Goal: Task Accomplishment & Management: Complete application form

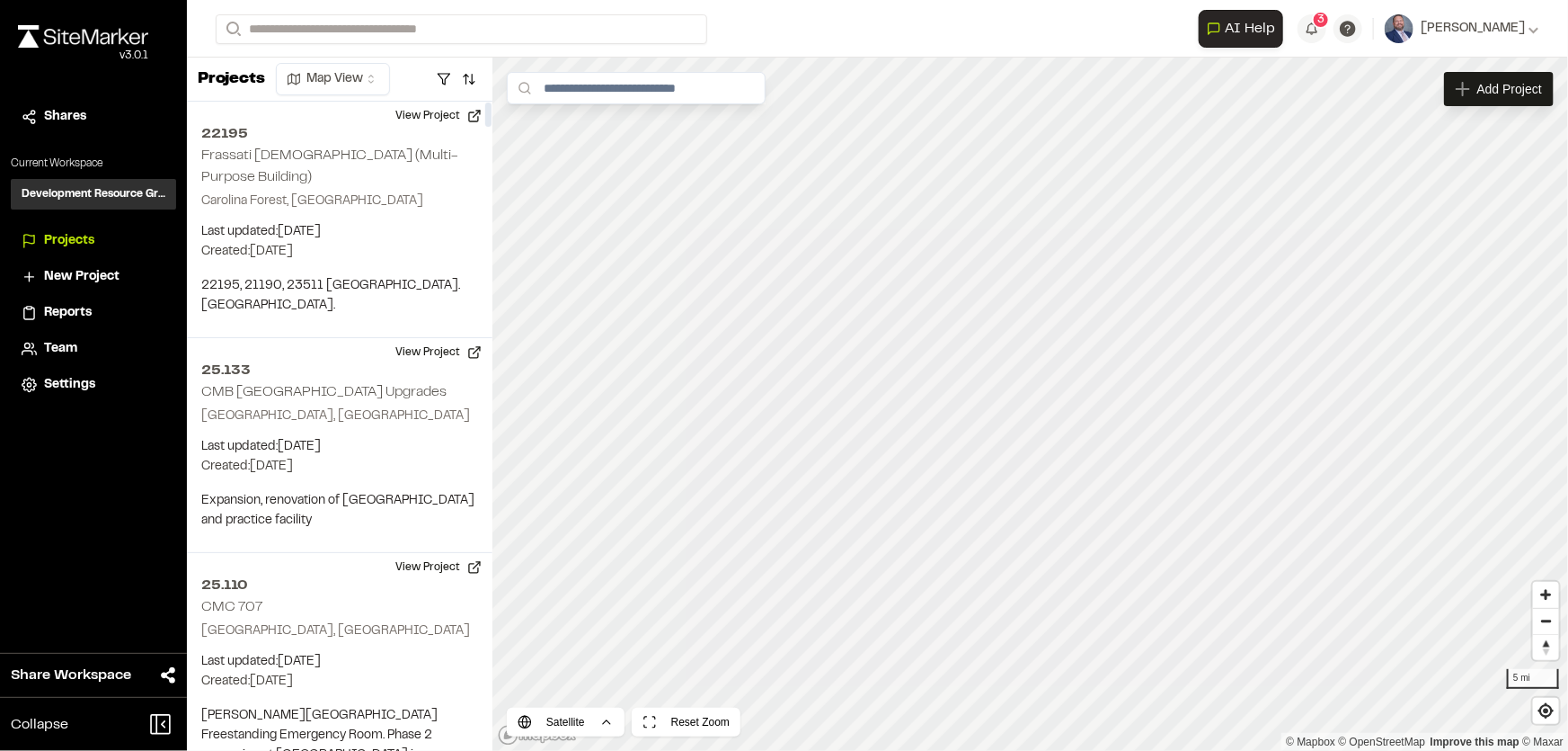
click at [383, 79] on html "Close sidebar v 3.0.1 Shares Current Workspace Development Resource Group DR Pr…" at bounding box center [784, 375] width 1568 height 751
click at [467, 68] on html "Close sidebar v 3.0.1 Shares Current Workspace Development Resource Group DR Pr…" at bounding box center [784, 375] width 1568 height 751
click at [469, 83] on button "button" at bounding box center [469, 79] width 25 height 29
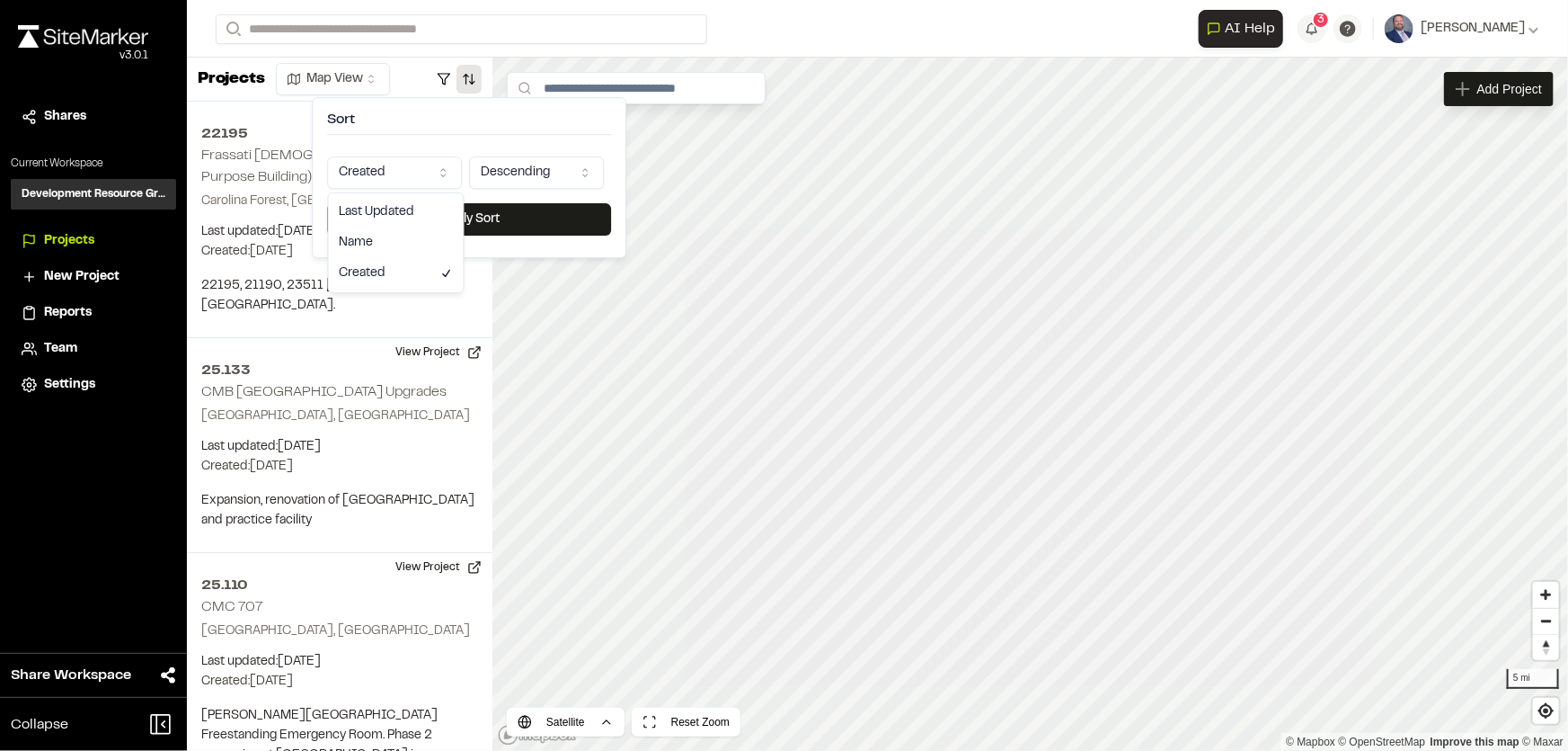
click at [400, 168] on html "Close sidebar v 3.0.1 Shares Current Workspace Development Resource Group DR Pr…" at bounding box center [784, 375] width 1568 height 751
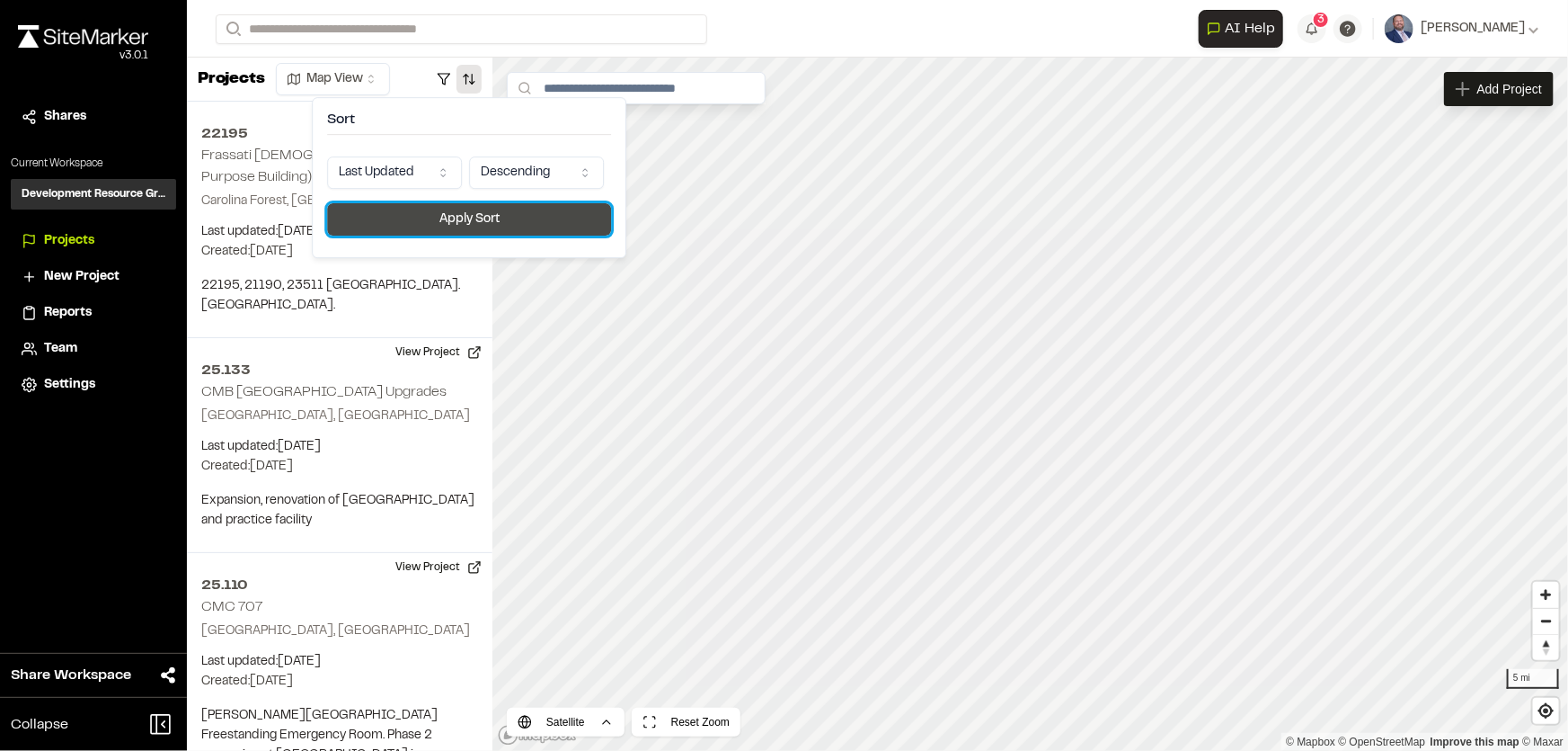
click at [429, 213] on button "Apply Sort" at bounding box center [469, 219] width 284 height 32
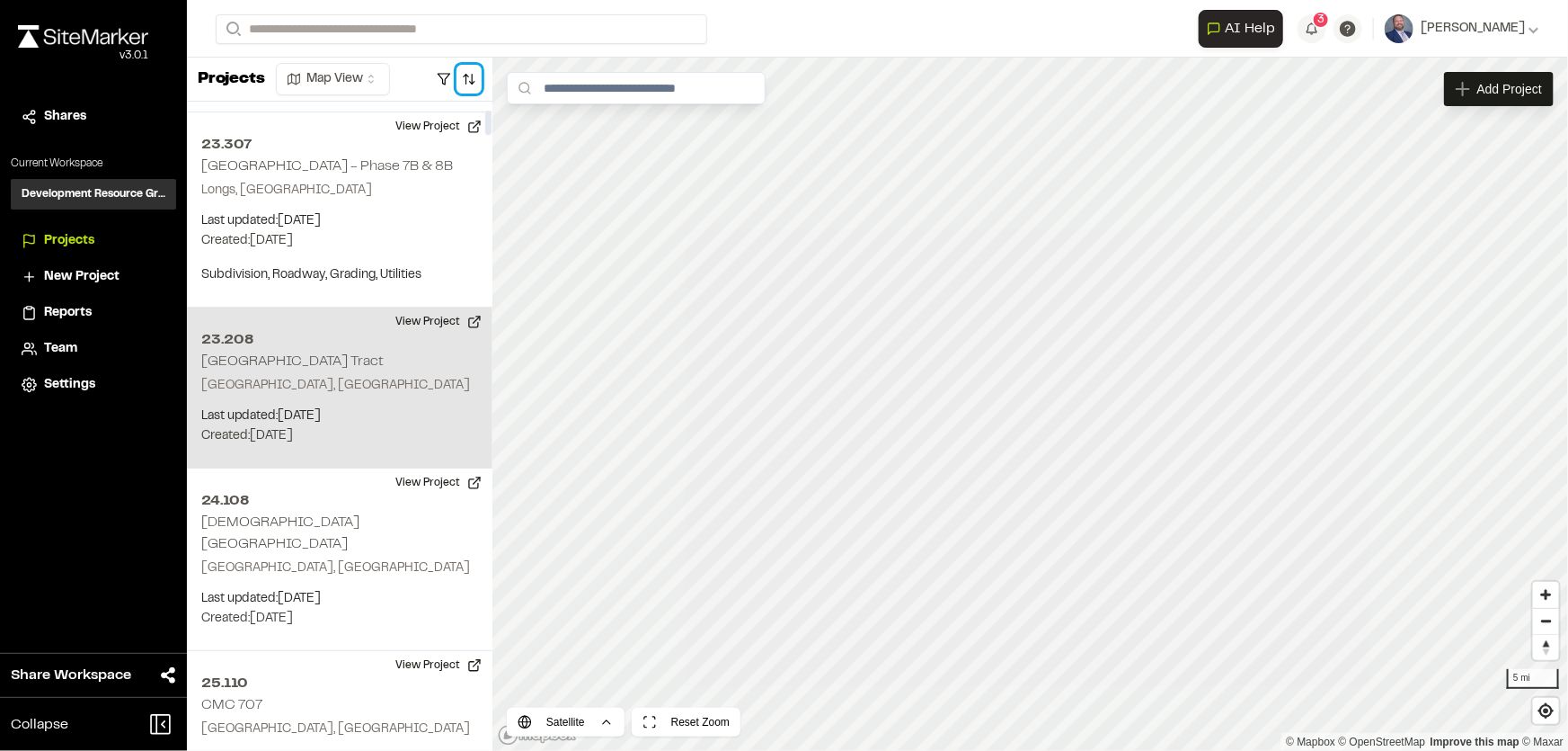
scroll to position [245, 0]
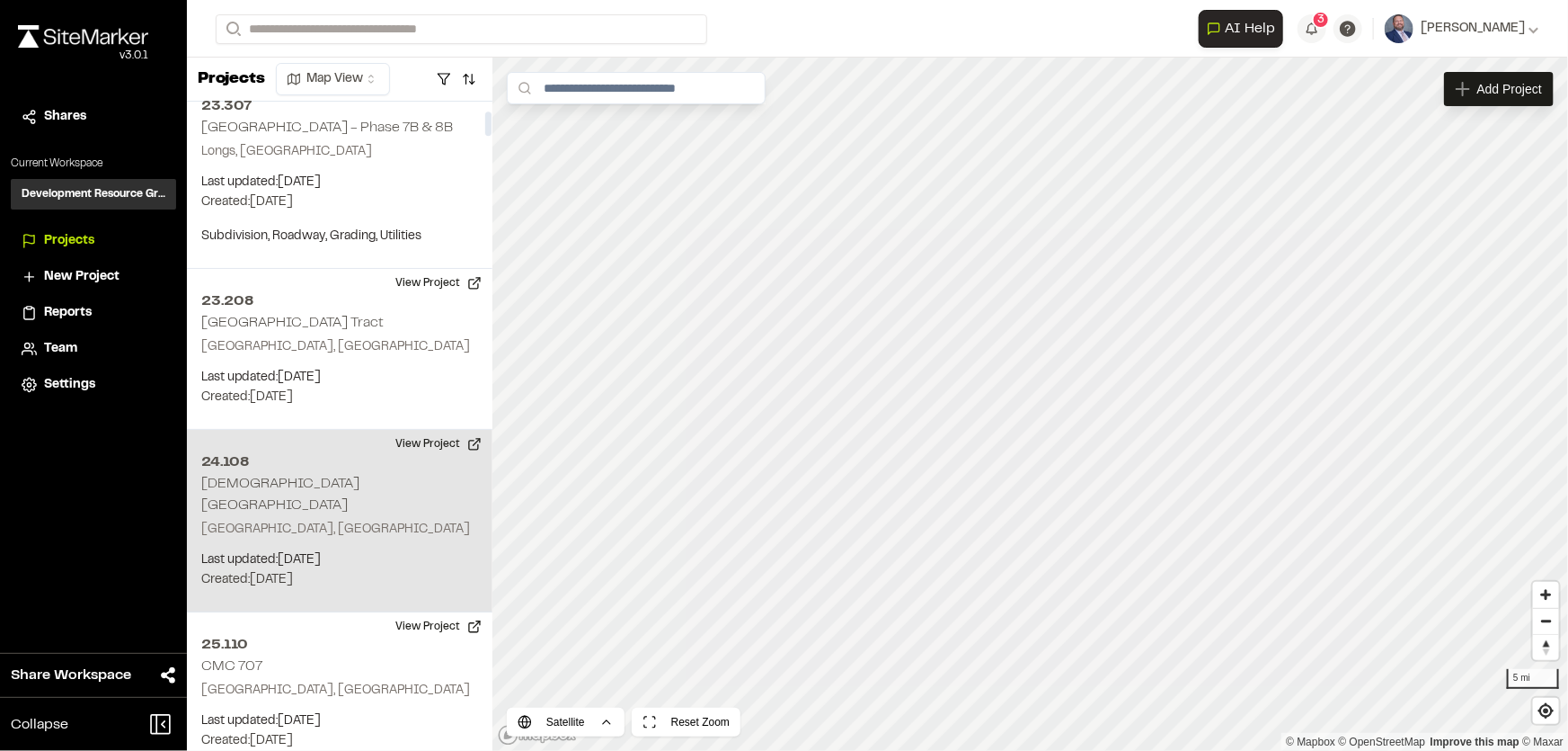
click at [401, 520] on p "Myrtle Beach, SC" at bounding box center [340, 530] width 277 height 20
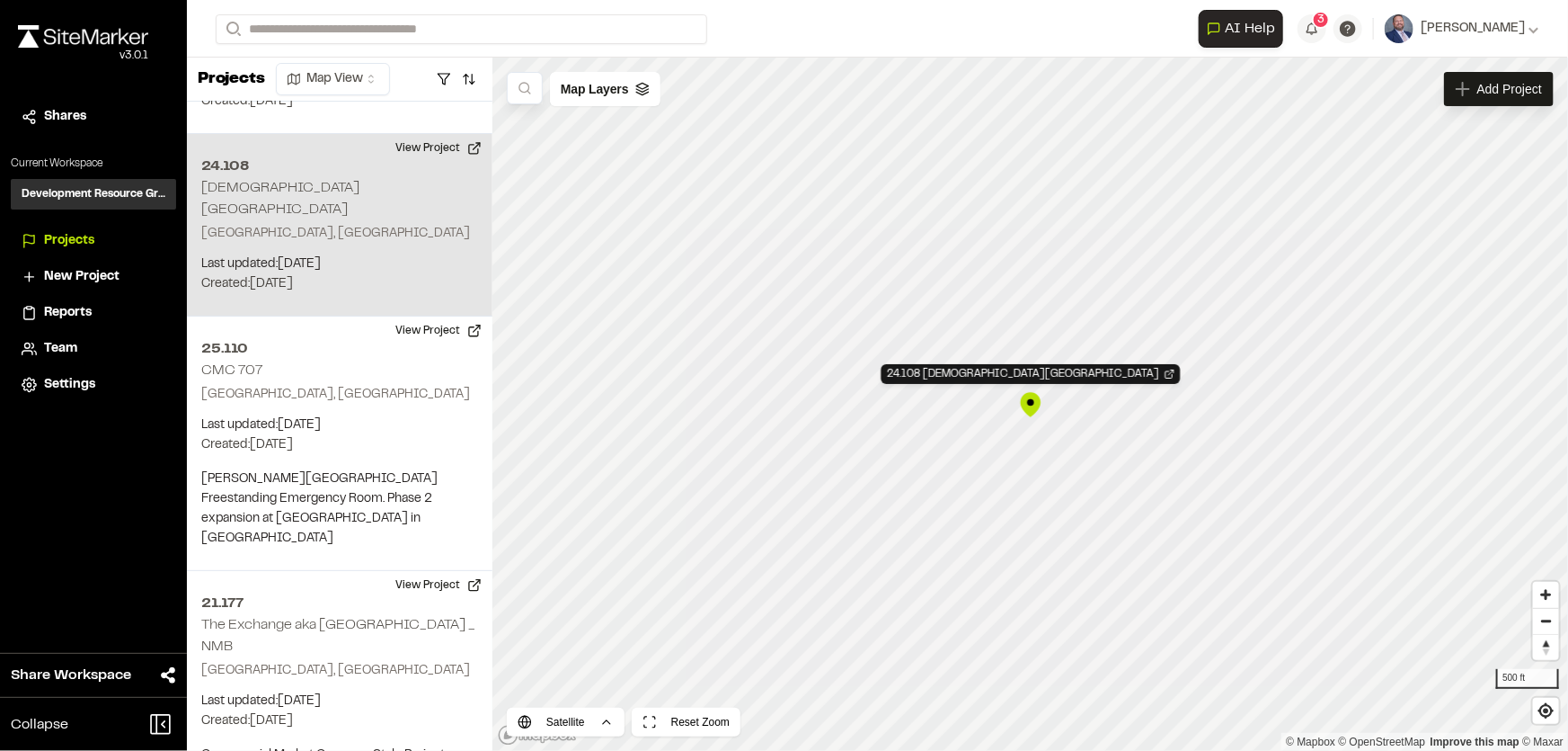
scroll to position [550, 0]
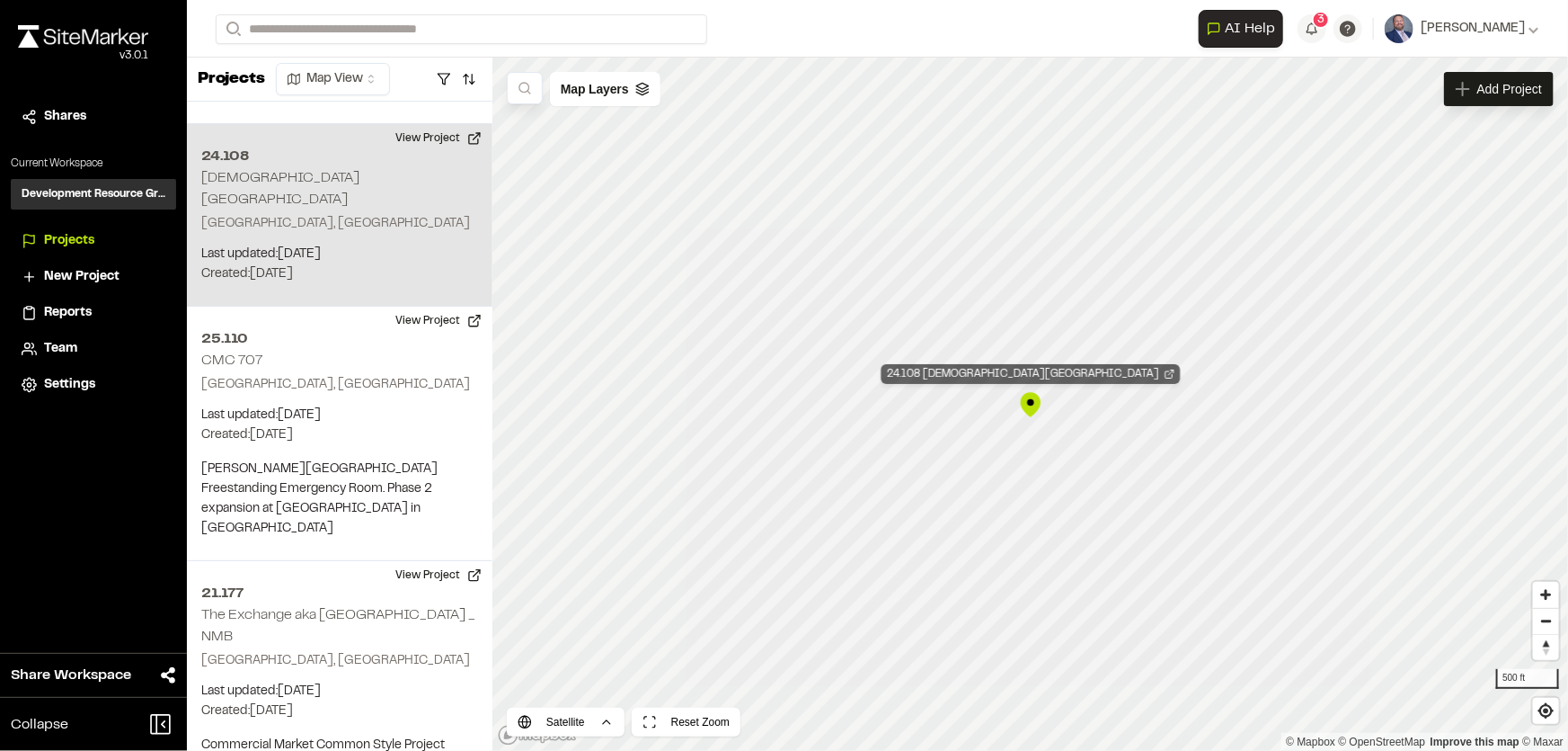
click at [1025, 371] on div "24.108 First Presbyterian Church Youth Center" at bounding box center [1030, 374] width 299 height 20
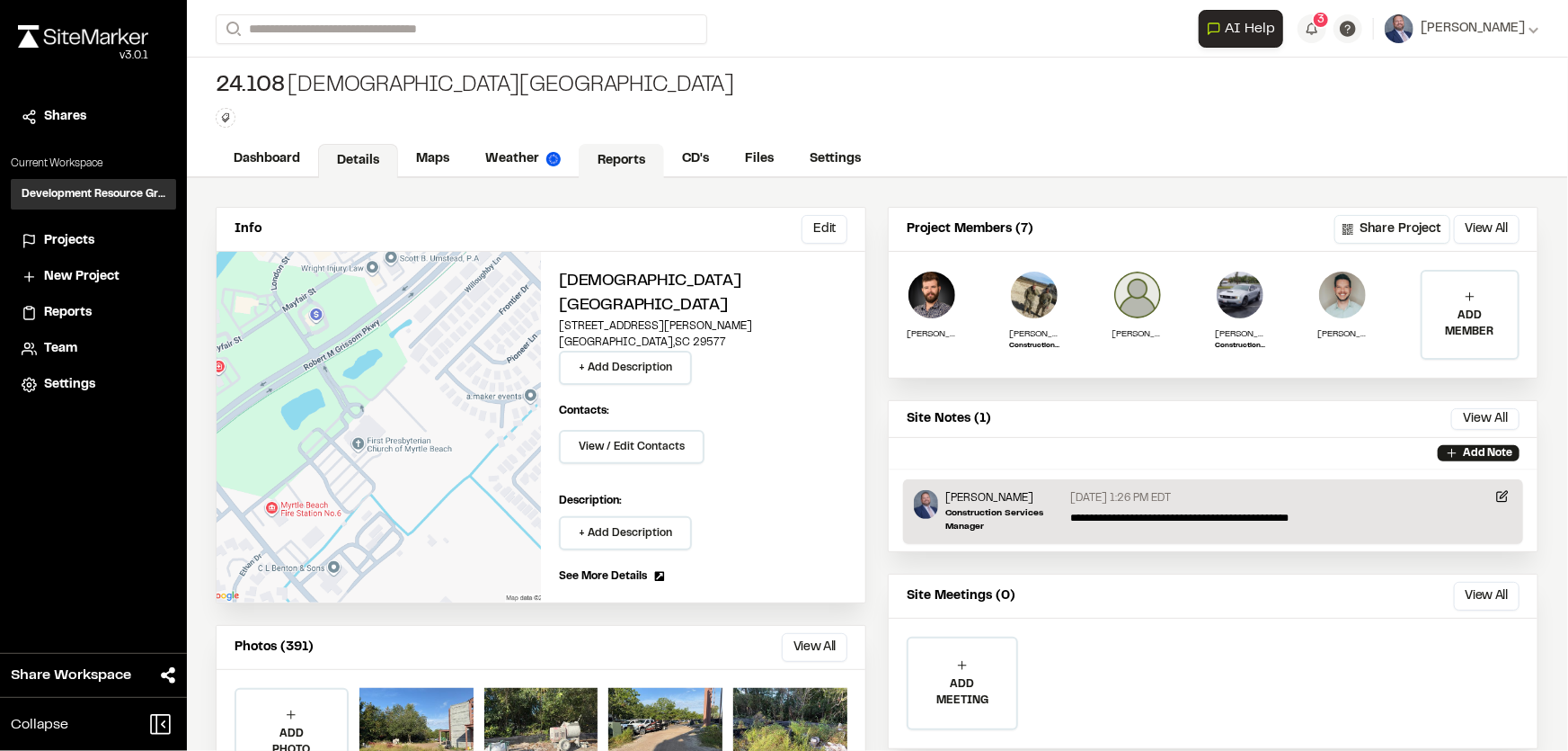
click at [622, 154] on link "Reports" at bounding box center [621, 161] width 85 height 34
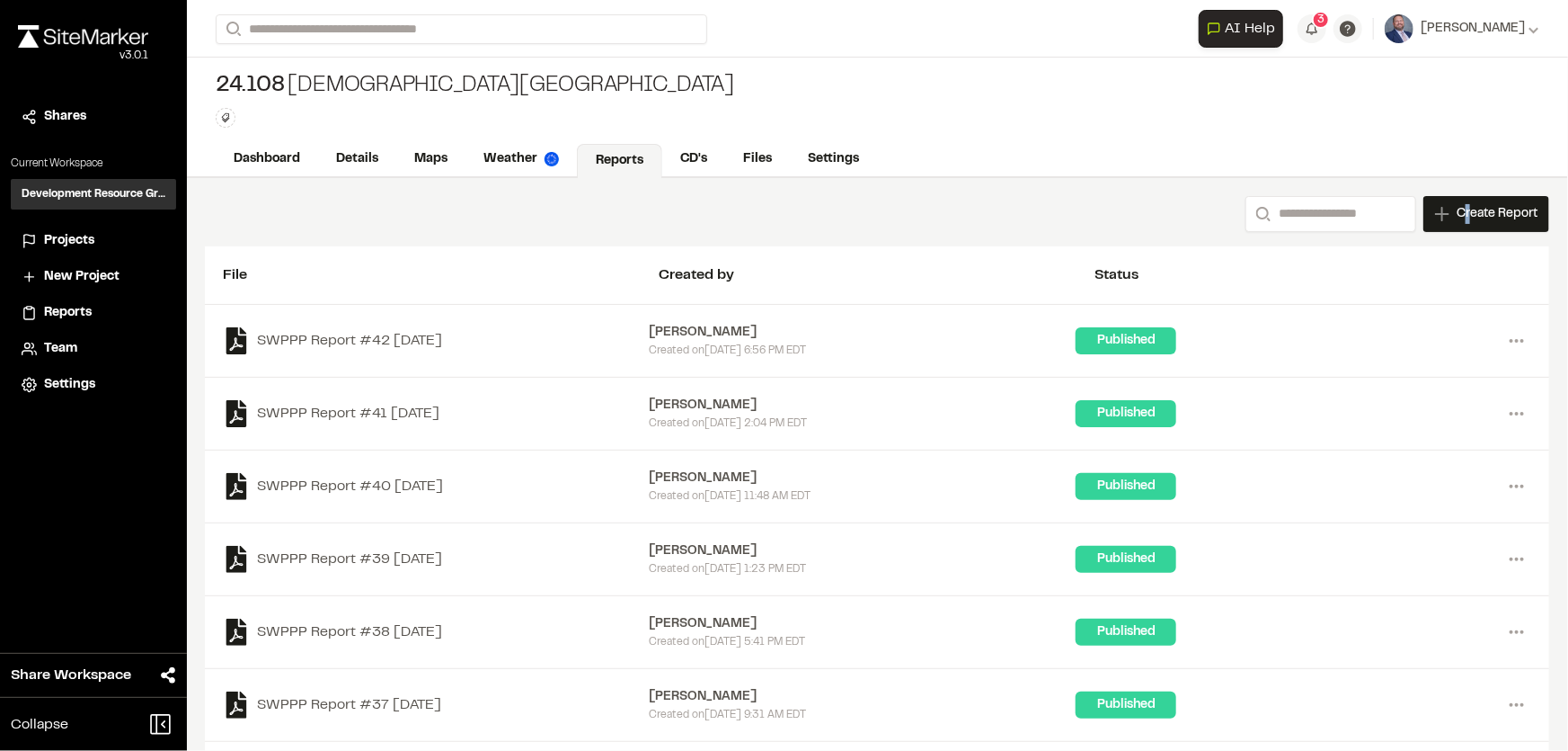
click at [1457, 212] on span "Create Report" at bounding box center [1497, 214] width 81 height 20
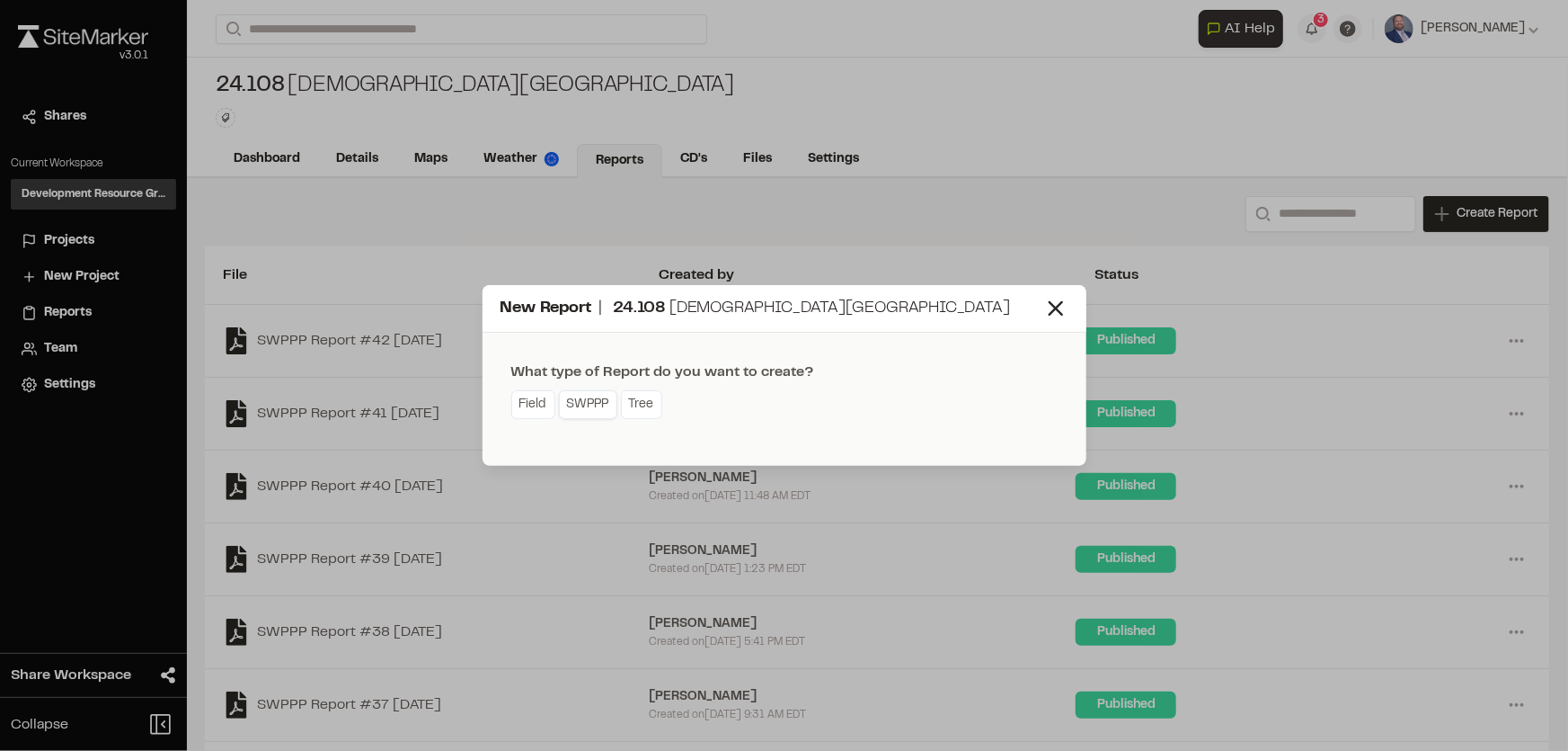
click at [609, 405] on link "SWPPP" at bounding box center [588, 405] width 58 height 29
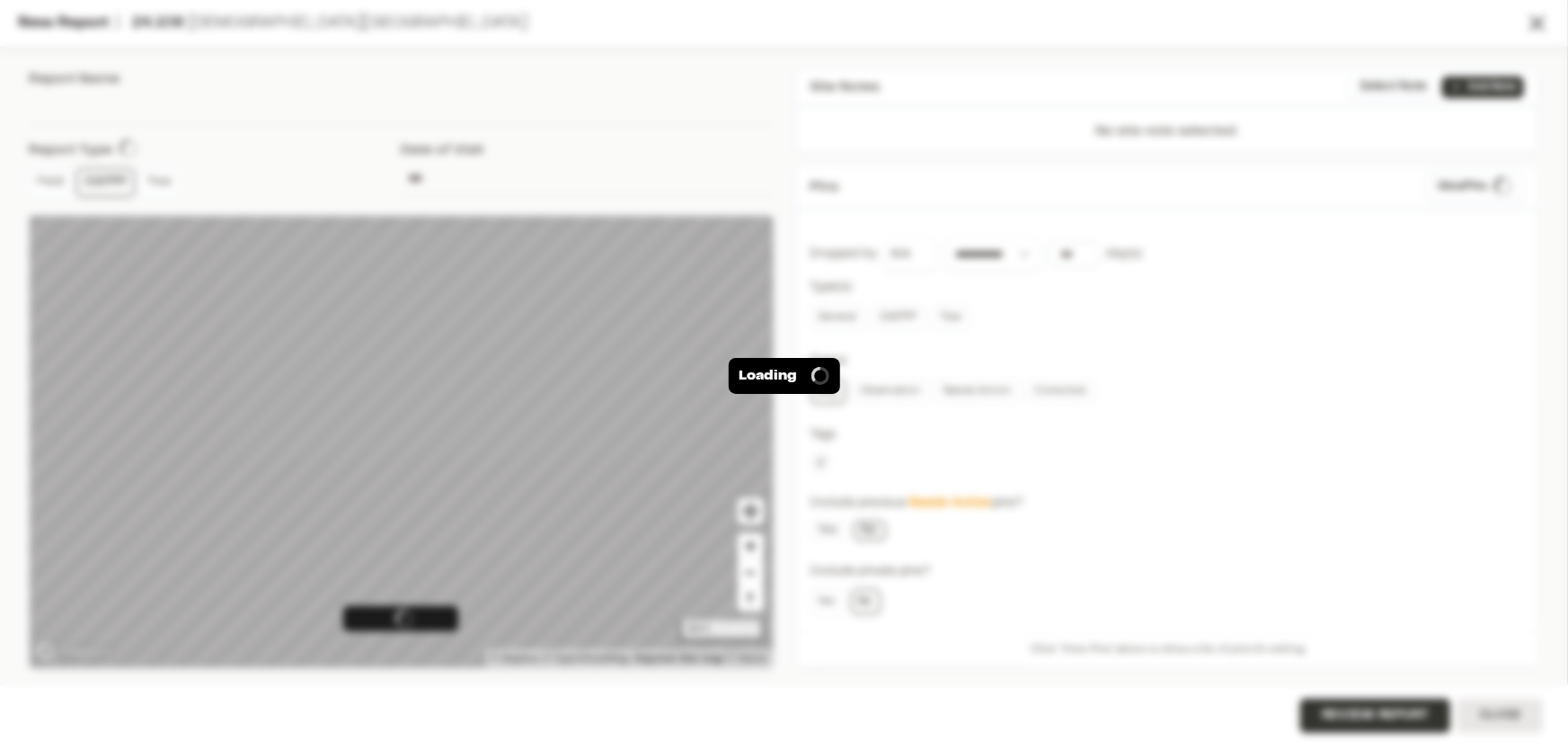
type input "**********"
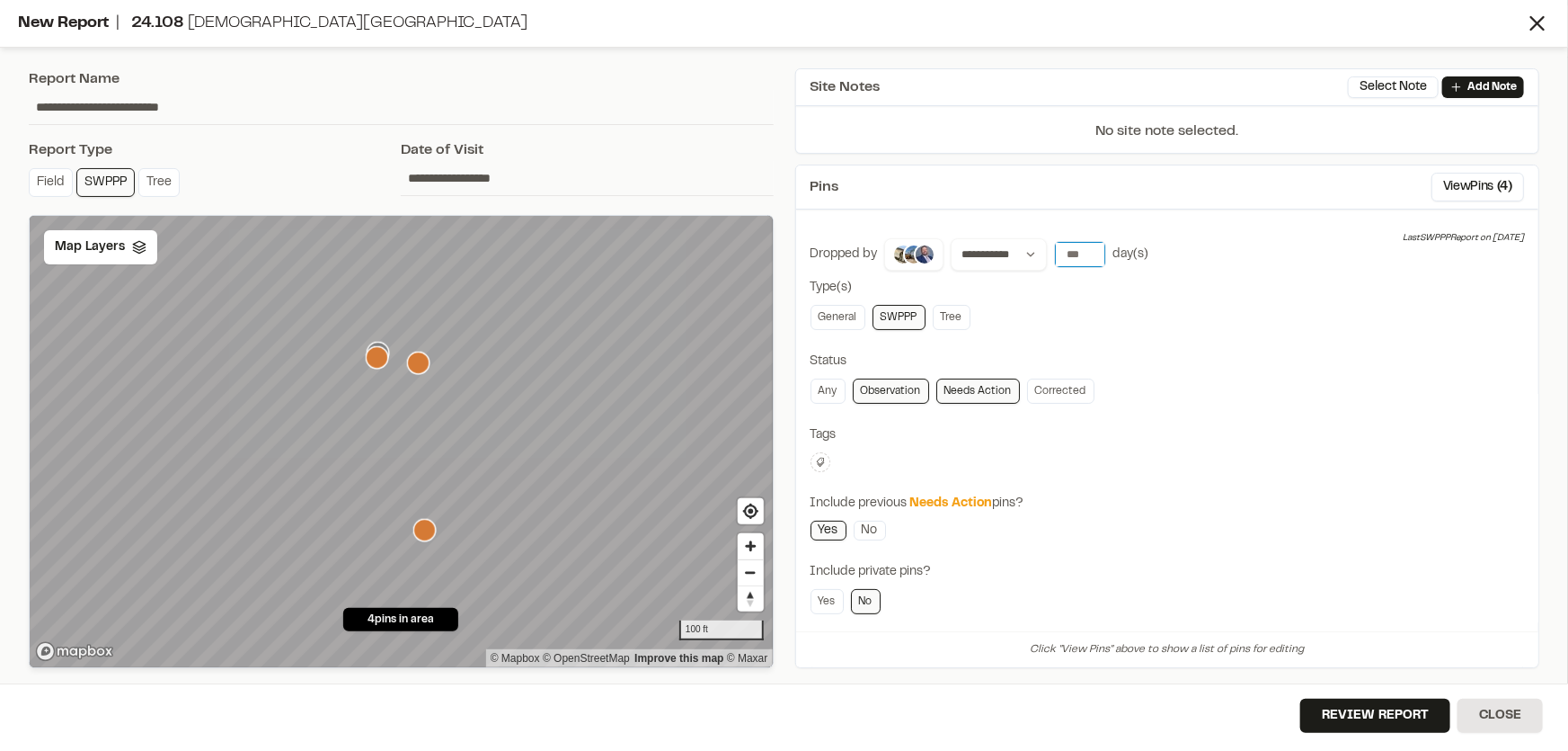
click at [1074, 252] on input "number" at bounding box center [1080, 255] width 50 height 25
click at [1107, 288] on button "7 days" at bounding box center [1129, 291] width 47 height 29
click at [1460, 183] on button "View Pins ( 4 )" at bounding box center [1477, 187] width 93 height 29
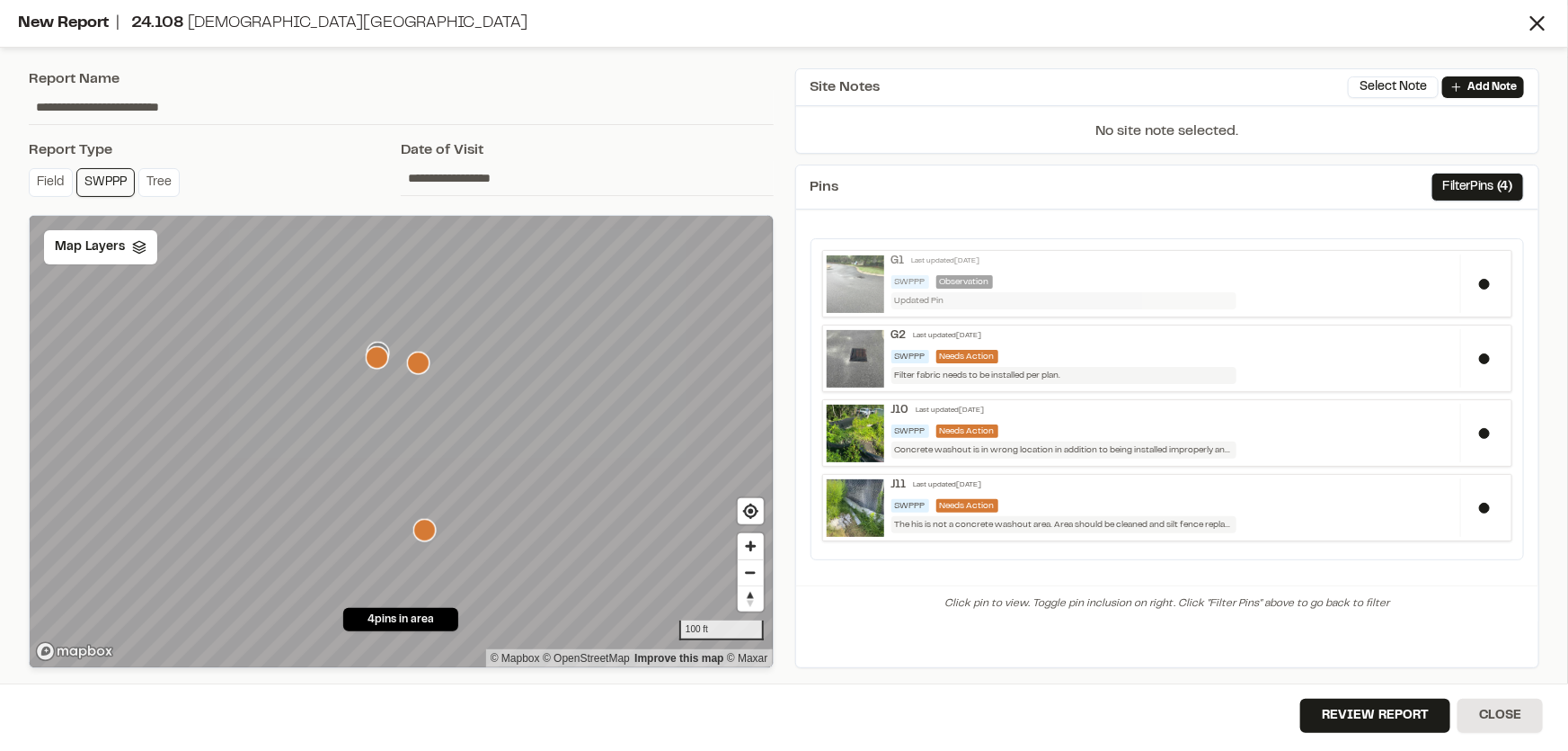
click at [1063, 276] on div "SWPPP Observation" at bounding box center [1172, 282] width 563 height 13
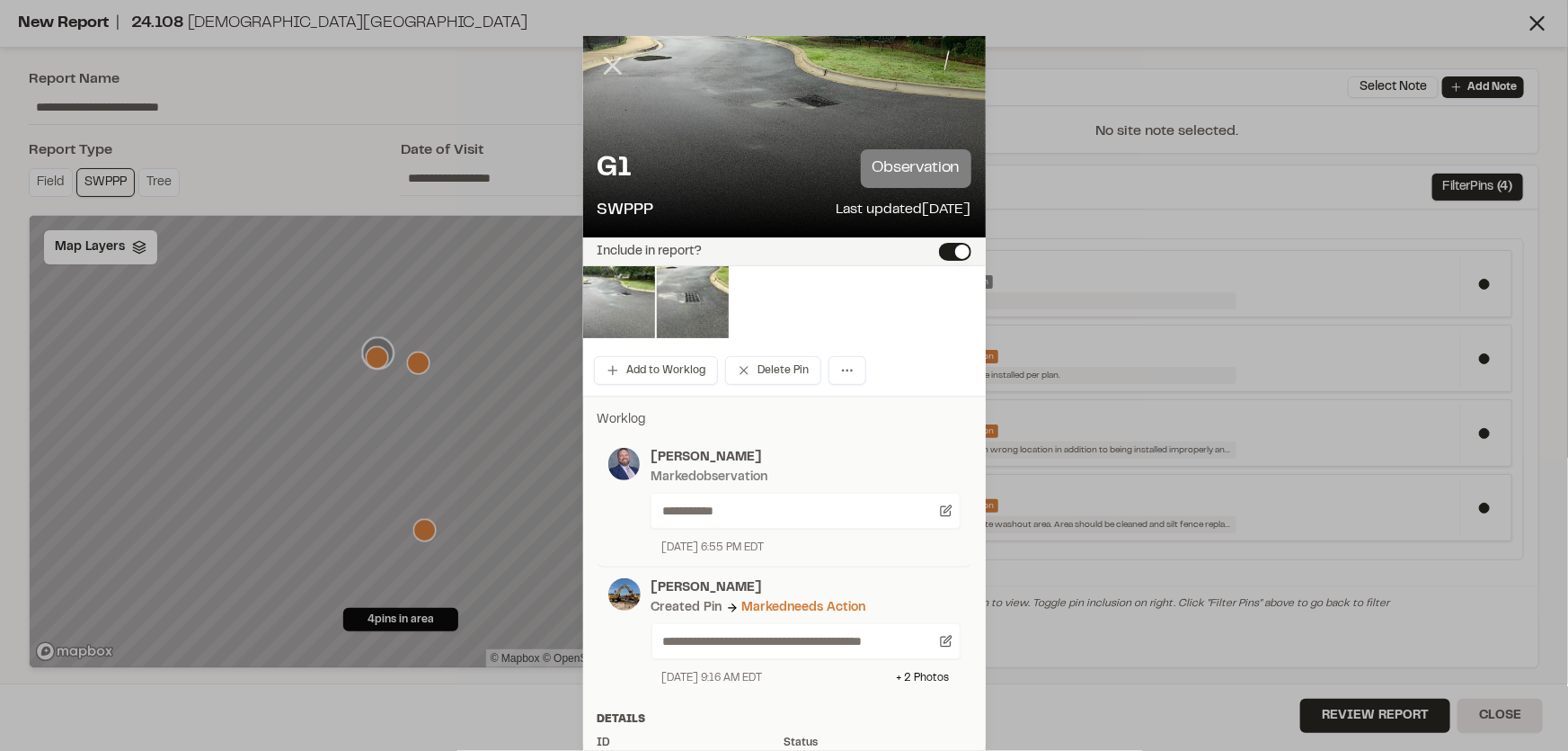
click at [605, 60] on line at bounding box center [612, 66] width 15 height 15
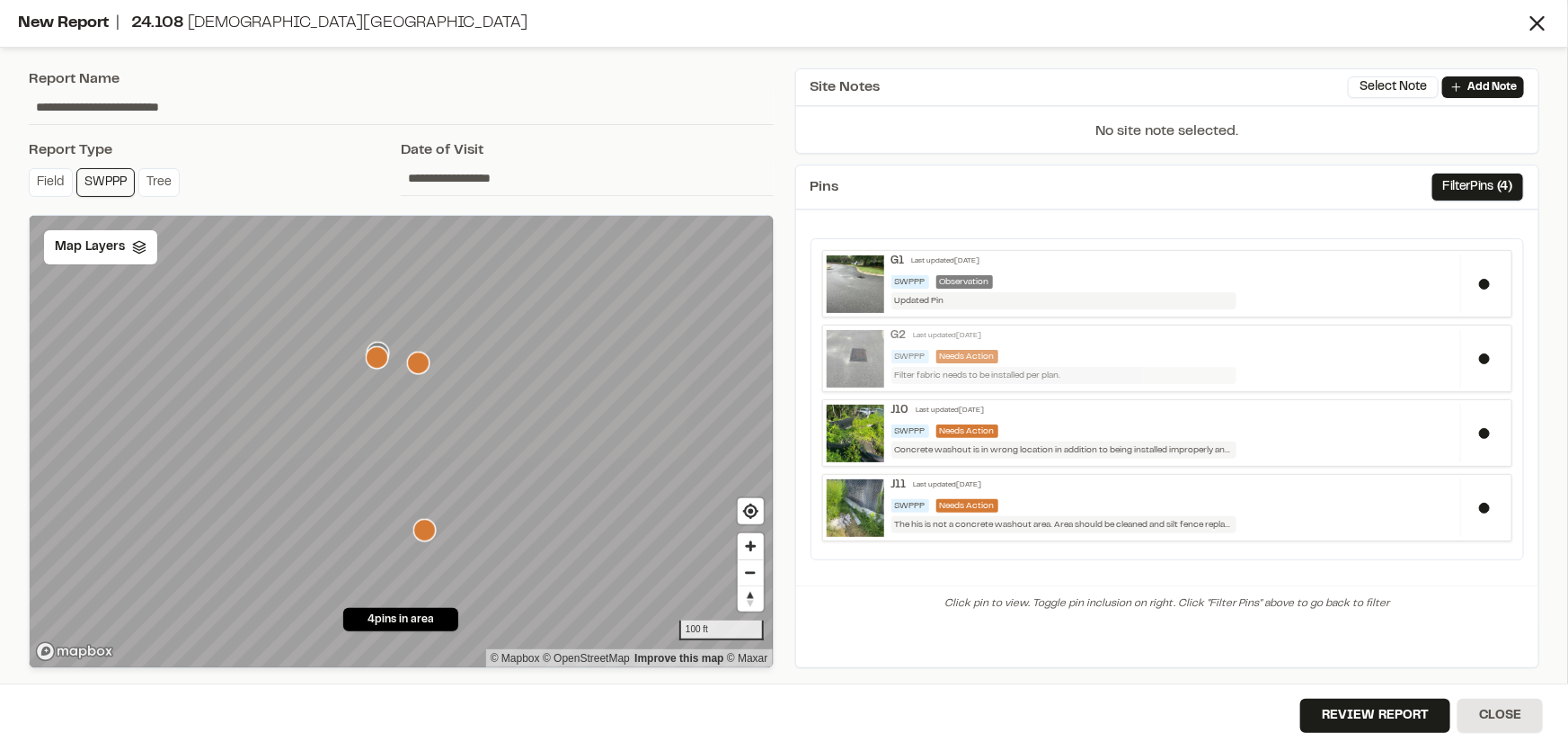
click at [1065, 334] on div "G2 Last updated [DATE]" at bounding box center [1172, 335] width 563 height 13
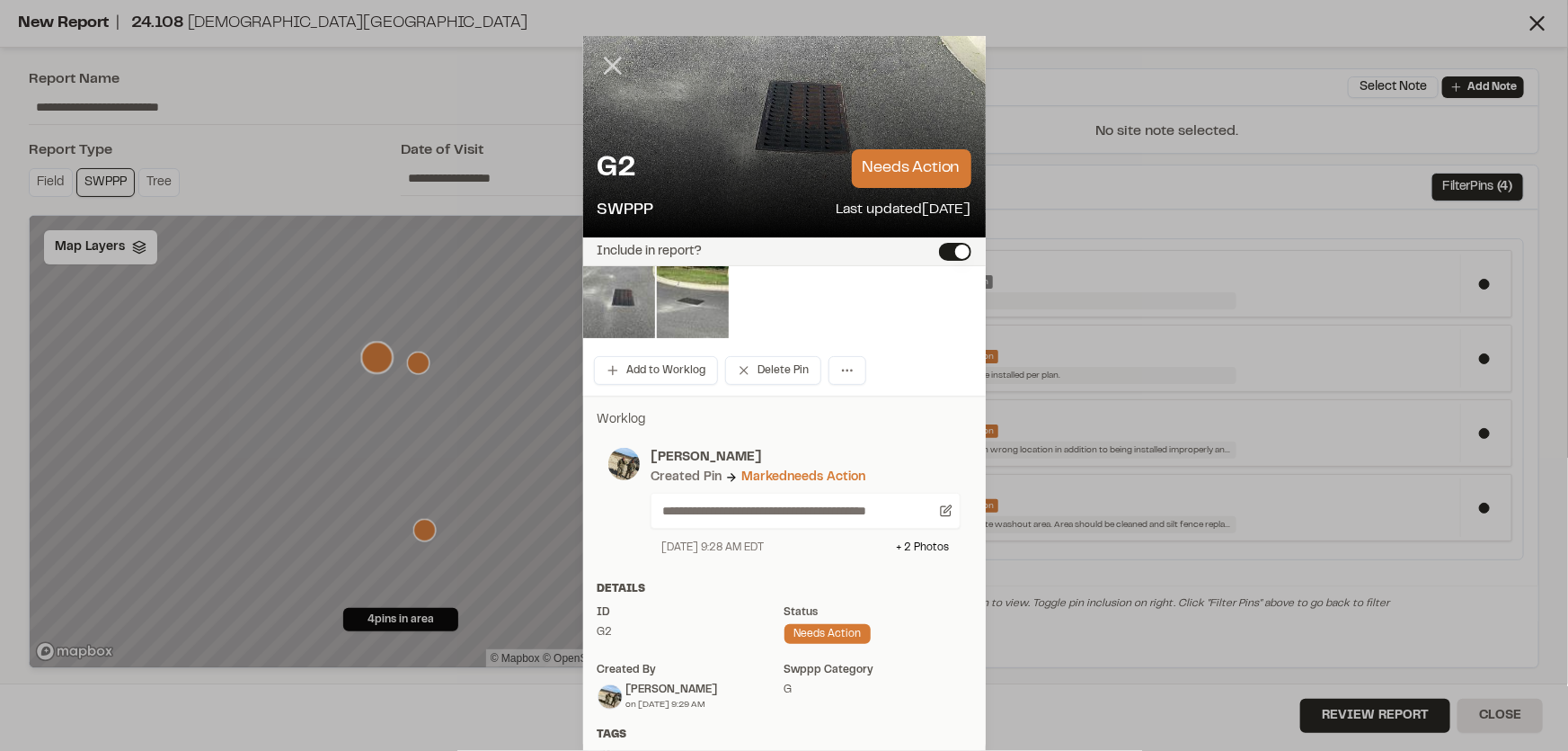
click at [598, 67] on icon at bounding box center [613, 66] width 31 height 31
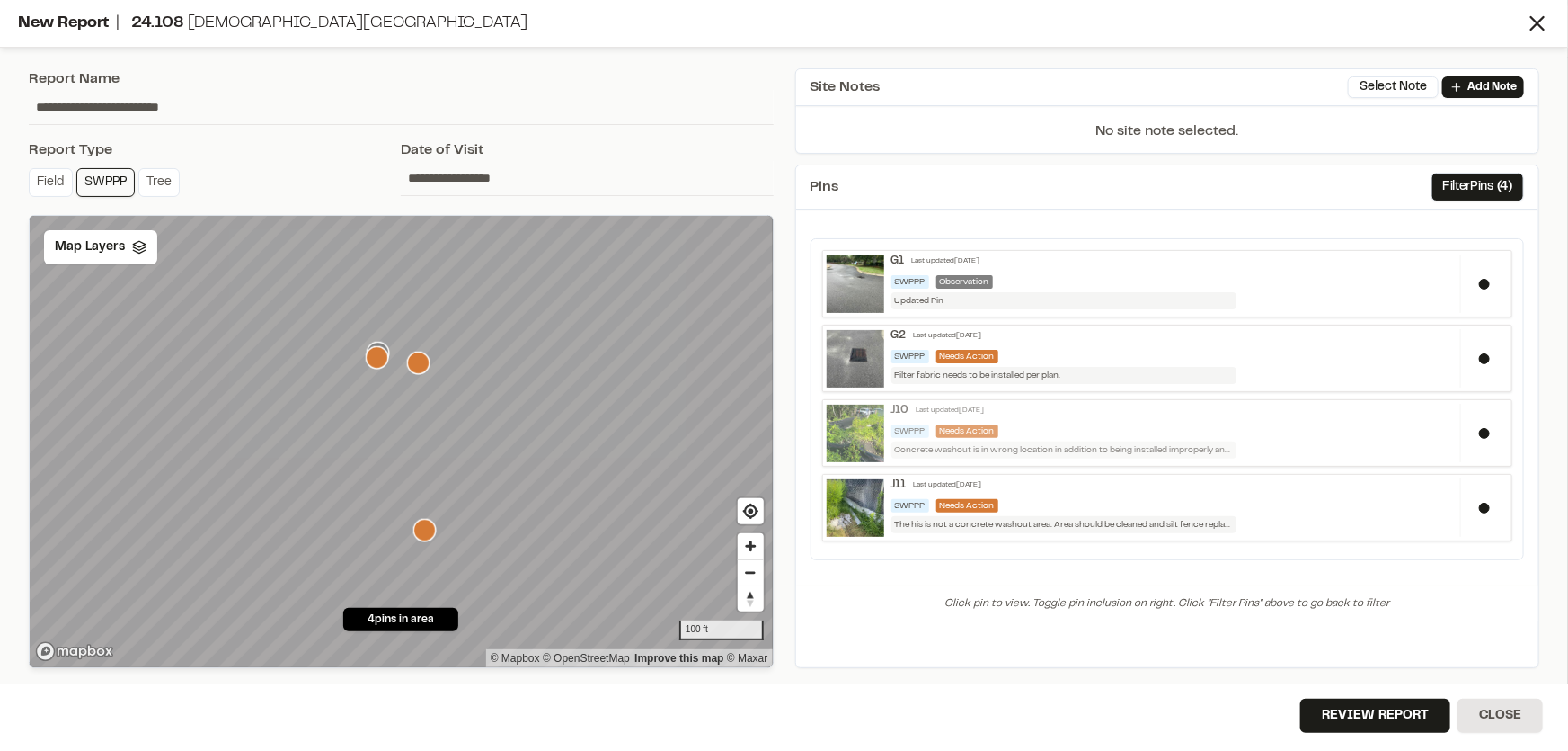
click at [1033, 421] on div "J10 Last updated [DATE] SWPPP Needs Action Concrete washout is in wrong locatio…" at bounding box center [1172, 431] width 577 height 55
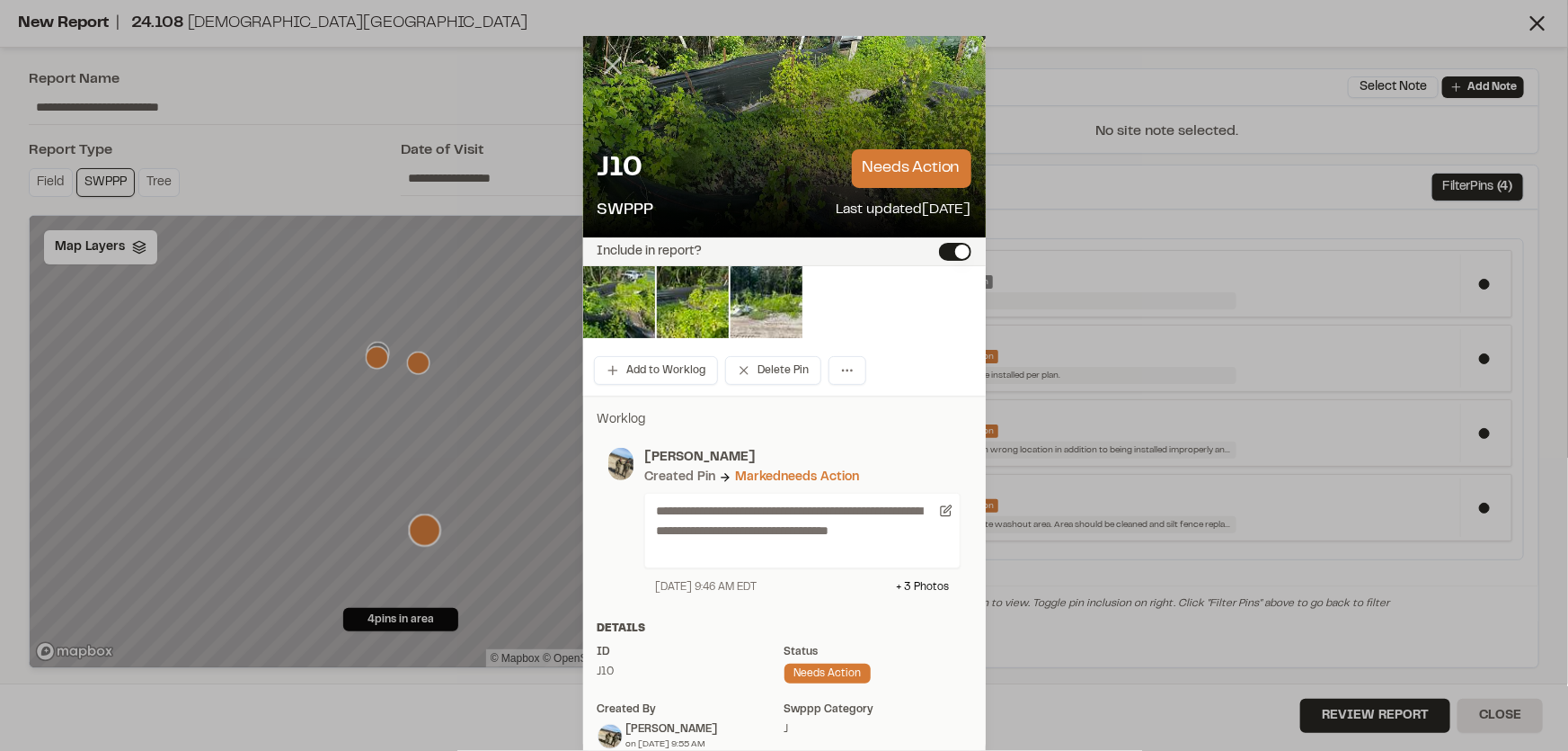
click at [601, 52] on icon at bounding box center [613, 66] width 31 height 31
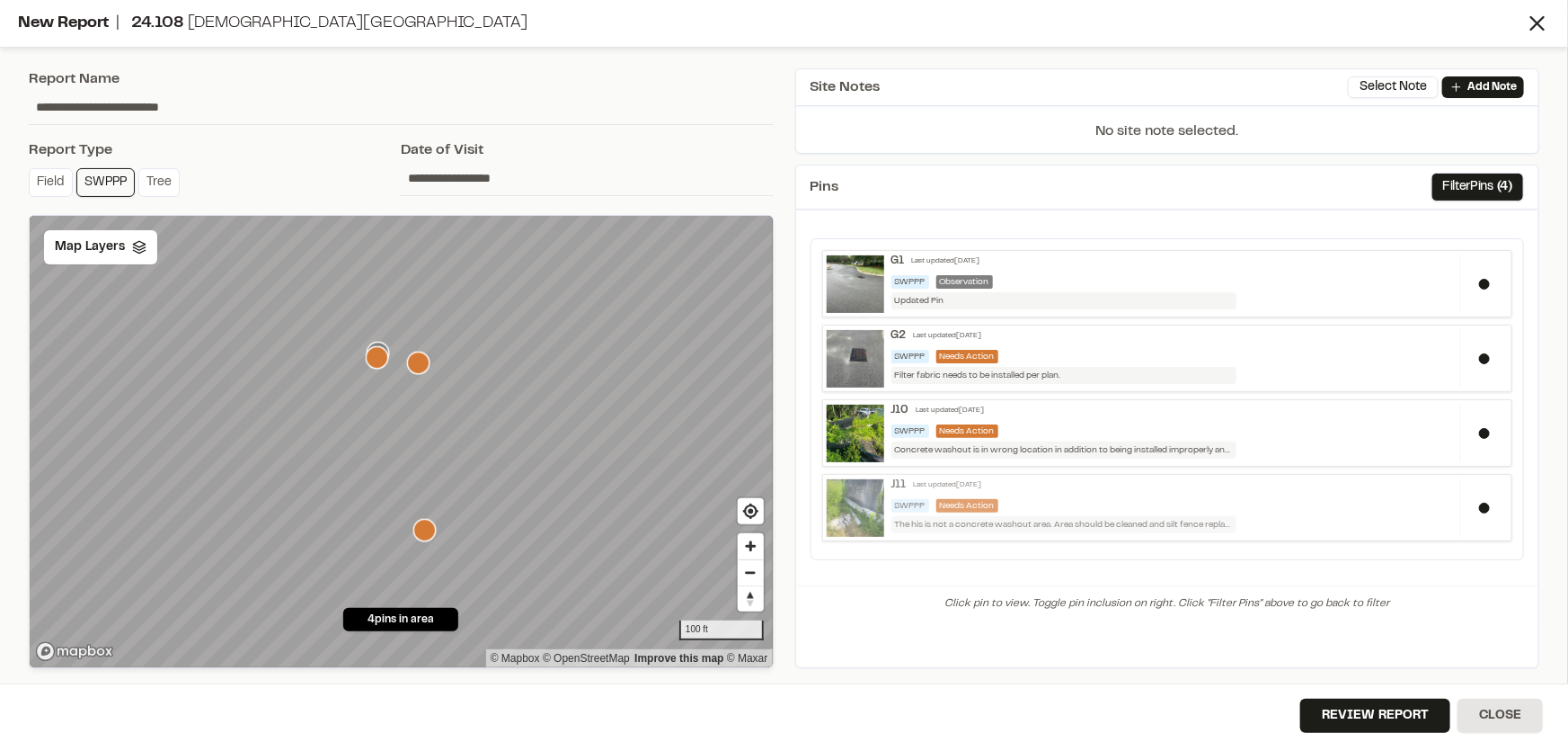
click at [1099, 499] on div "SWPPP Needs Action" at bounding box center [1172, 505] width 563 height 13
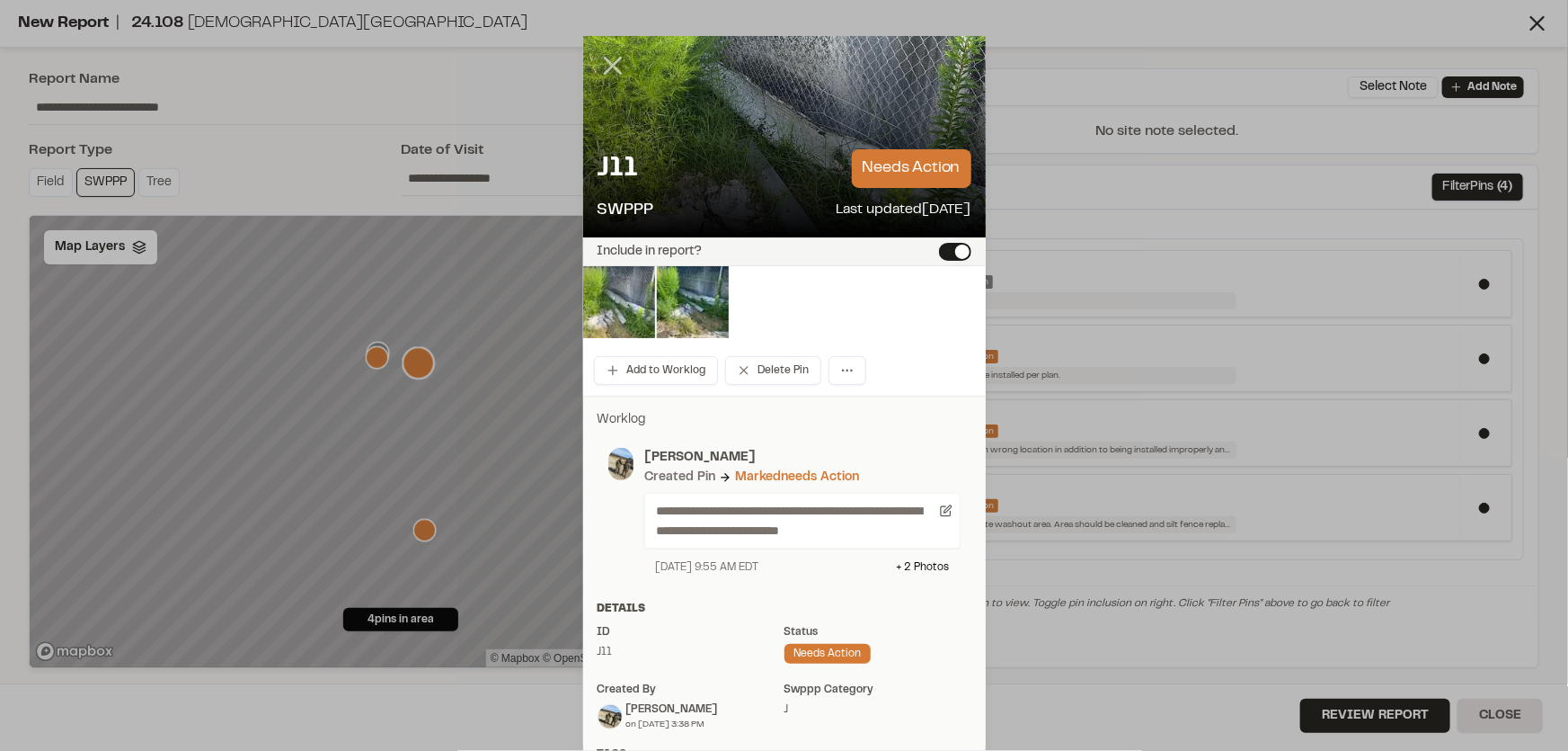
click at [598, 62] on icon at bounding box center [613, 66] width 31 height 31
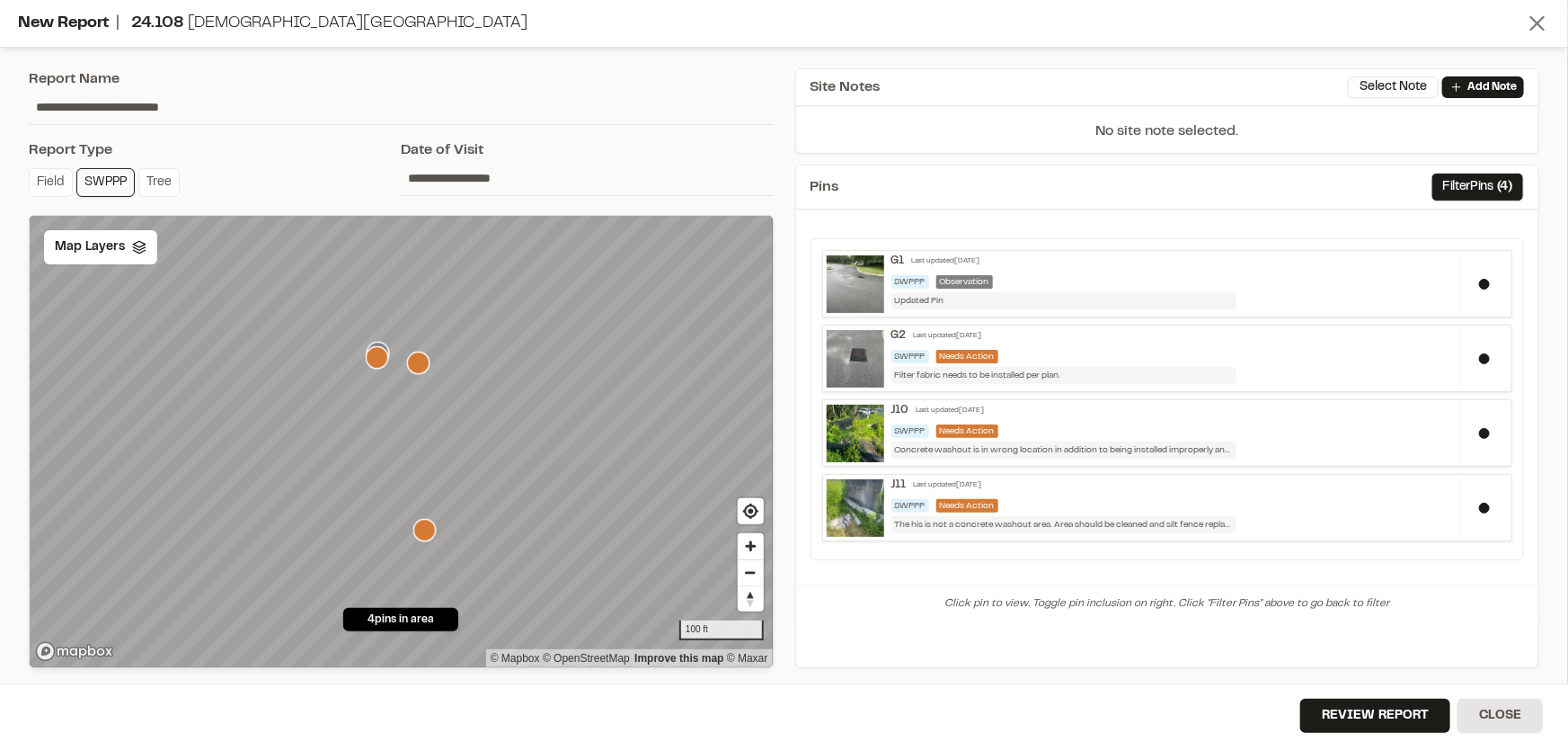
drag, startPoint x: 1534, startPoint y: 22, endPoint x: 1480, endPoint y: 44, distance: 58.3
click at [1534, 22] on icon at bounding box center [1537, 23] width 25 height 25
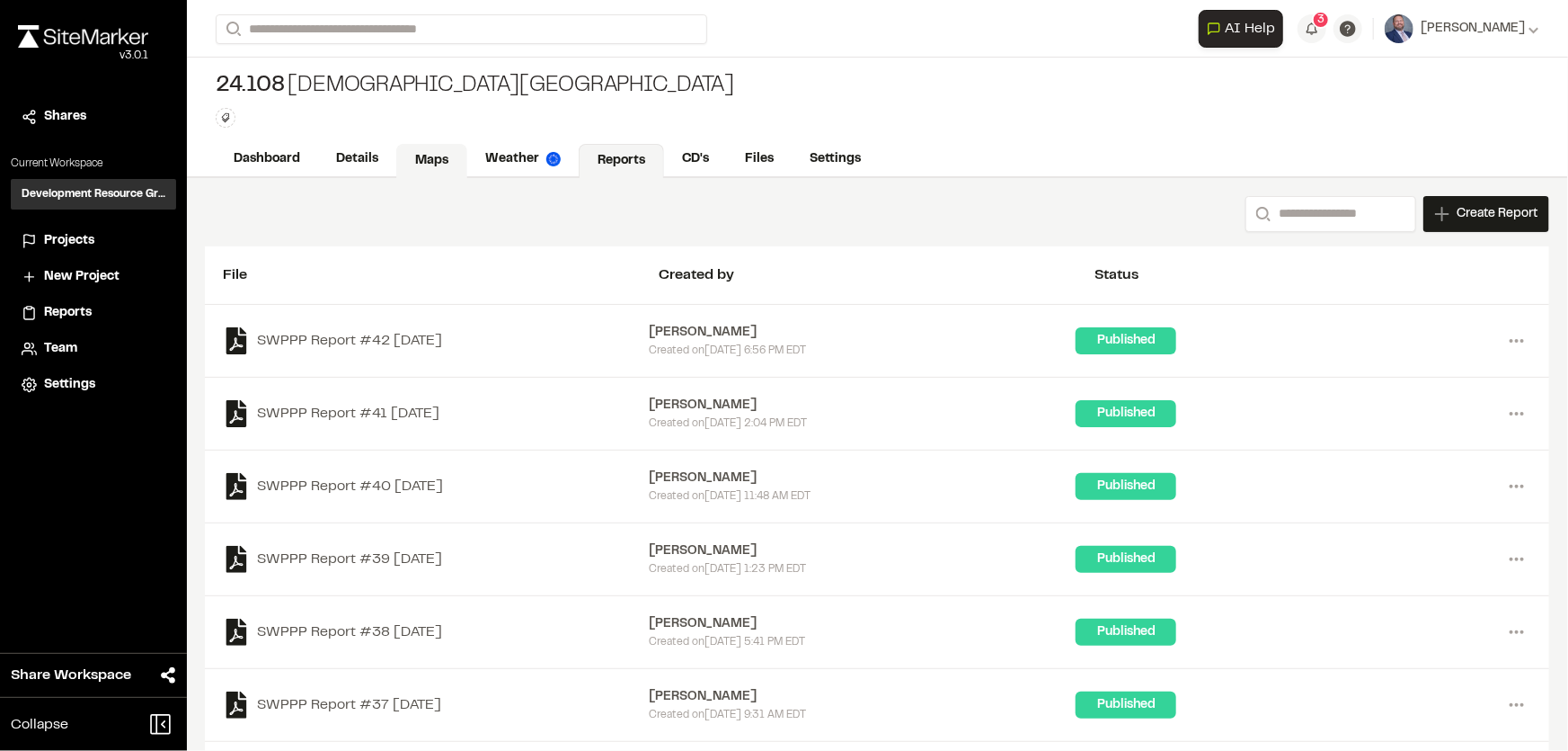
click at [436, 162] on link "Maps" at bounding box center [432, 161] width 71 height 34
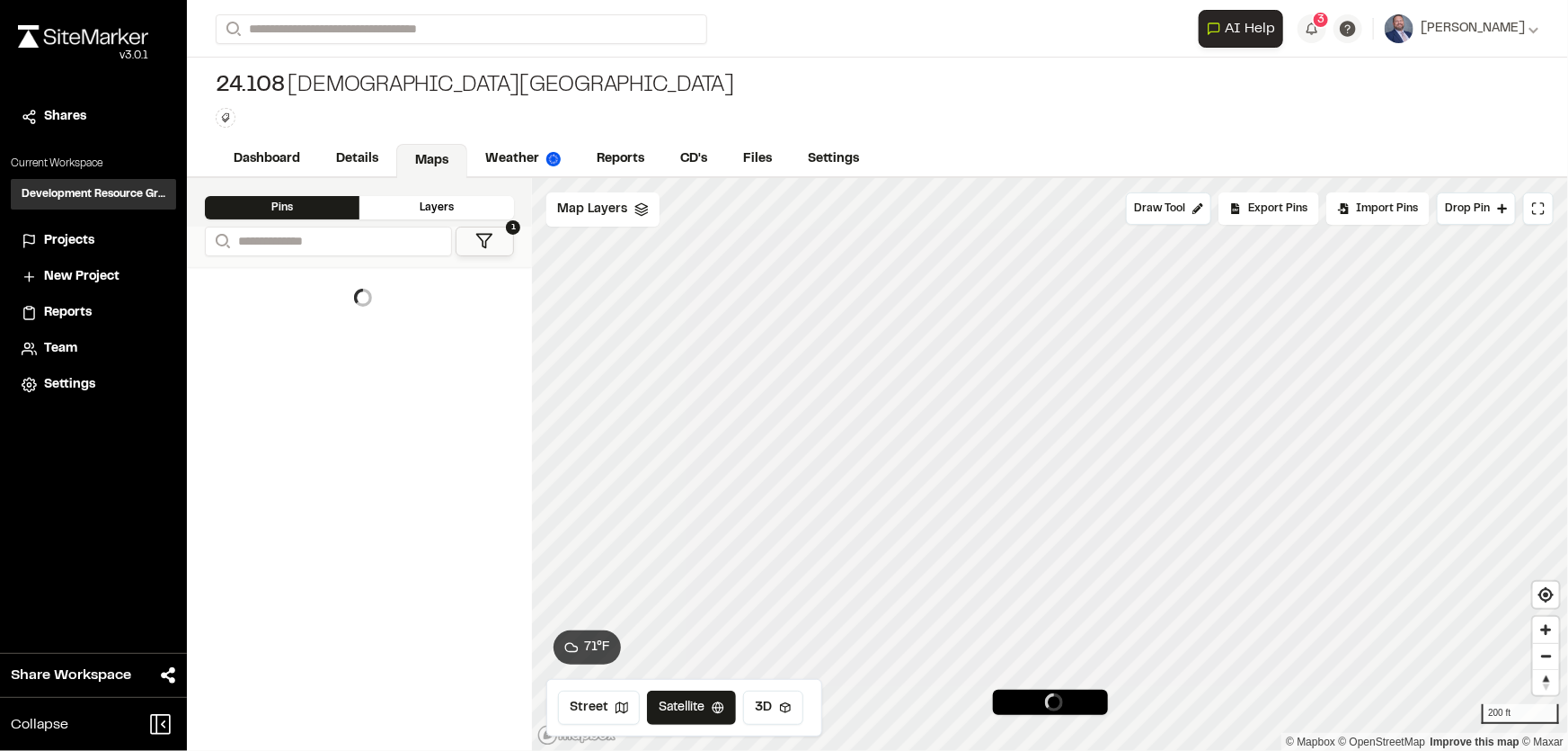
click at [484, 244] on icon at bounding box center [485, 241] width 18 height 18
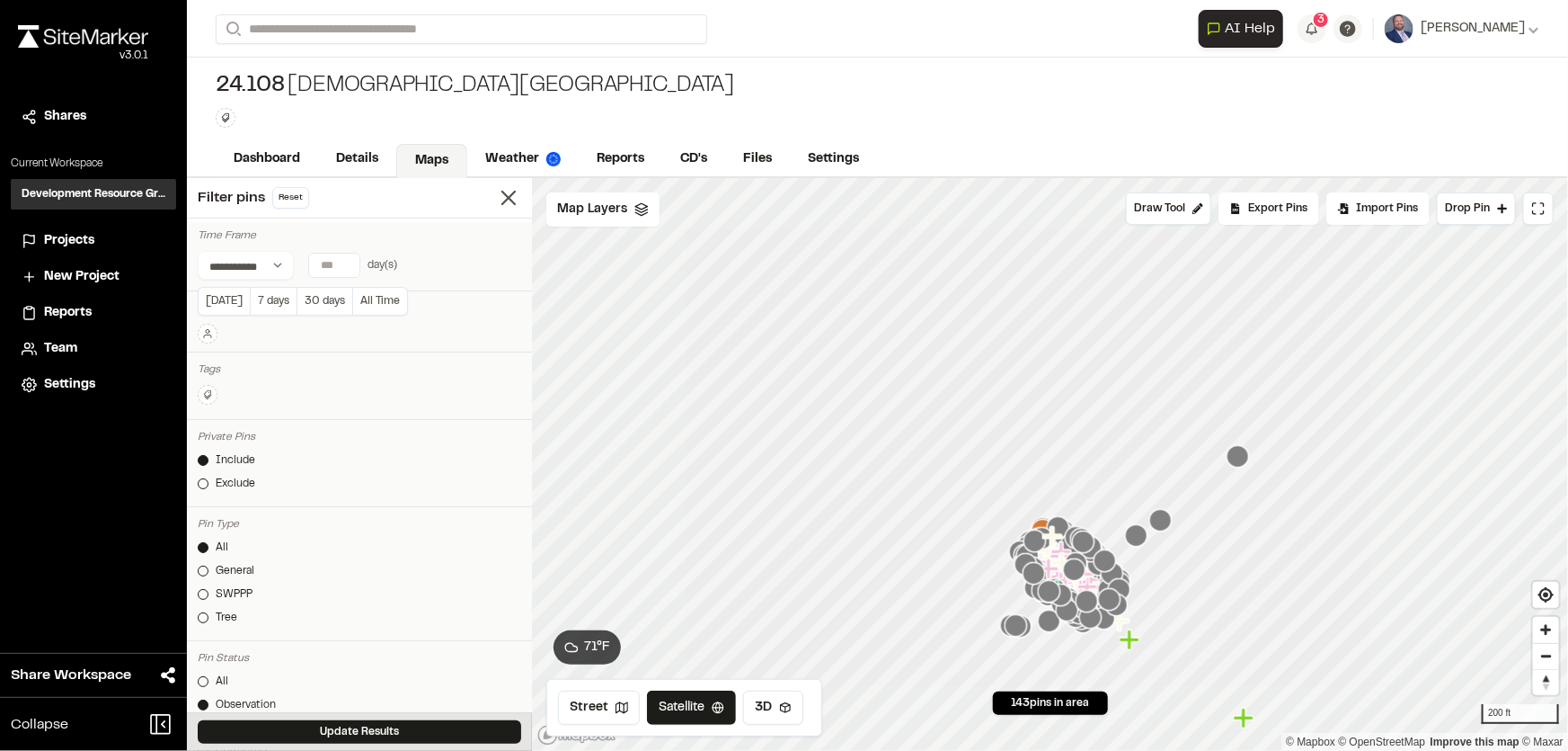
click at [333, 261] on input "number" at bounding box center [334, 265] width 50 height 23
click at [259, 295] on button "7 days" at bounding box center [273, 301] width 47 height 29
type input "*"
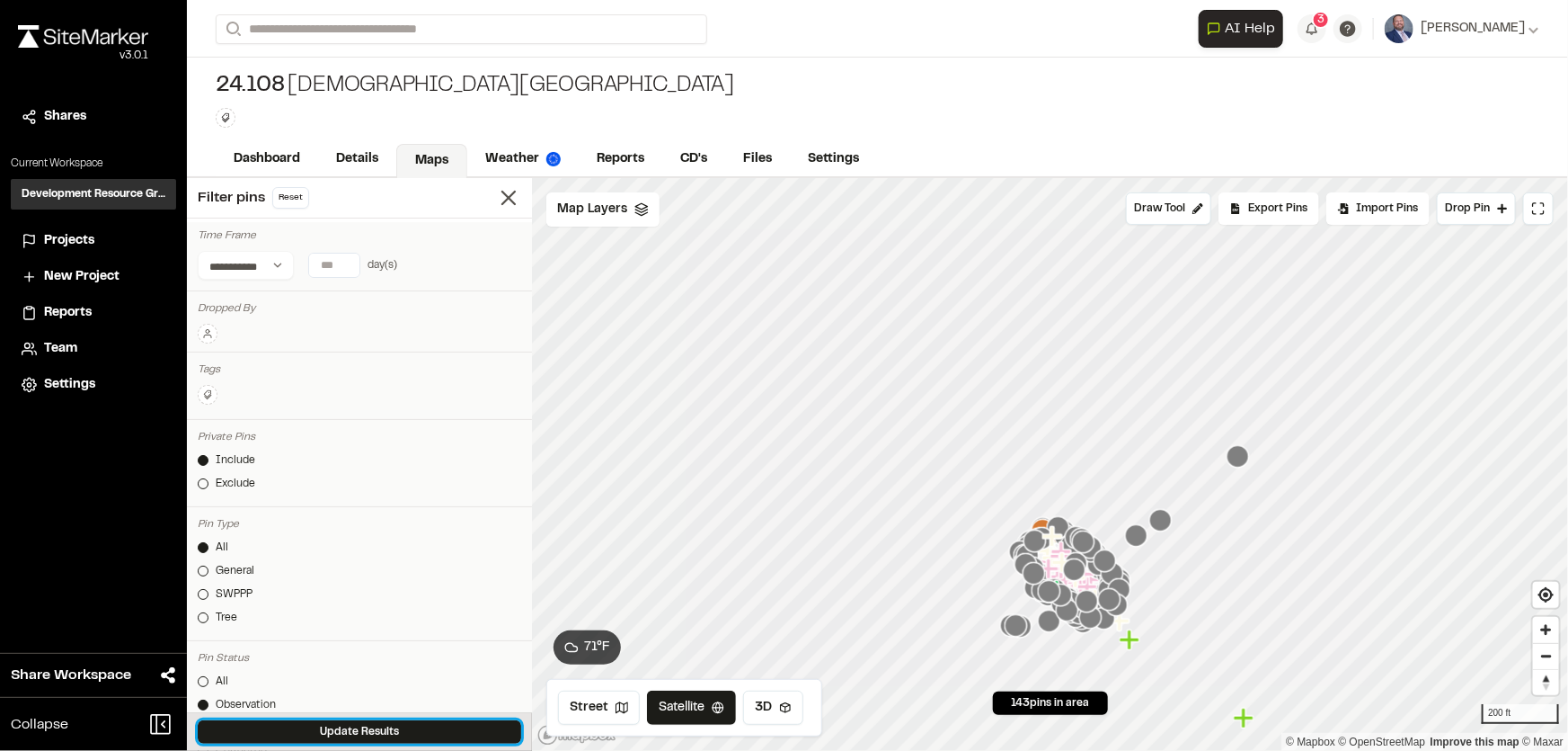
click at [356, 724] on button "Update Results" at bounding box center [360, 732] width 324 height 23
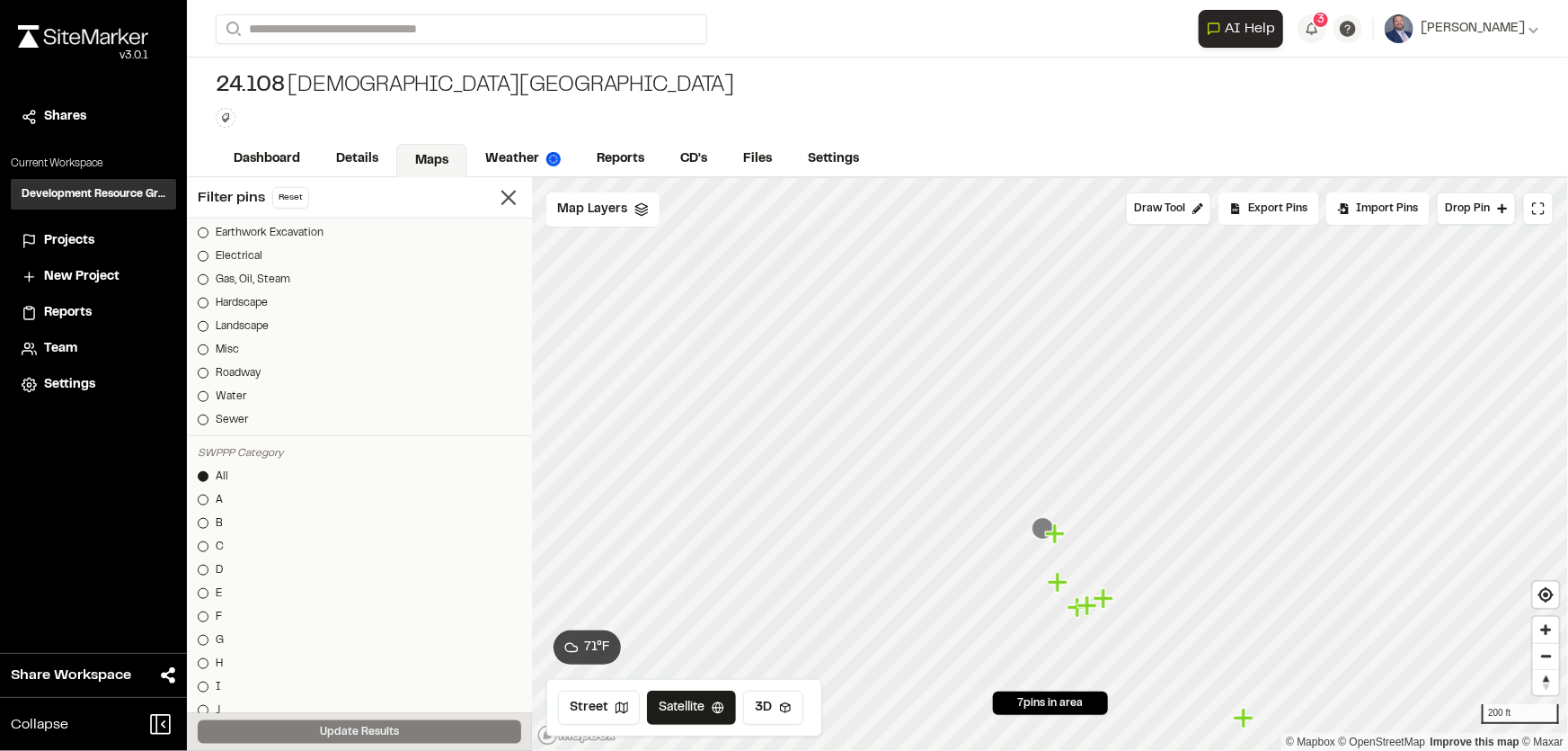
scroll to position [818, 0]
click at [1045, 494] on icon "Map marker" at bounding box center [1045, 487] width 20 height 20
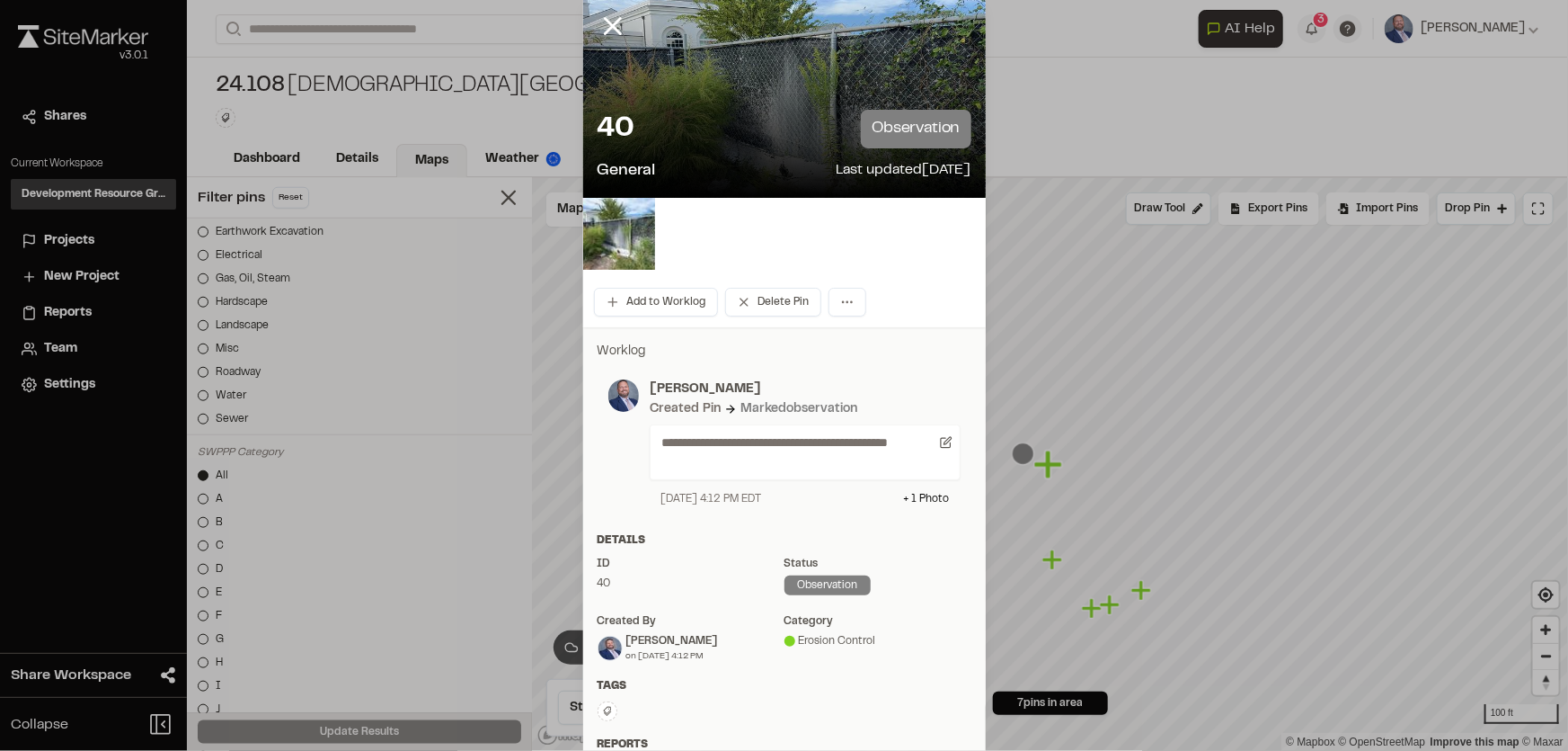
scroll to position [0, 0]
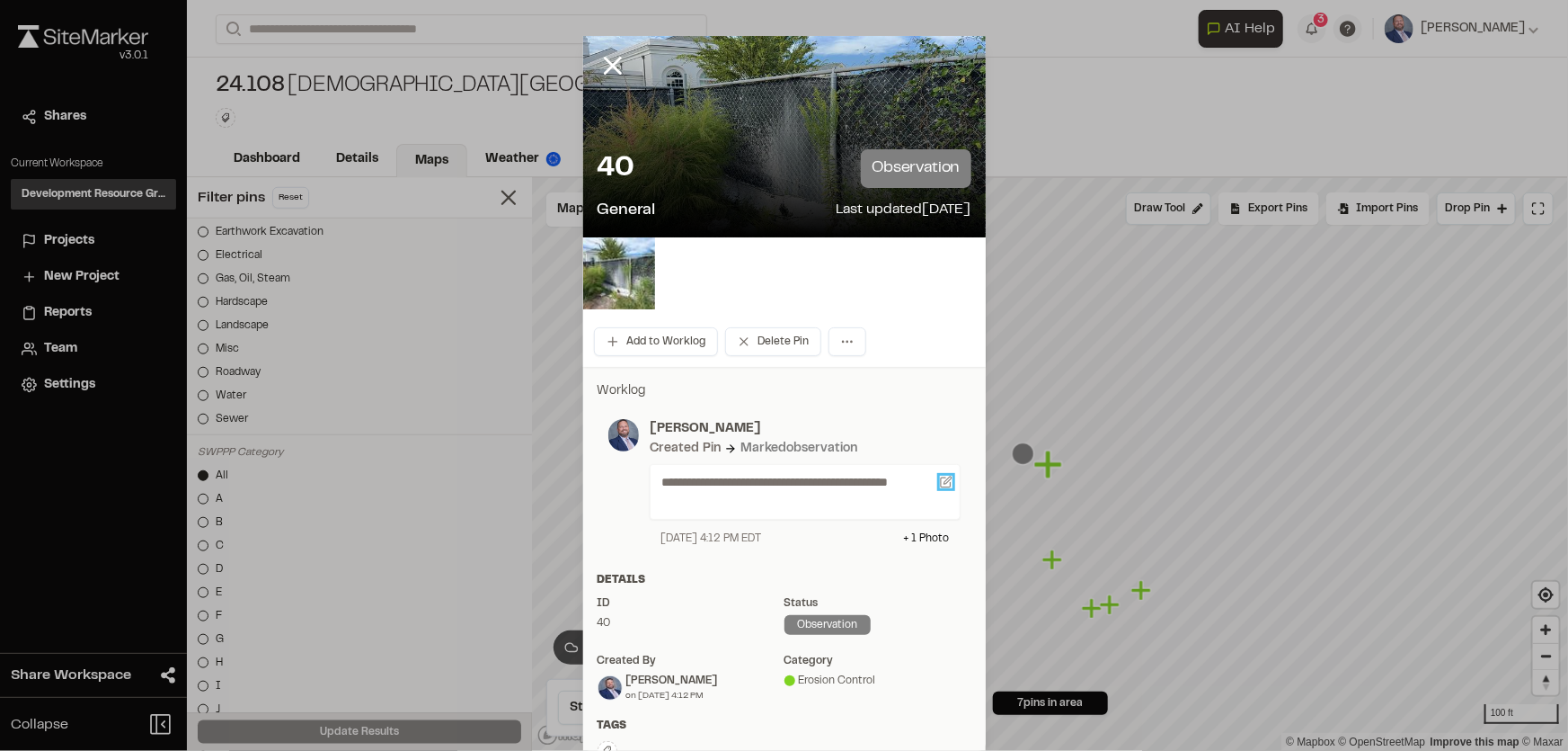
click at [943, 478] on icon at bounding box center [946, 482] width 13 height 13
type textarea "**********"
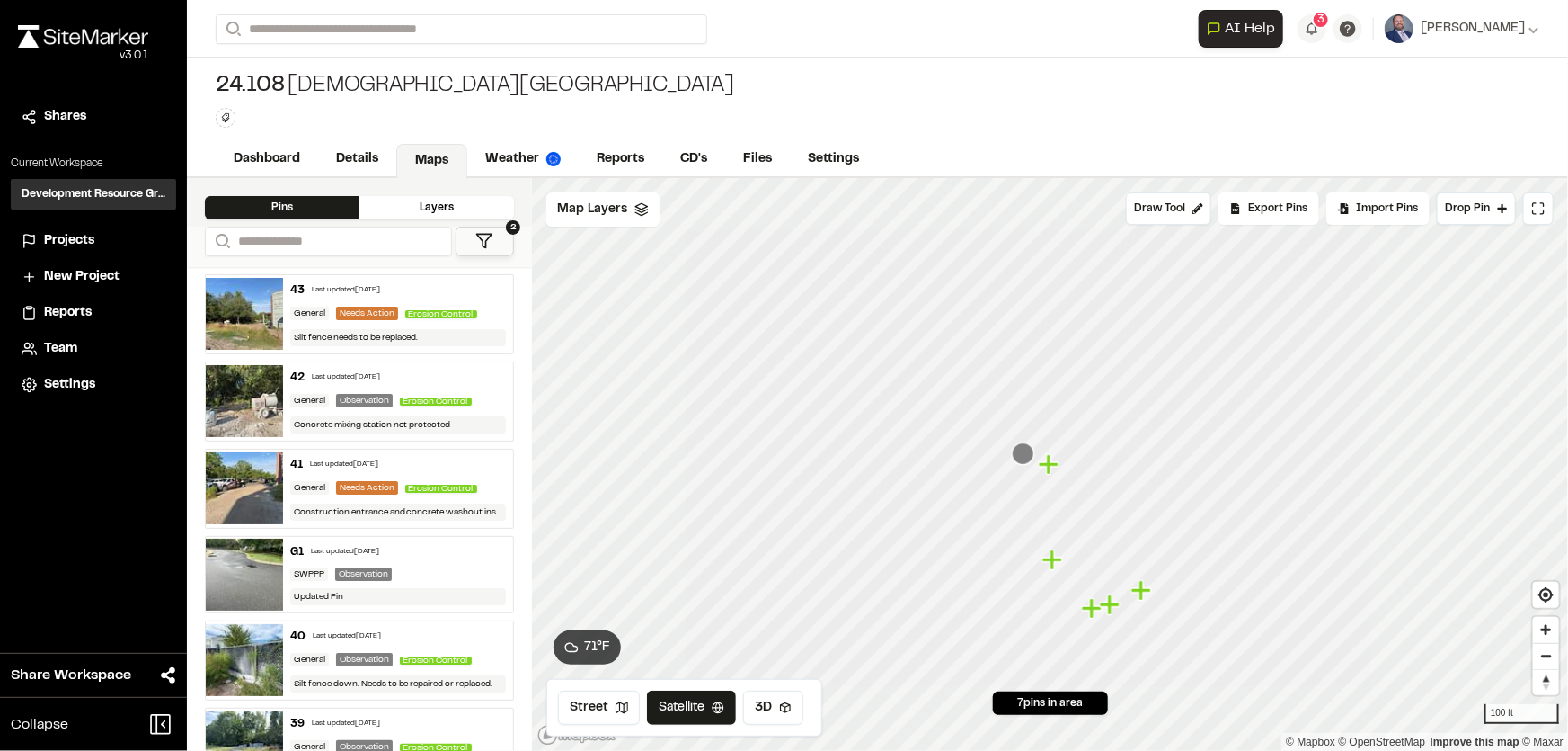
click at [1053, 474] on icon "Map marker" at bounding box center [1050, 465] width 23 height 23
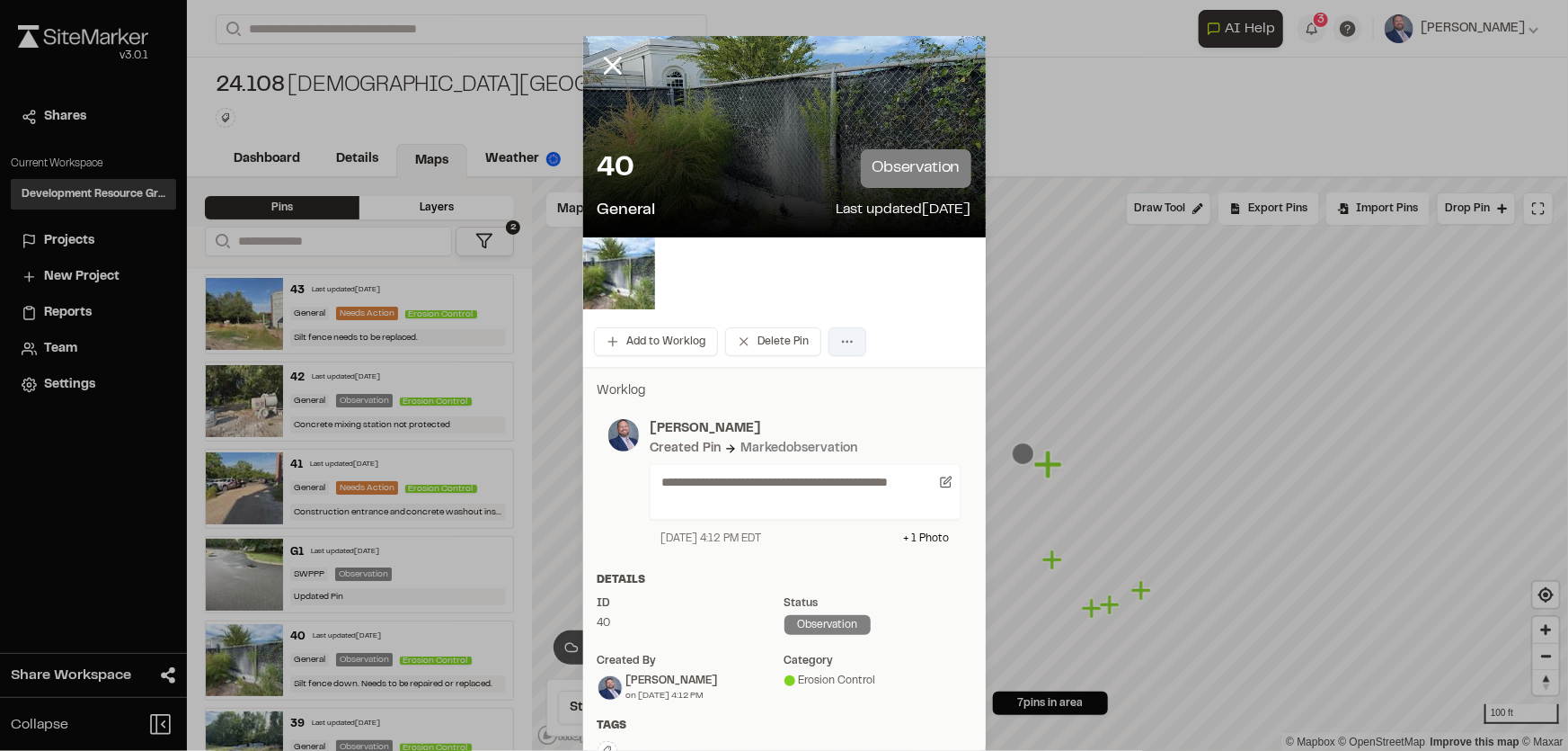
click at [836, 342] on html "Close sidebar v 3.0.1 Shares Current Workspace Development Resource Group DR Pr…" at bounding box center [784, 375] width 1568 height 751
click at [780, 413] on html "Close sidebar v 3.0.1 Shares Current Workspace Development Resource Group DR Pr…" at bounding box center [784, 375] width 1568 height 751
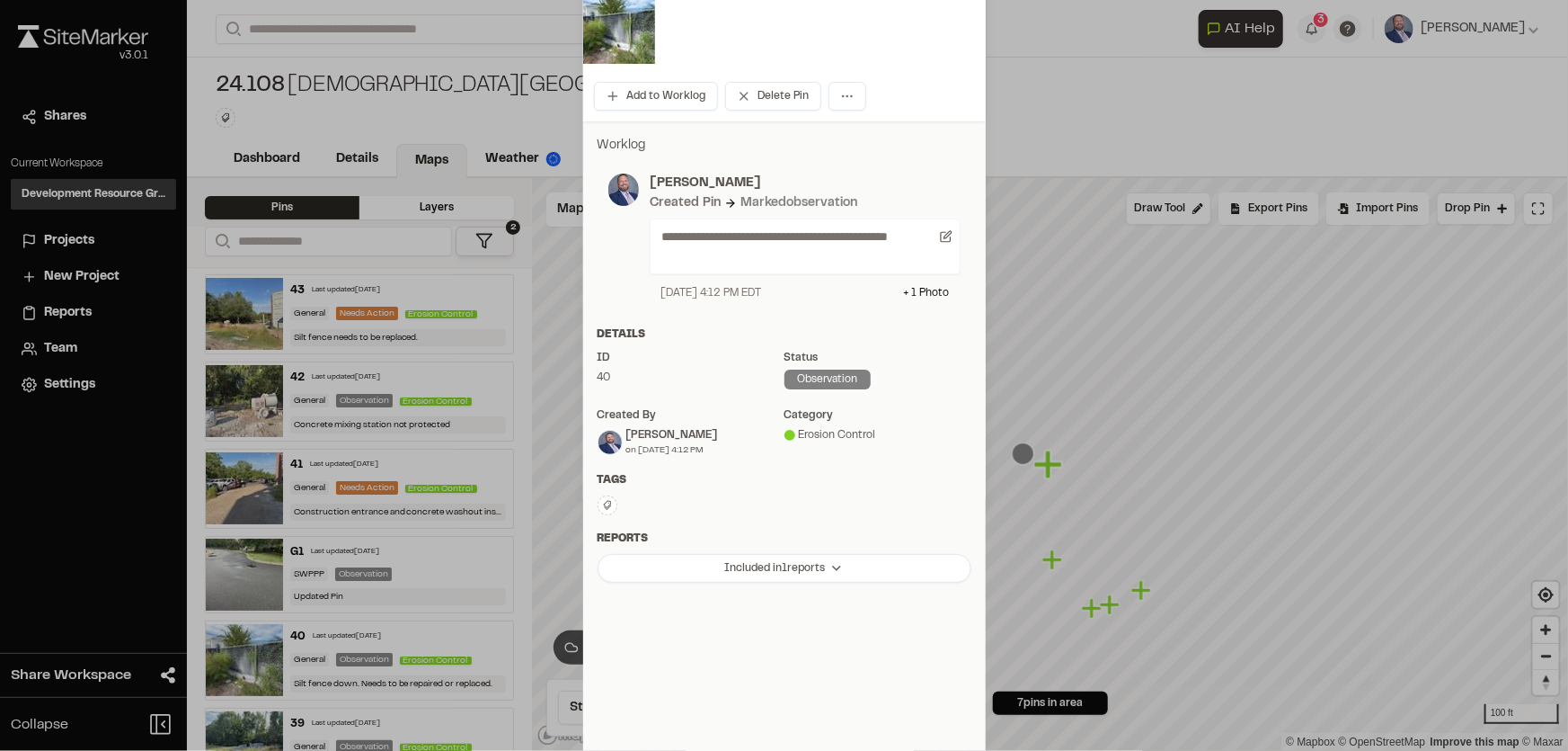
scroll to position [251, 0]
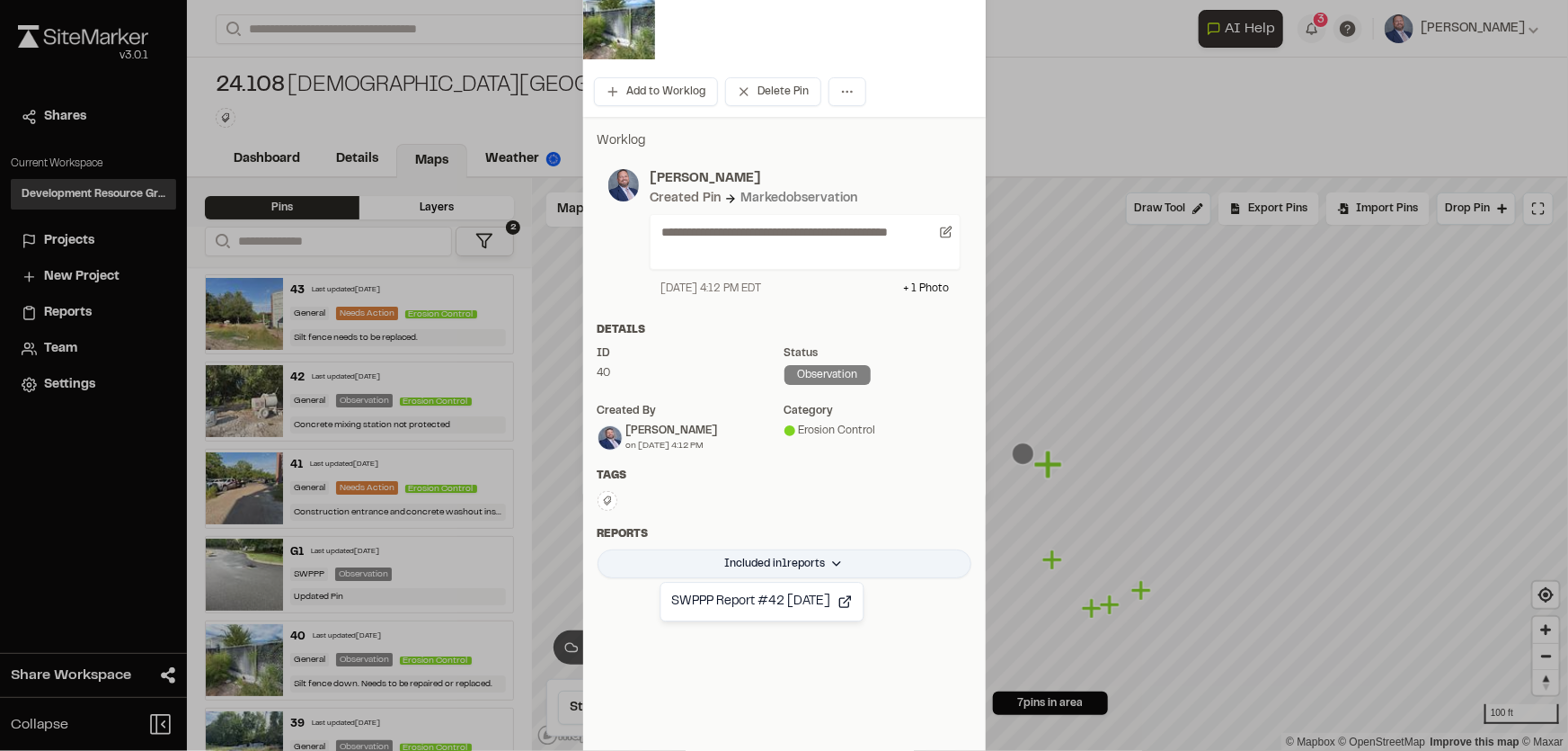
click at [698, 561] on html "Close sidebar v 3.0.1 Shares Current Workspace Development Resource Group DR Pr…" at bounding box center [784, 375] width 1568 height 751
click at [681, 475] on html "Close sidebar v 3.0.1 Shares Current Workspace Development Resource Group DR Pr…" at bounding box center [784, 375] width 1568 height 751
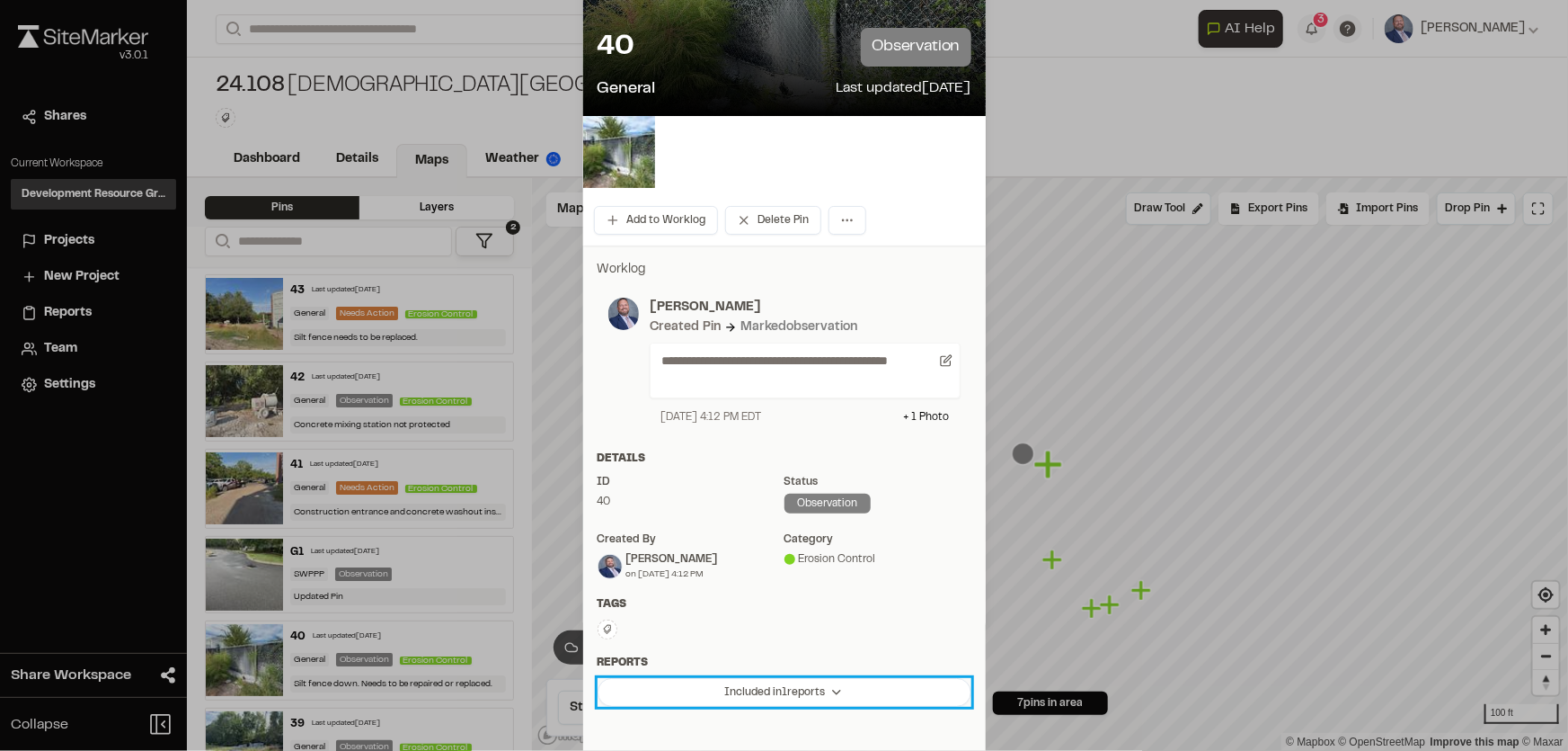
scroll to position [5, 0]
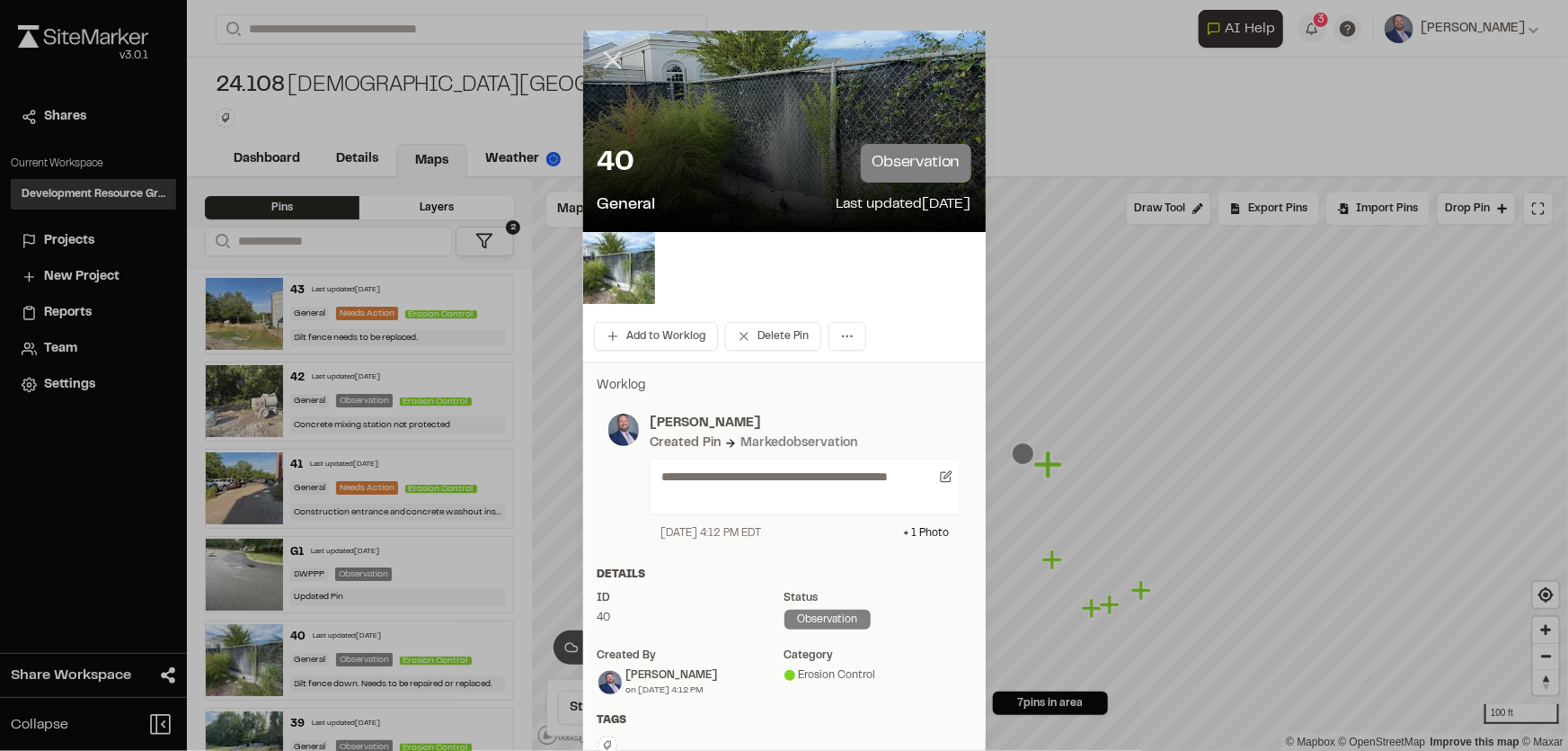
click at [611, 45] on icon at bounding box center [613, 60] width 31 height 31
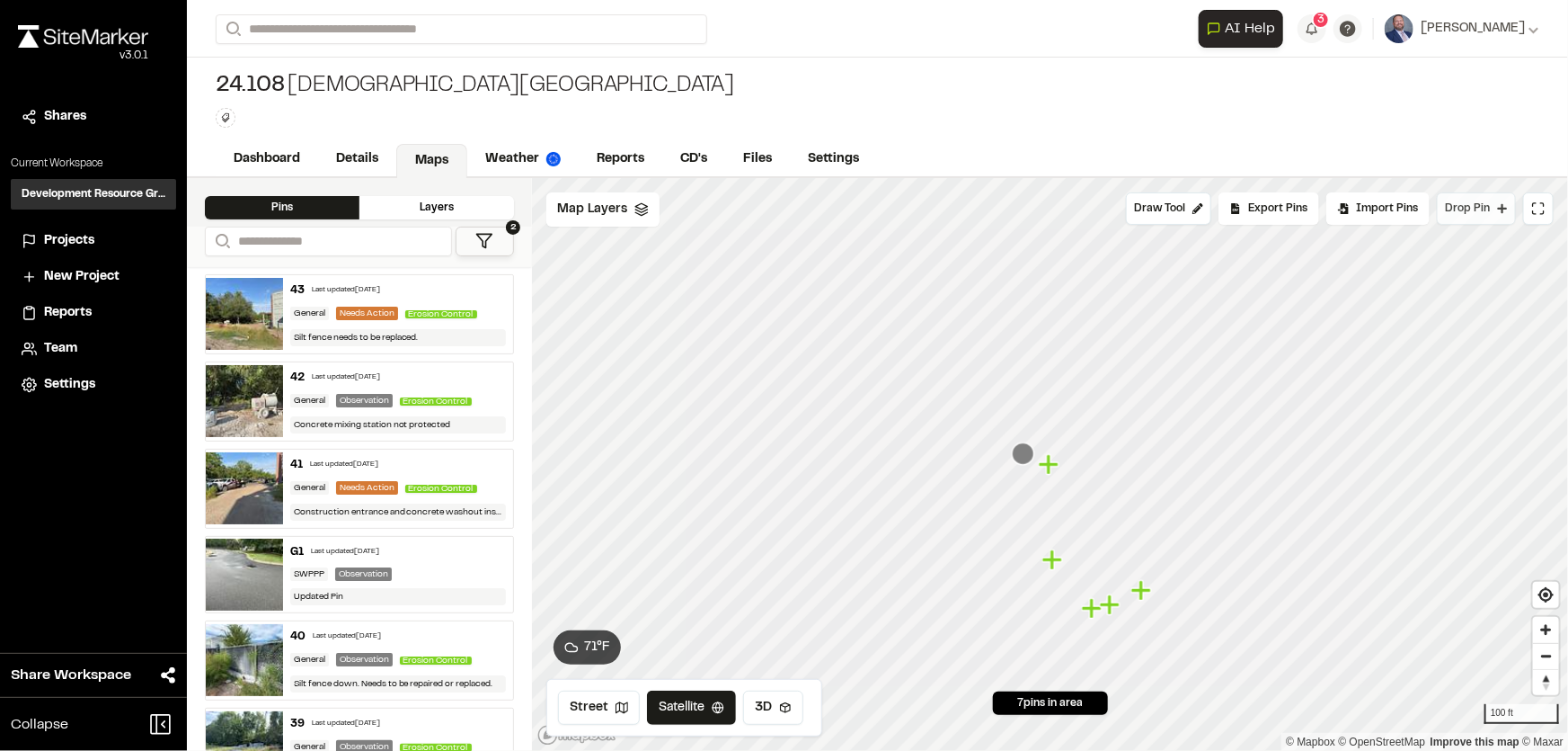
click at [1495, 206] on button "Drop Pin" at bounding box center [1476, 209] width 79 height 32
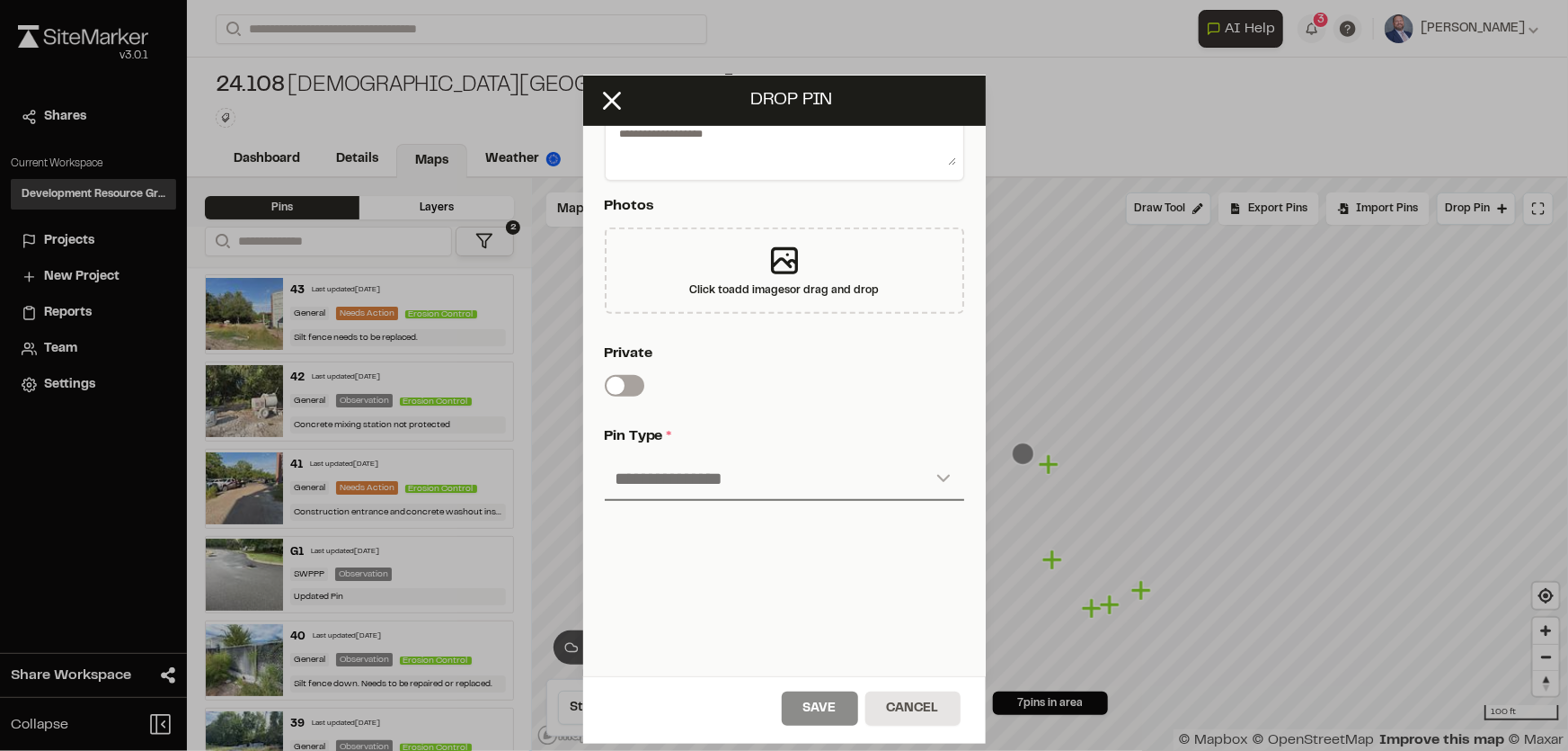
scroll to position [371, 0]
click at [695, 477] on select "**********" at bounding box center [785, 478] width 360 height 43
drag, startPoint x: 612, startPoint y: 77, endPoint x: 612, endPoint y: 91, distance: 14.0
click at [612, 88] on div "Drop pin" at bounding box center [785, 101] width 403 height 50
click at [616, 103] on line at bounding box center [611, 100] width 15 height 15
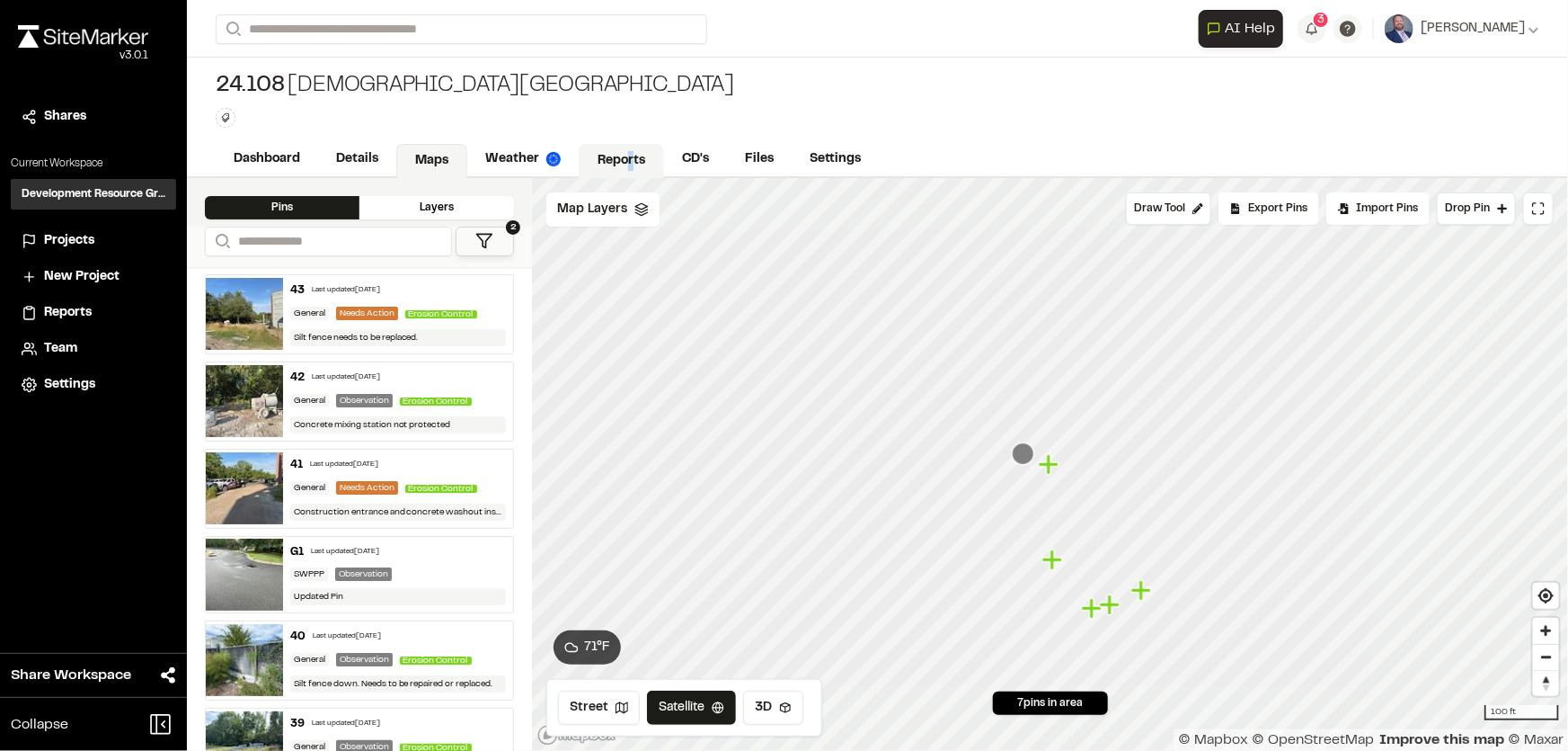
click at [629, 156] on link "Reports" at bounding box center [621, 161] width 85 height 34
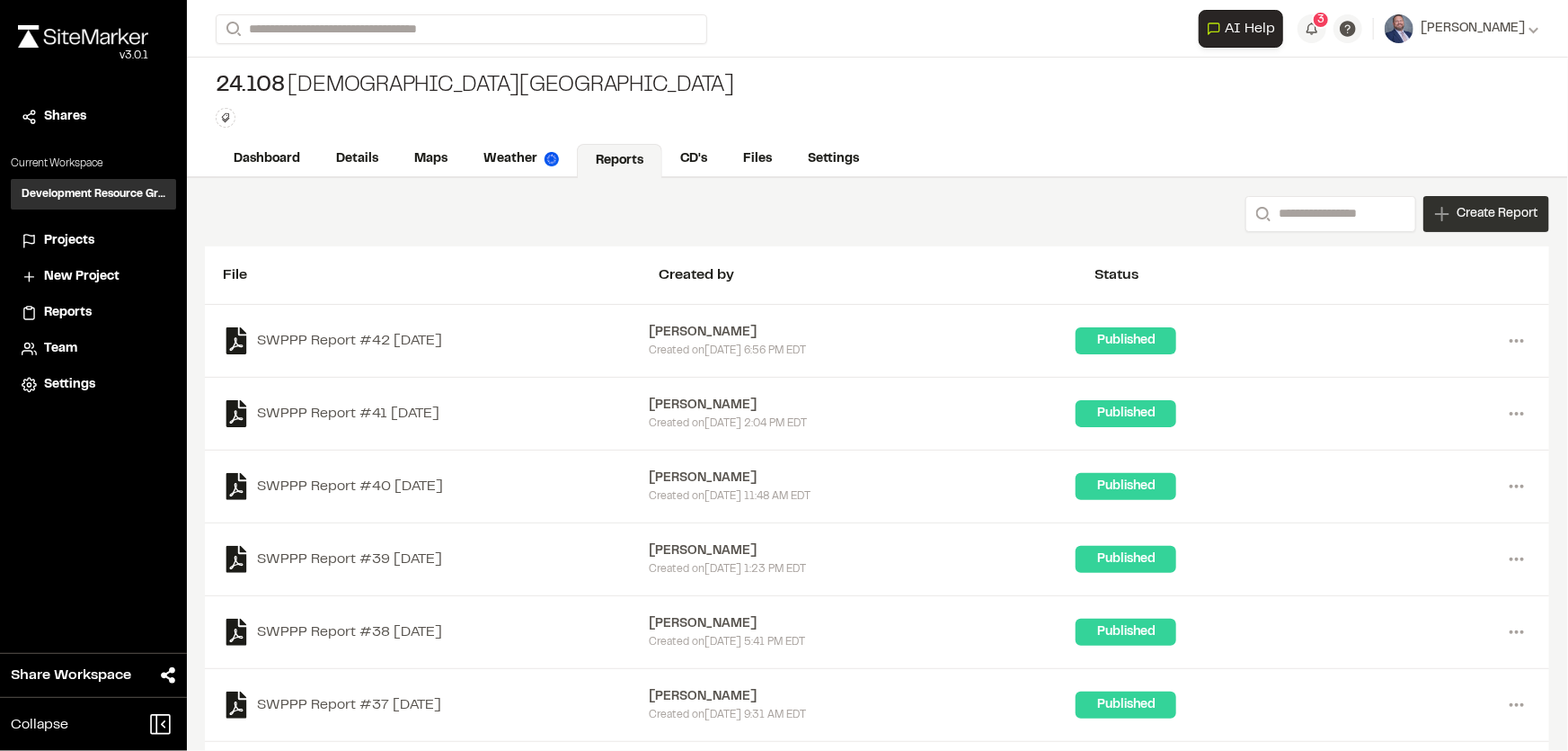
click at [1465, 210] on span "Create Report" at bounding box center [1497, 214] width 81 height 20
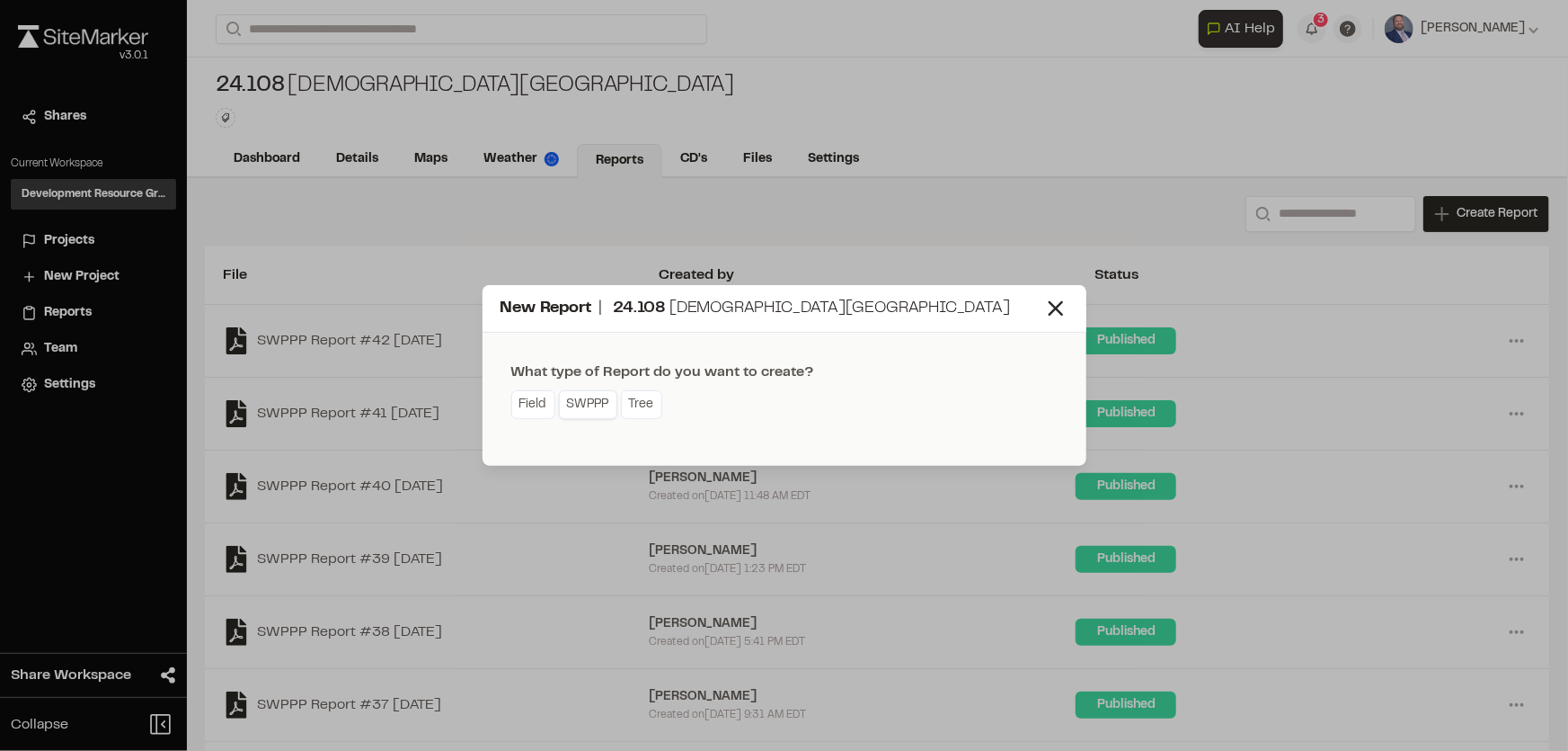
click at [589, 400] on link "SWPPP" at bounding box center [588, 405] width 58 height 29
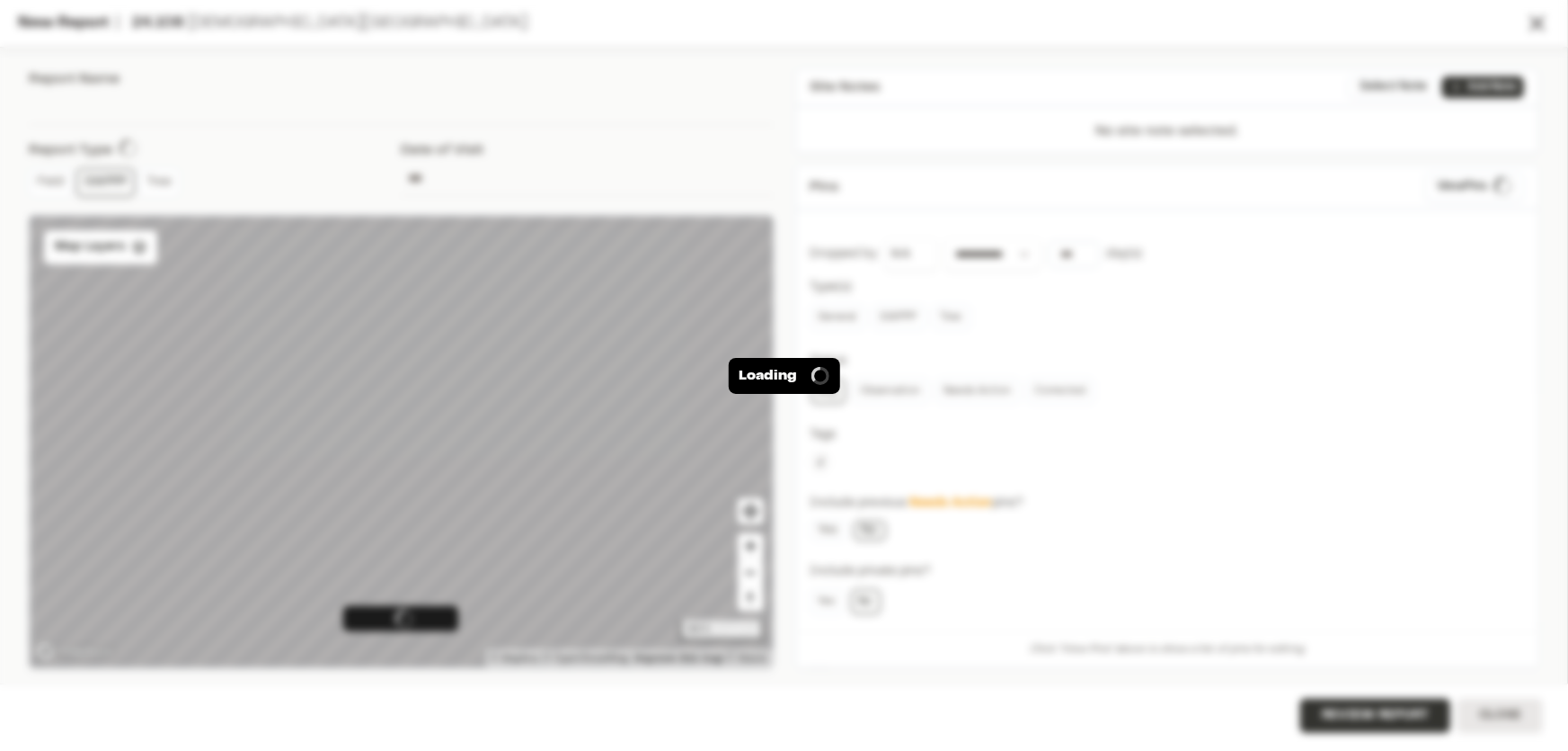
type input "**********"
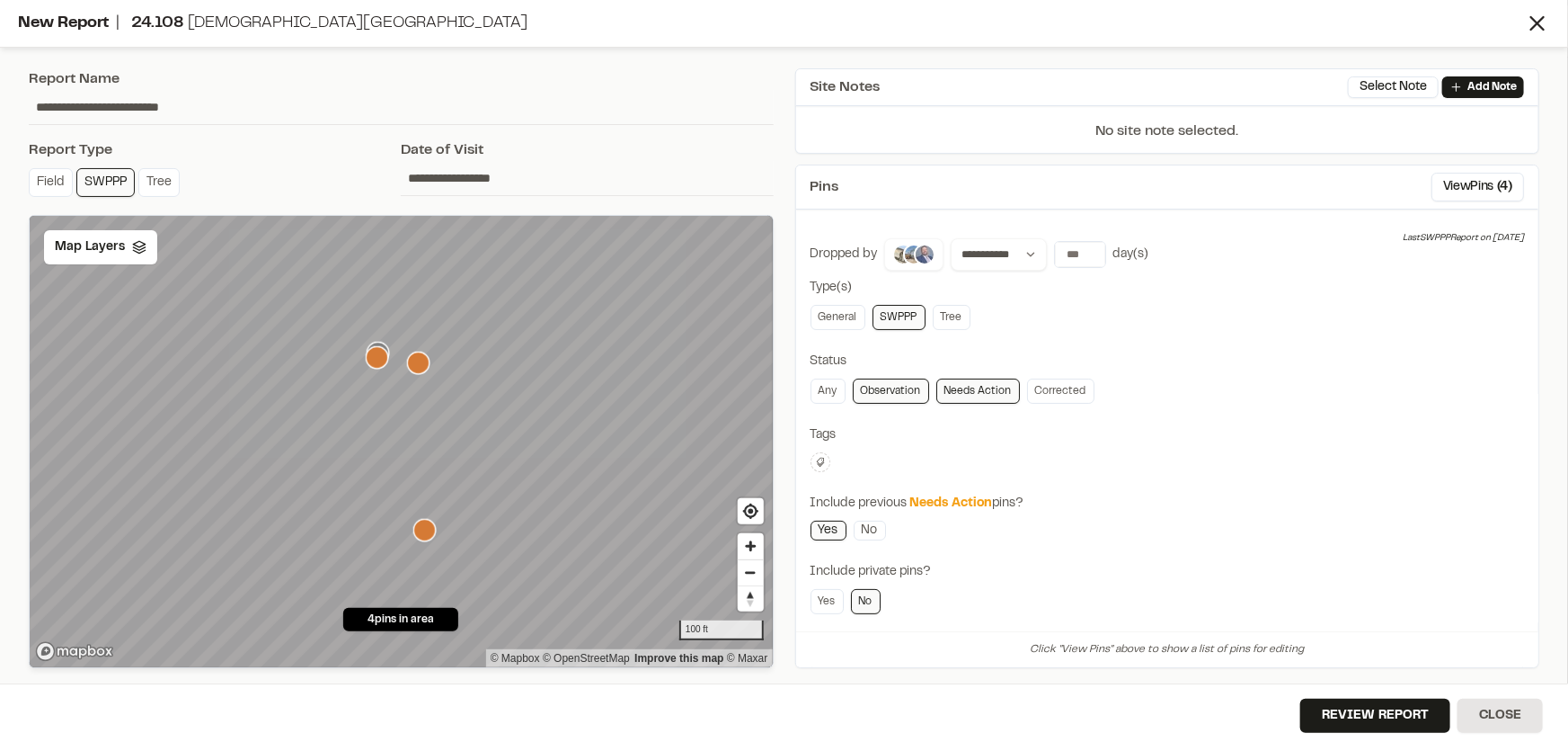
click at [916, 253] on img at bounding box center [924, 255] width 22 height 22
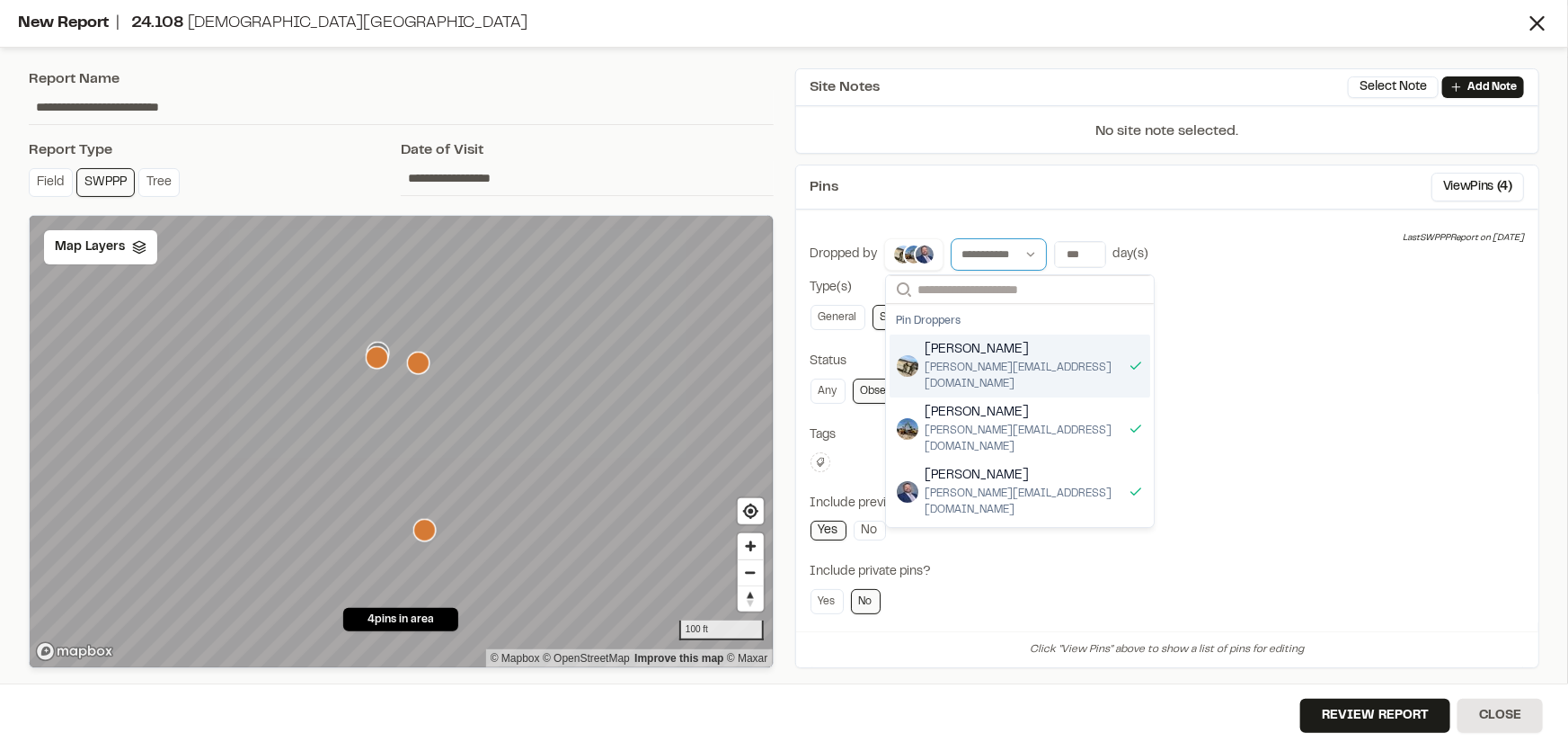
click at [1000, 261] on select "**********" at bounding box center [998, 255] width 96 height 32
click at [1013, 210] on div "**********" at bounding box center [1168, 416] width 745 height 504
click at [1072, 250] on input "number" at bounding box center [1080, 255] width 50 height 25
click at [1073, 250] on input "number" at bounding box center [1080, 255] width 50 height 25
type input "*"
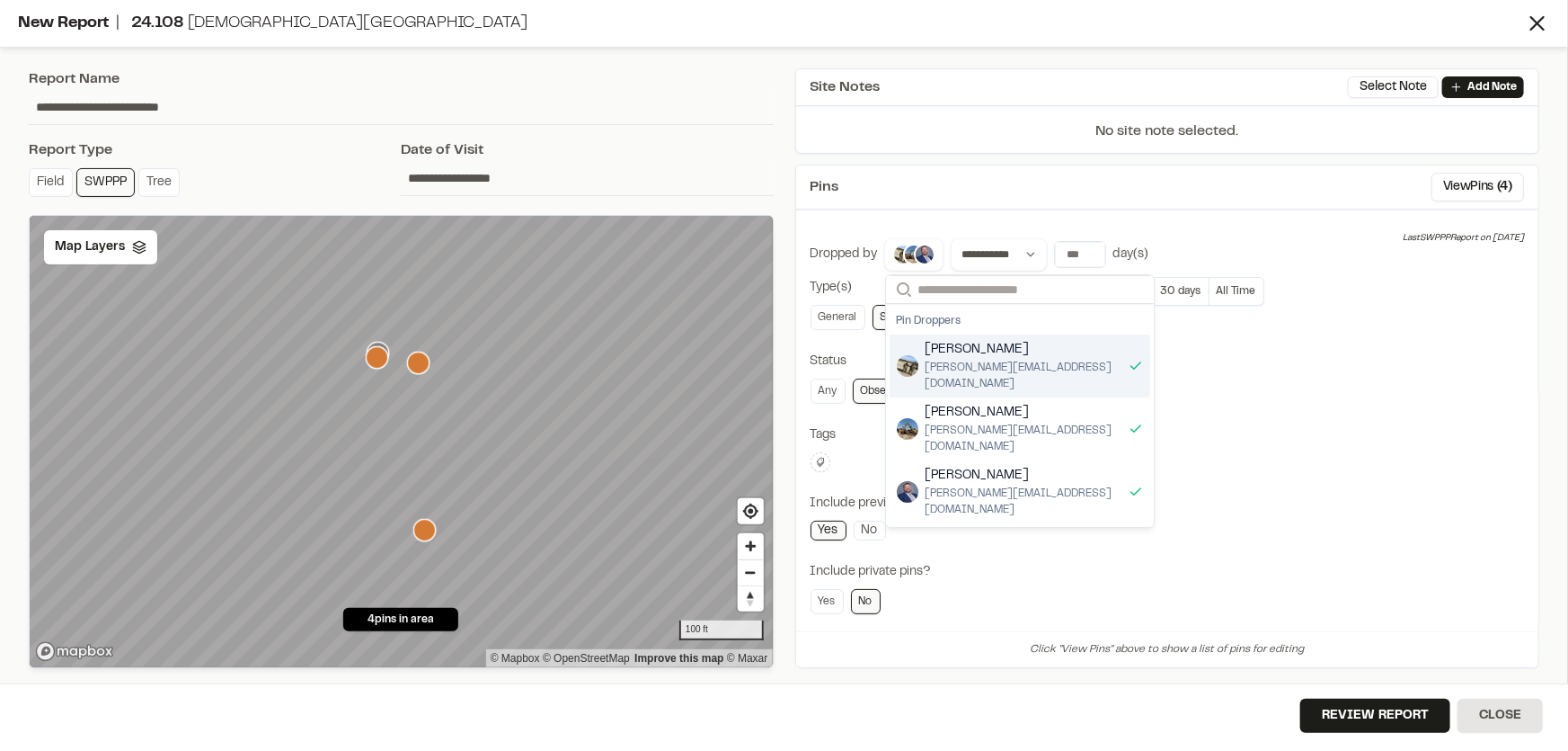
drag, startPoint x: 1328, startPoint y: 312, endPoint x: 1307, endPoint y: 337, distance: 32.6
click at [1328, 313] on div "General SWPPP Tree" at bounding box center [1168, 317] width 715 height 25
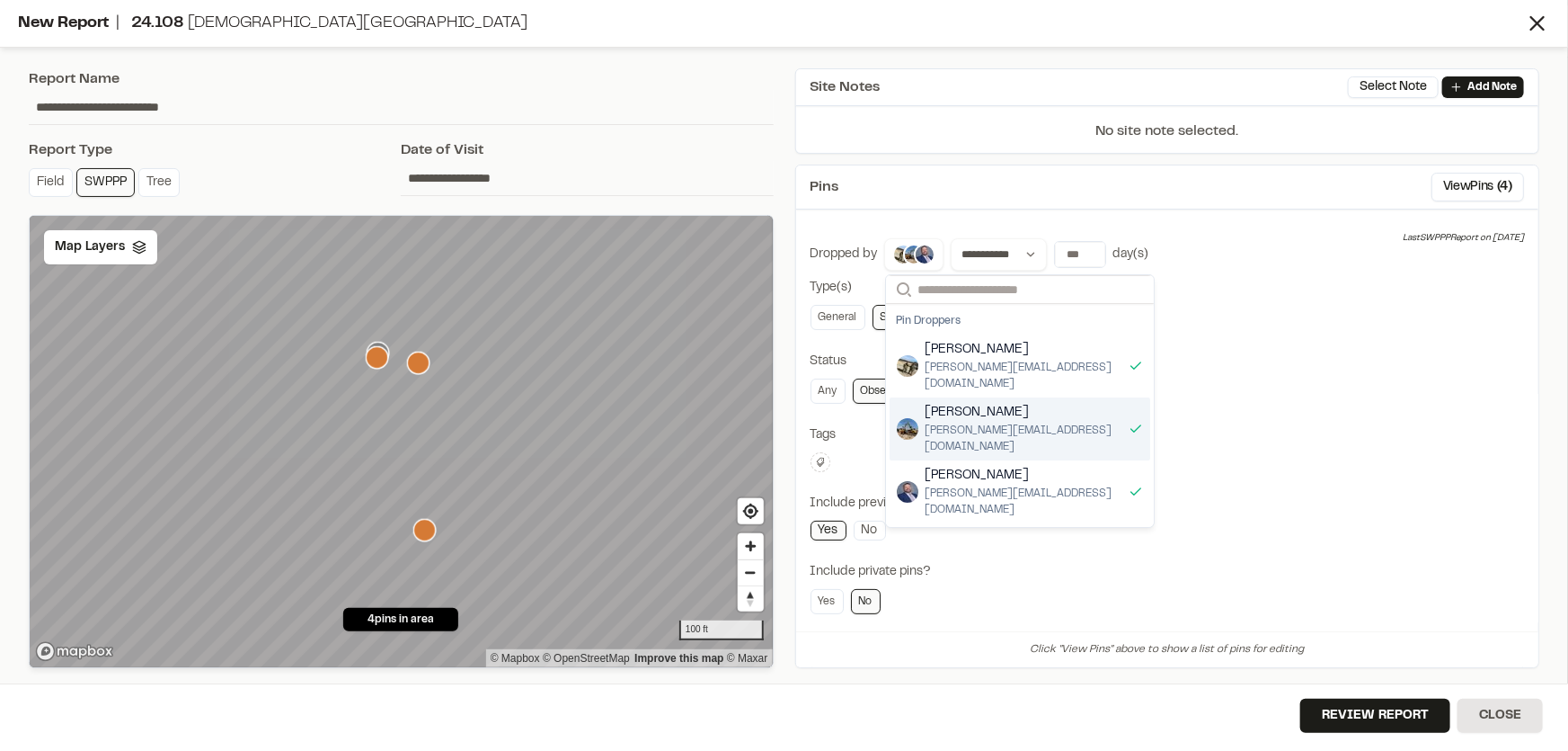
click at [1287, 418] on div "**********" at bounding box center [1168, 488] width 715 height 500
click at [920, 253] on img at bounding box center [924, 255] width 22 height 22
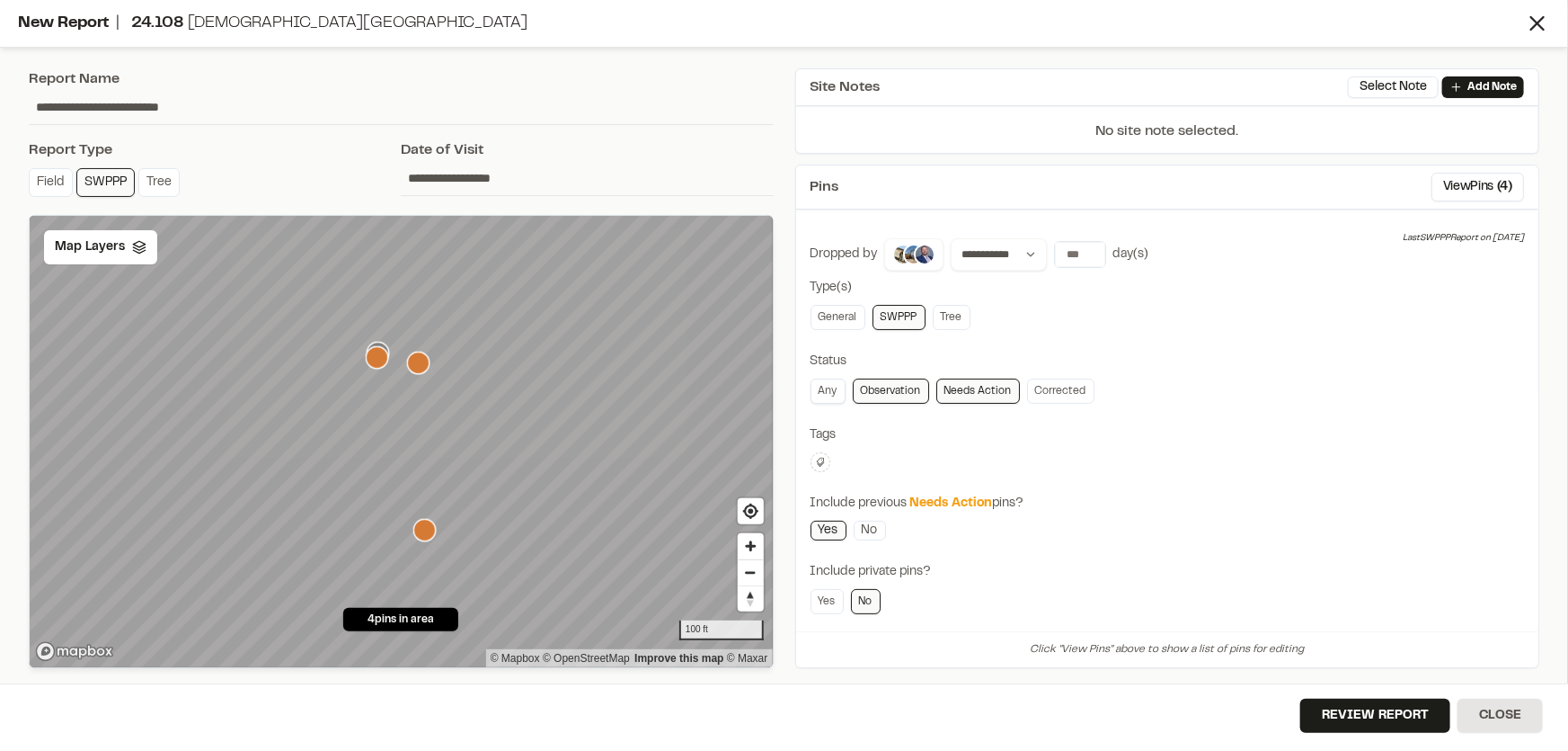
click at [827, 393] on link "Any" at bounding box center [828, 391] width 35 height 25
click at [1505, 728] on button "Close" at bounding box center [1500, 716] width 85 height 34
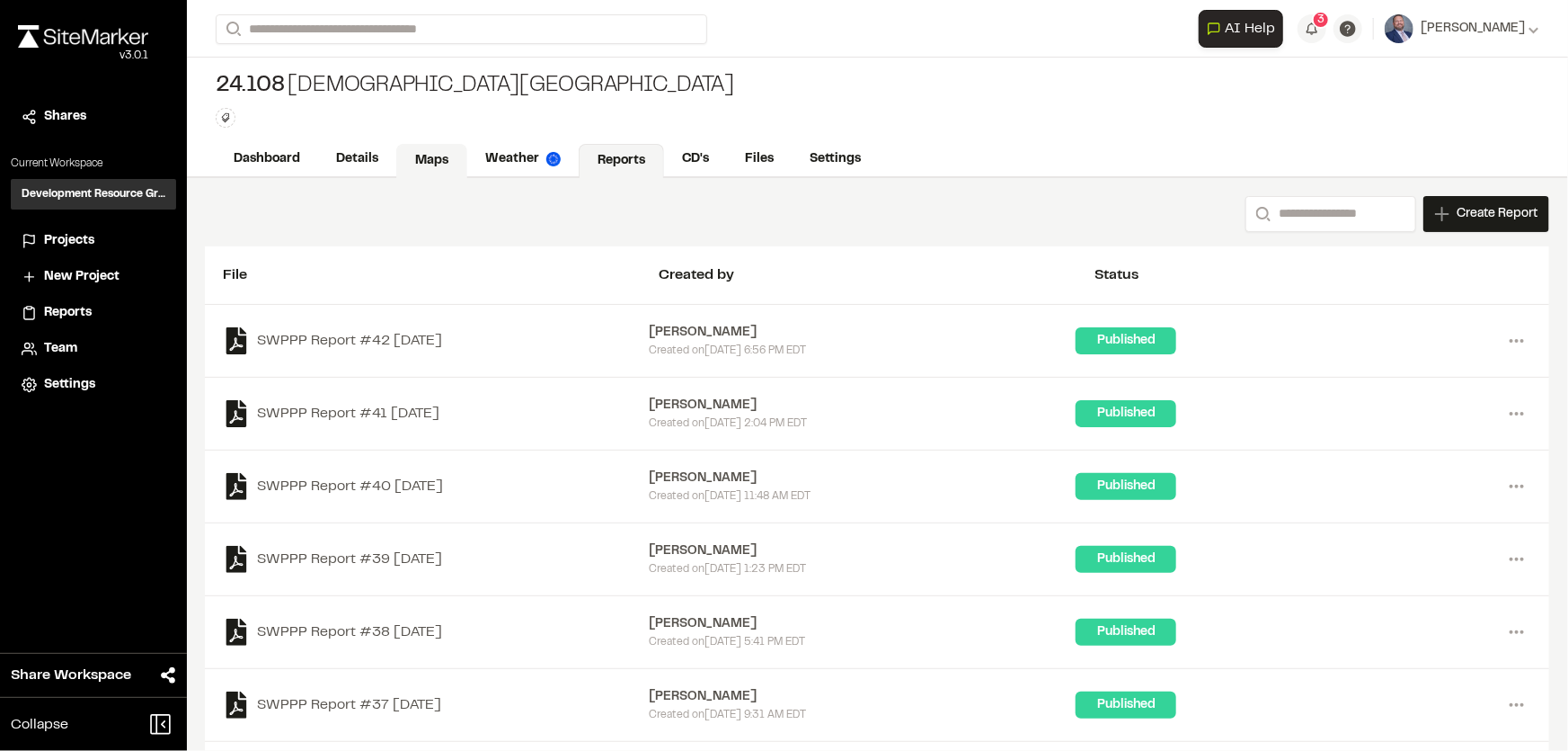
click at [451, 153] on link "Maps" at bounding box center [432, 161] width 71 height 34
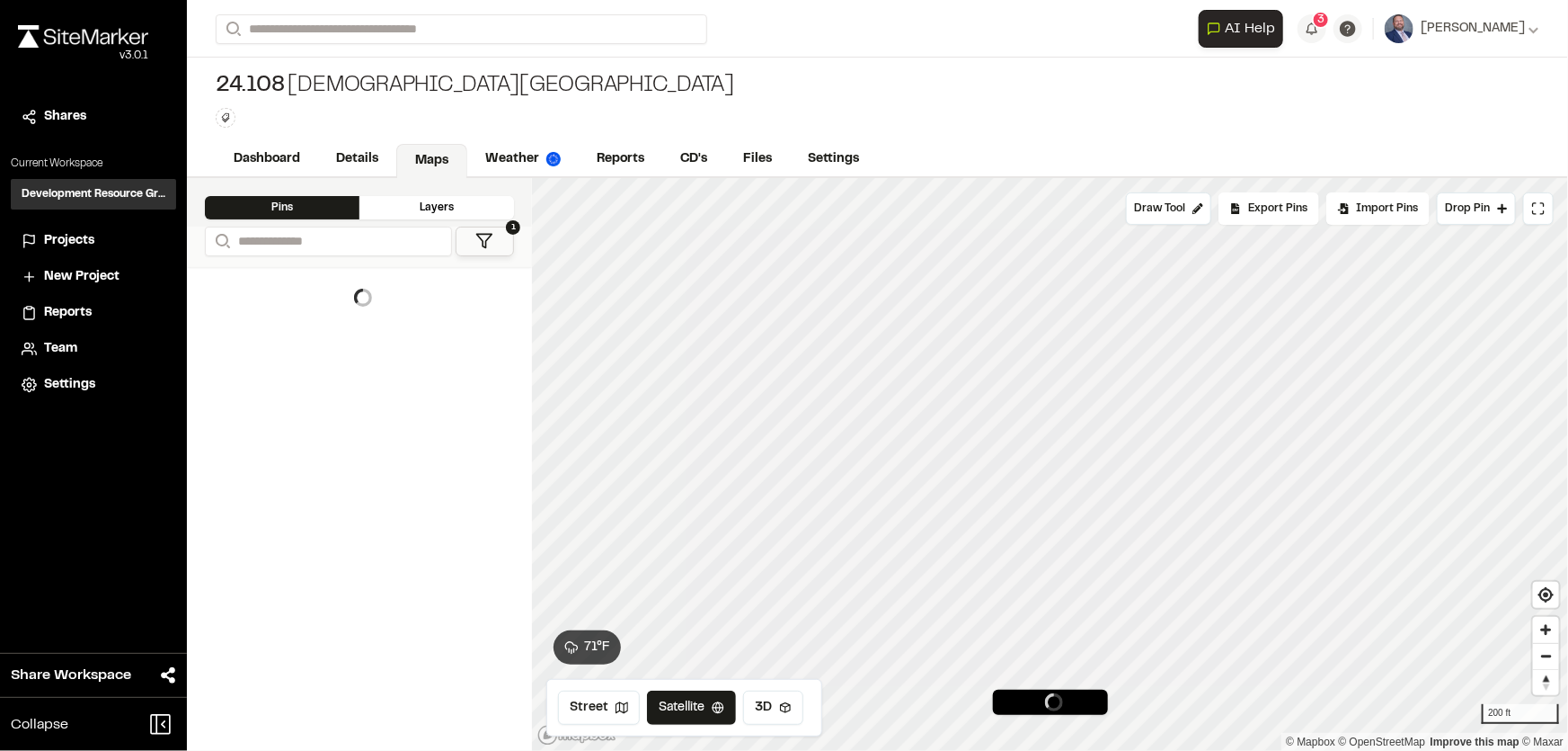
click at [471, 206] on div "Layers" at bounding box center [437, 208] width 155 height 23
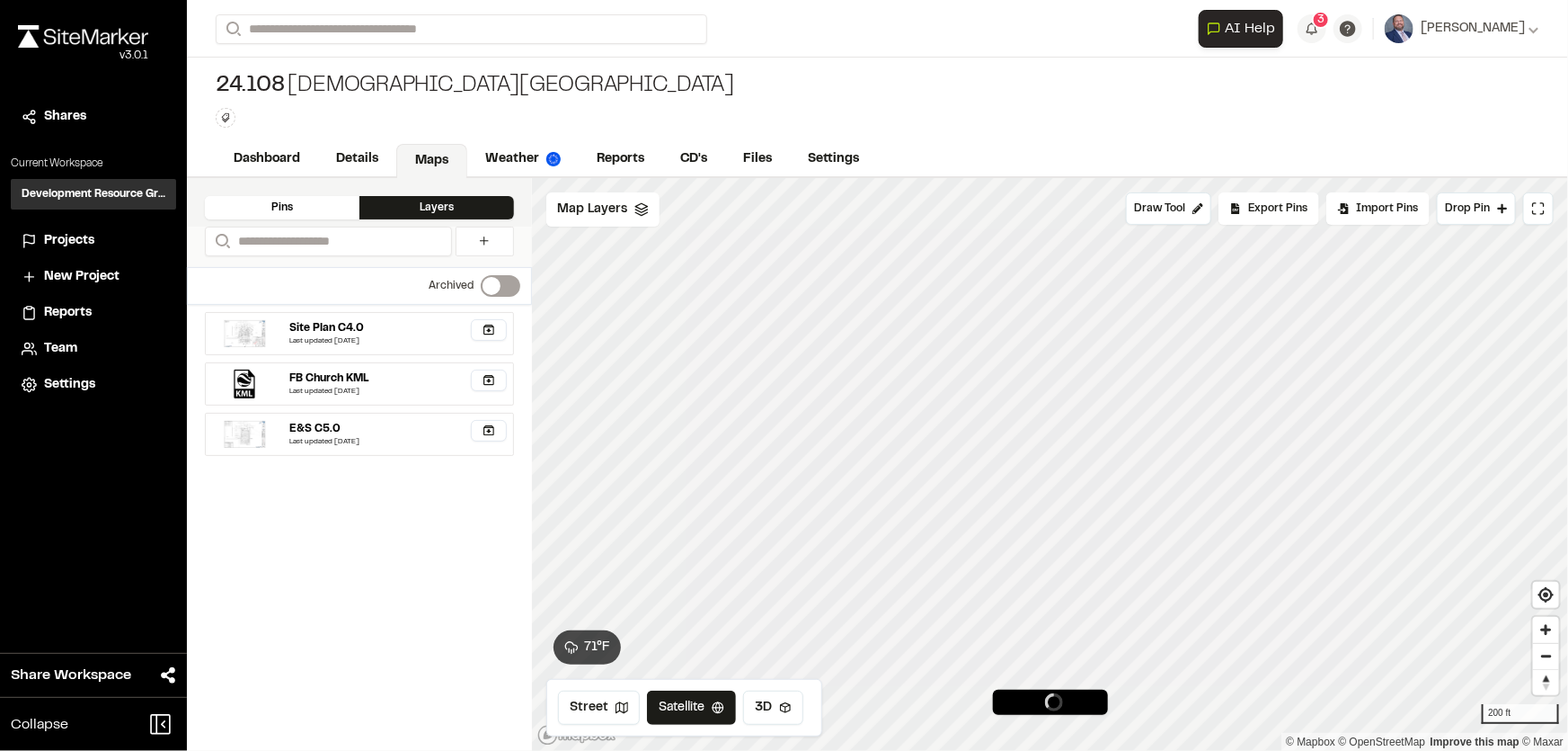
click at [310, 202] on div "Pins" at bounding box center [282, 208] width 155 height 23
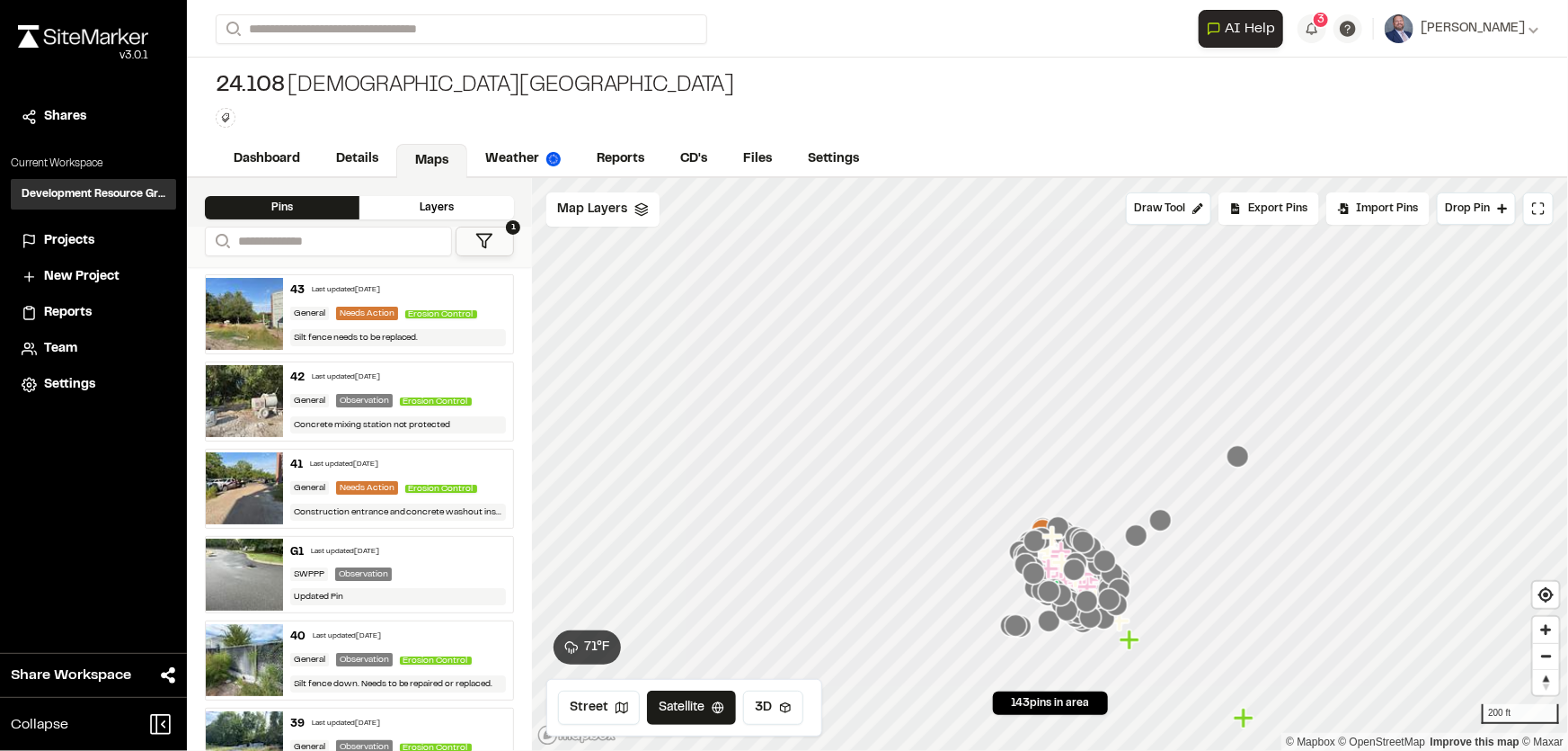
click at [489, 241] on icon at bounding box center [485, 241] width 18 height 18
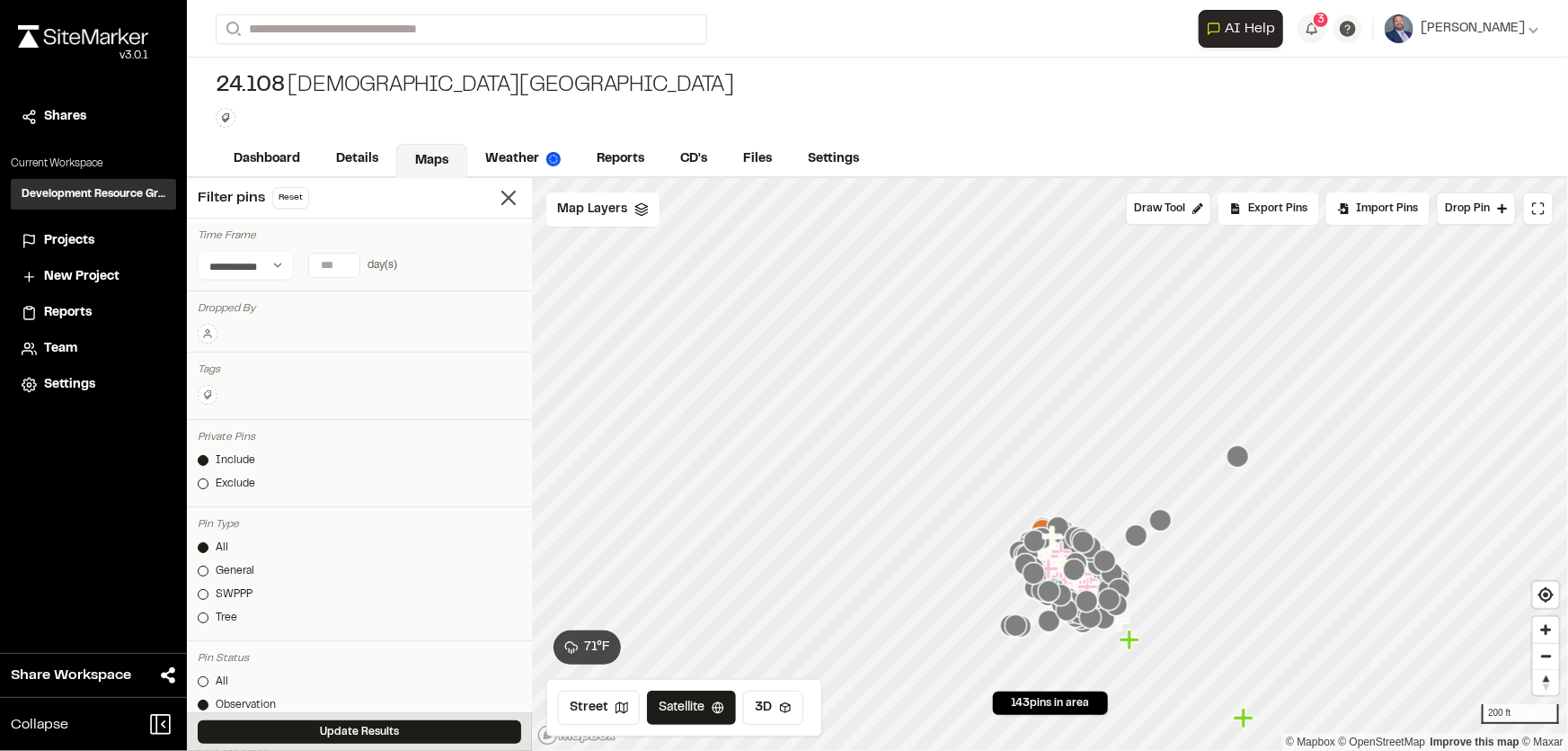
click at [342, 258] on input "*" at bounding box center [334, 265] width 50 height 23
type input "*"
click at [342, 258] on input "*" at bounding box center [334, 265] width 50 height 23
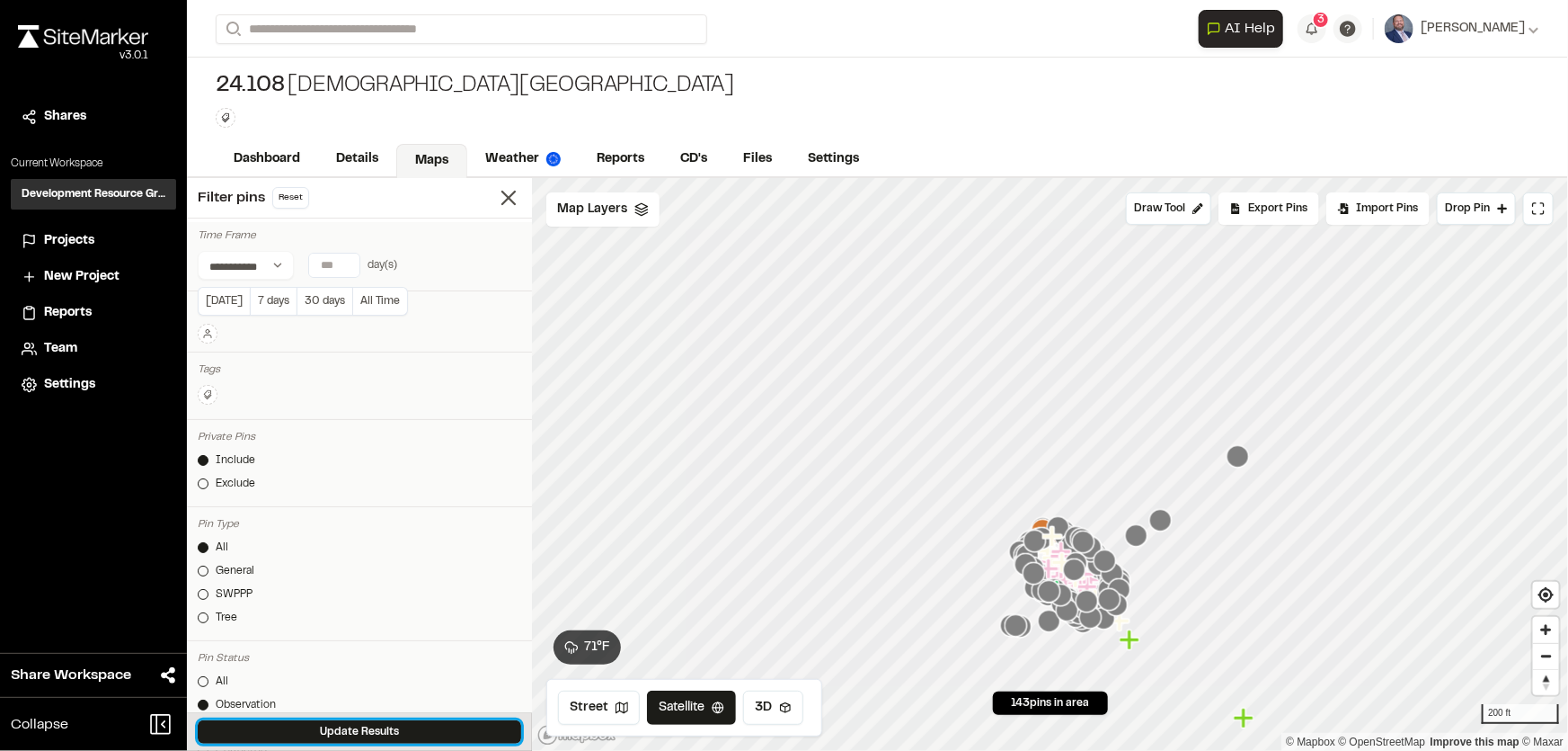
click at [395, 728] on button "Update Results" at bounding box center [360, 732] width 324 height 23
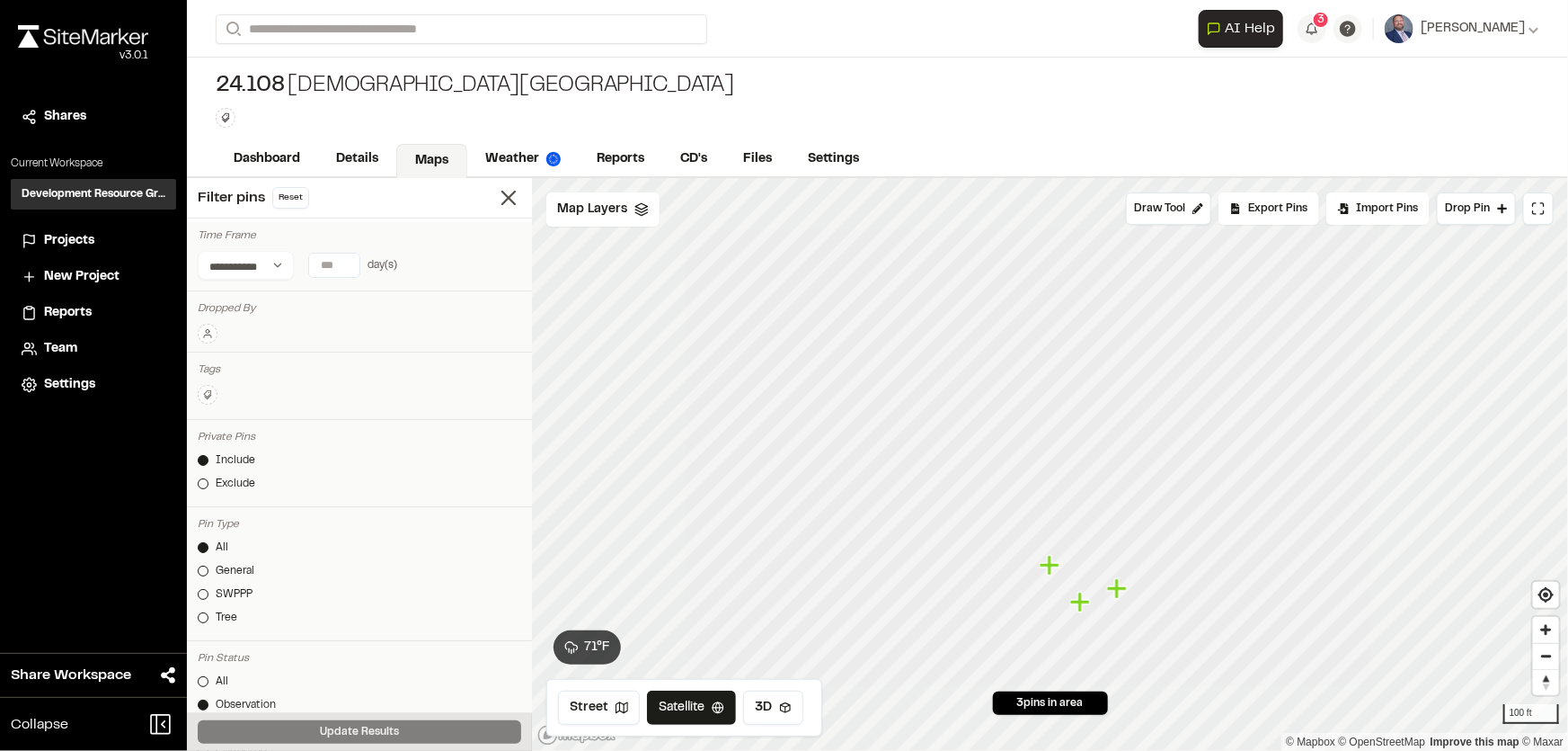
click at [1054, 569] on icon "Map marker" at bounding box center [1051, 566] width 23 height 23
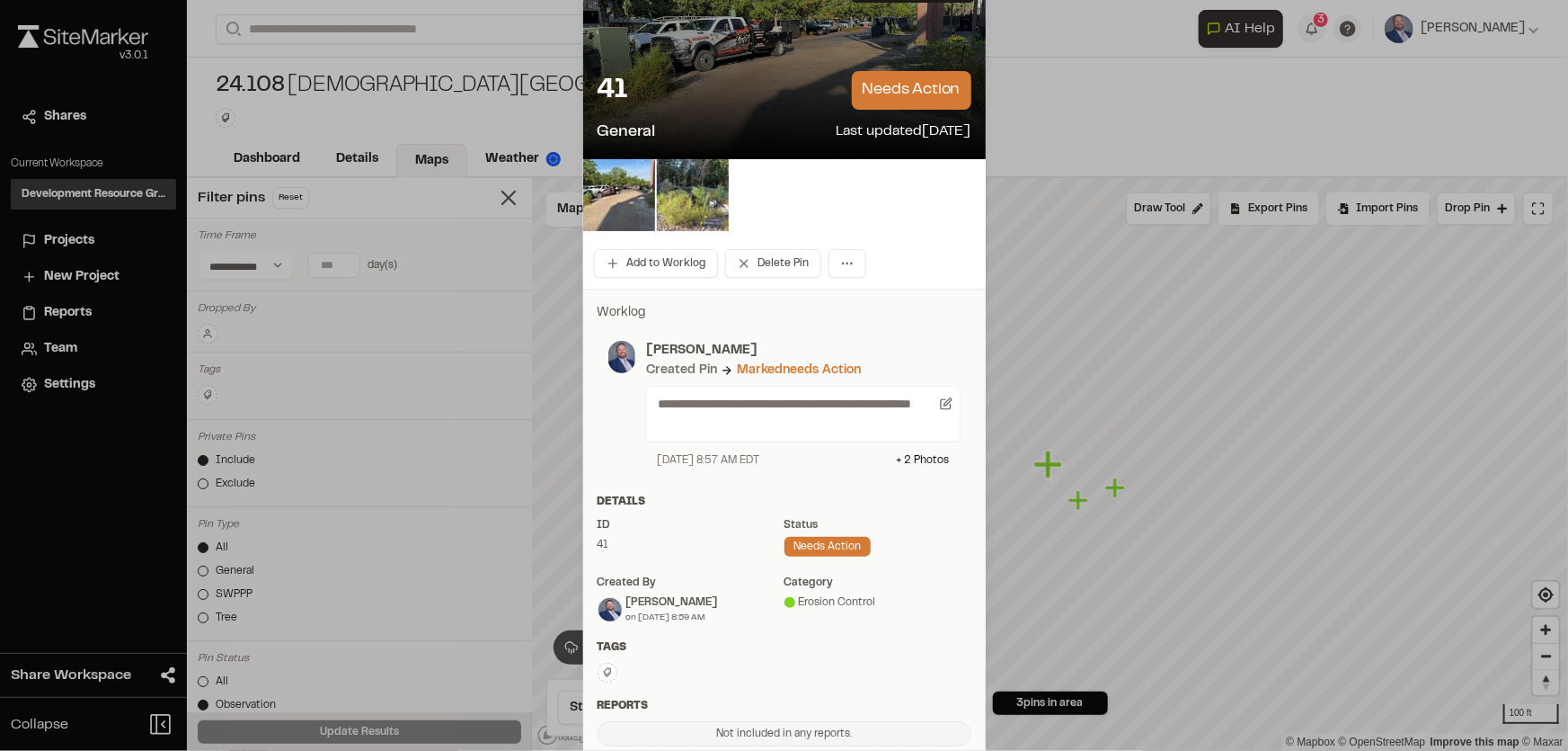
scroll to position [163, 0]
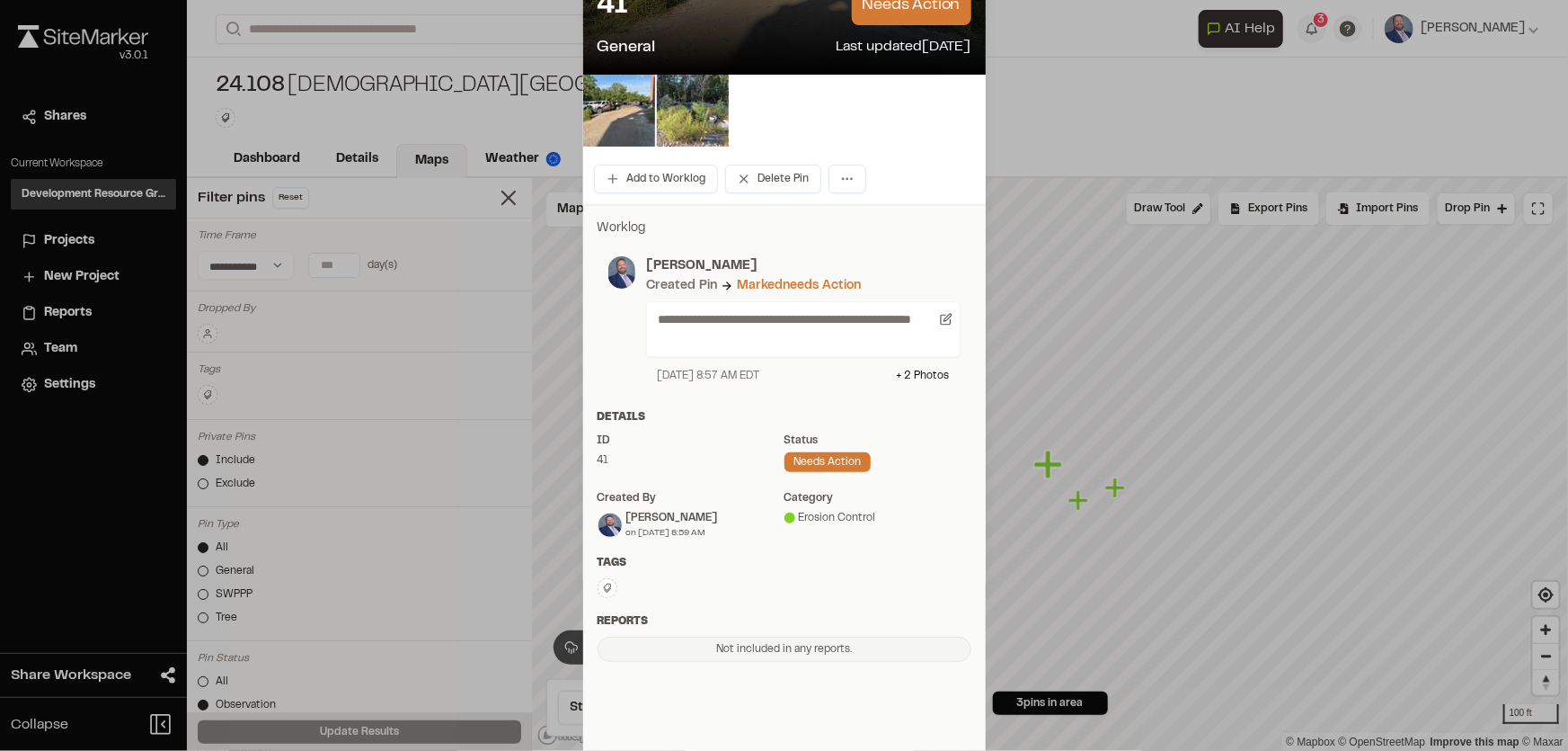
click at [818, 513] on div "Erosion Control" at bounding box center [878, 518] width 187 height 16
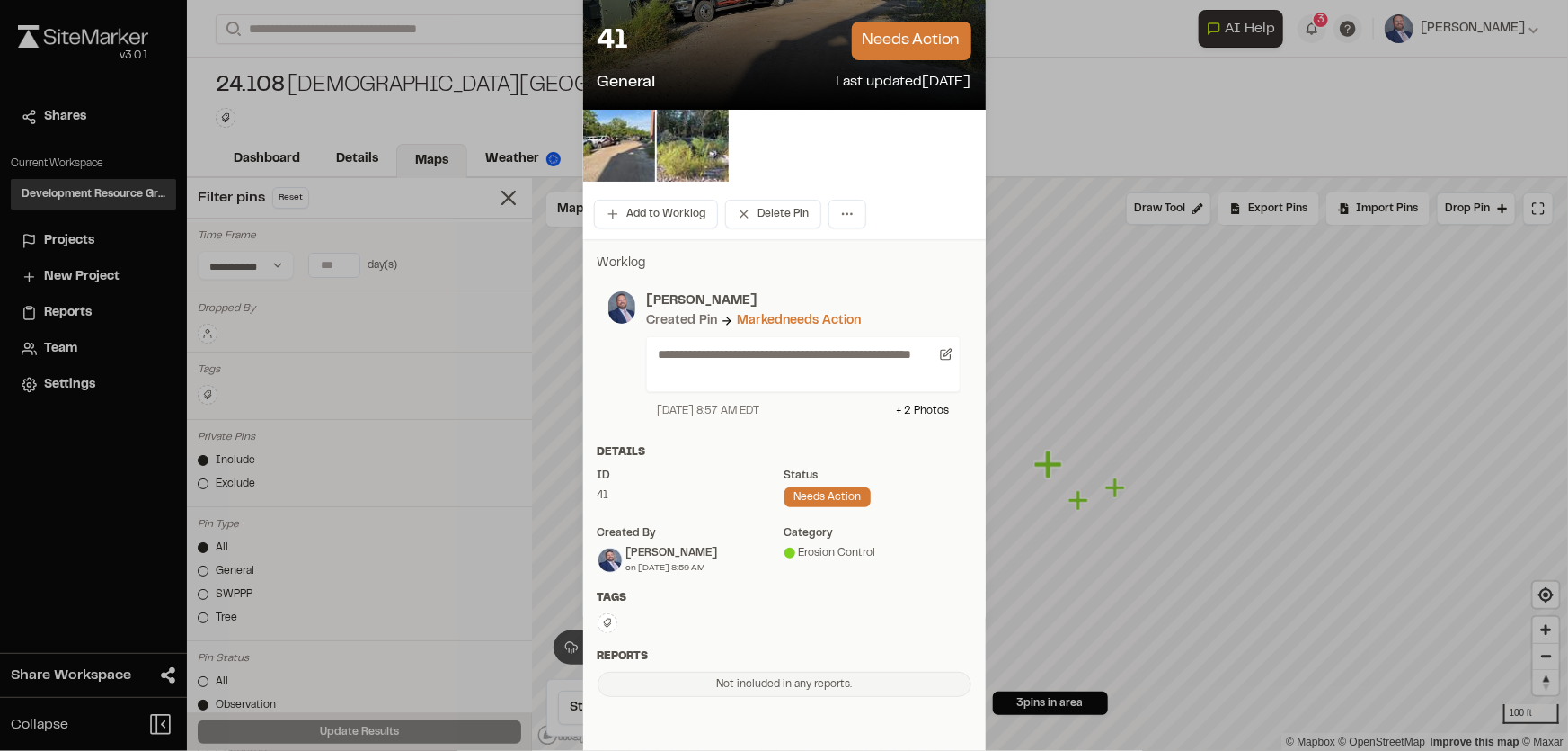
scroll to position [0, 0]
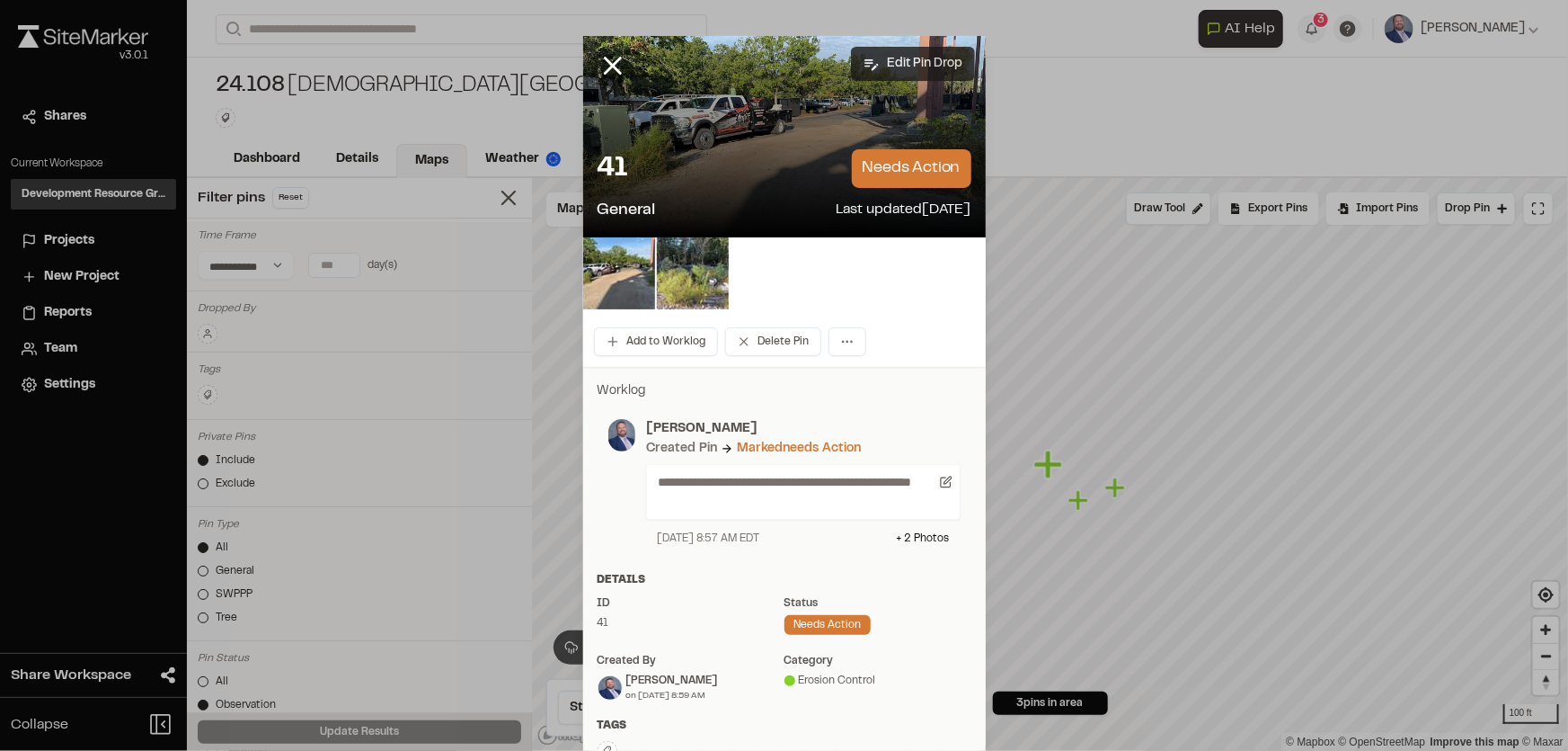
click at [879, 60] on button "Edit Pin Drop" at bounding box center [913, 64] width 124 height 34
select select "****"
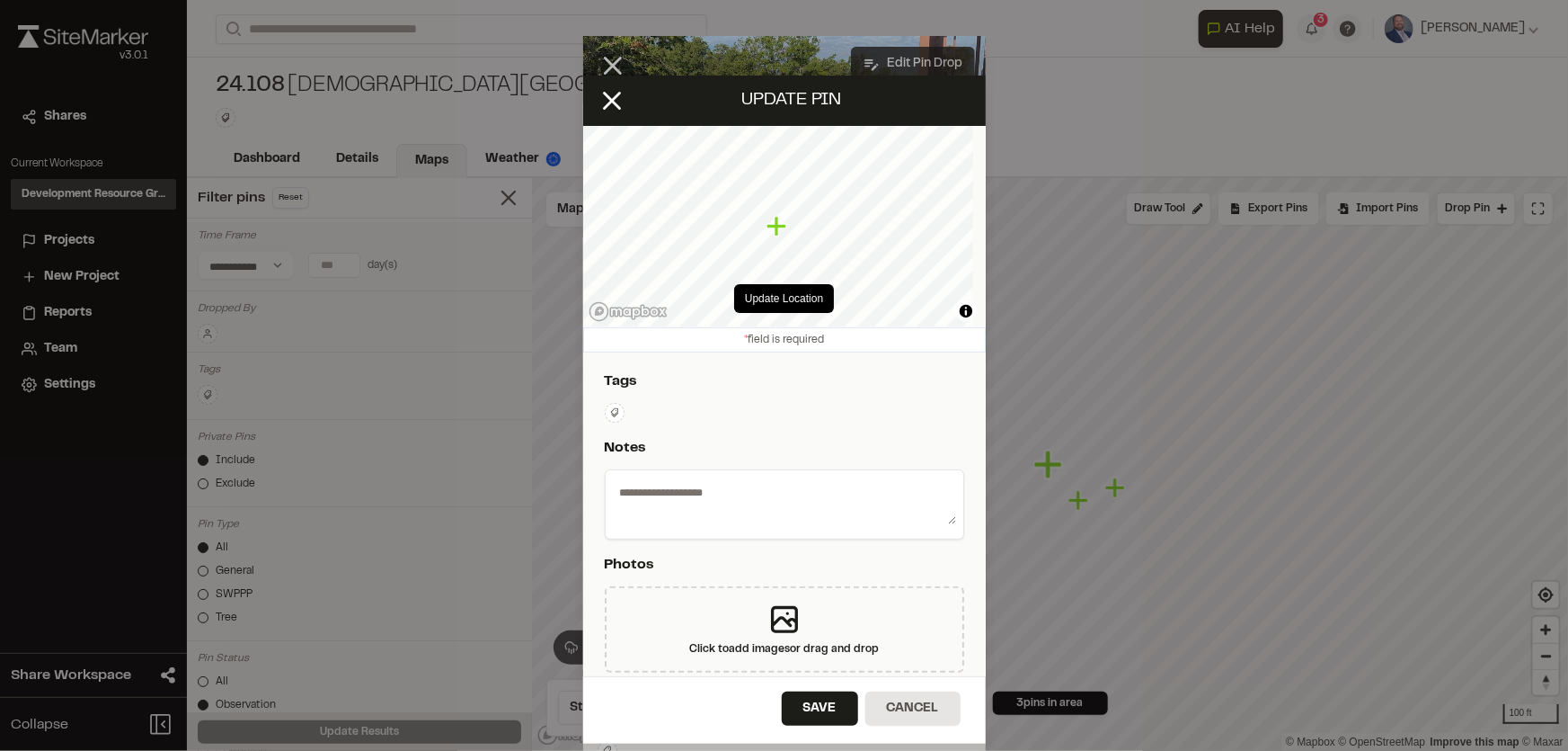
type textarea "**********"
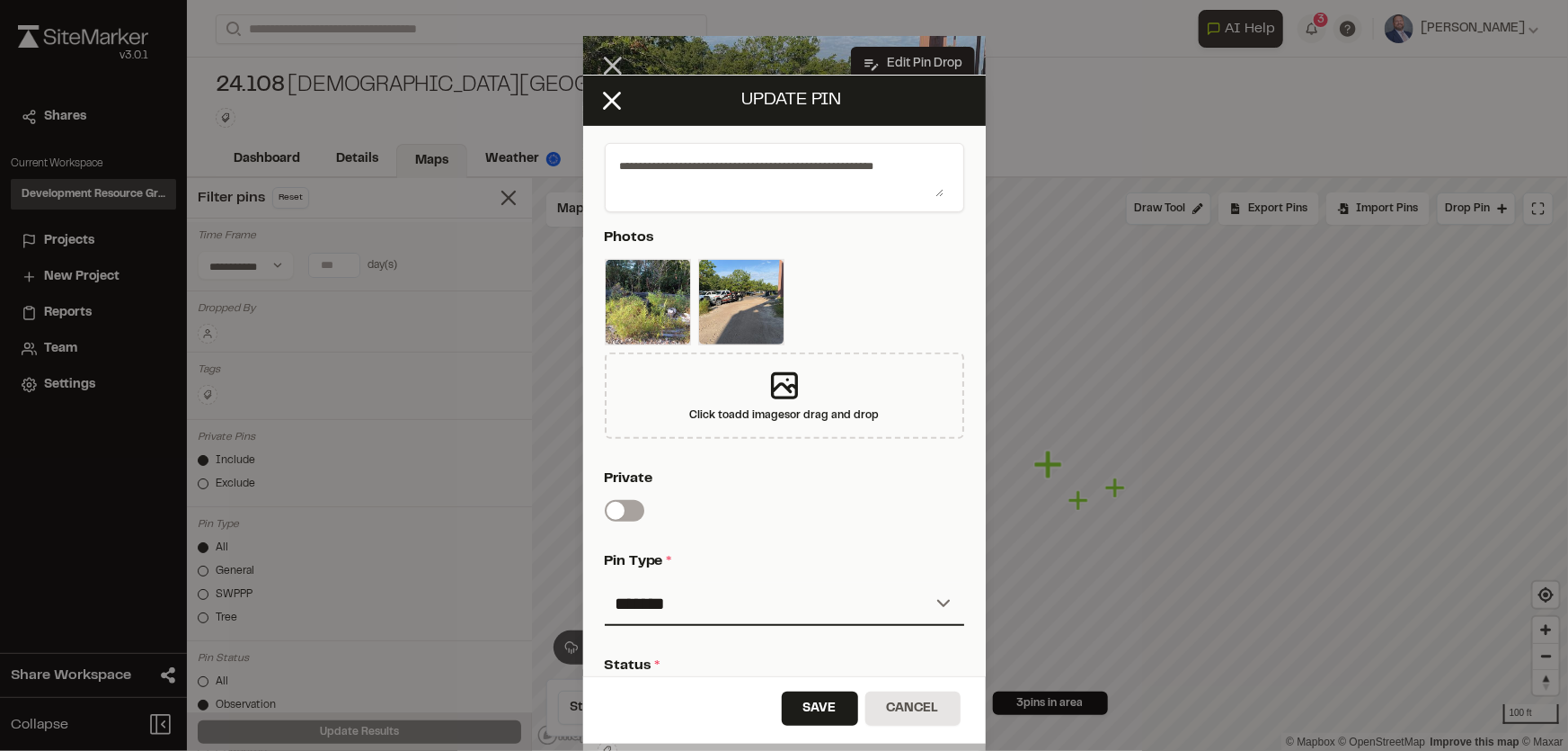
scroll to position [755, 0]
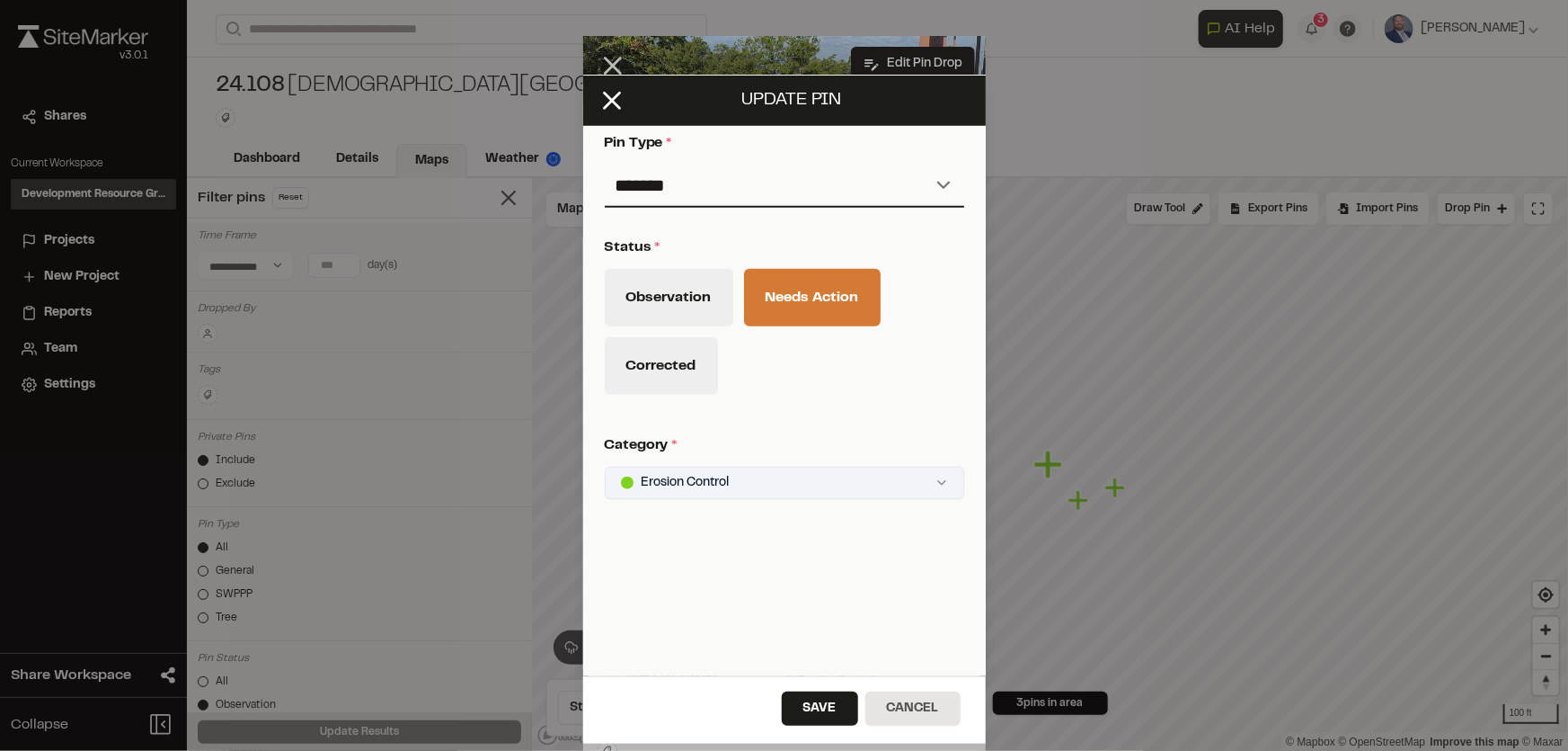
click at [719, 464] on html "Close sidebar v 3.0.1 Shares Current Workspace Development Resource Group DR Pr…" at bounding box center [784, 375] width 1568 height 751
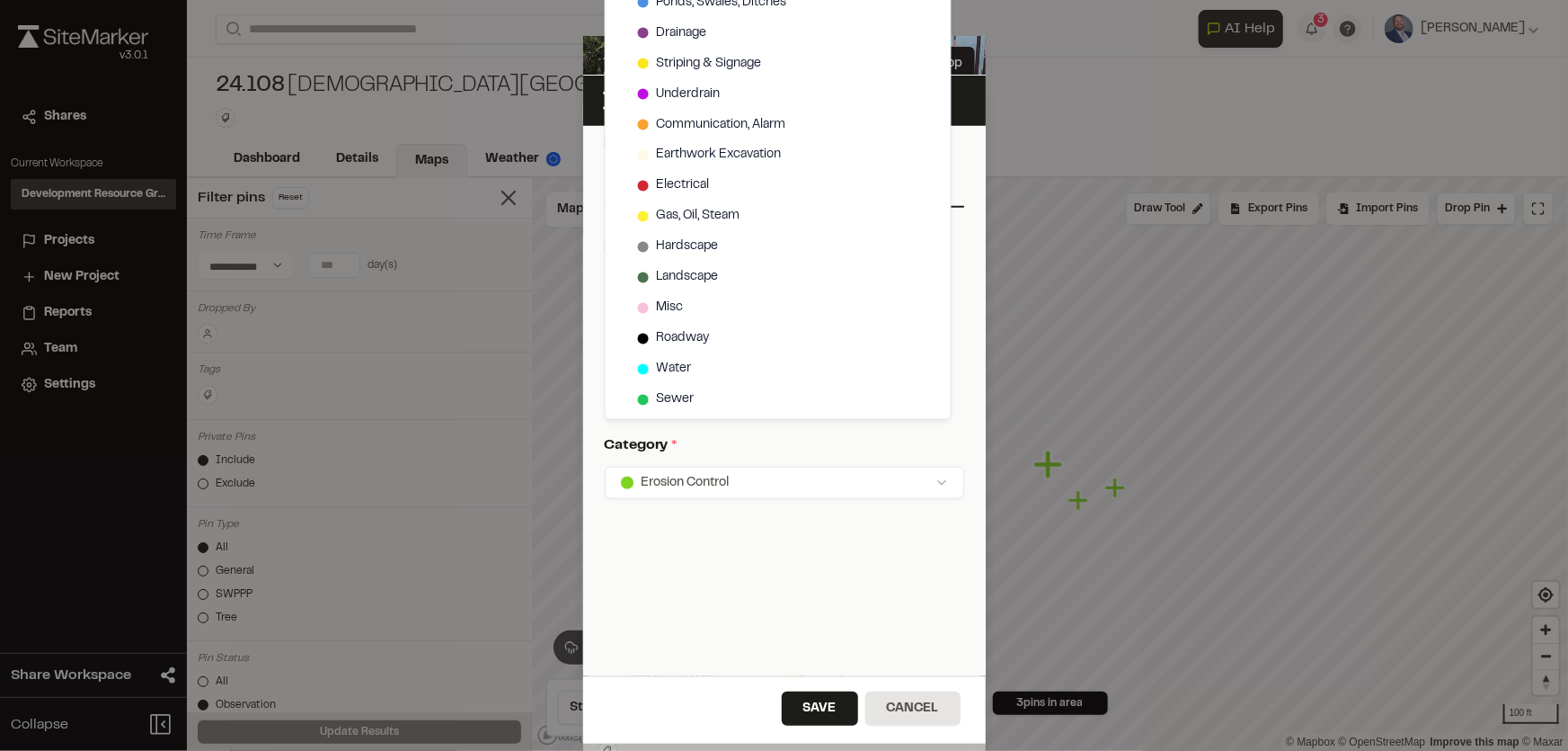
click at [881, 615] on html "Close sidebar v 3.0.1 Shares Current Workspace Development Resource Group DR Pr…" at bounding box center [784, 375] width 1568 height 751
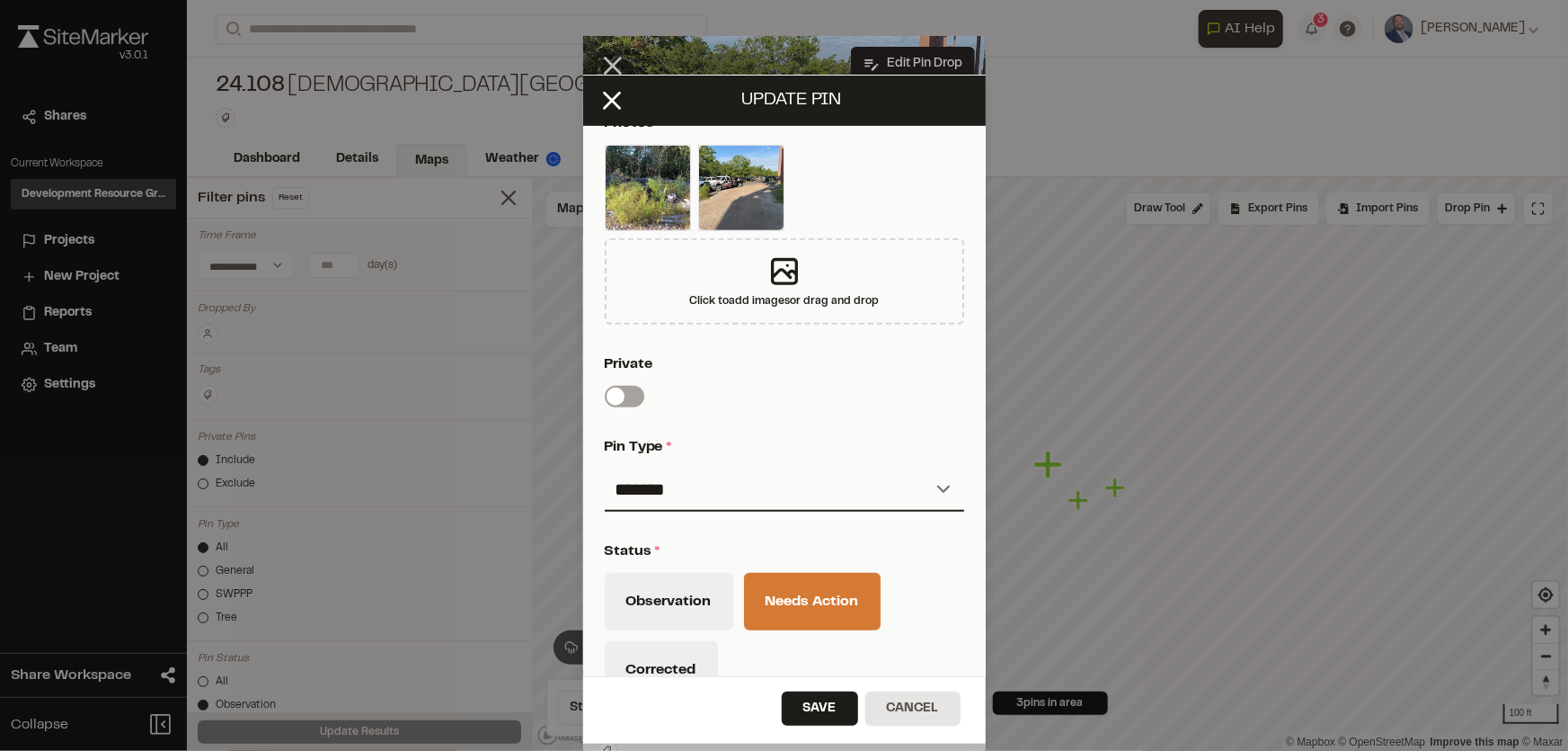
scroll to position [429, 0]
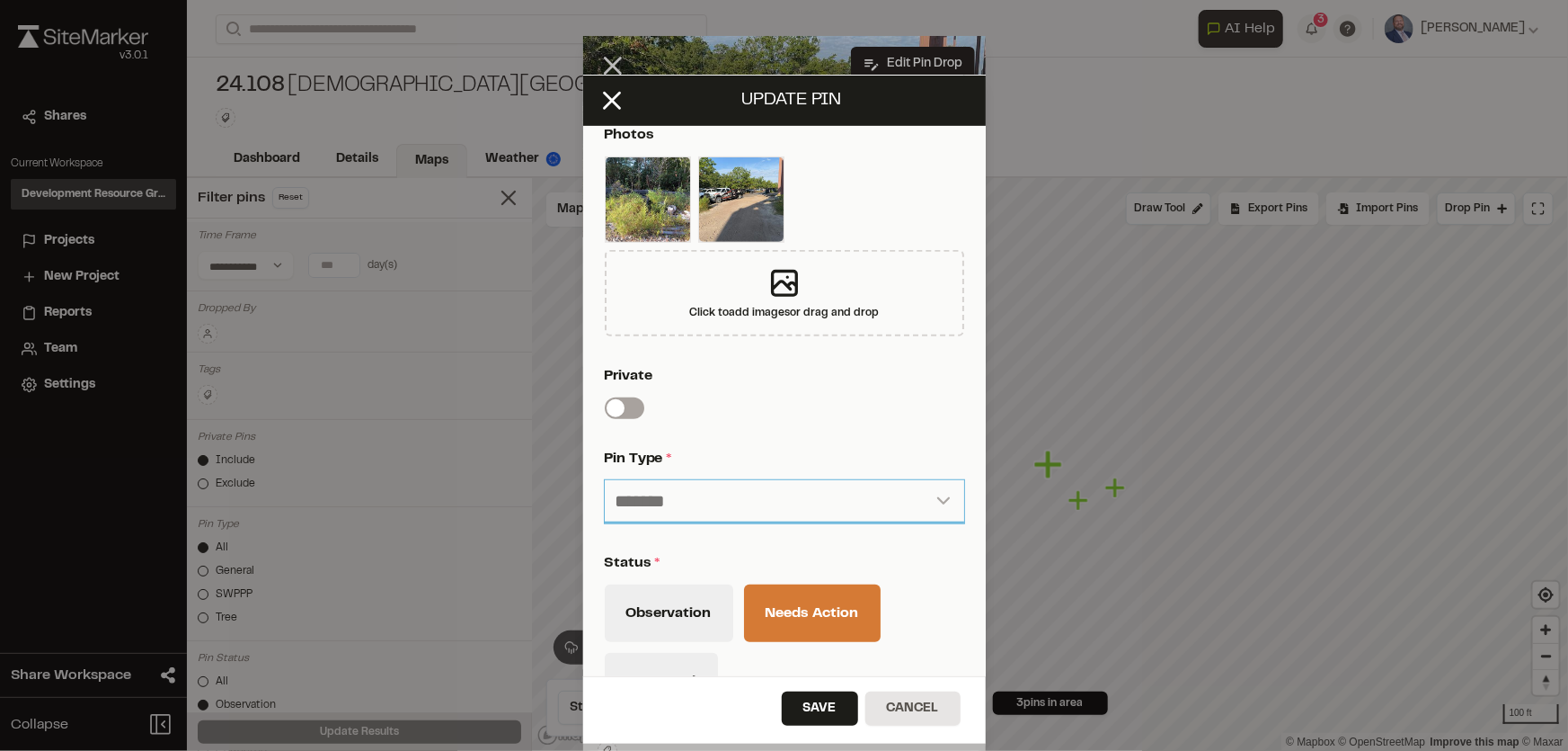
click at [702, 499] on select "**********" at bounding box center [785, 502] width 360 height 43
select select "****"
click at [605, 480] on select "**********" at bounding box center [785, 502] width 360 height 43
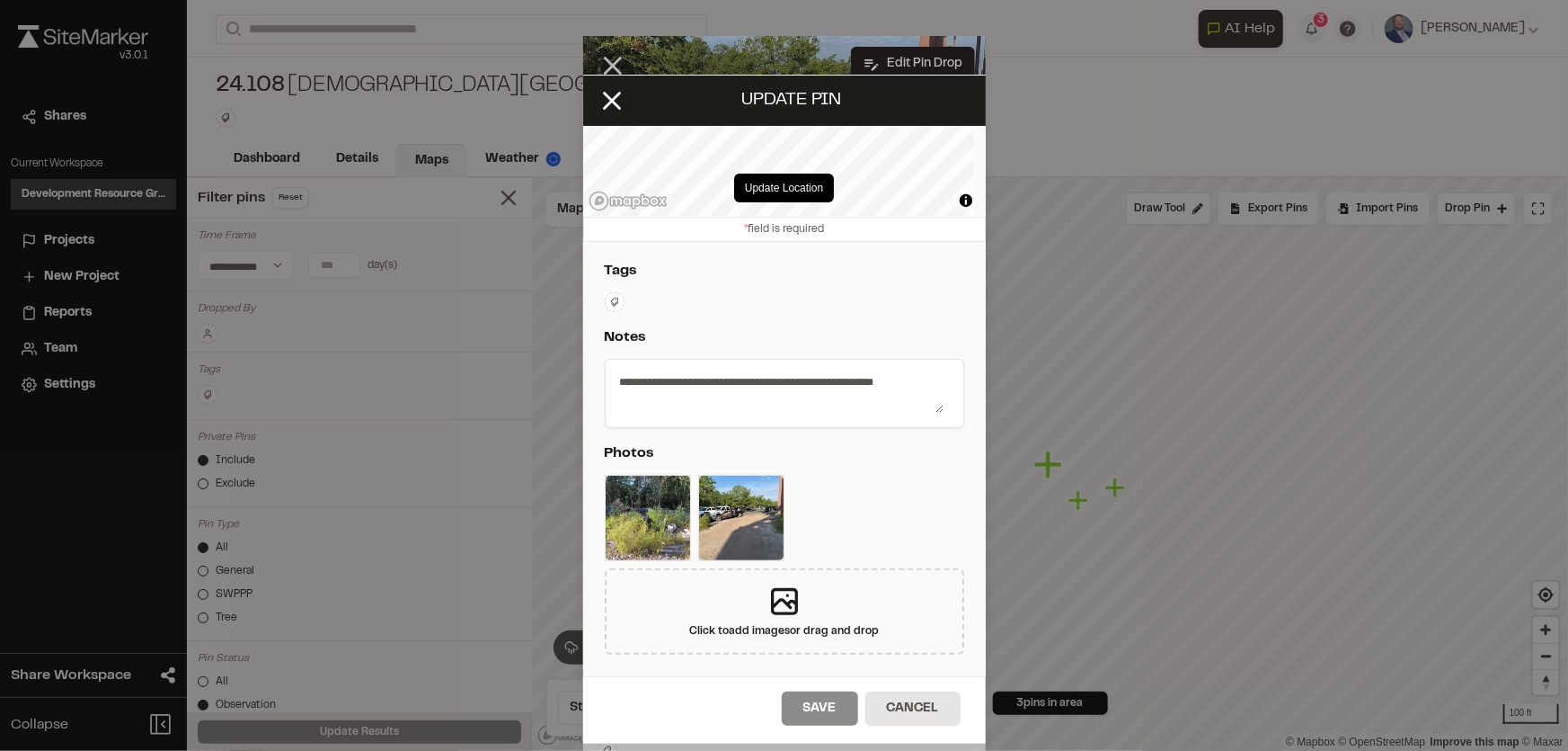
scroll to position [0, 0]
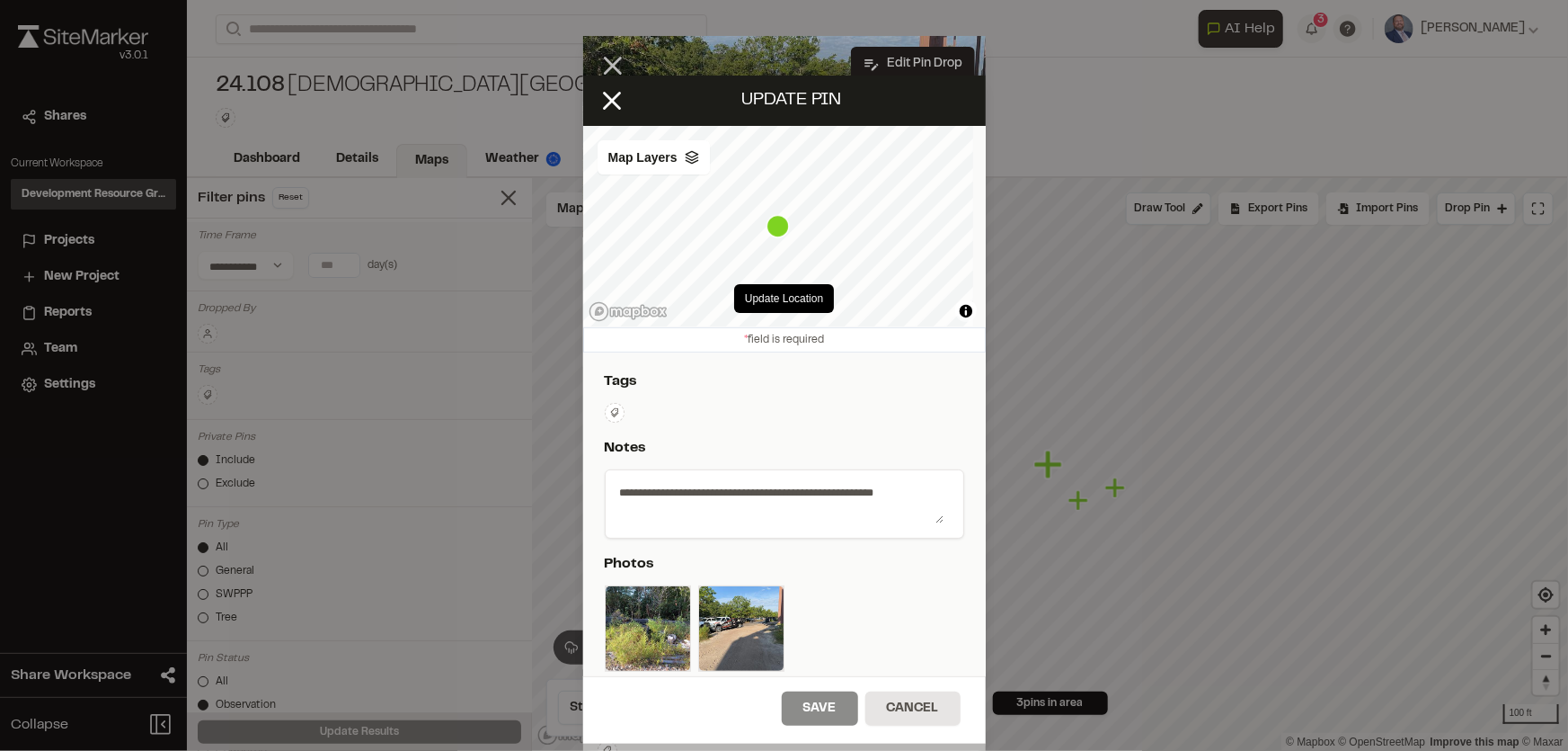
click at [757, 527] on div "**********" at bounding box center [785, 505] width 360 height 70
drag, startPoint x: 813, startPoint y: 522, endPoint x: 862, endPoint y: 518, distance: 49.2
click at [818, 522] on textarea "**********" at bounding box center [779, 501] width 332 height 47
click at [928, 505] on textarea "**********" at bounding box center [779, 501] width 332 height 47
type textarea "**********"
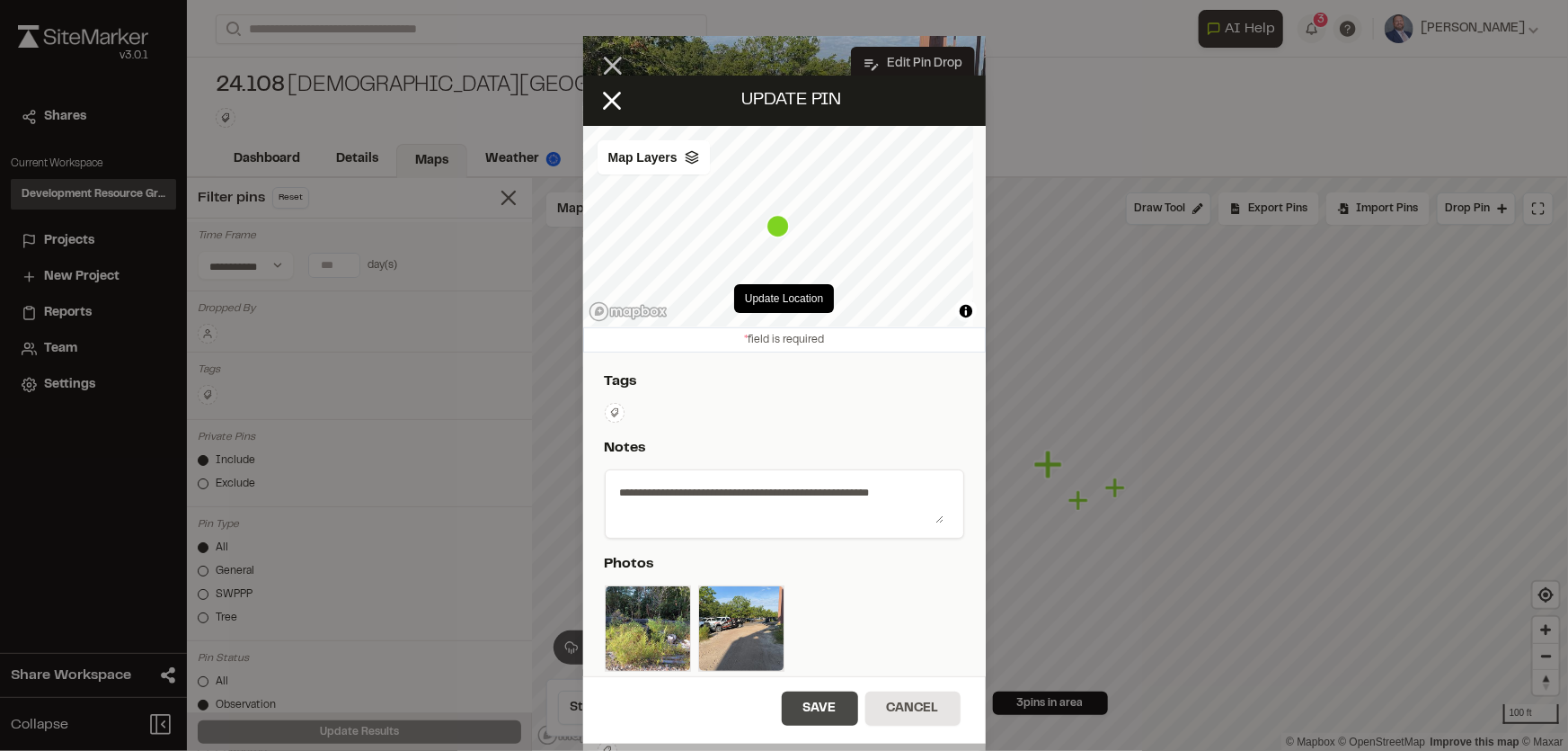
click at [799, 708] on button "Save" at bounding box center [820, 709] width 76 height 34
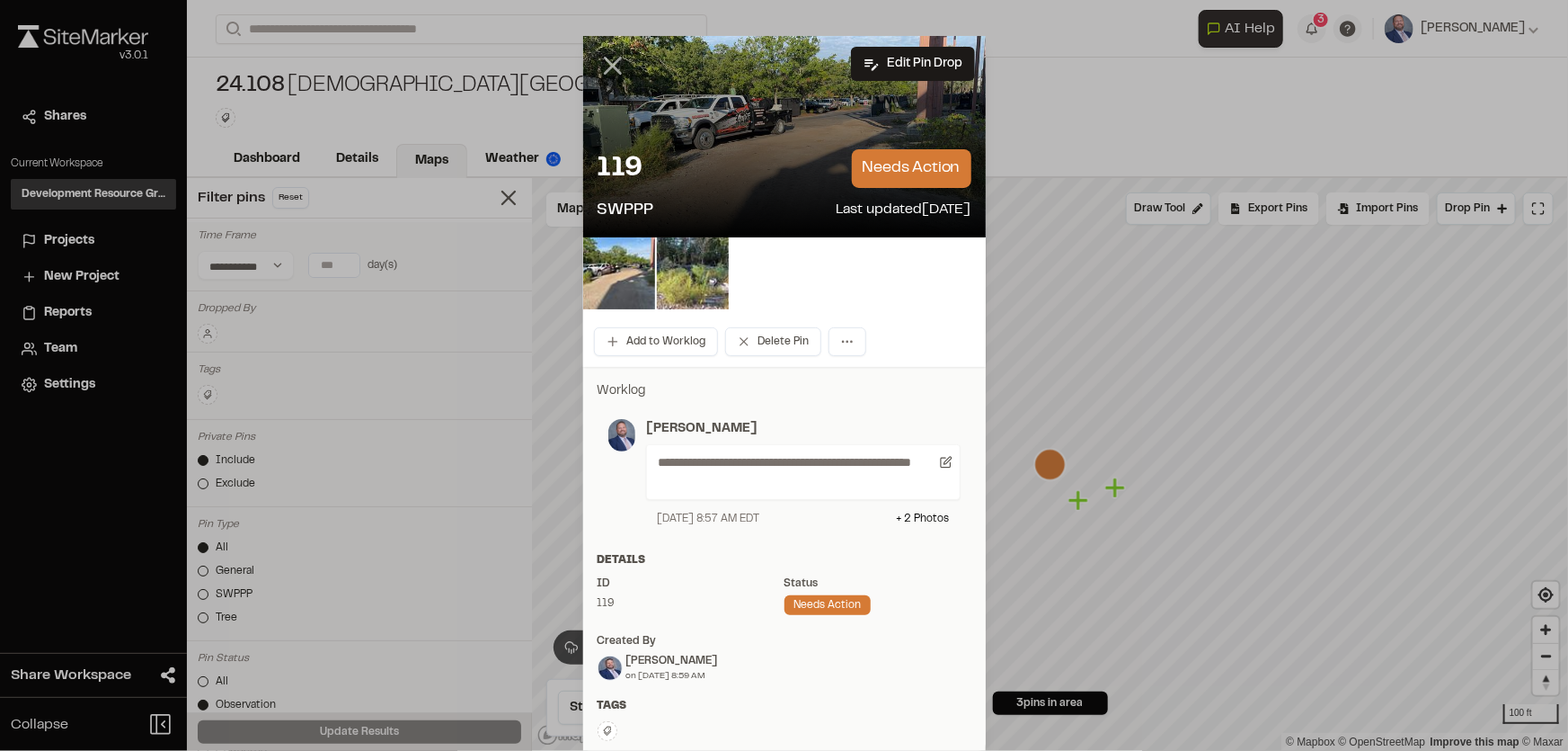
click at [598, 60] on icon at bounding box center [613, 66] width 31 height 31
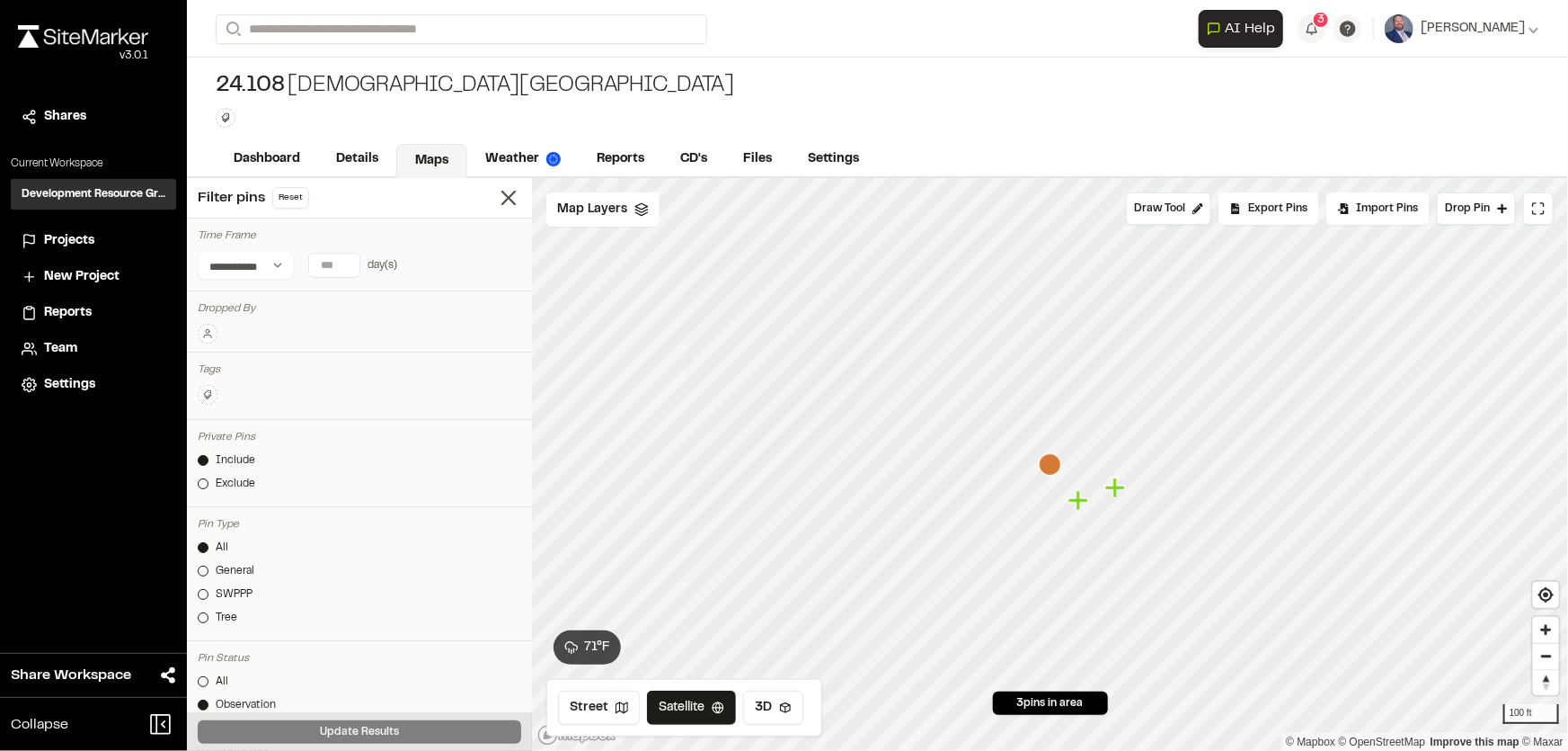
click at [1082, 505] on icon "Map marker" at bounding box center [1080, 501] width 23 height 23
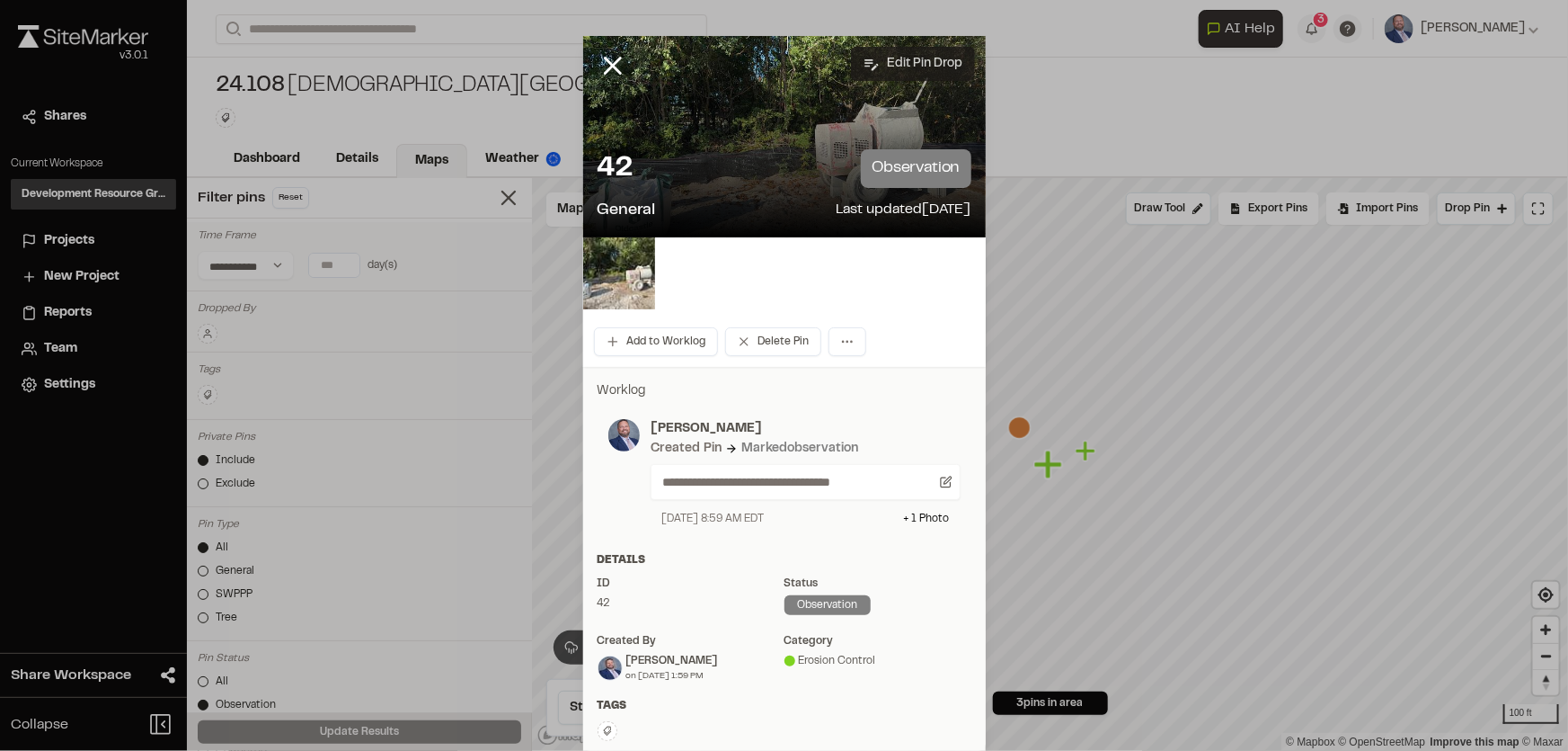
click at [896, 56] on button "Edit Pin Drop" at bounding box center [913, 64] width 124 height 34
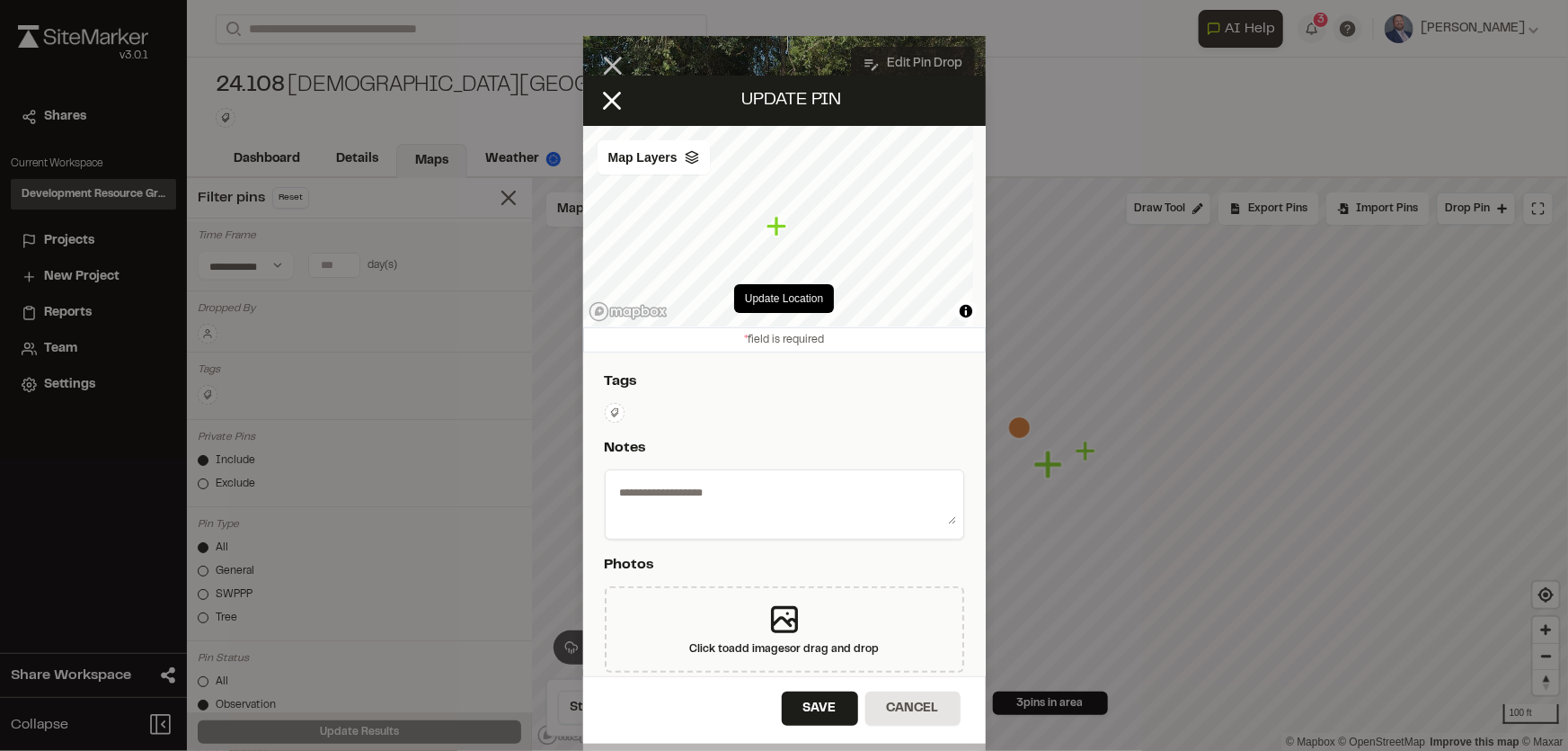
type textarea "**********"
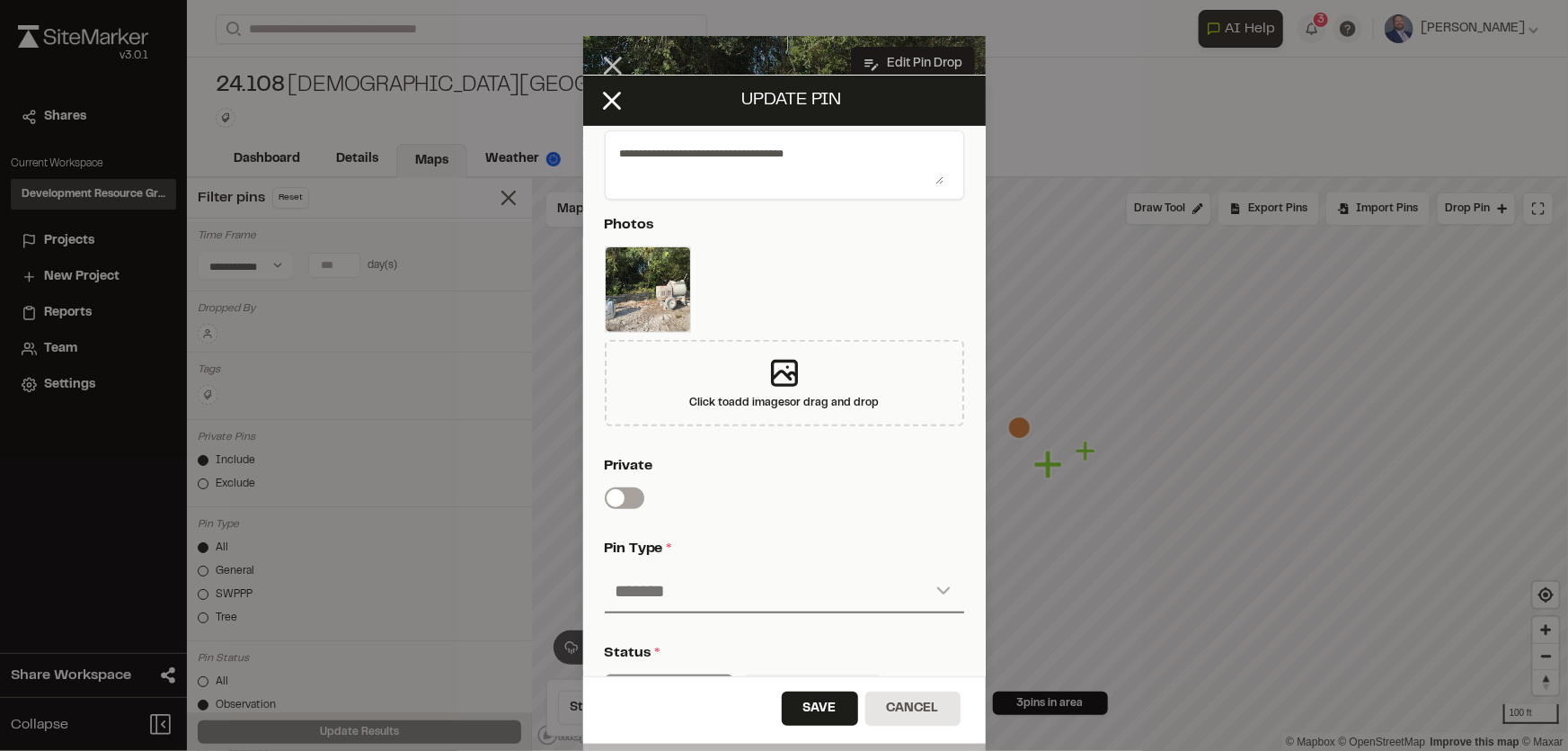
scroll to position [408, 0]
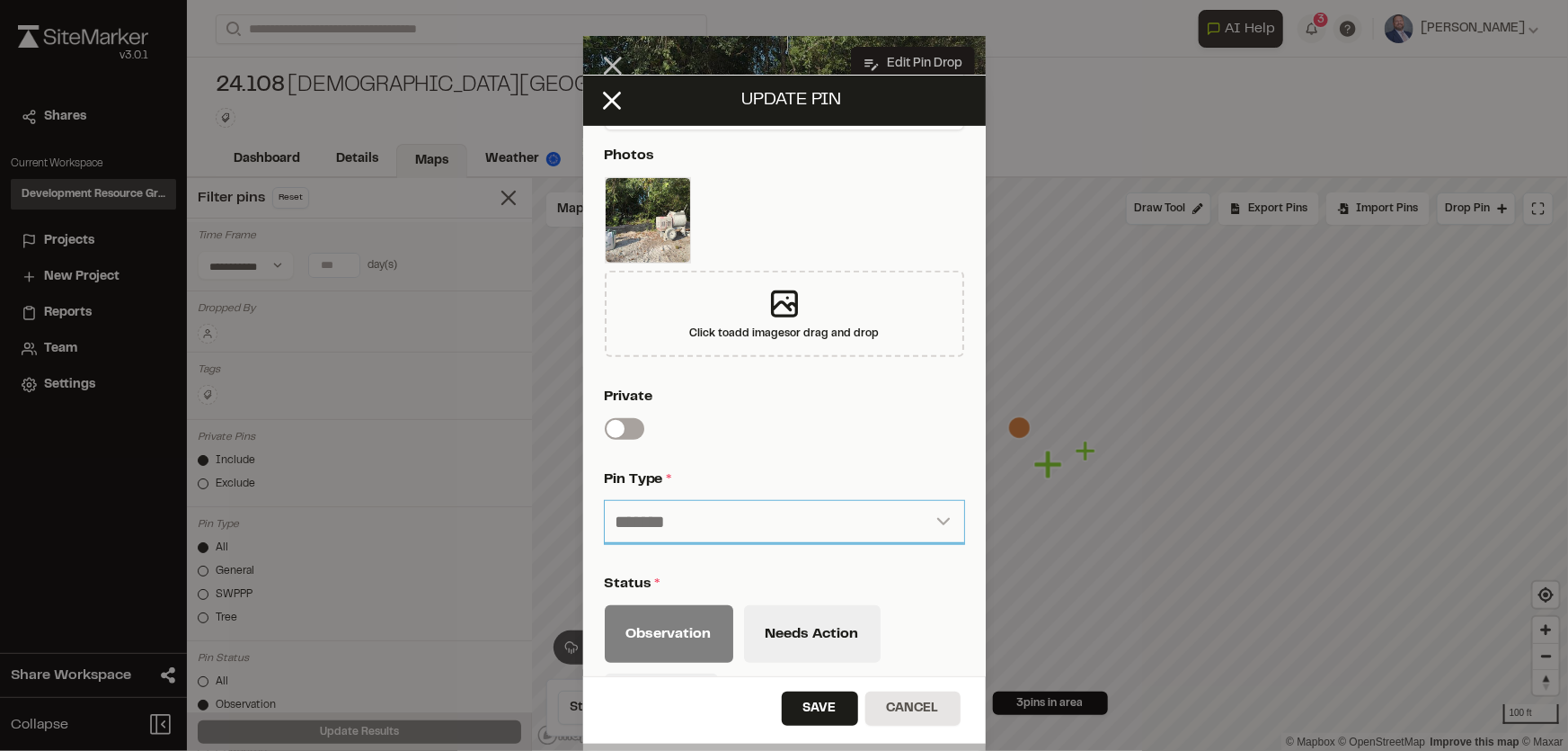
click at [681, 526] on select "**********" at bounding box center [785, 523] width 360 height 43
select select "****"
click at [605, 501] on select "**********" at bounding box center [785, 523] width 360 height 43
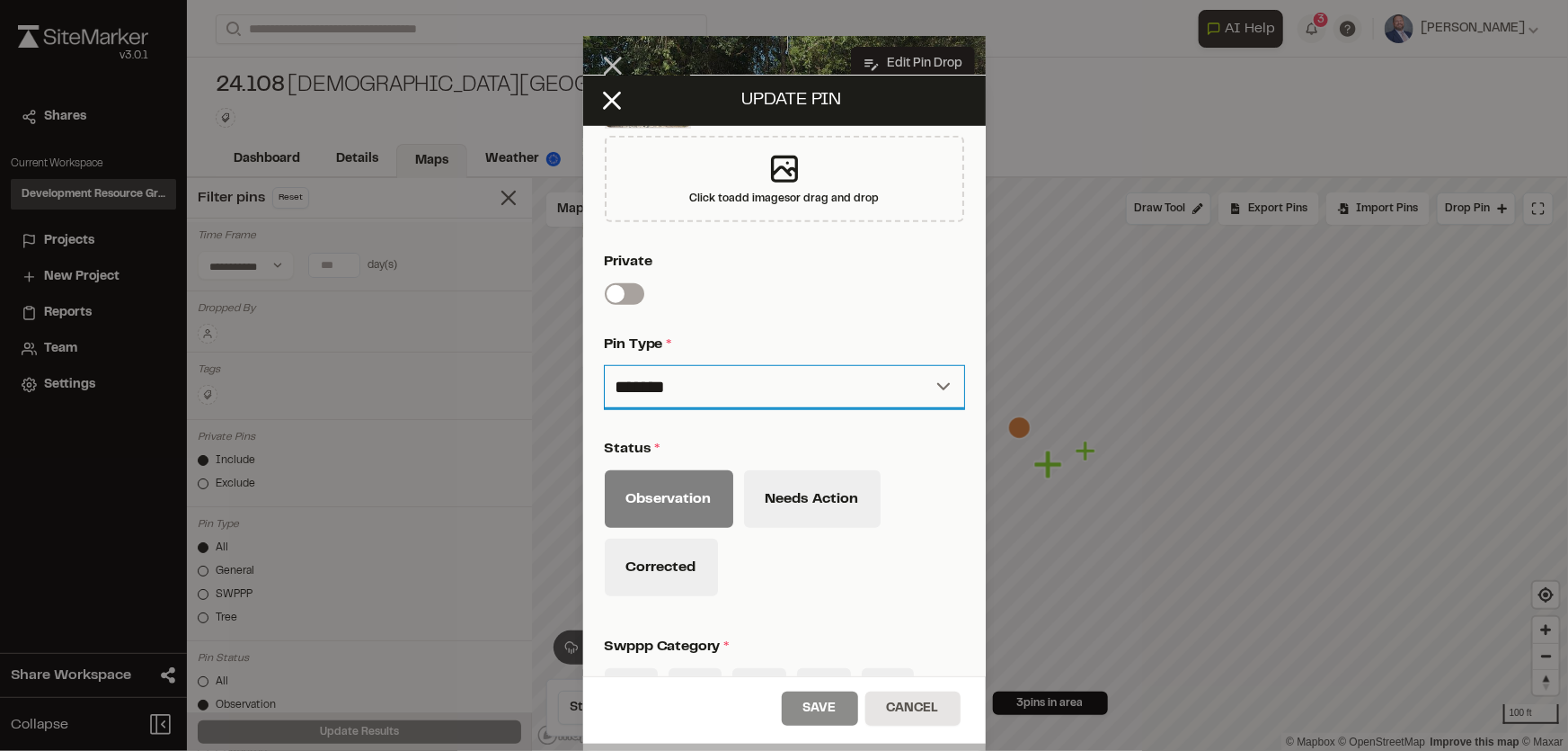
scroll to position [572, 0]
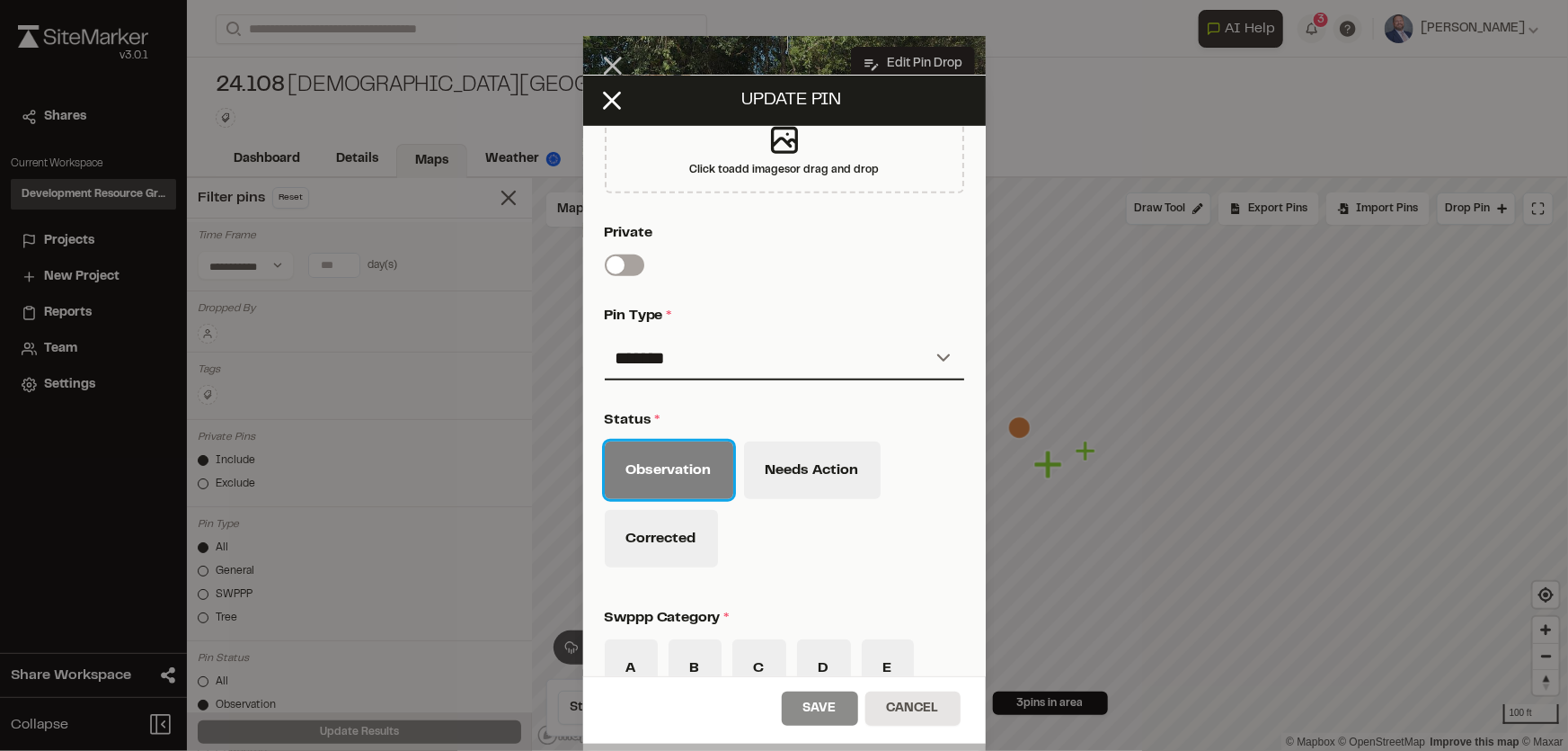
click at [666, 468] on button "Observation" at bounding box center [669, 470] width 129 height 58
click at [699, 469] on button "Observation" at bounding box center [669, 470] width 129 height 58
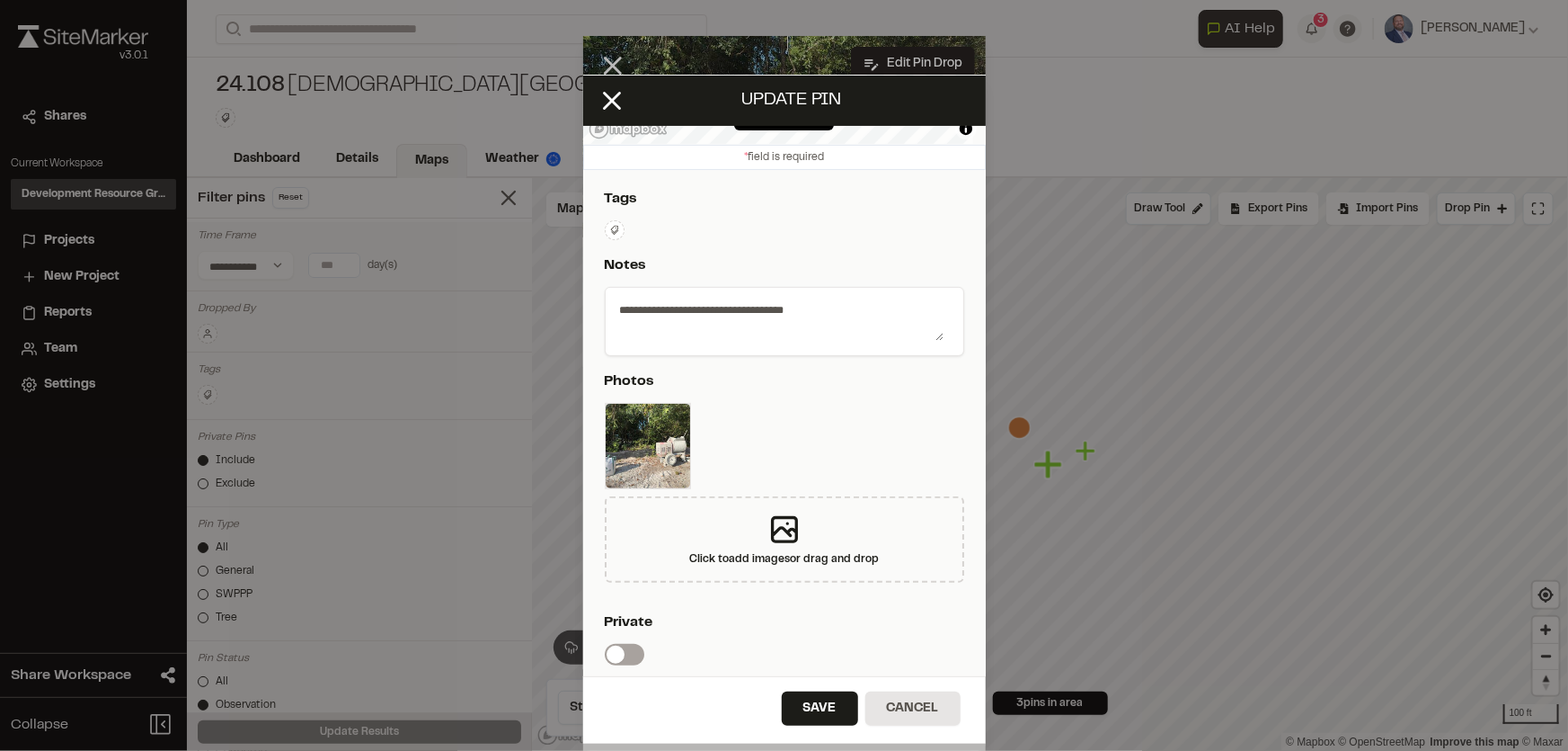
scroll to position [490, 0]
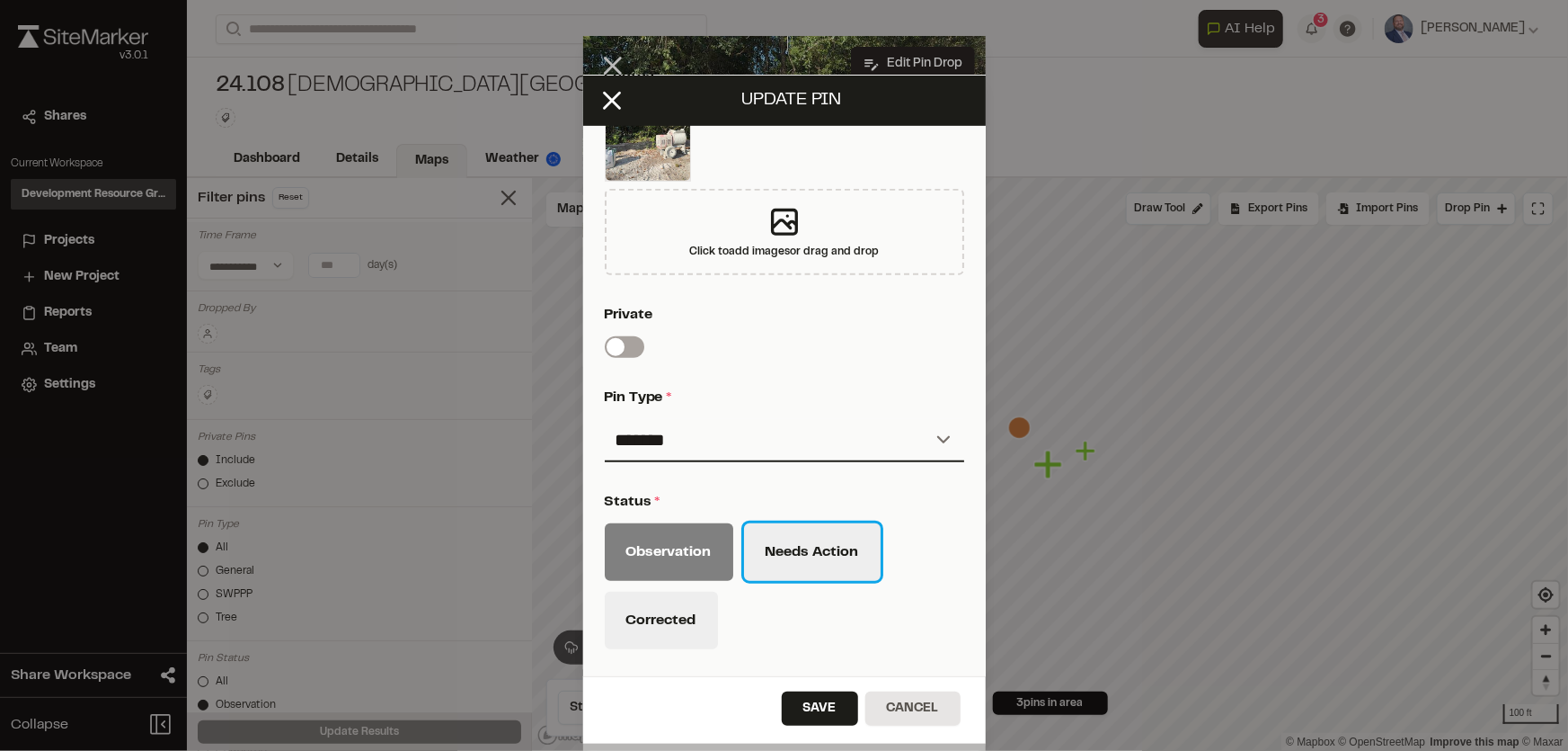
drag, startPoint x: 805, startPoint y: 555, endPoint x: 794, endPoint y: 569, distance: 17.8
click at [800, 555] on button "Needs Action" at bounding box center [813, 552] width 137 height 58
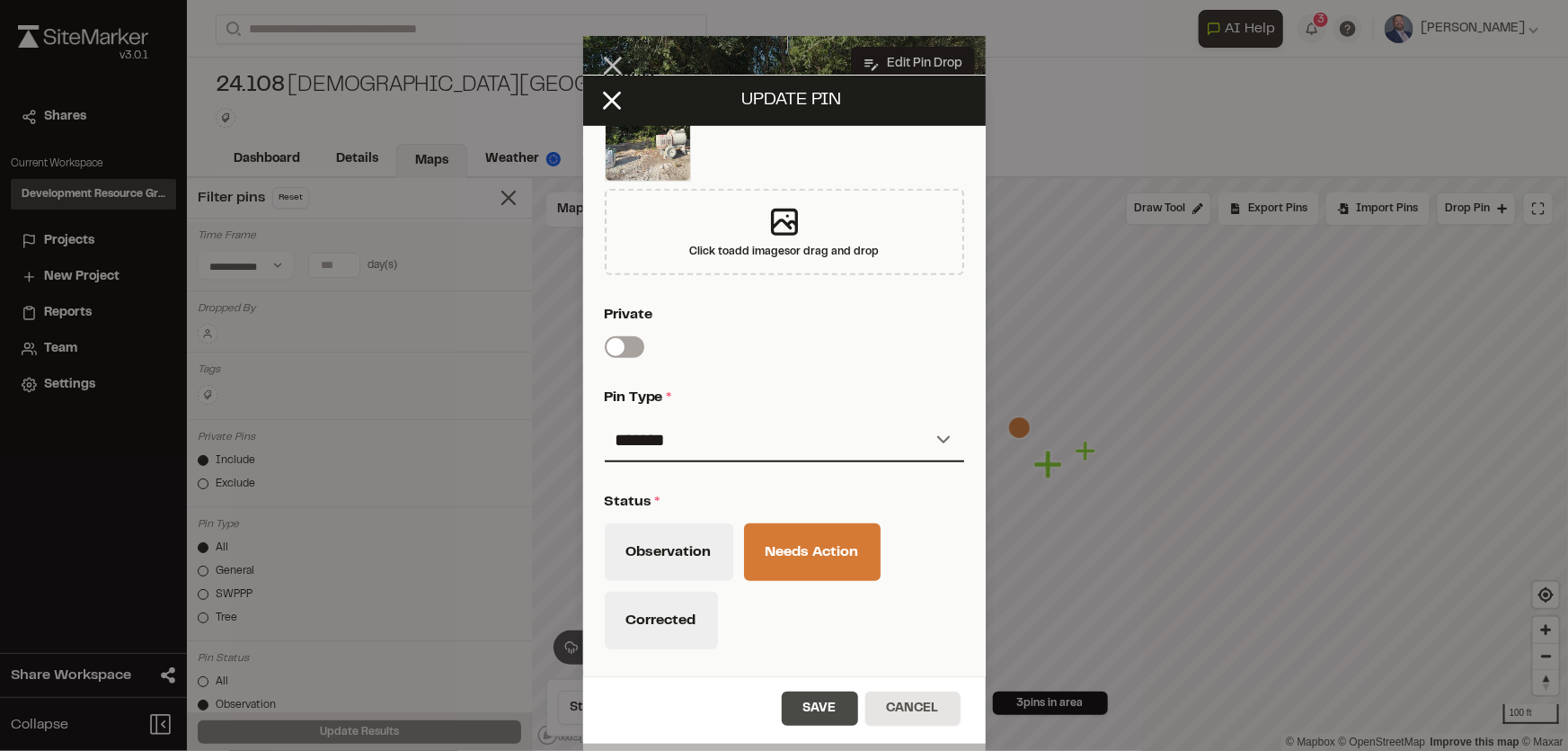
click at [810, 713] on button "Save" at bounding box center [820, 709] width 76 height 34
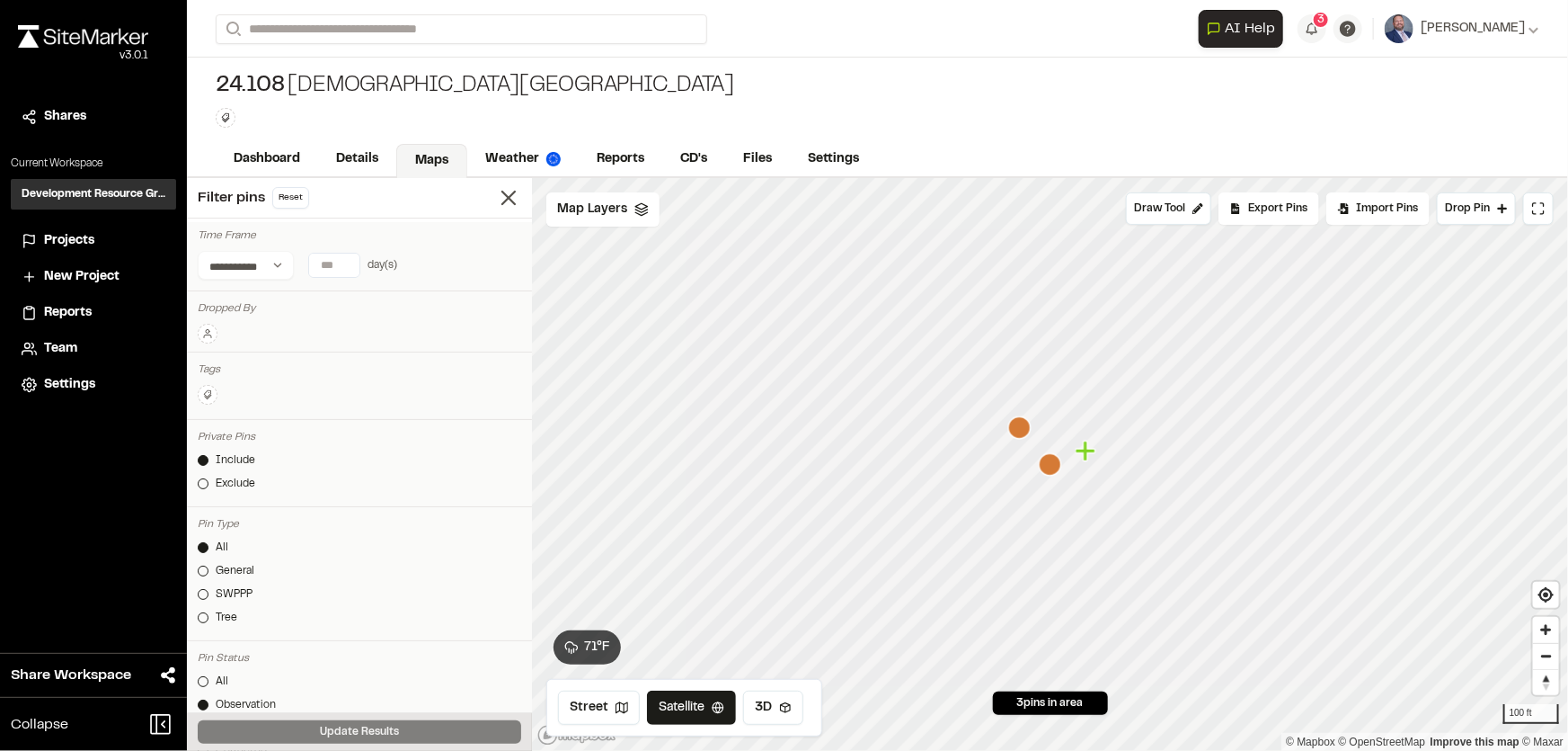
click at [1087, 457] on icon "Map marker" at bounding box center [1085, 451] width 20 height 20
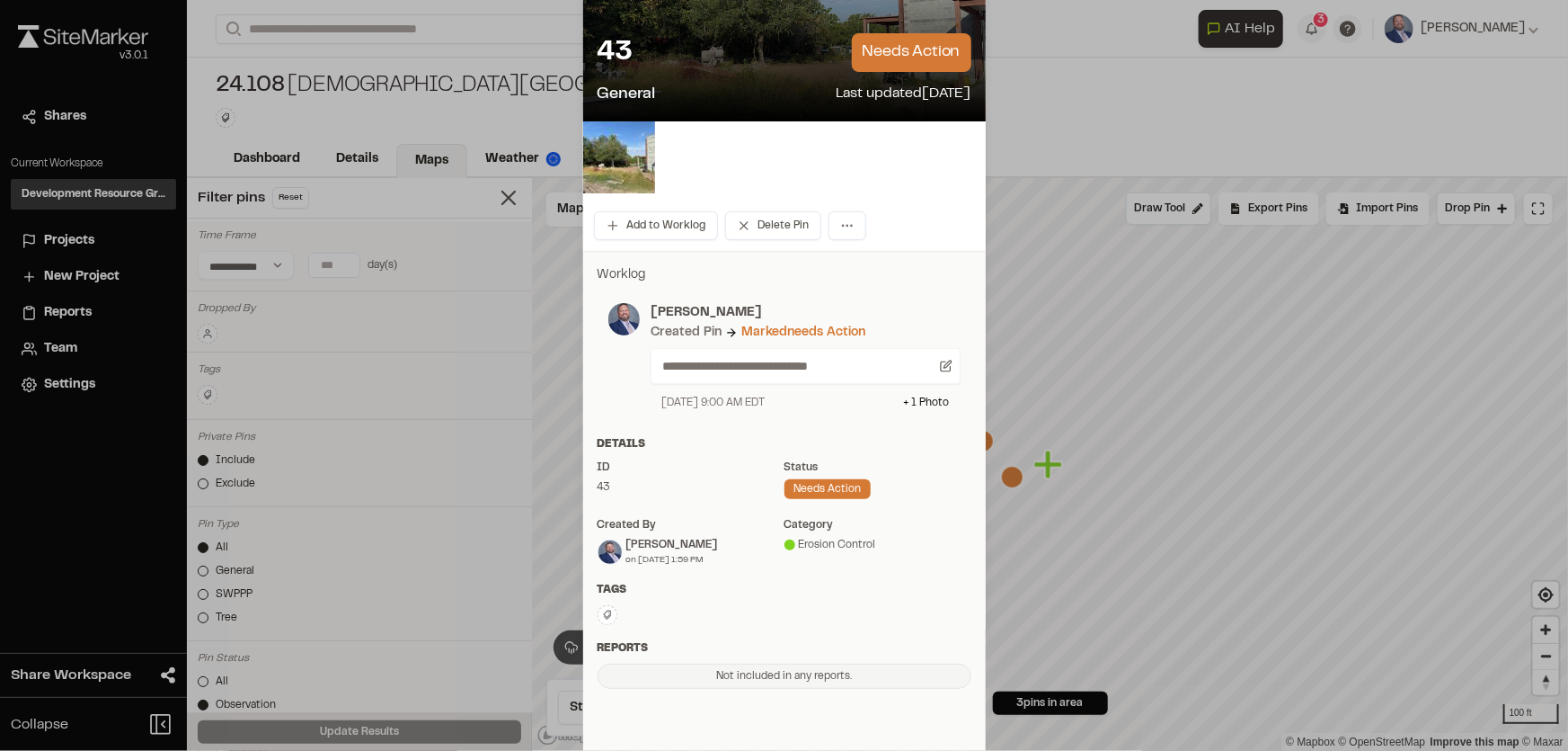
scroll to position [0, 0]
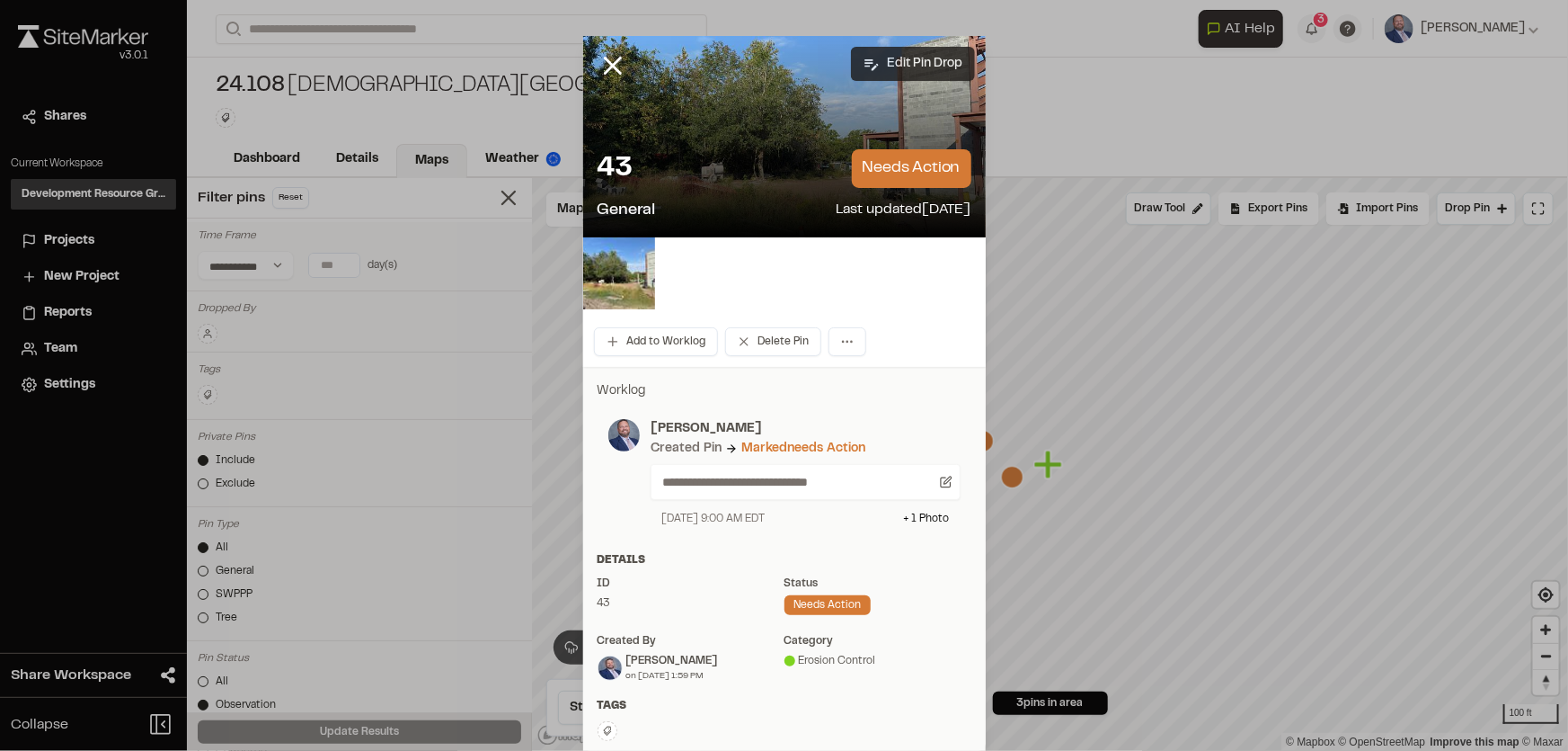
click at [912, 62] on button "Edit Pin Drop" at bounding box center [913, 64] width 124 height 34
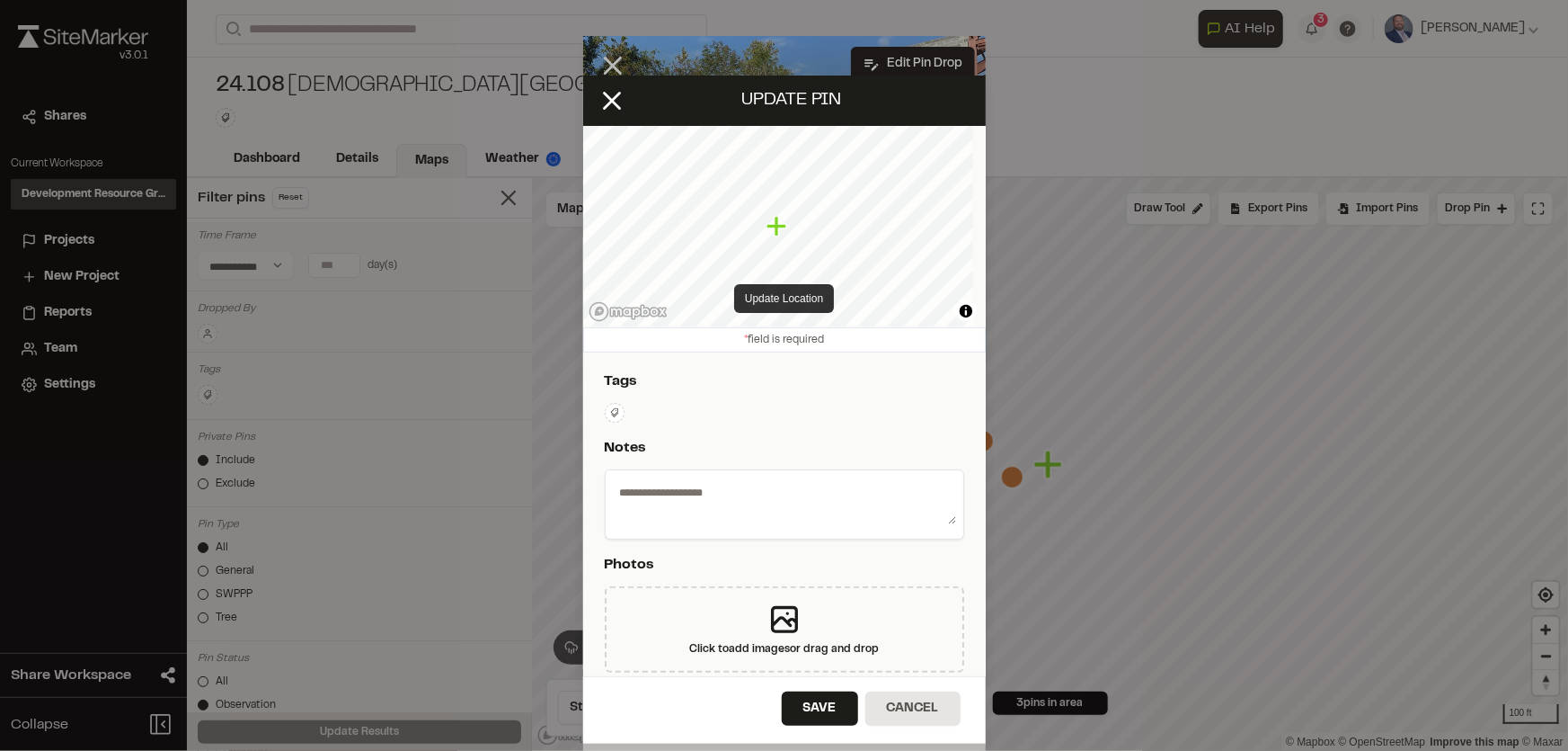
type textarea "**********"
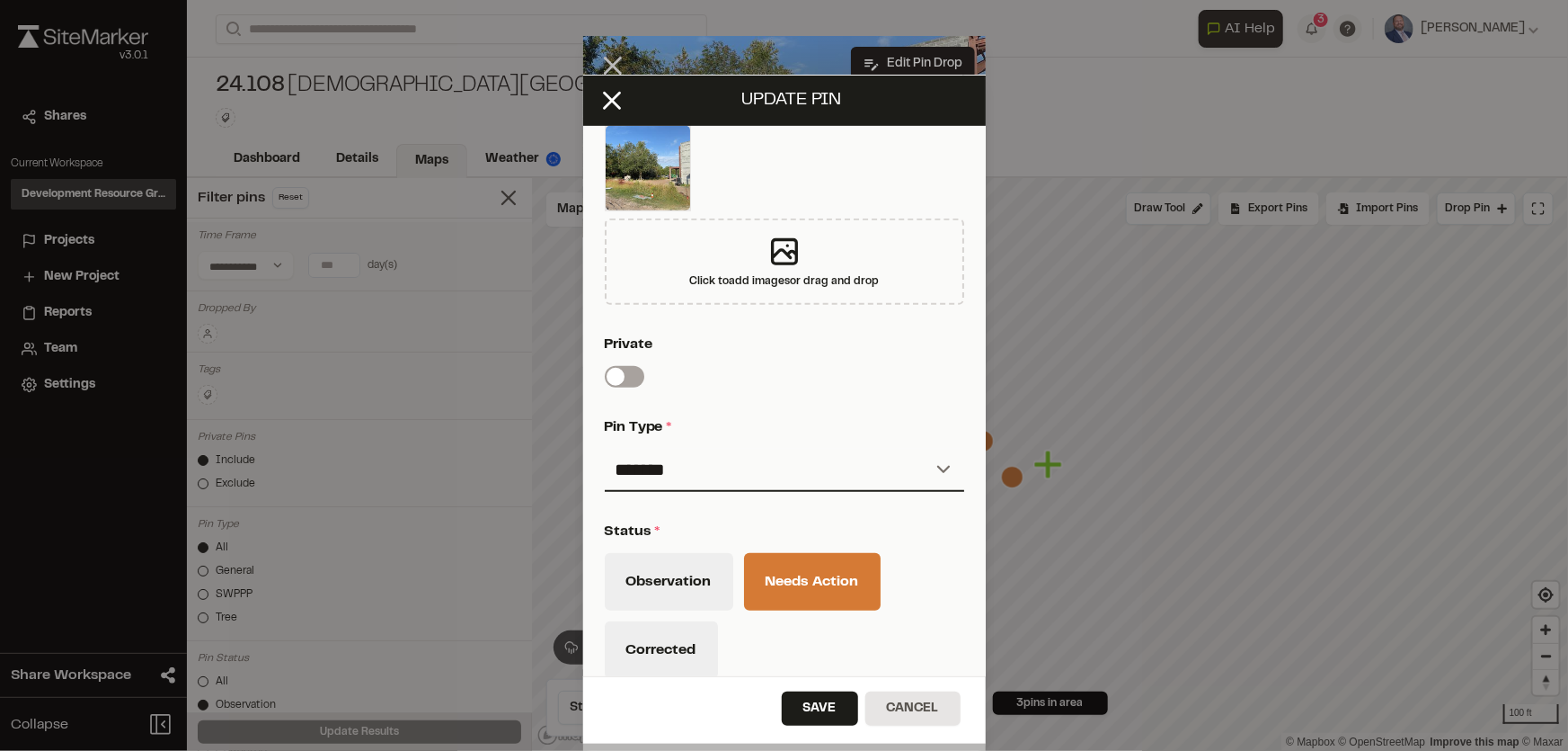
scroll to position [572, 0]
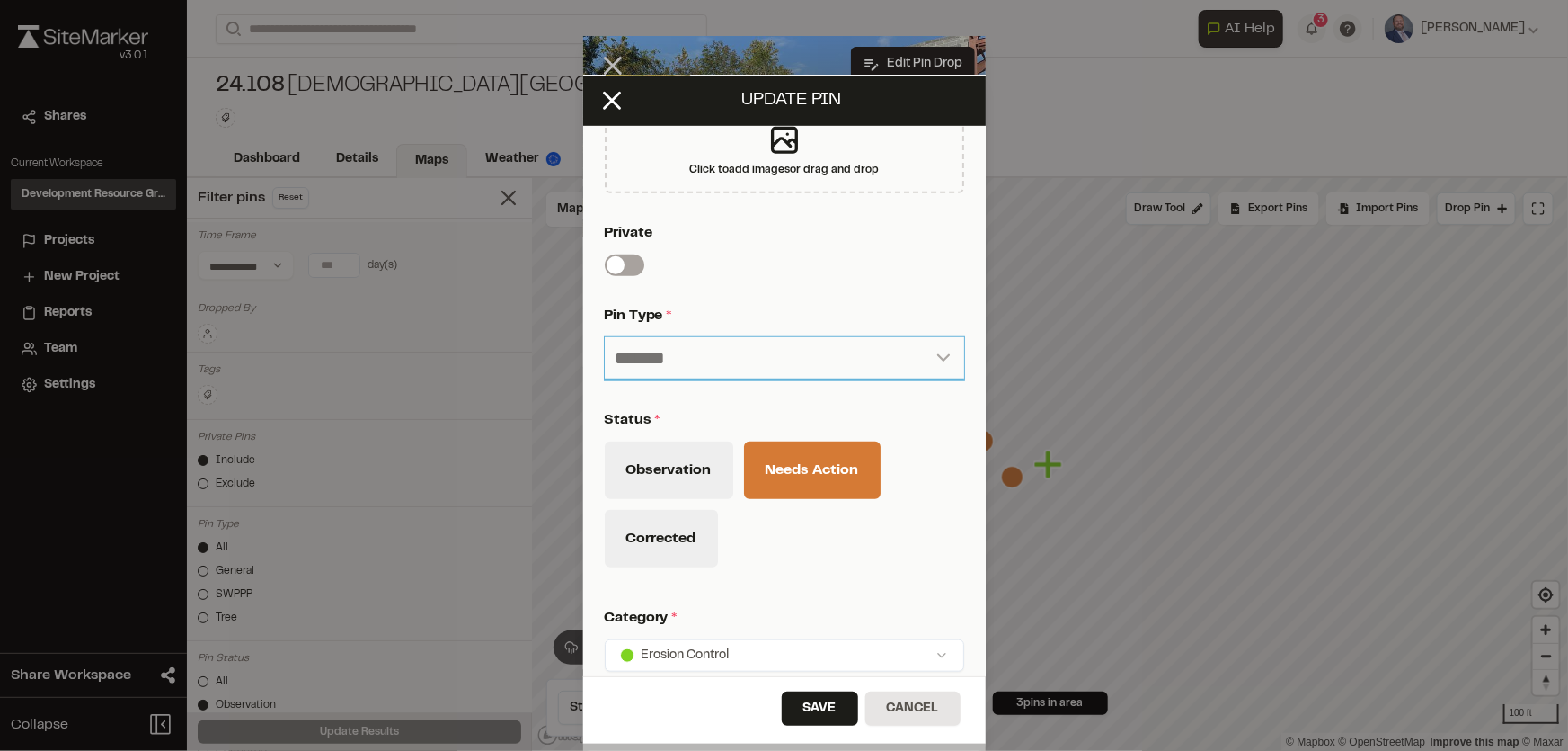
drag, startPoint x: 701, startPoint y: 342, endPoint x: 710, endPoint y: 344, distance: 9.2
click at [705, 342] on select "**********" at bounding box center [785, 359] width 360 height 43
select select "****"
click at [605, 337] on select "**********" at bounding box center [785, 359] width 360 height 43
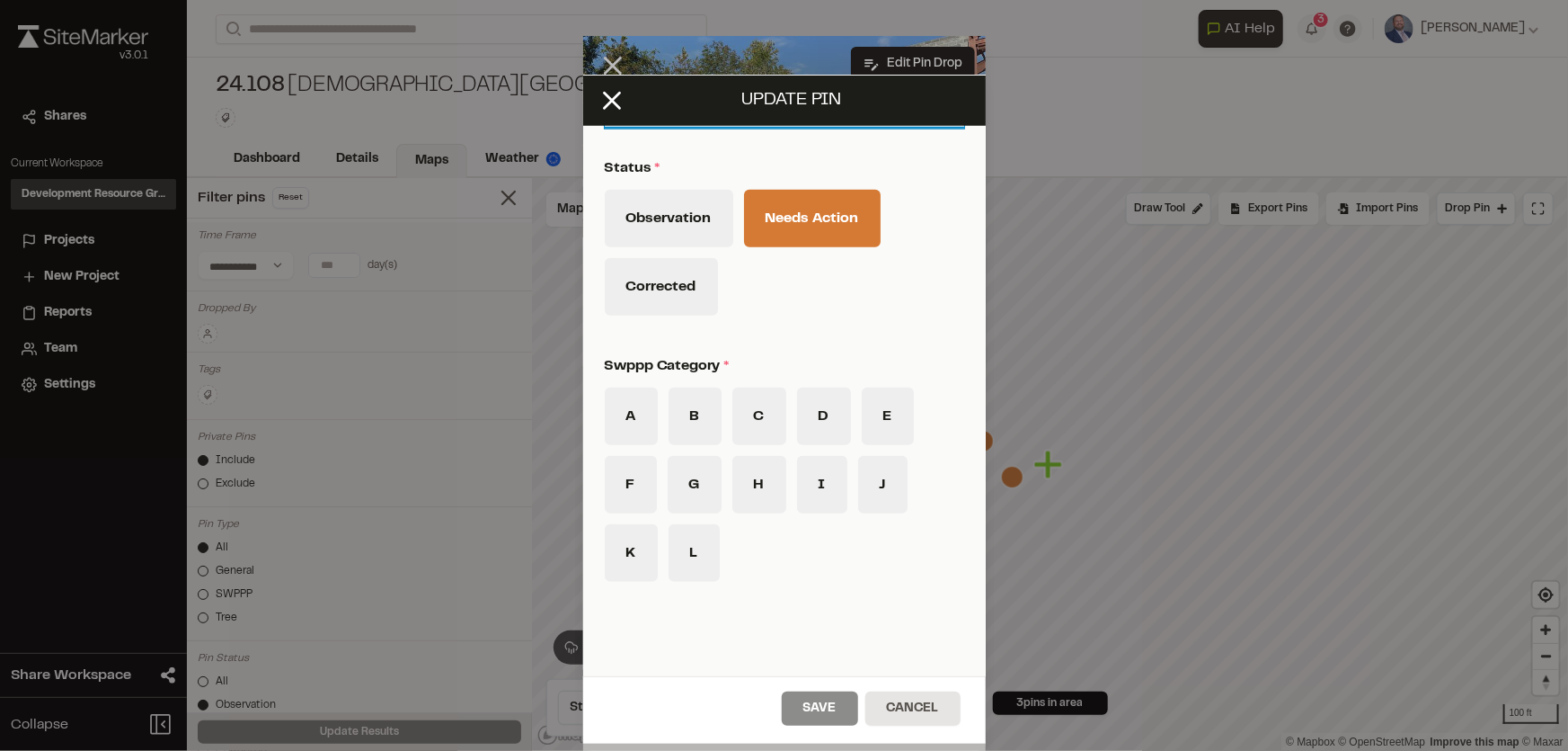
scroll to position [927, 0]
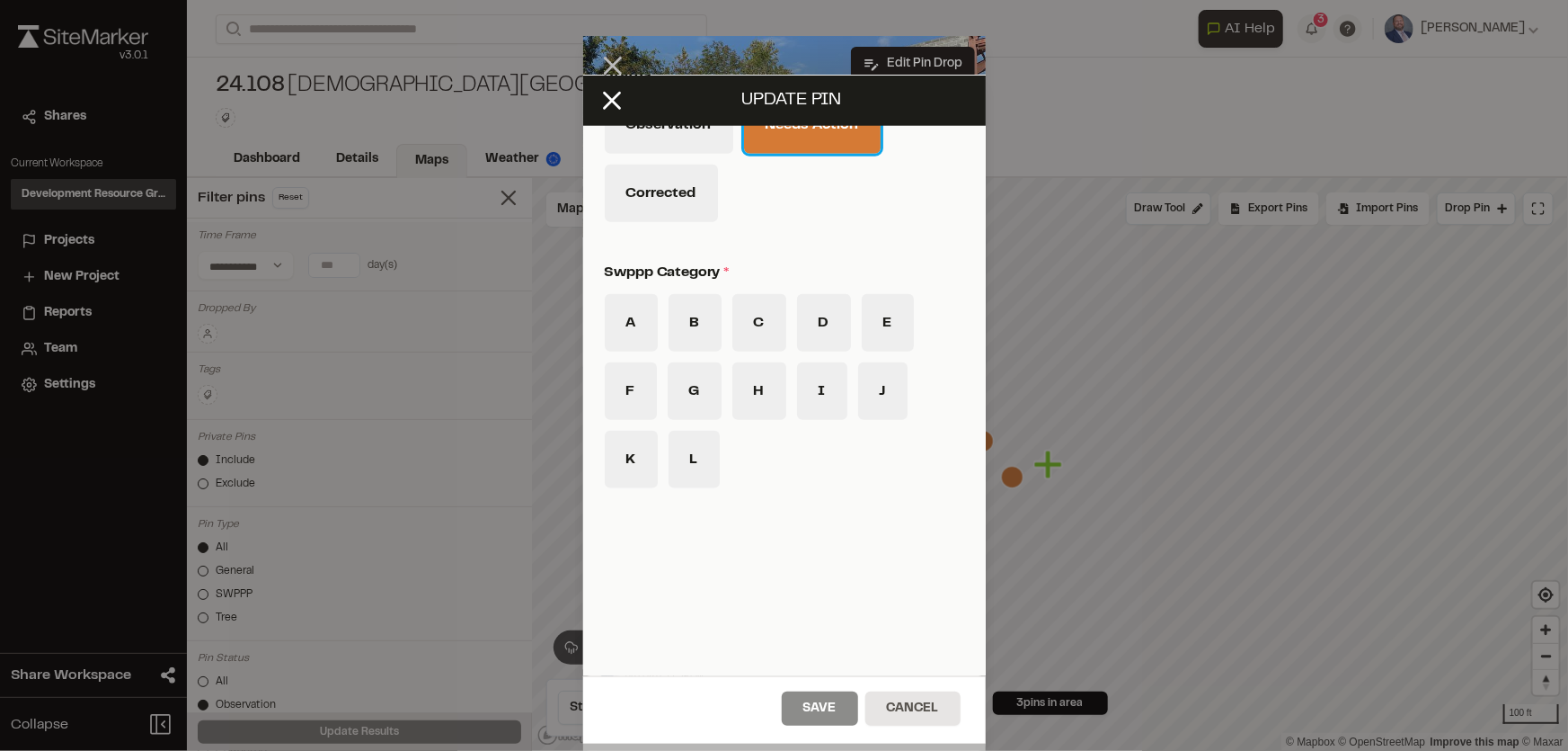
click at [820, 135] on button "Needs Action" at bounding box center [813, 125] width 137 height 58
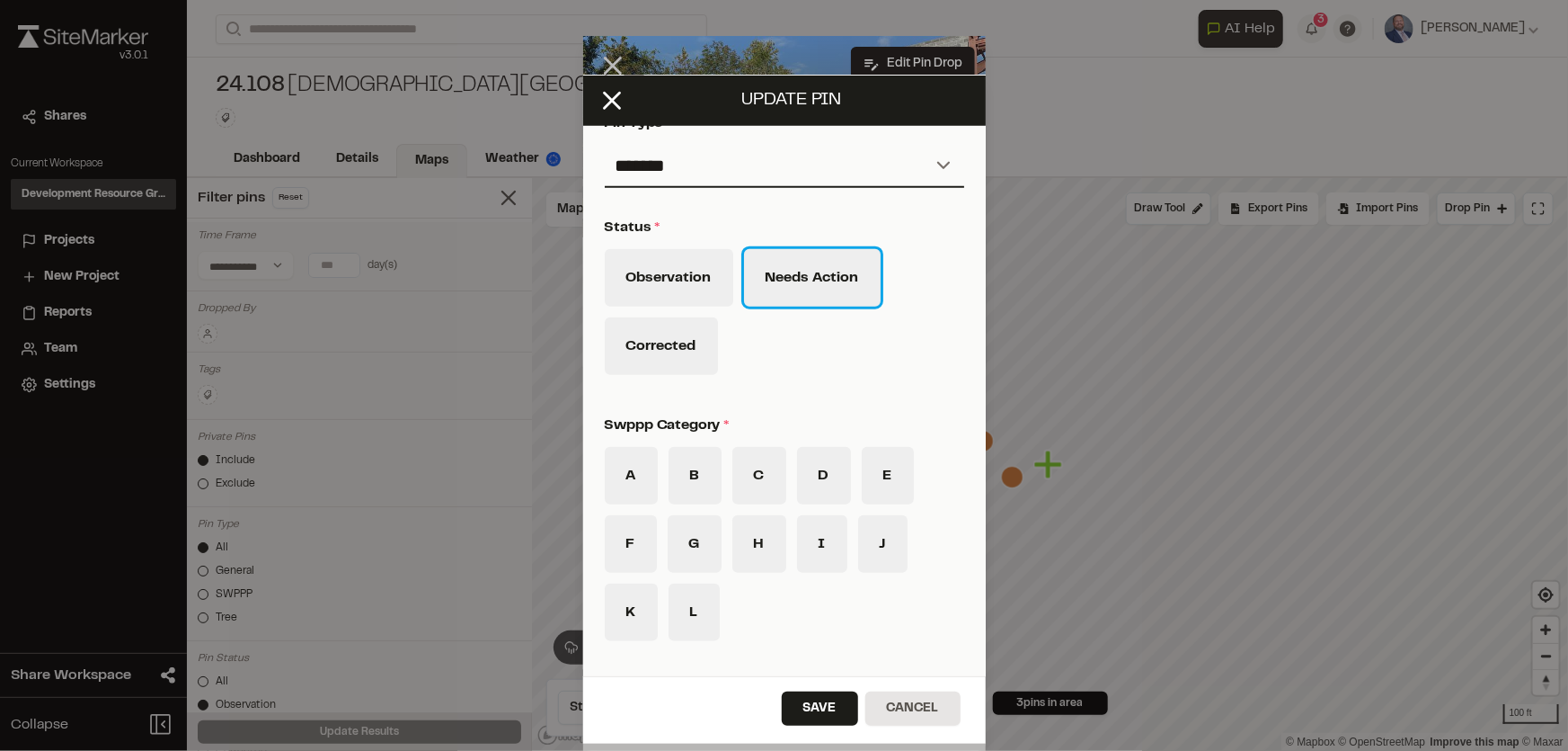
click at [814, 284] on button "Needs Action" at bounding box center [813, 278] width 137 height 58
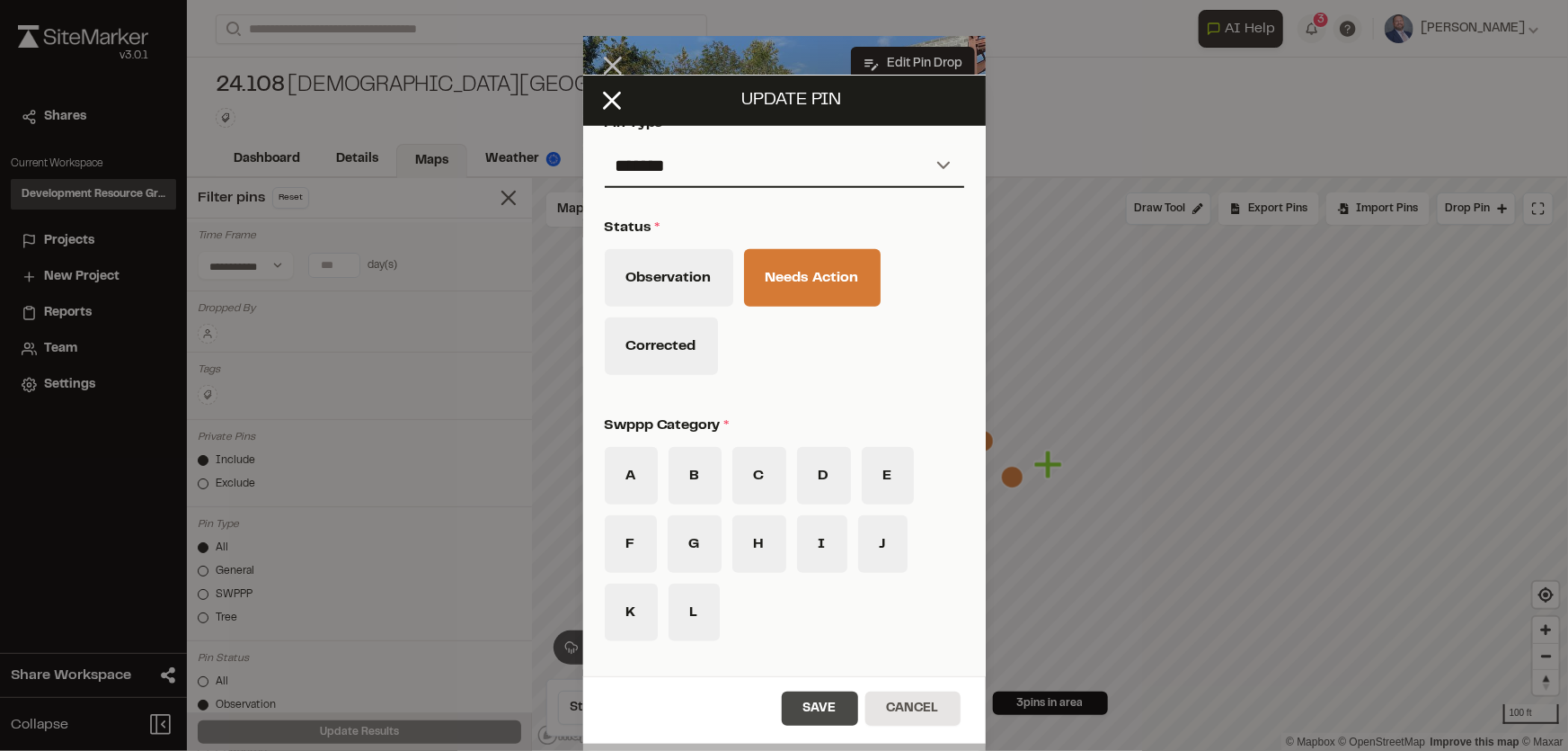
click at [810, 709] on button "Save" at bounding box center [820, 709] width 76 height 34
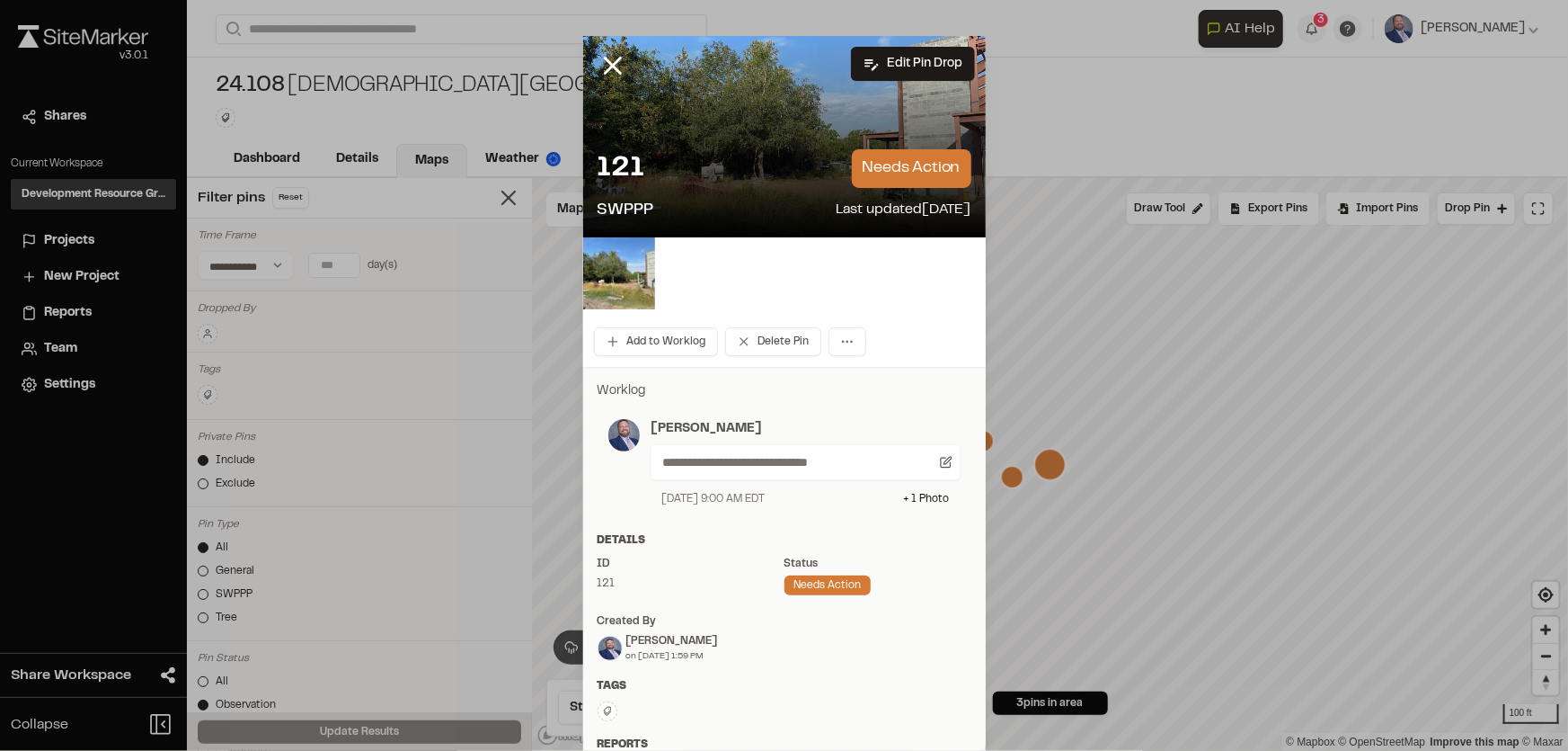
click at [600, 54] on icon at bounding box center [613, 66] width 31 height 31
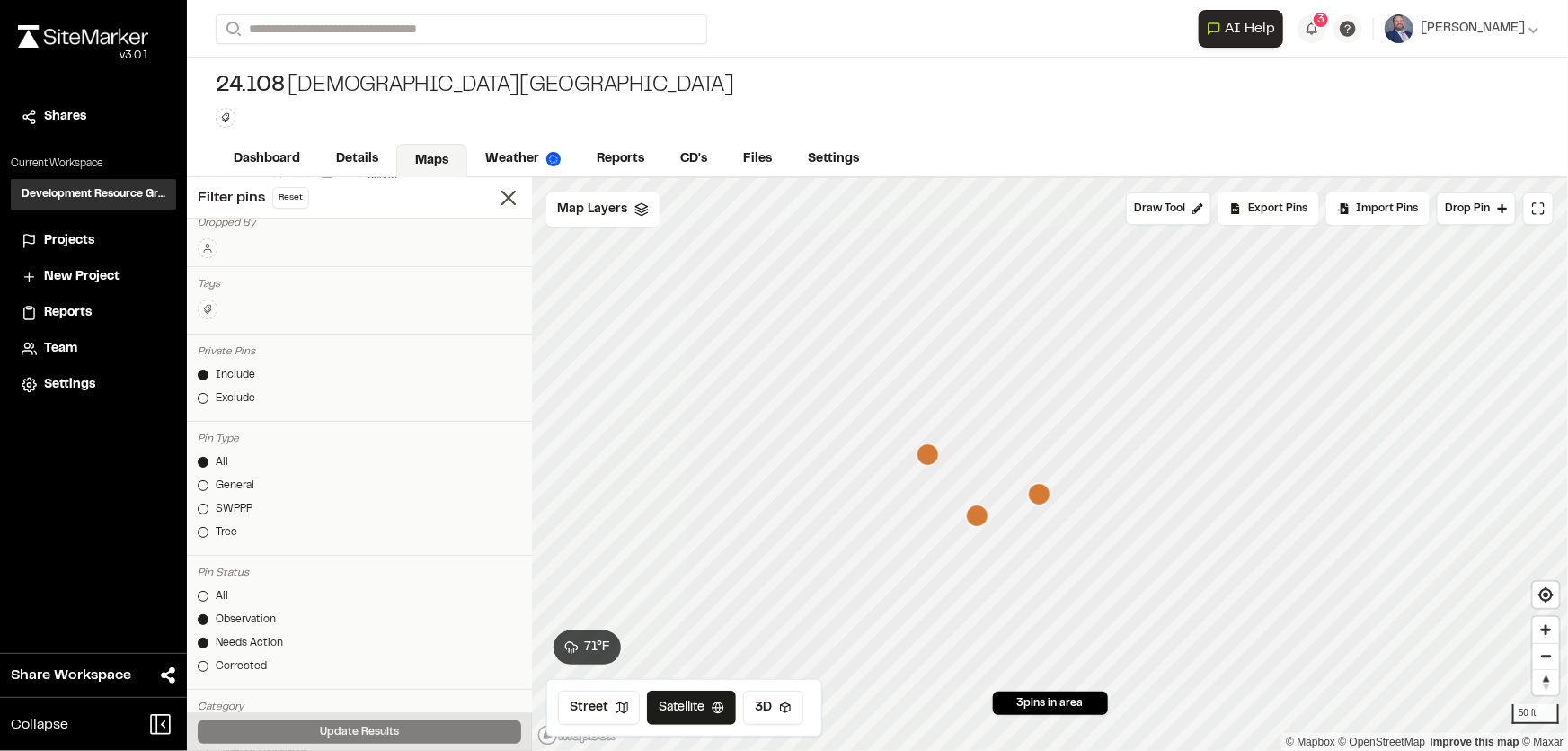
scroll to position [245, 0]
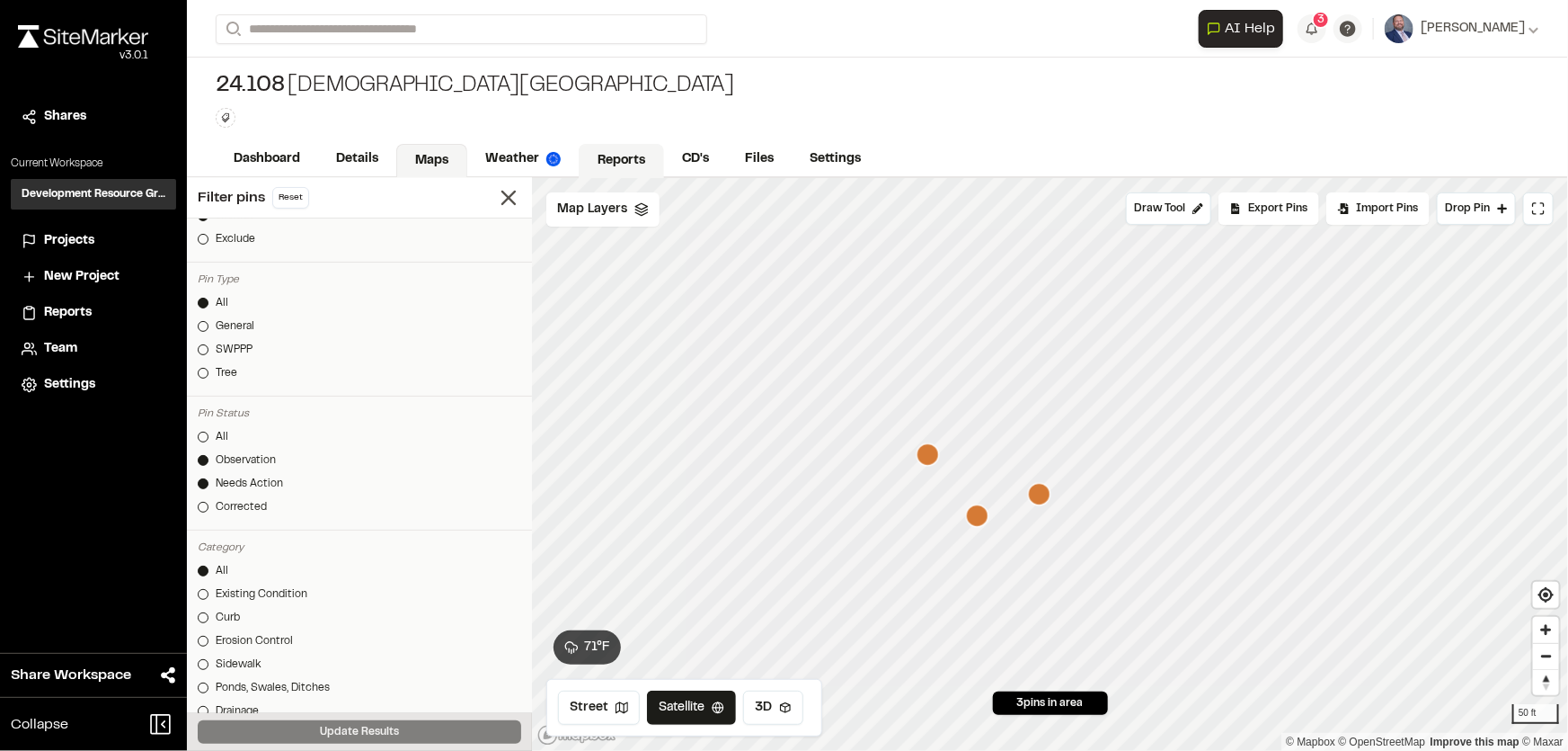
click at [619, 148] on link "Reports" at bounding box center [621, 161] width 85 height 34
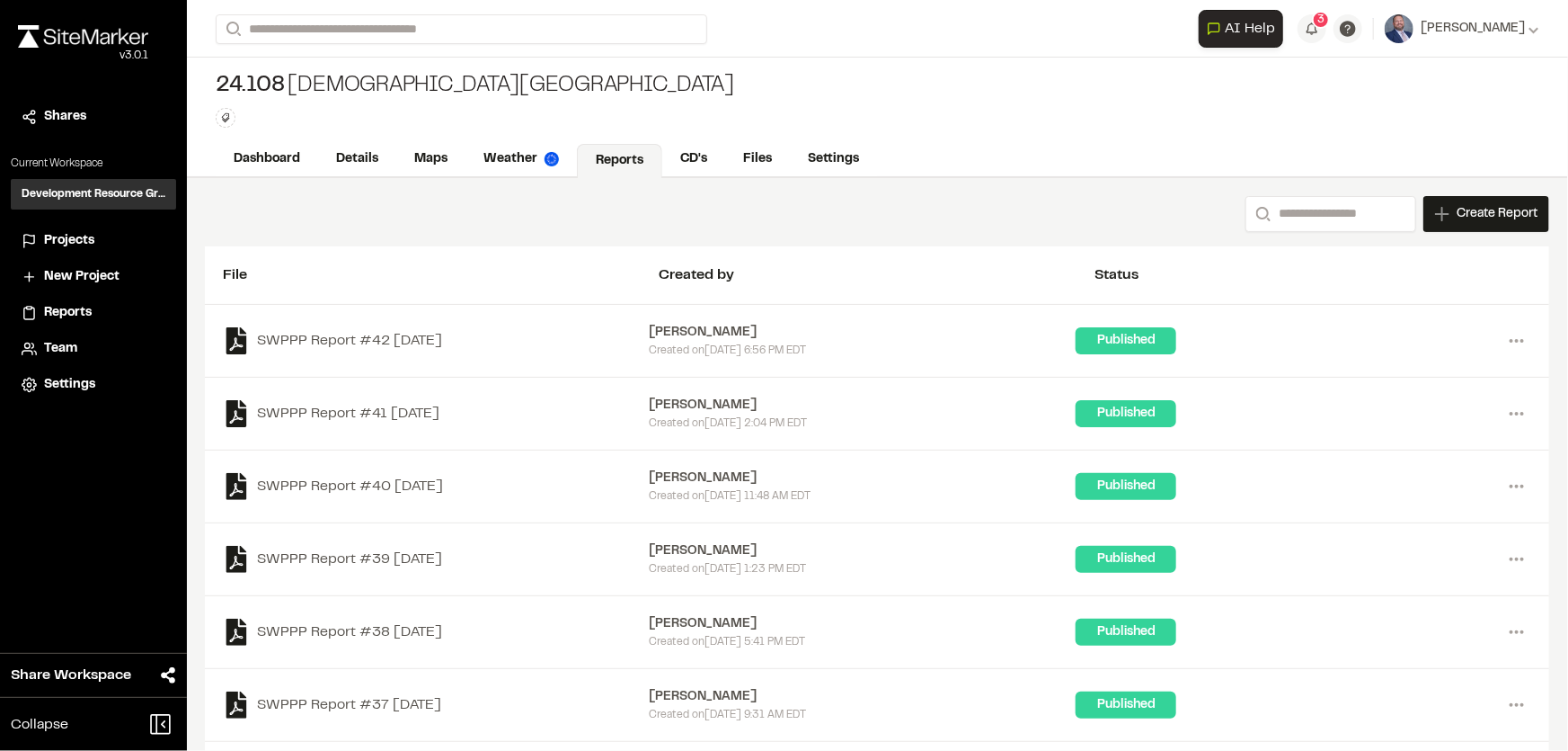
click at [1467, 211] on span "Create Report" at bounding box center [1497, 214] width 81 height 20
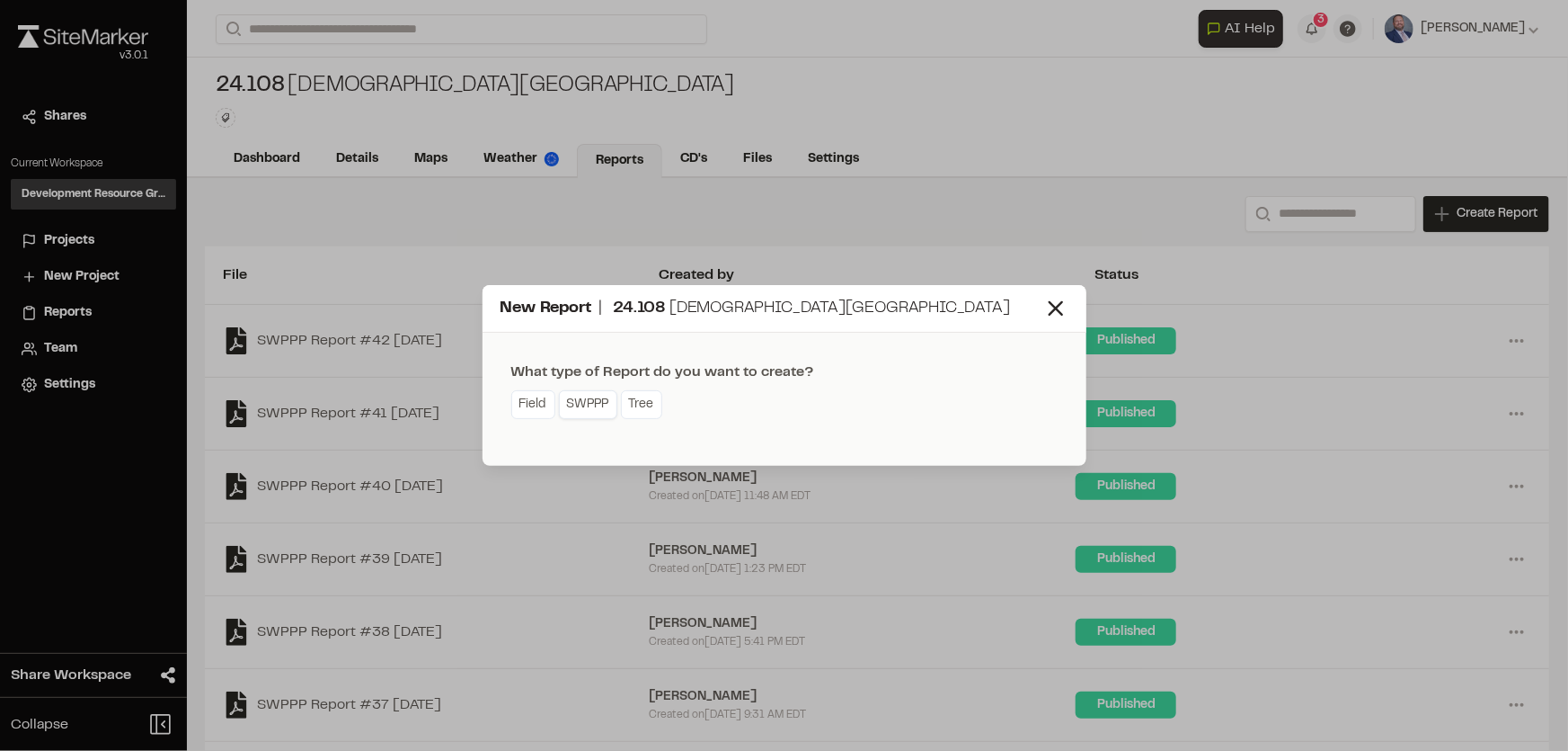
click at [596, 395] on link "SWPPP" at bounding box center [588, 405] width 58 height 29
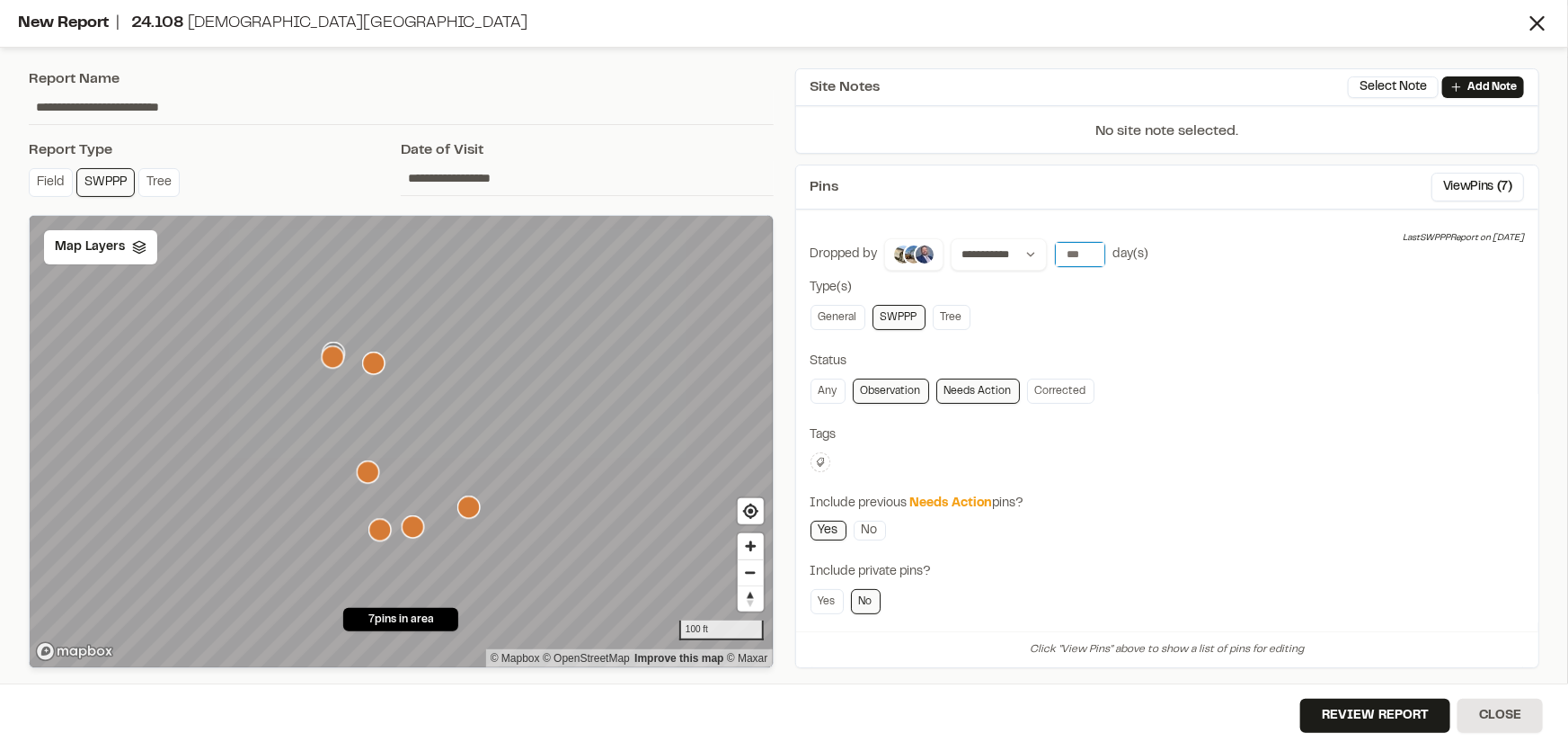
click at [1083, 250] on input "**" at bounding box center [1080, 255] width 50 height 25
click at [1078, 252] on input "**" at bounding box center [1080, 255] width 50 height 25
click at [1122, 297] on button "7 days" at bounding box center [1129, 291] width 47 height 29
click at [1075, 245] on input "**" at bounding box center [1080, 255] width 50 height 25
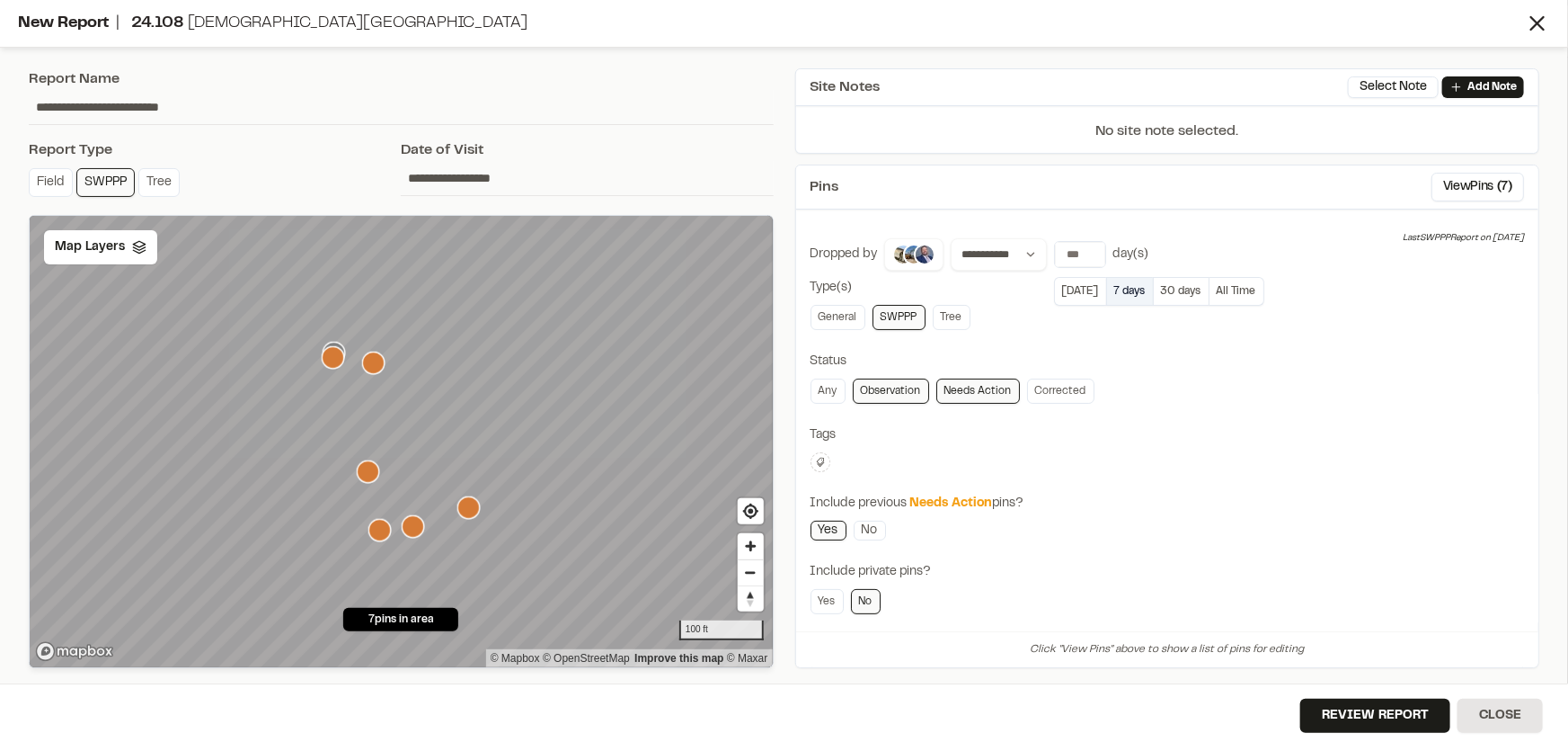
click at [1118, 285] on button "7 days" at bounding box center [1129, 291] width 47 height 29
click at [1074, 248] on input "**" at bounding box center [1080, 255] width 50 height 25
click at [1074, 248] on input "**" at bounding box center [1080, 255] width 50 height 25
type input "*"
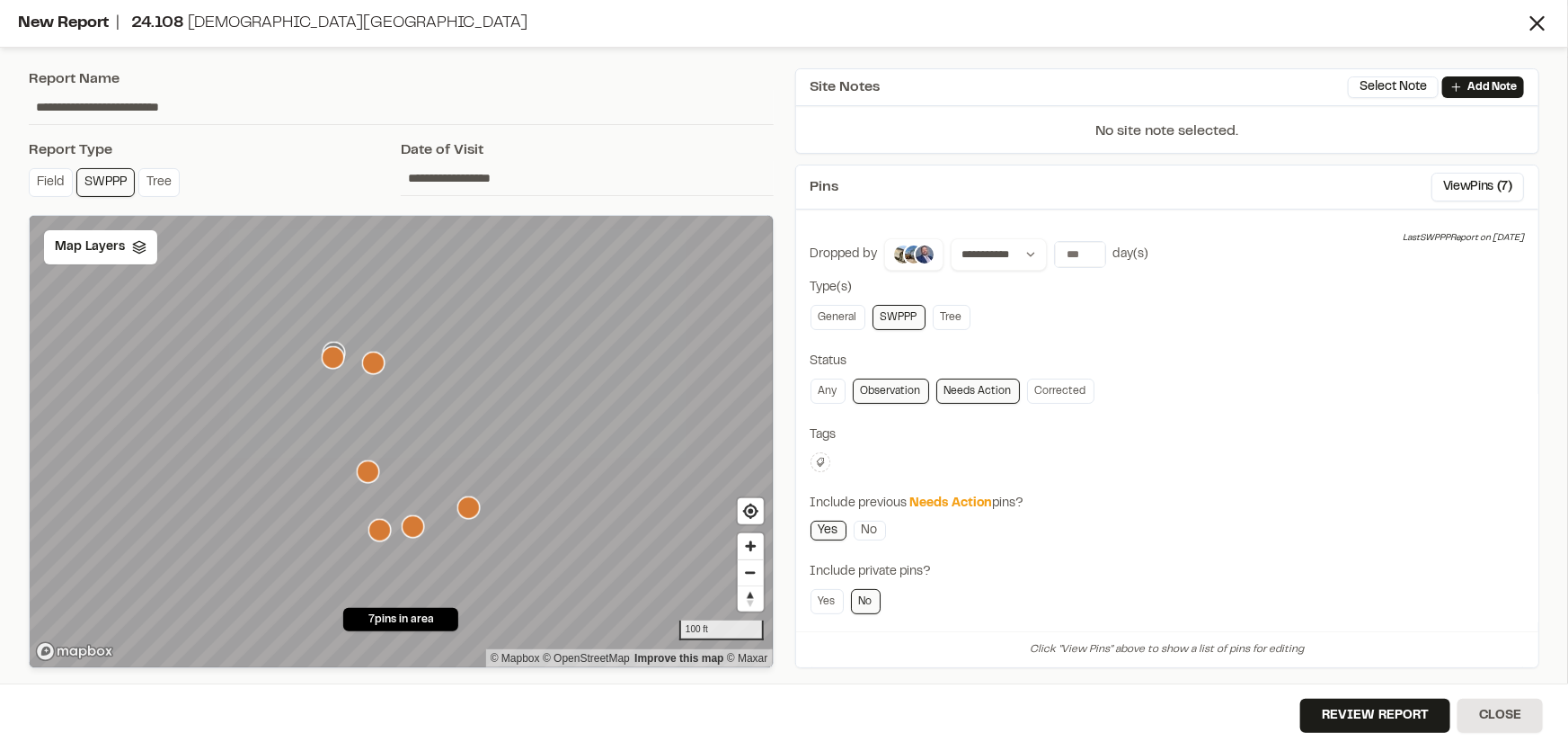
click at [1173, 369] on div "Status" at bounding box center [1168, 362] width 715 height 20
click at [1062, 389] on link "Corrected" at bounding box center [1060, 391] width 67 height 25
click at [1072, 384] on link "Corrected" at bounding box center [1060, 391] width 67 height 25
click at [1072, 385] on link "Corrected" at bounding box center [1060, 391] width 67 height 25
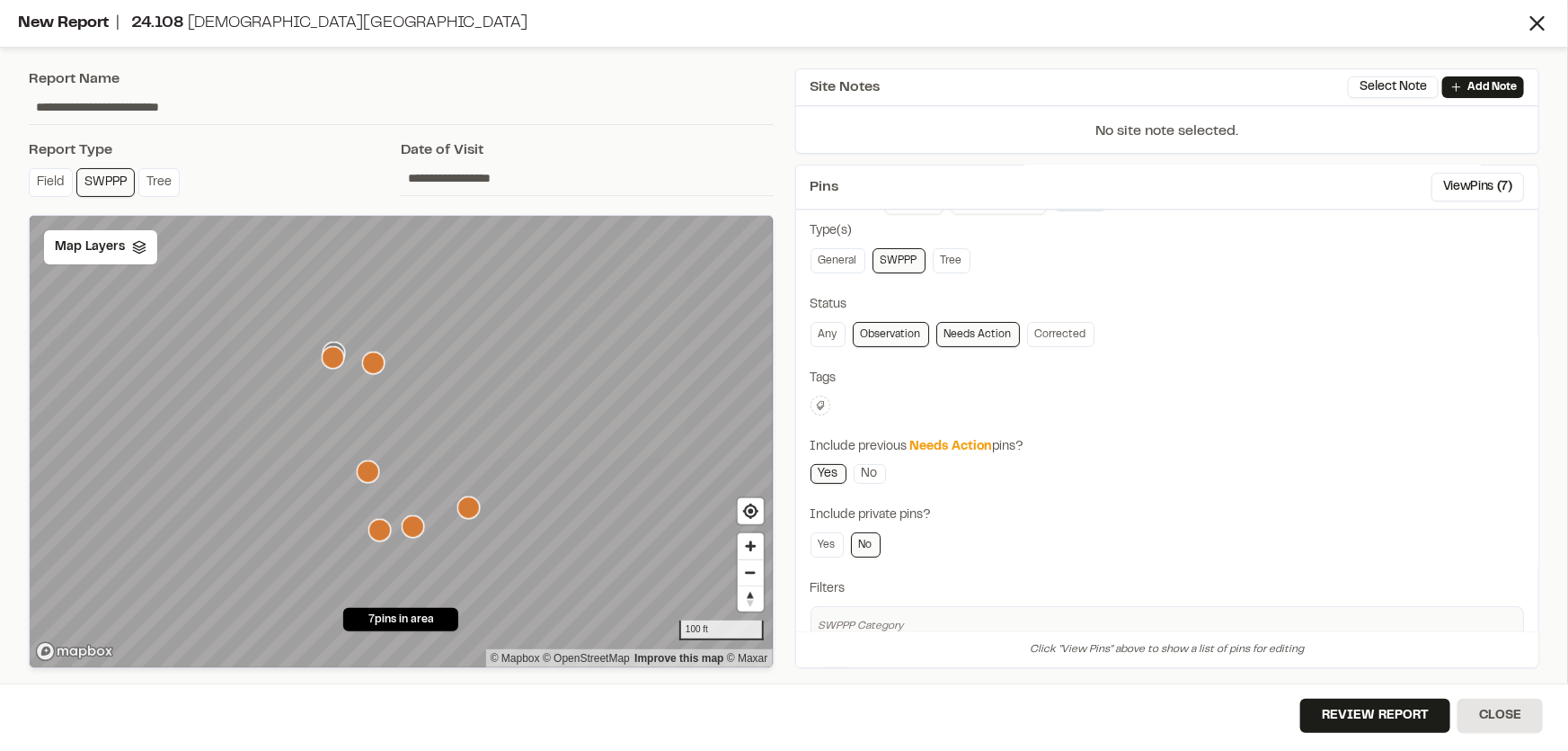
scroll to position [130, 0]
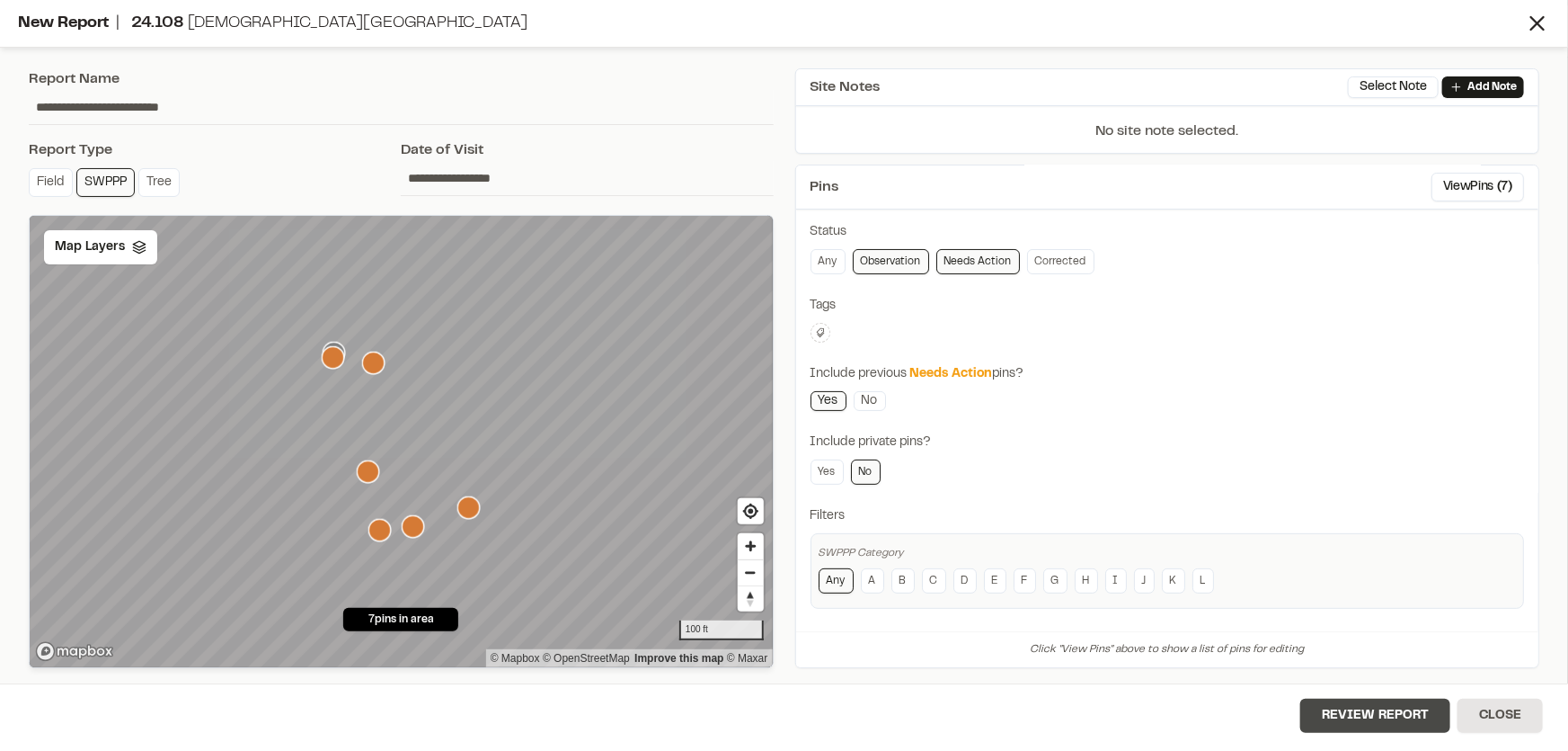
click at [1354, 722] on button "Review Report" at bounding box center [1375, 716] width 150 height 34
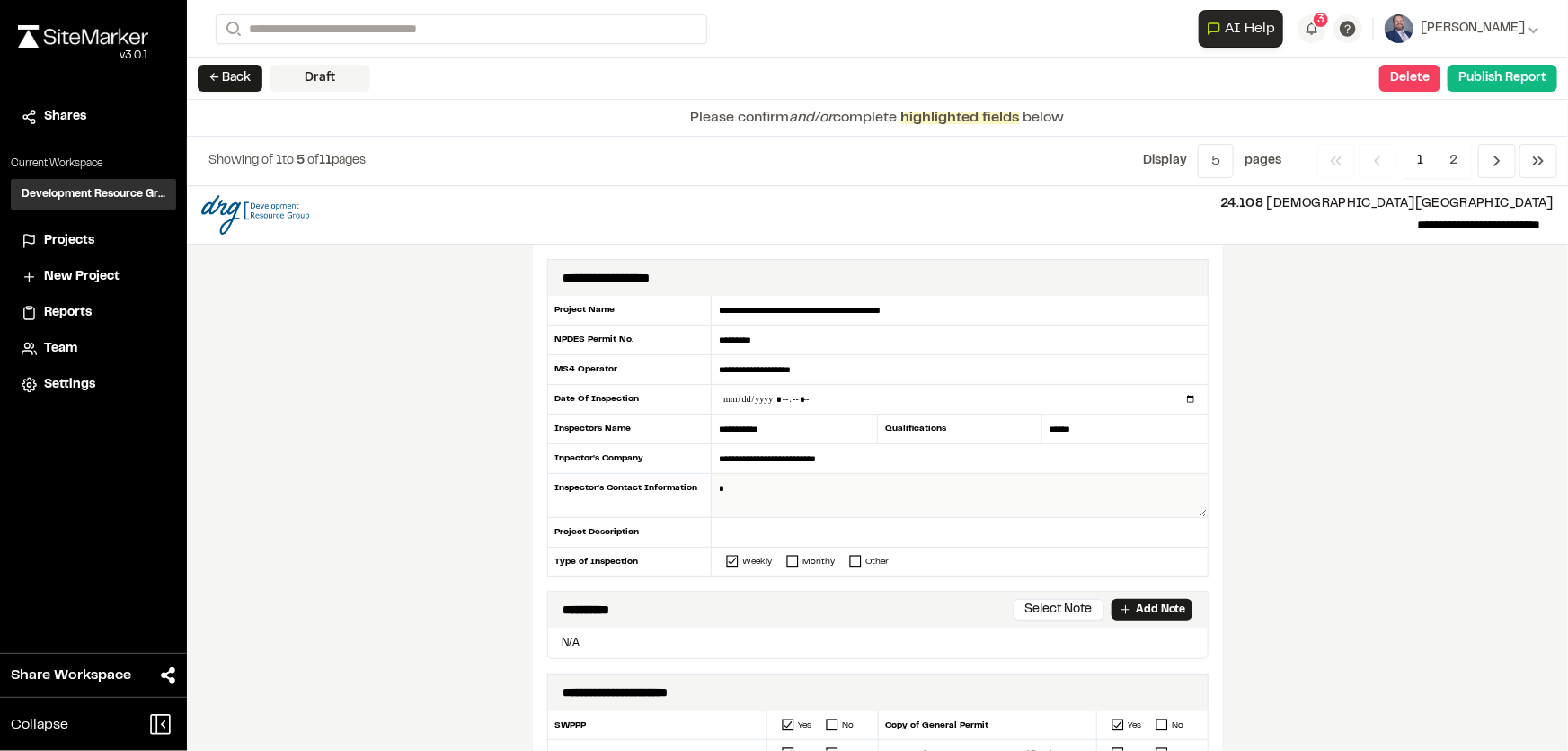
click at [767, 512] on textarea at bounding box center [959, 496] width 495 height 44
type textarea "**********"
click at [981, 435] on div "Qualifications" at bounding box center [959, 429] width 165 height 30
click at [983, 430] on div "Qualifications" at bounding box center [959, 429] width 165 height 30
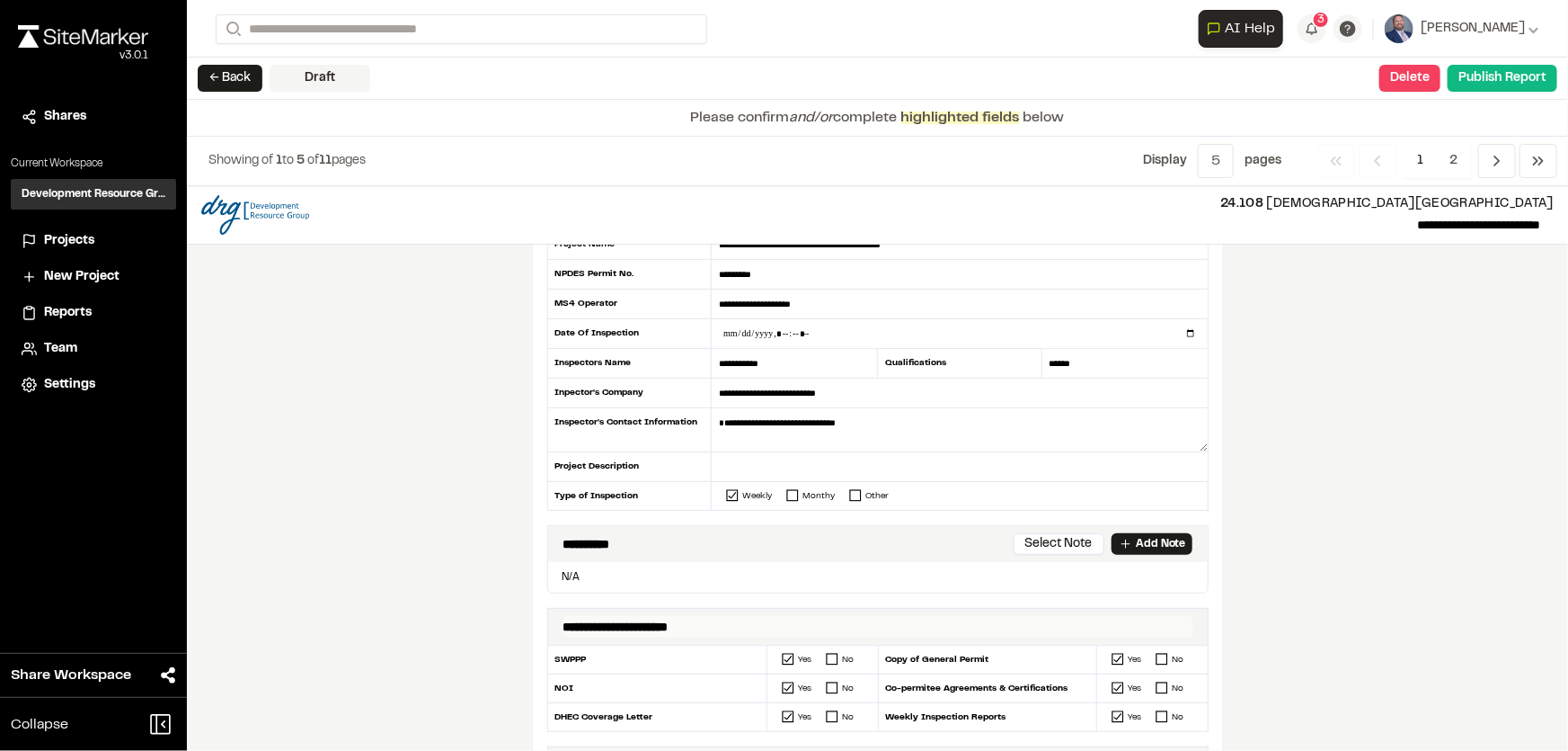
scroll to position [163, 0]
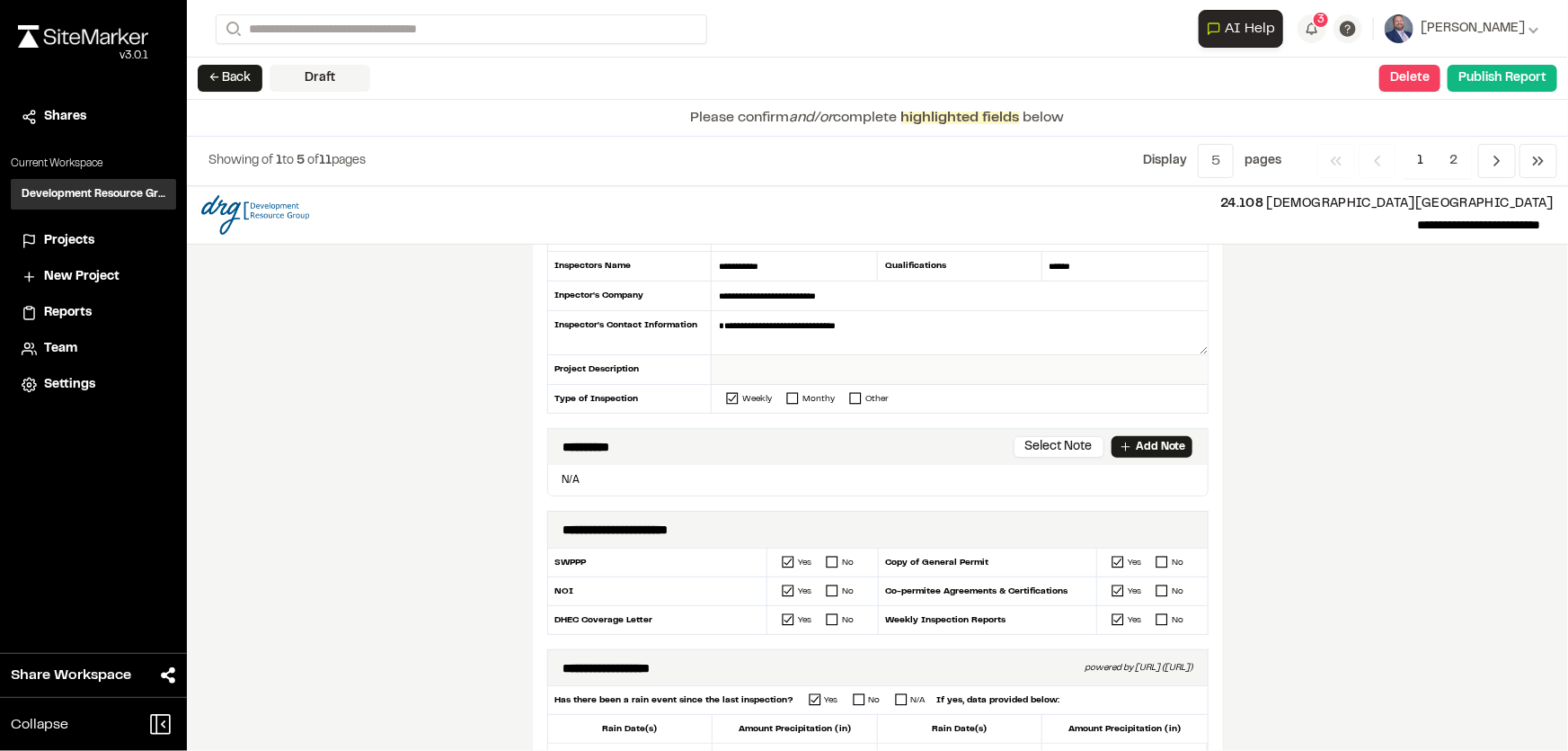
click at [744, 364] on input "text" at bounding box center [959, 370] width 495 height 30
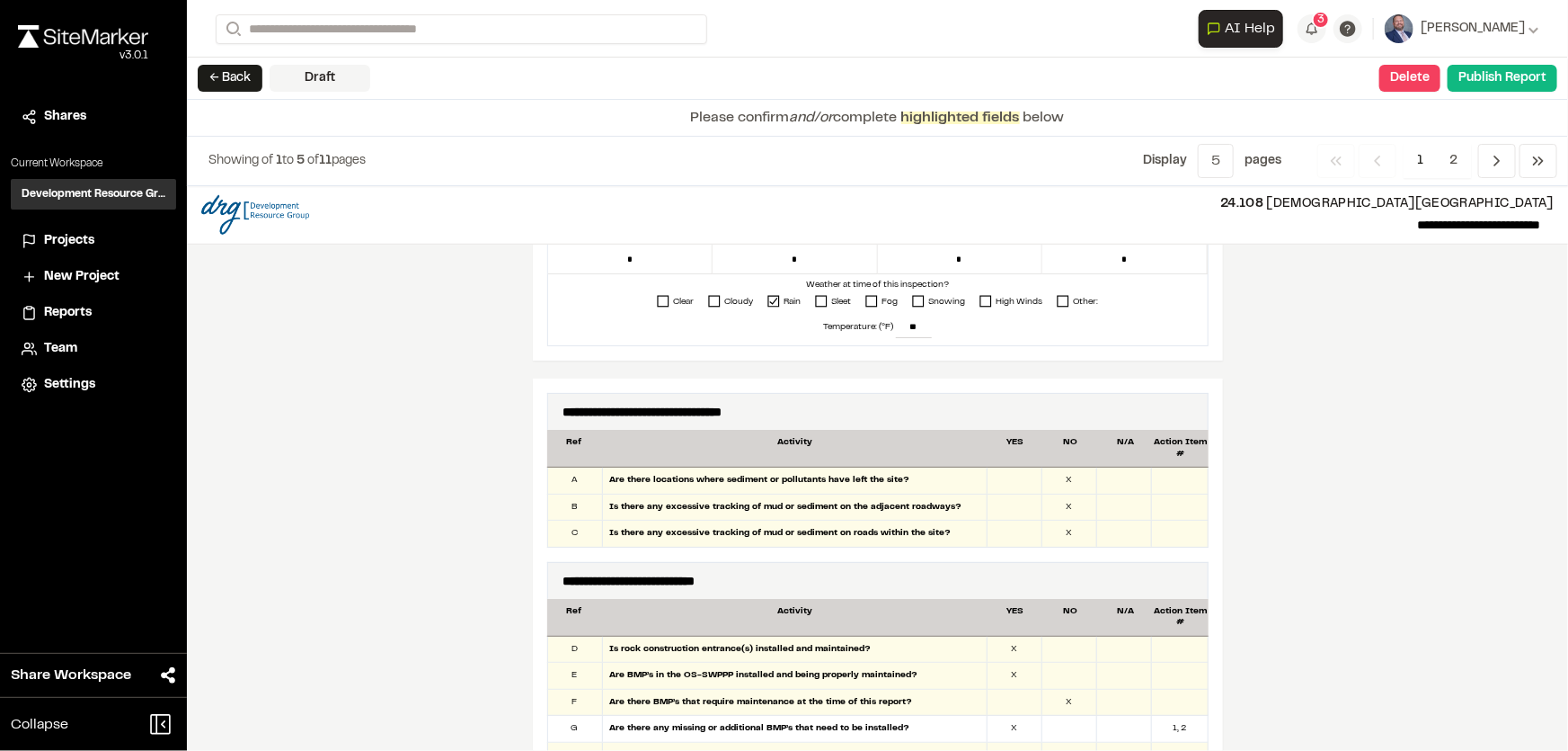
scroll to position [818, 0]
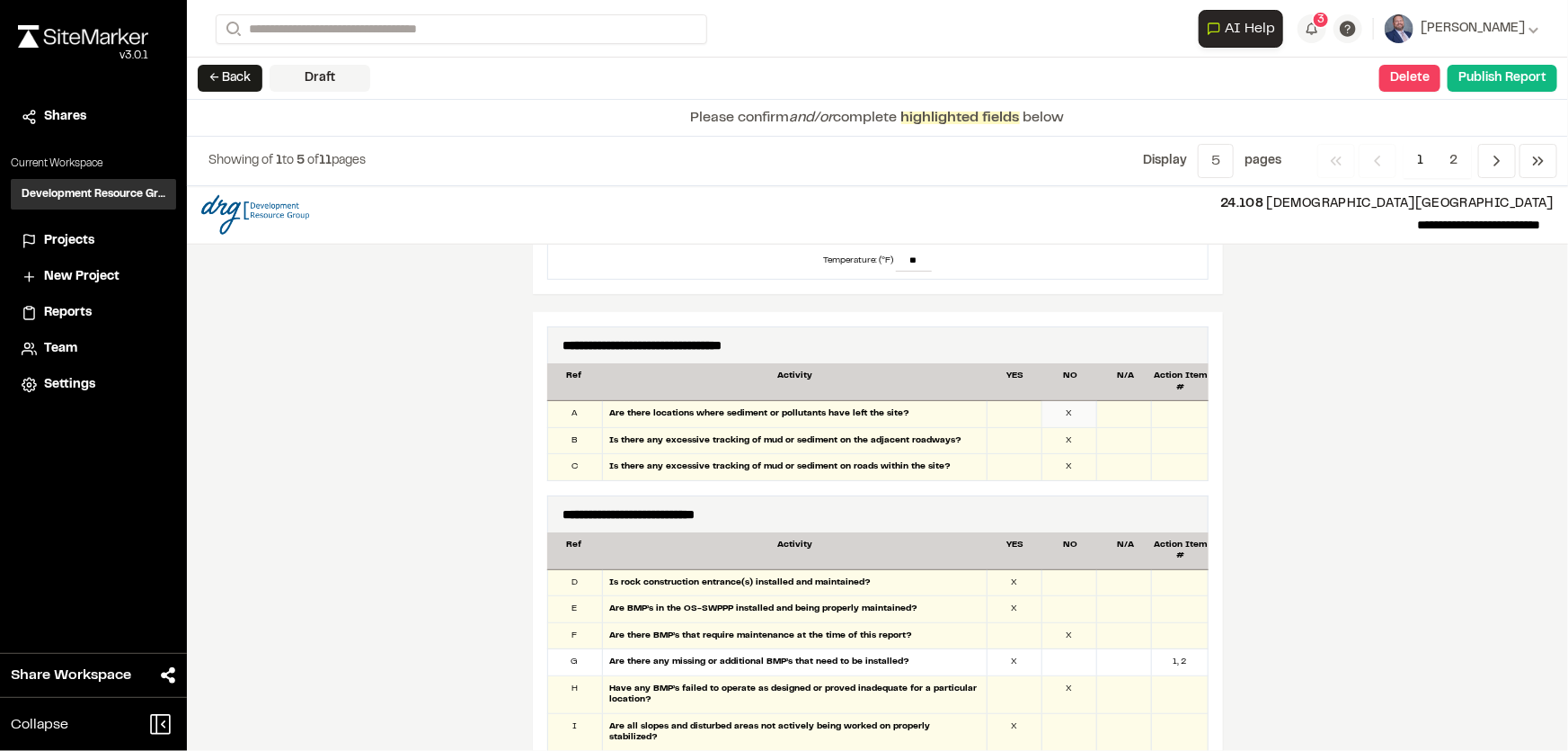
type input "**********"
click at [1062, 411] on div "X" at bounding box center [1069, 414] width 55 height 26
click at [1069, 443] on div "X" at bounding box center [1069, 441] width 55 height 26
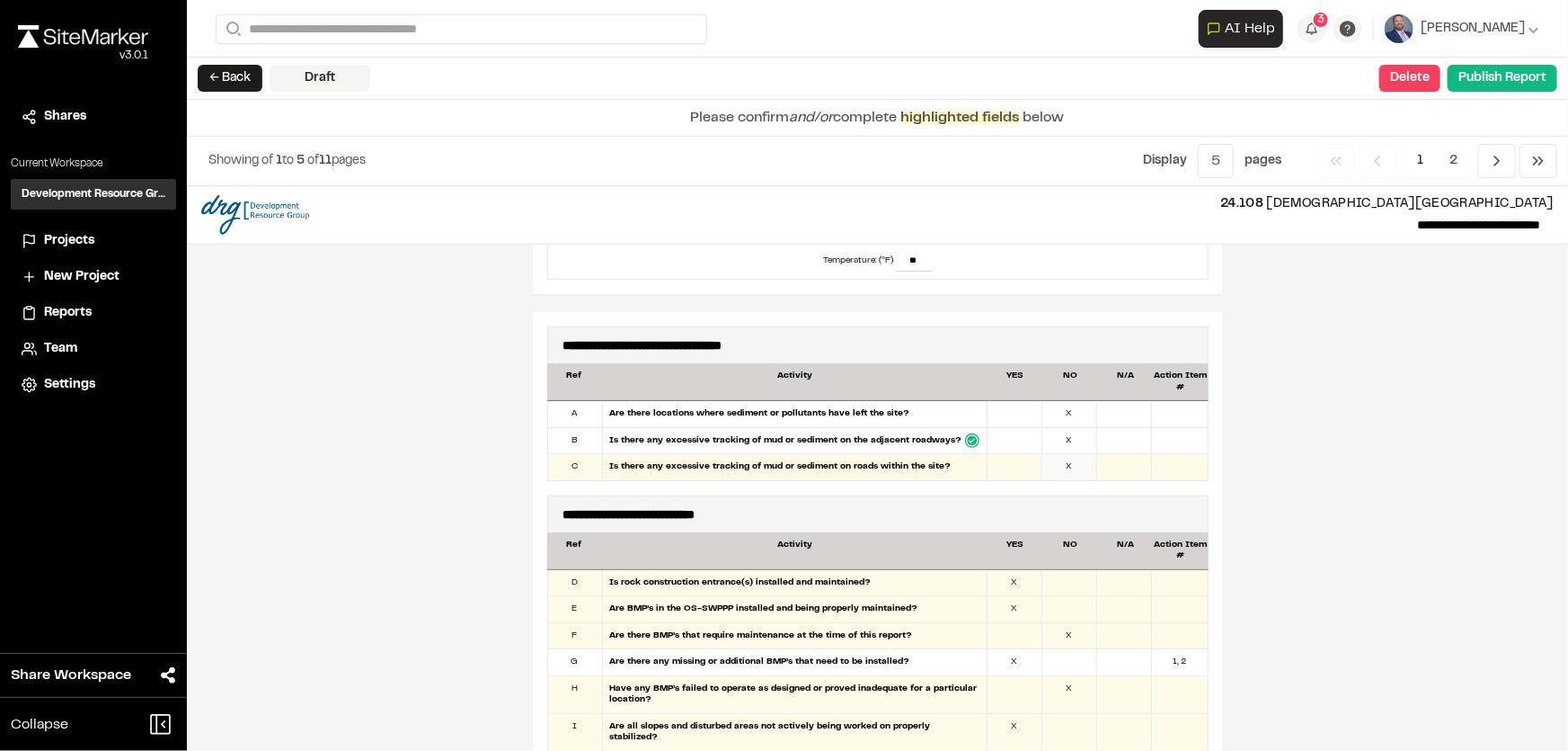
click at [1066, 464] on div "X" at bounding box center [1069, 467] width 55 height 26
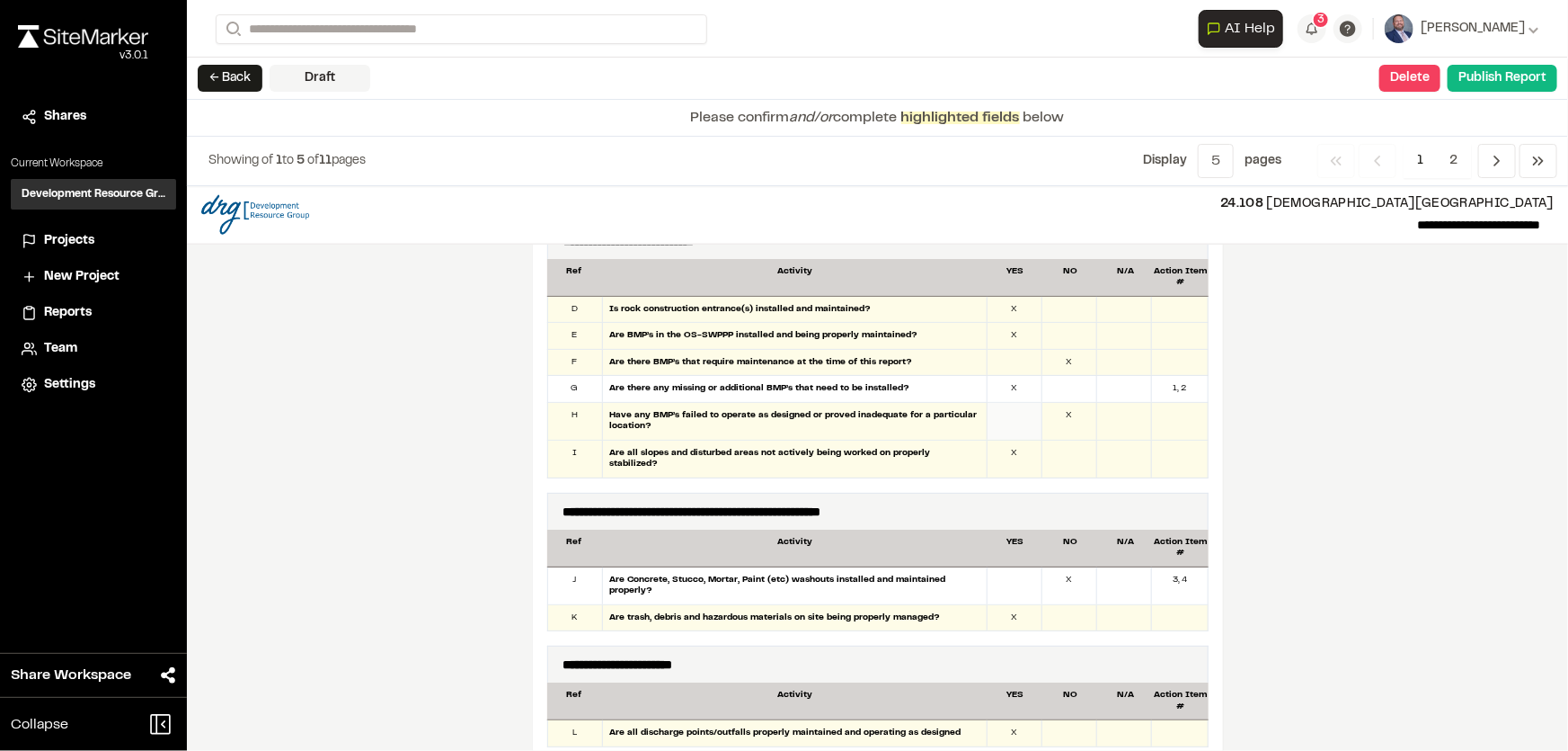
scroll to position [1061, 0]
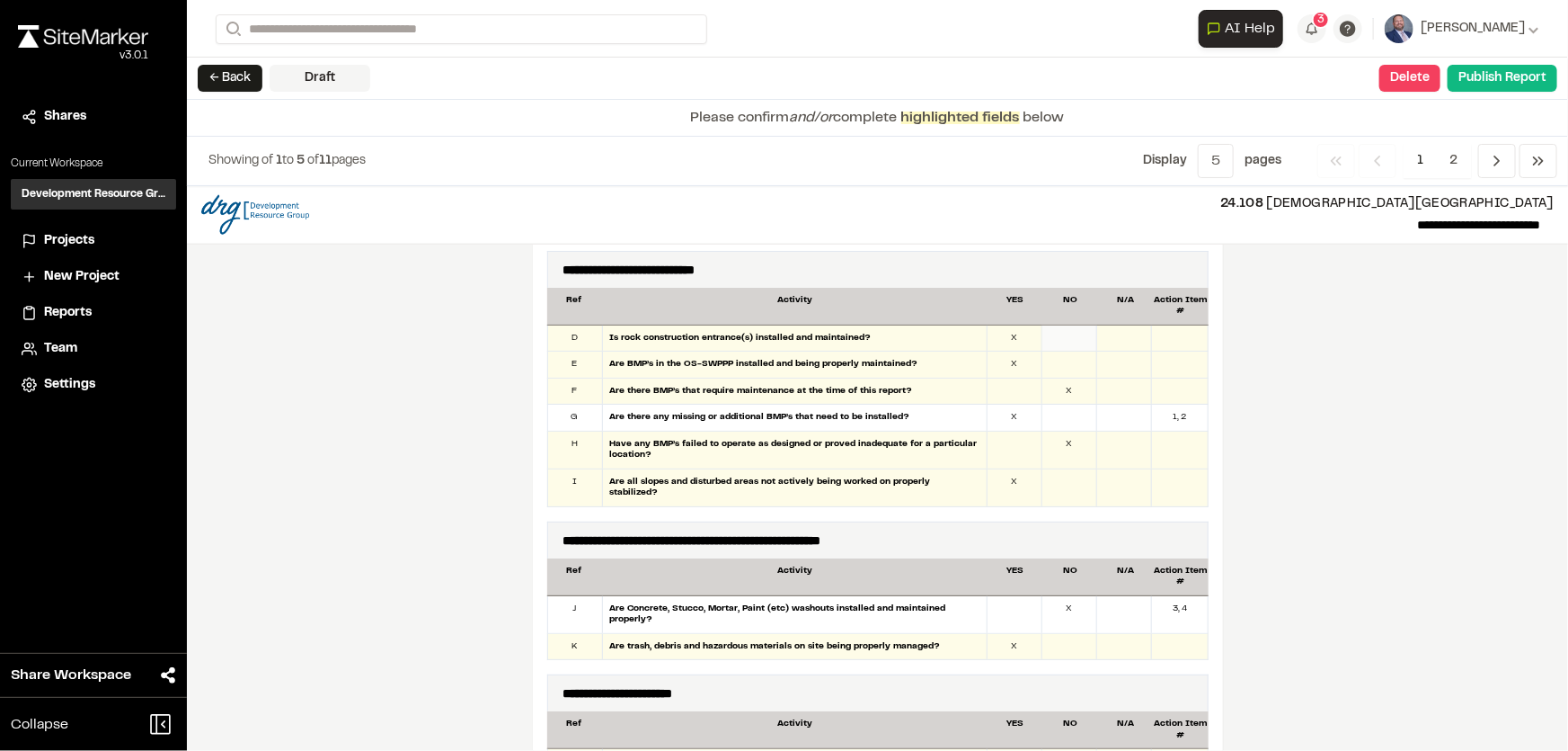
click at [1047, 338] on div at bounding box center [1069, 338] width 55 height 26
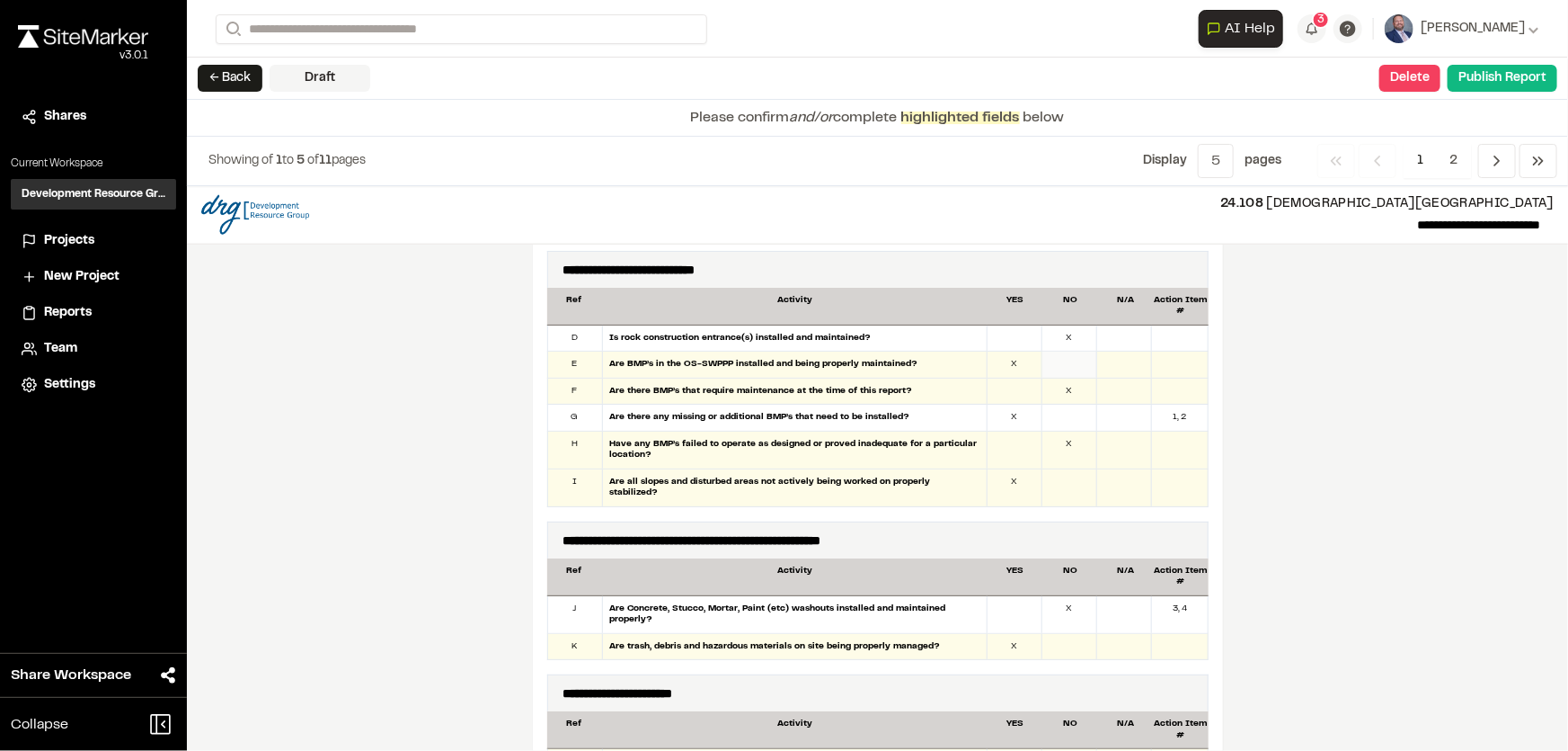
click at [1055, 362] on div at bounding box center [1069, 364] width 55 height 26
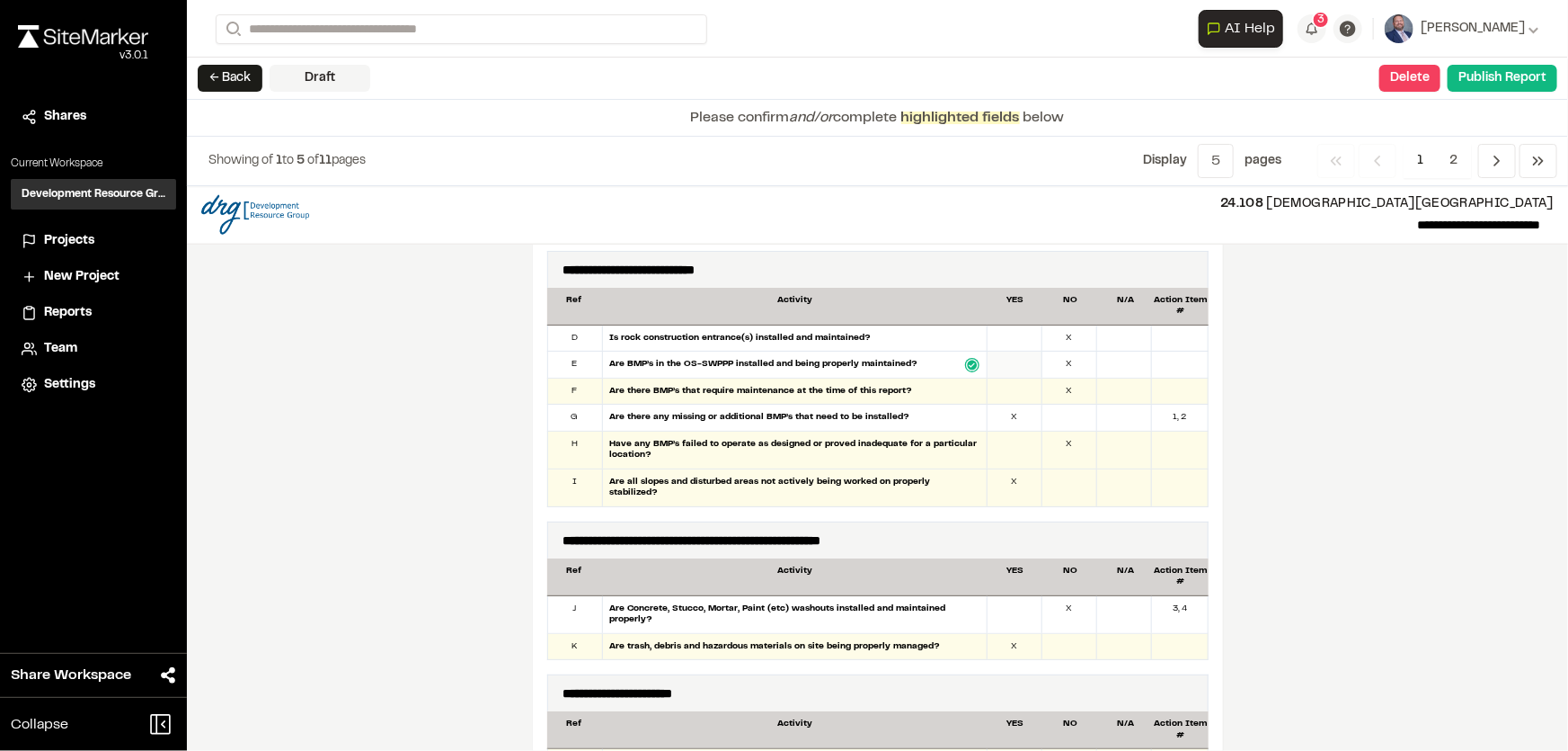
click at [1017, 362] on div at bounding box center [1014, 364] width 55 height 26
click at [1021, 389] on div at bounding box center [1014, 391] width 55 height 26
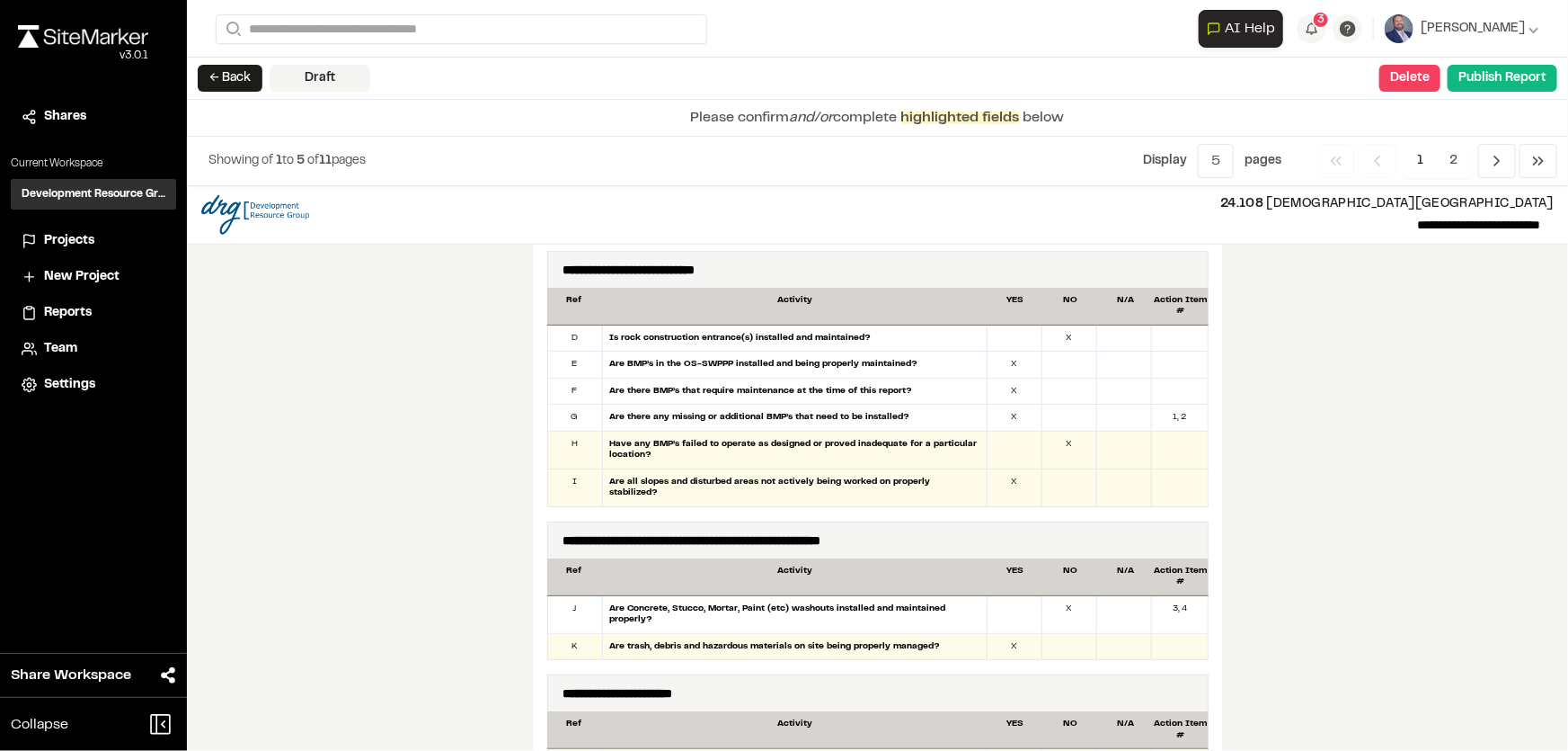
click at [1185, 380] on div at bounding box center [1179, 391] width 55 height 26
click at [1186, 394] on div at bounding box center [1179, 391] width 55 height 26
click at [1180, 391] on div at bounding box center [1179, 391] width 55 height 26
click at [1172, 411] on div "1, 2" at bounding box center [1179, 417] width 55 height 26
click at [1065, 442] on div "X" at bounding box center [1069, 450] width 55 height 37
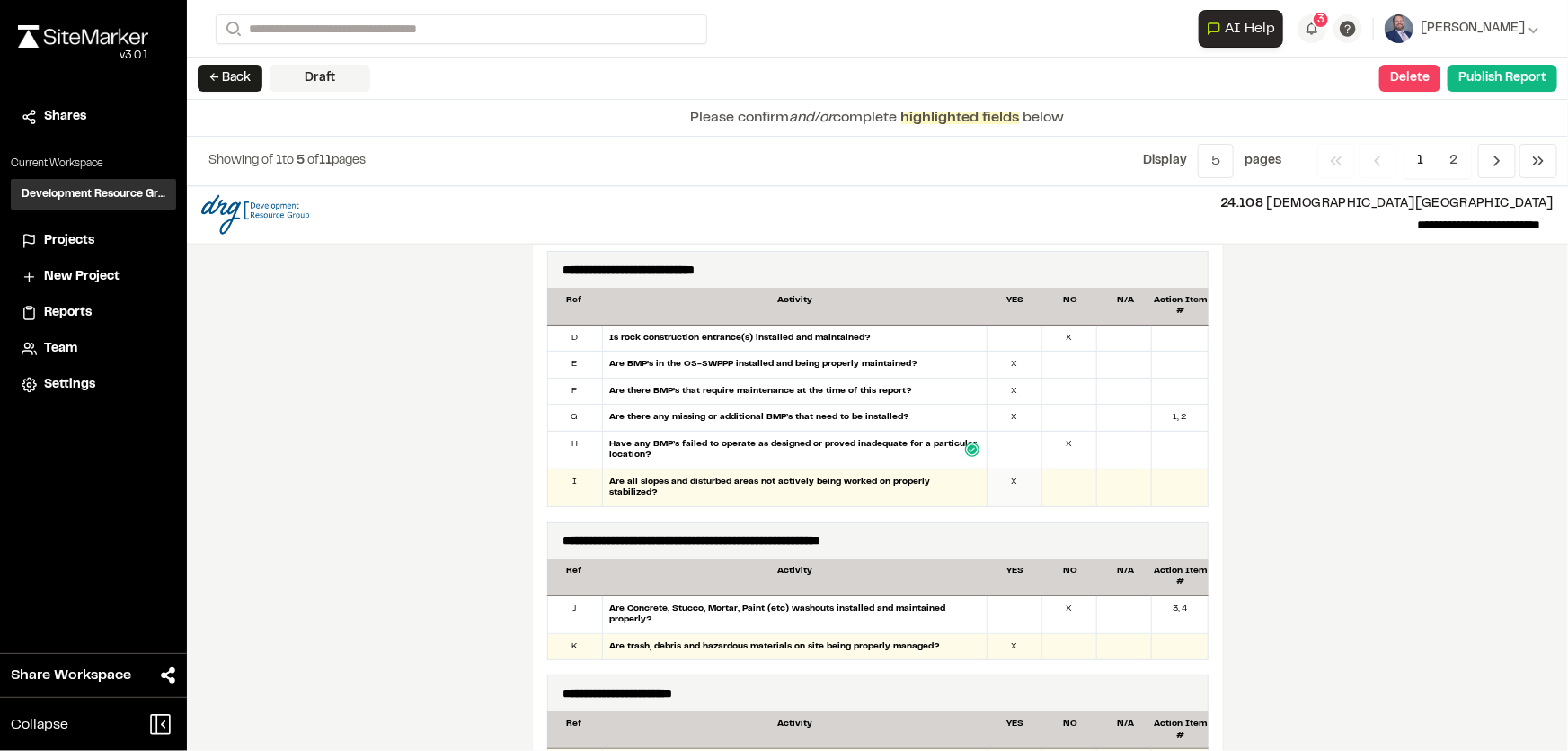
click at [1027, 470] on div "X" at bounding box center [1014, 487] width 55 height 37
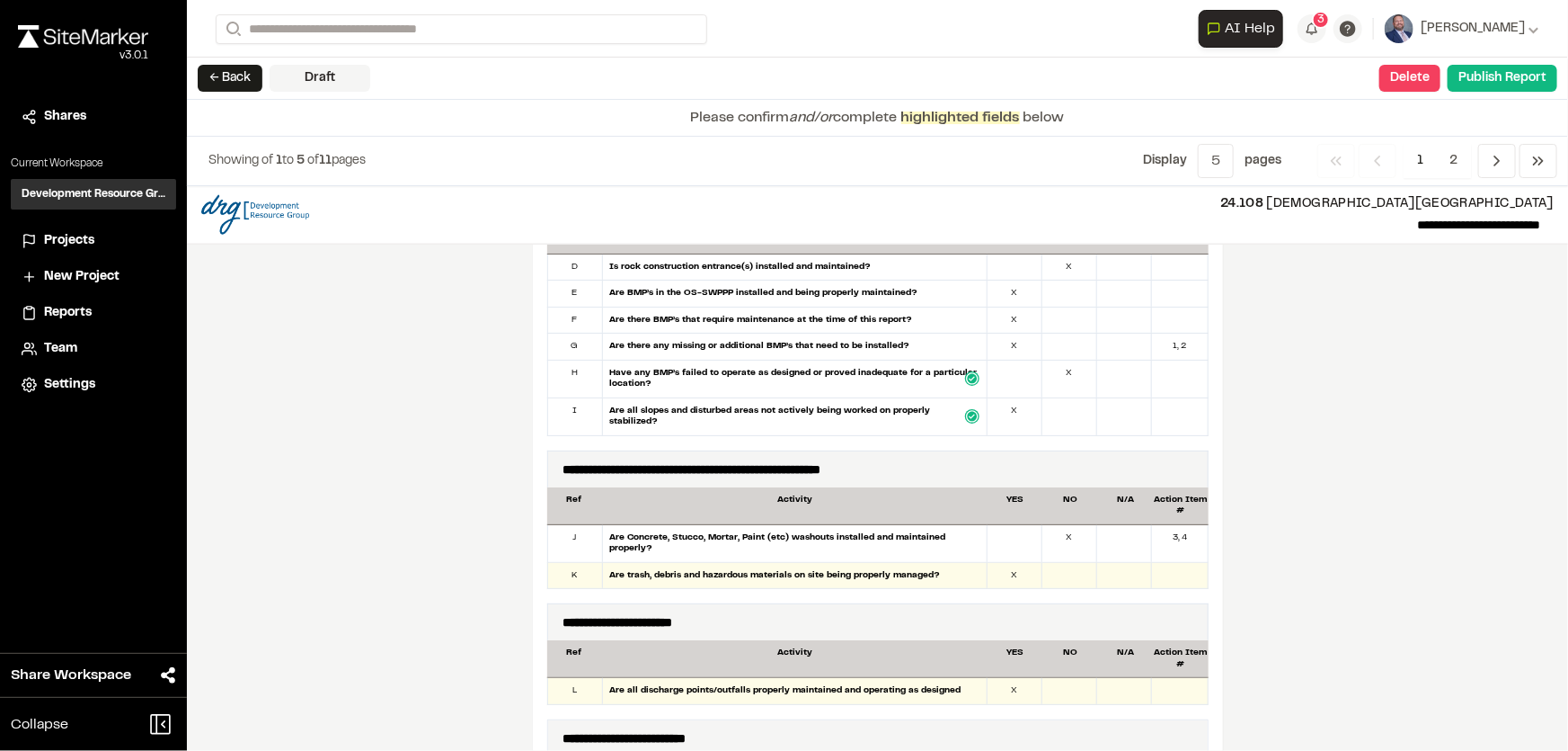
scroll to position [1225, 0]
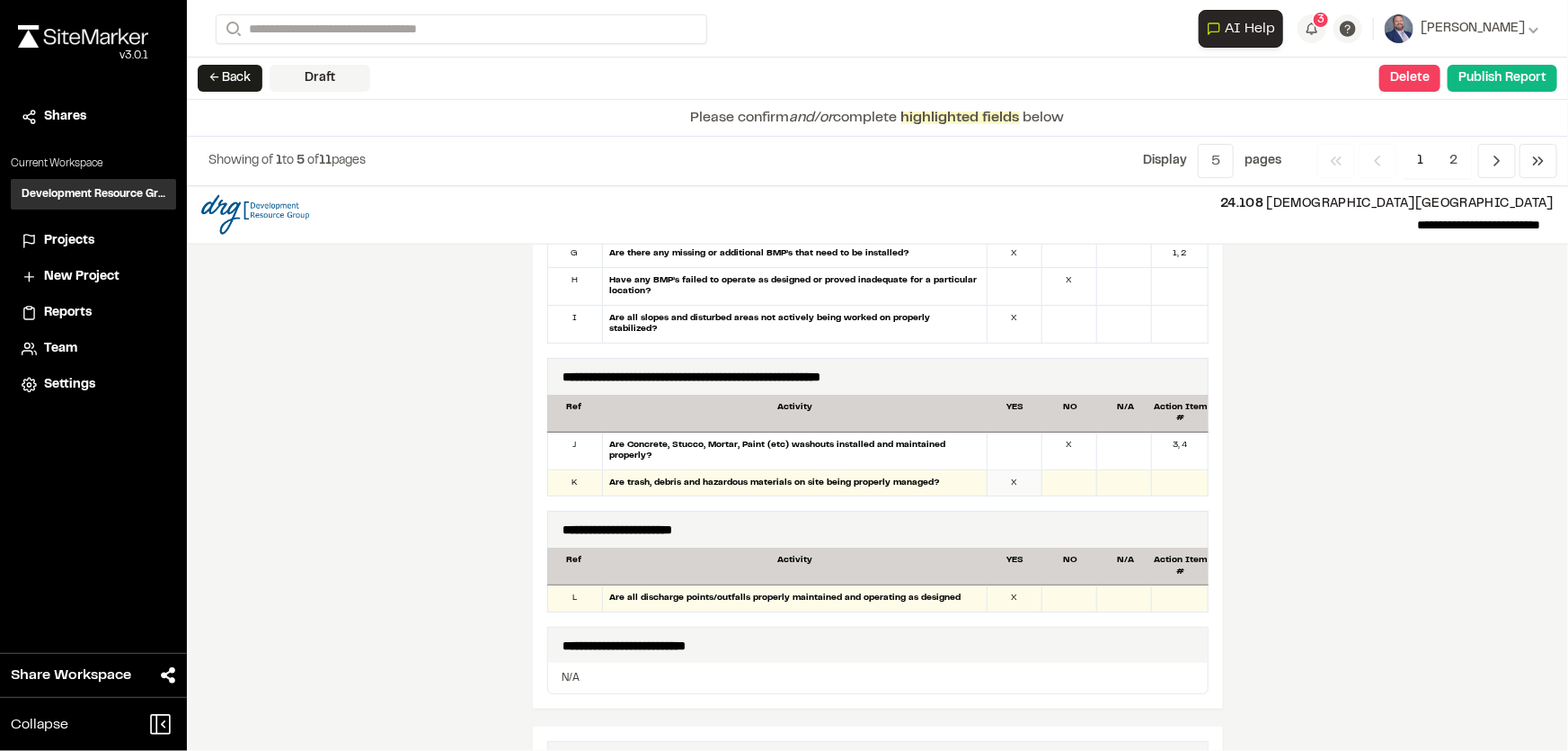
click at [1024, 476] on div "X" at bounding box center [1014, 483] width 55 height 26
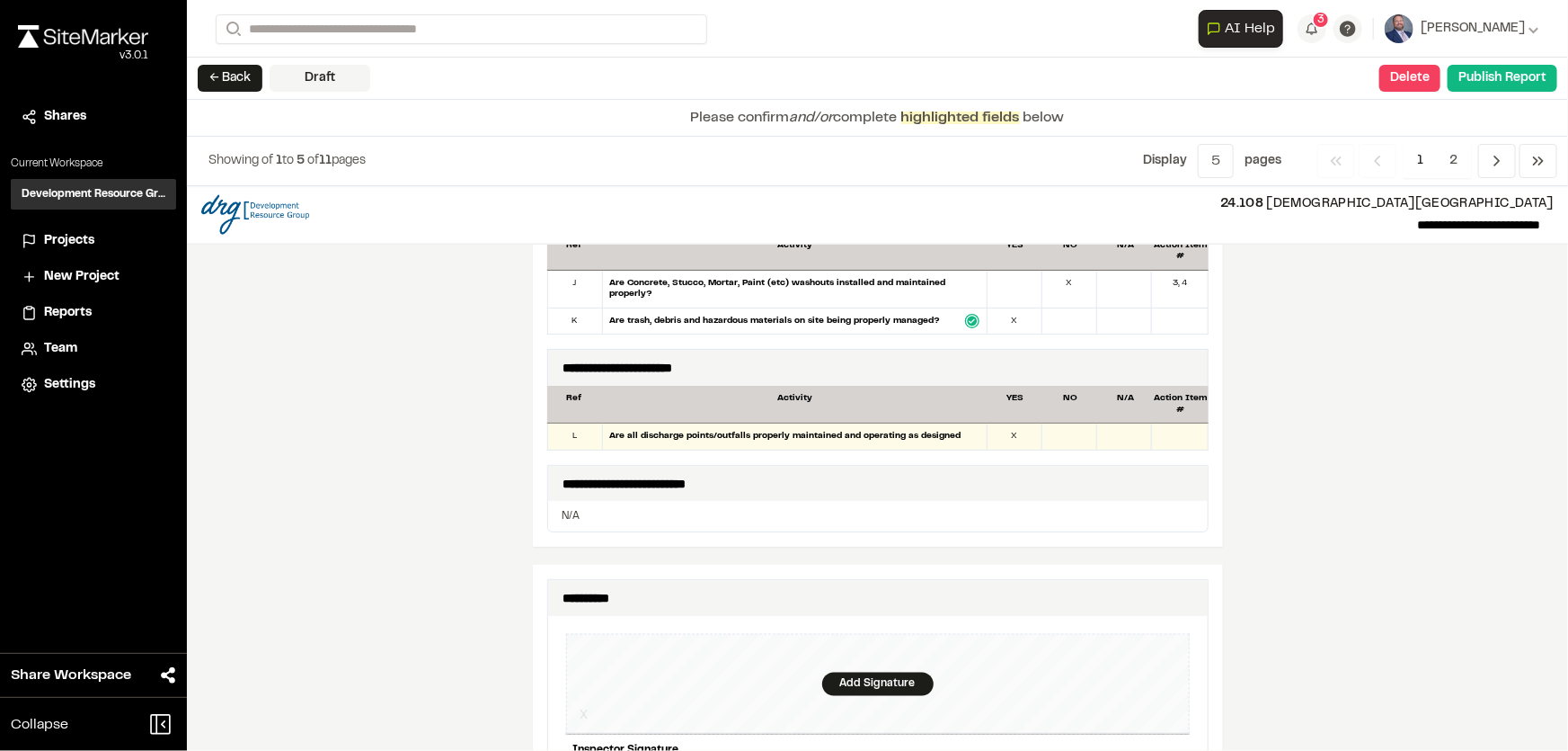
scroll to position [1389, 0]
drag, startPoint x: 1014, startPoint y: 420, endPoint x: 1002, endPoint y: 430, distance: 15.6
click at [1014, 422] on div "X" at bounding box center [1014, 434] width 55 height 26
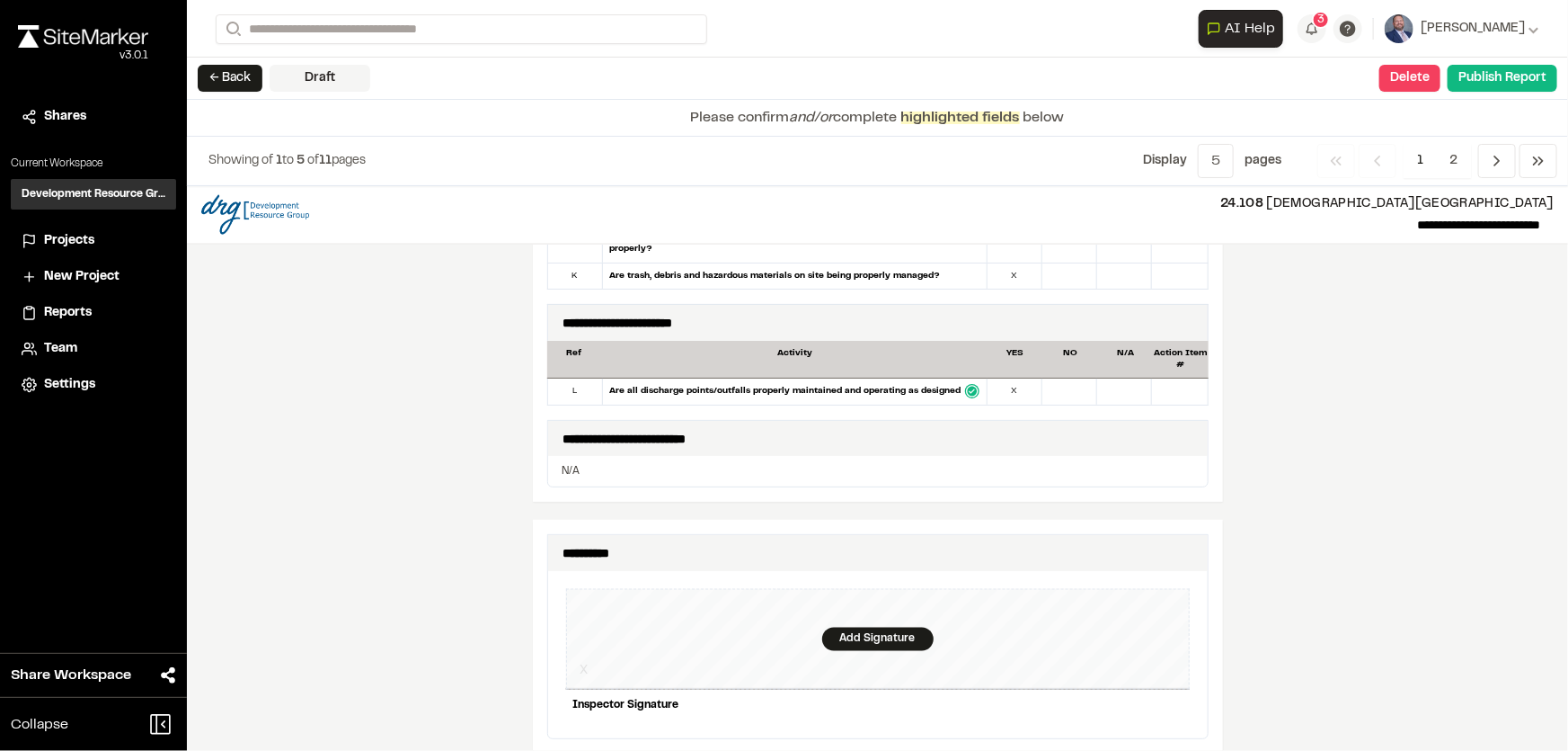
scroll to position [1552, 0]
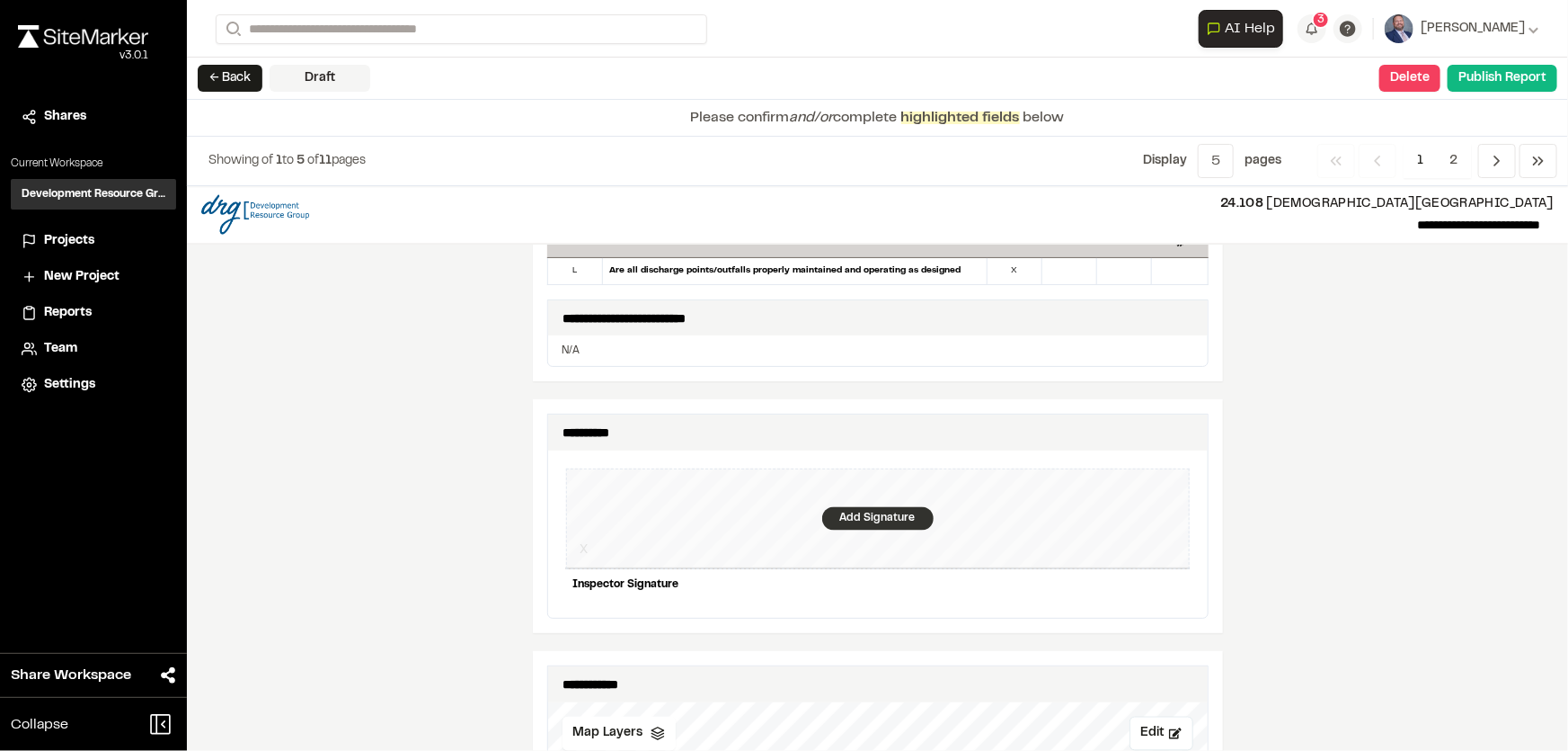
click at [858, 512] on div "Add Signature" at bounding box center [878, 519] width 111 height 23
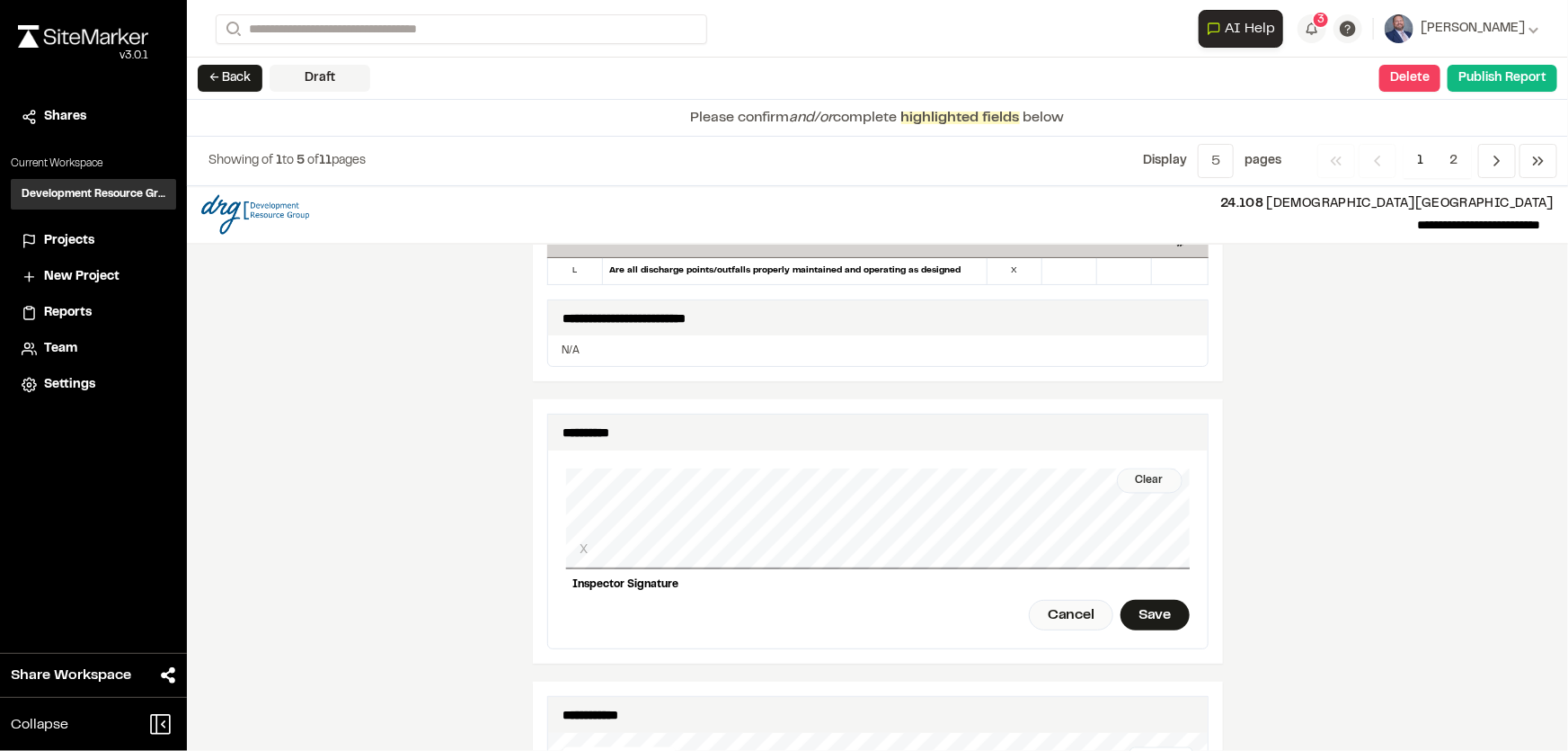
click at [1138, 469] on div "Clear" at bounding box center [1149, 481] width 66 height 25
click at [1171, 603] on div "Save" at bounding box center [1154, 615] width 68 height 31
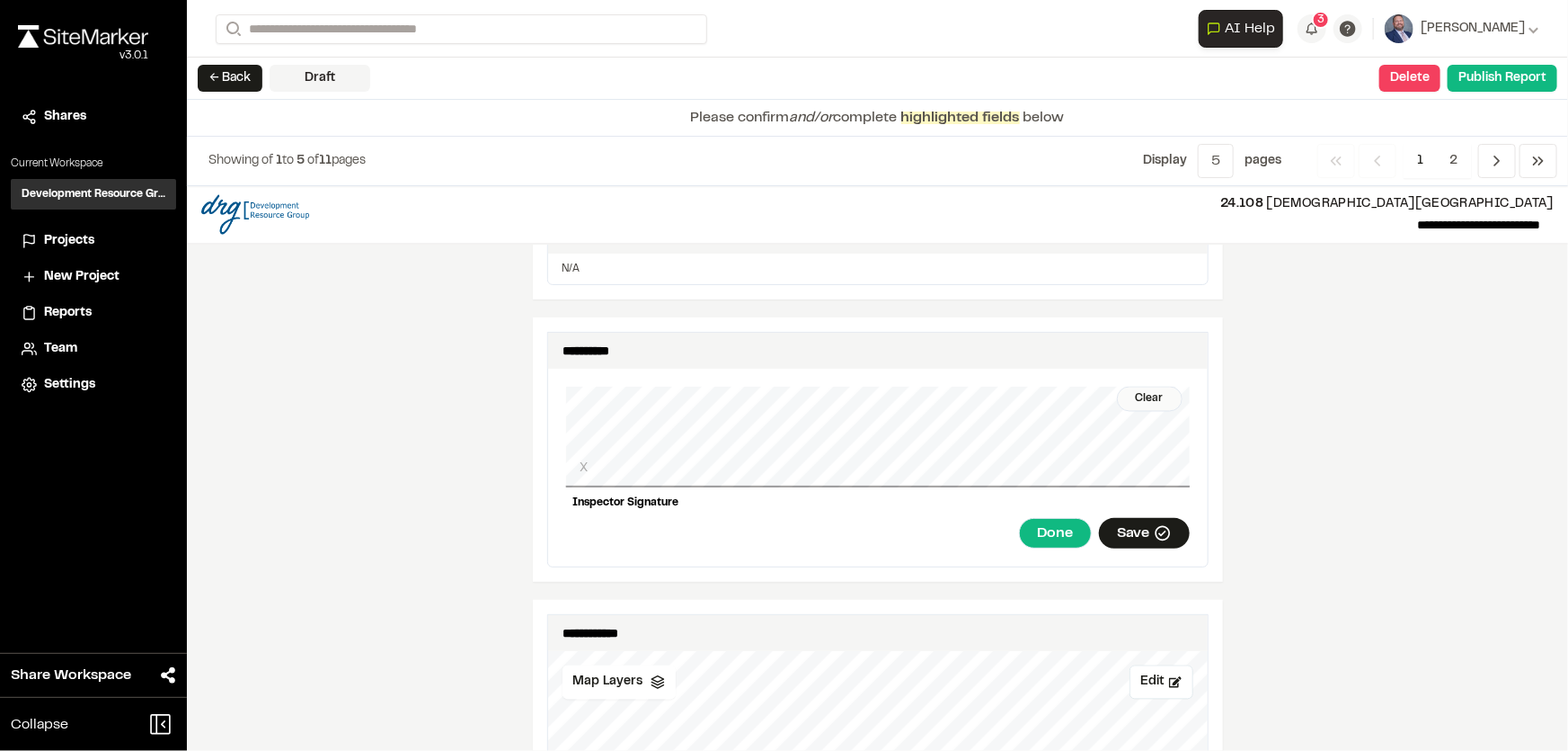
drag, startPoint x: 1062, startPoint y: 521, endPoint x: 1053, endPoint y: 522, distance: 9.1
click at [1062, 522] on div "Done" at bounding box center [1055, 533] width 73 height 31
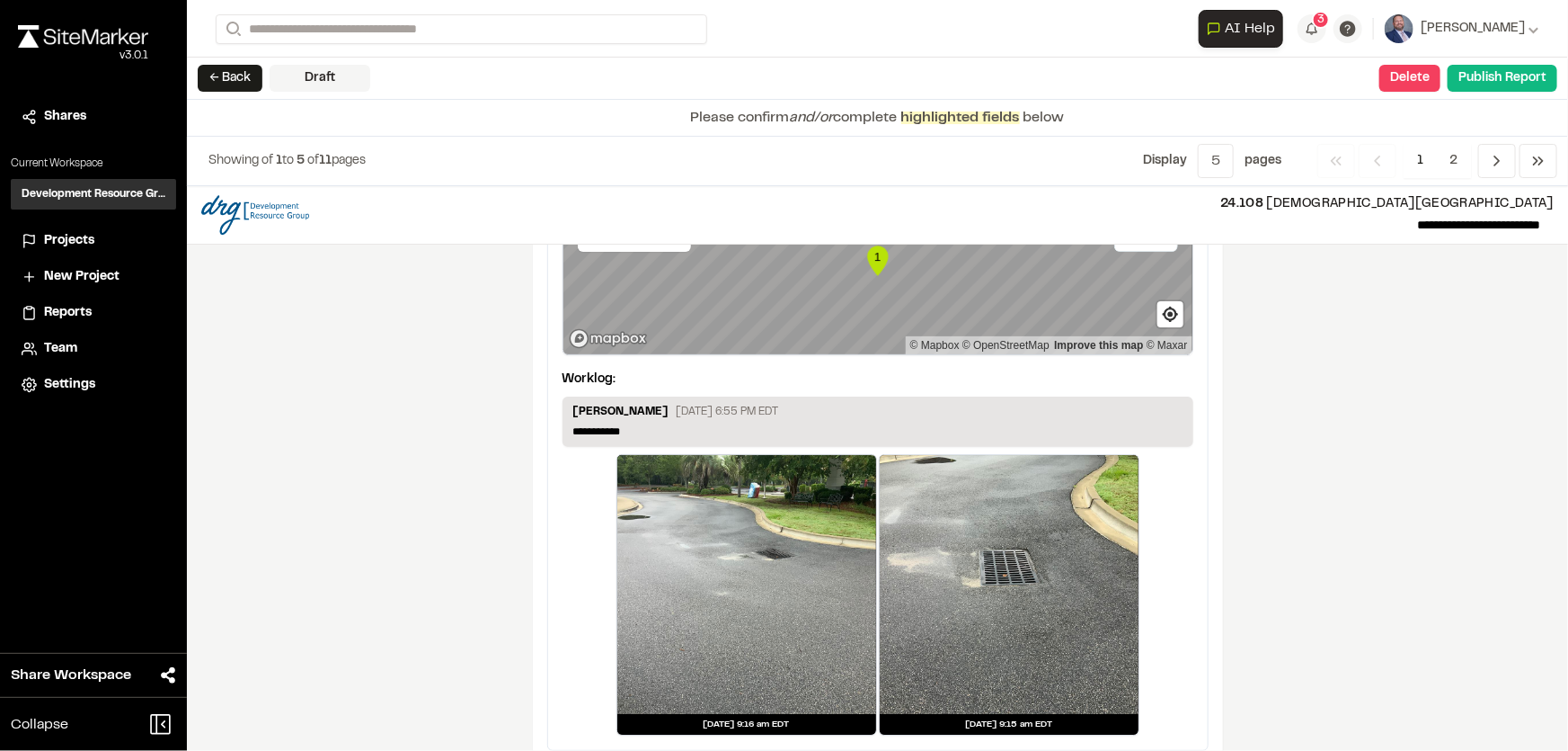
scroll to position [3038, 0]
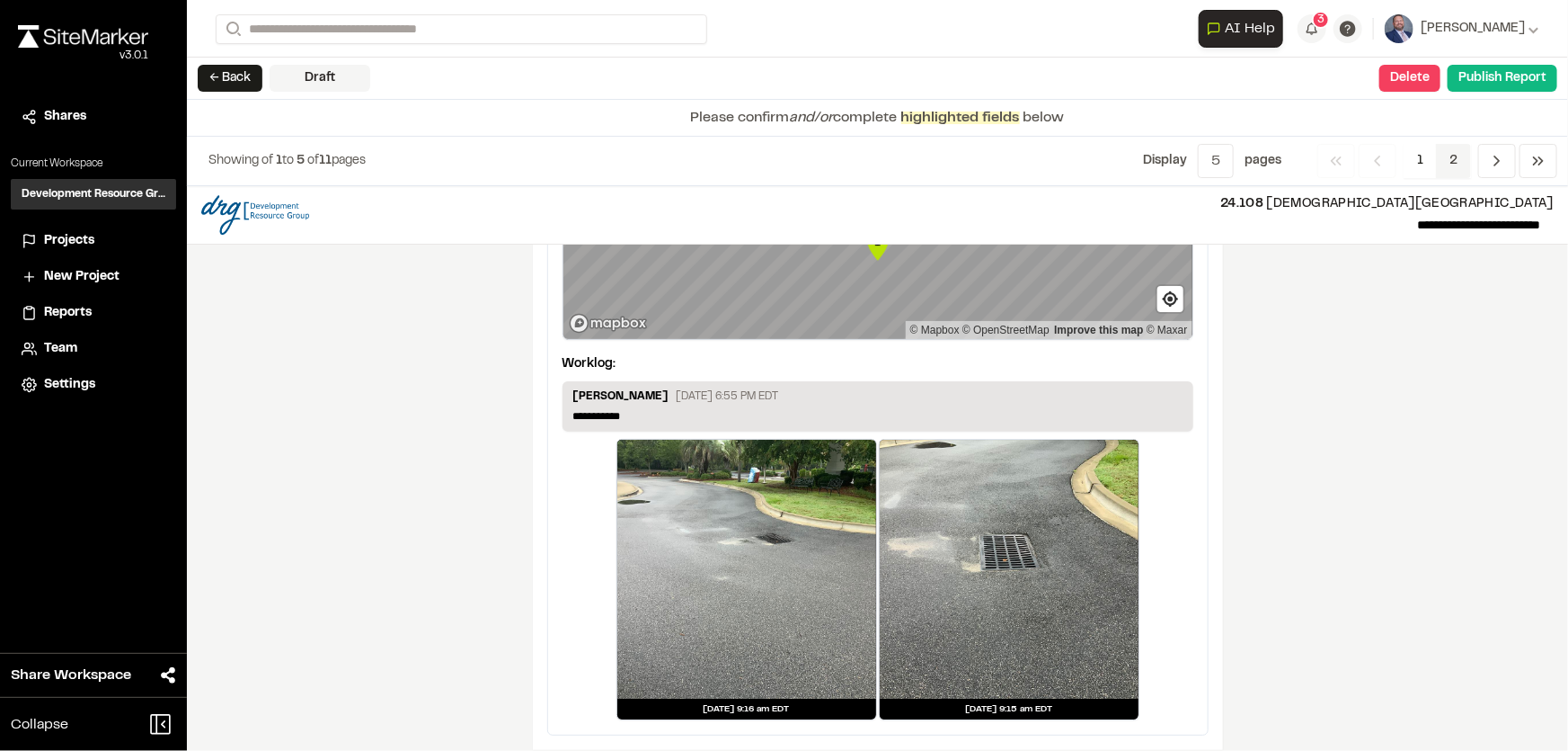
click at [1448, 161] on span "2" at bounding box center [1453, 161] width 35 height 34
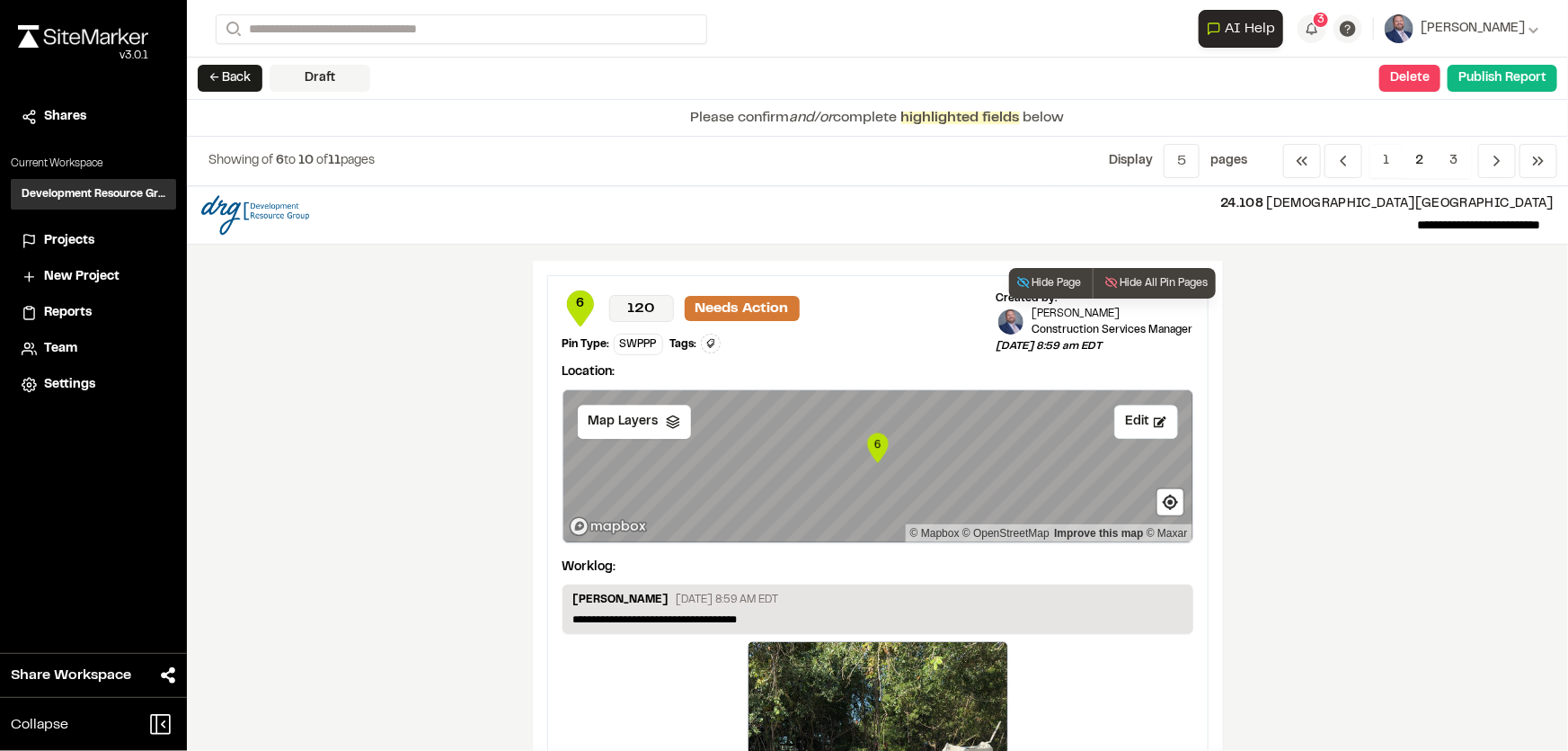
scroll to position [2777, 0]
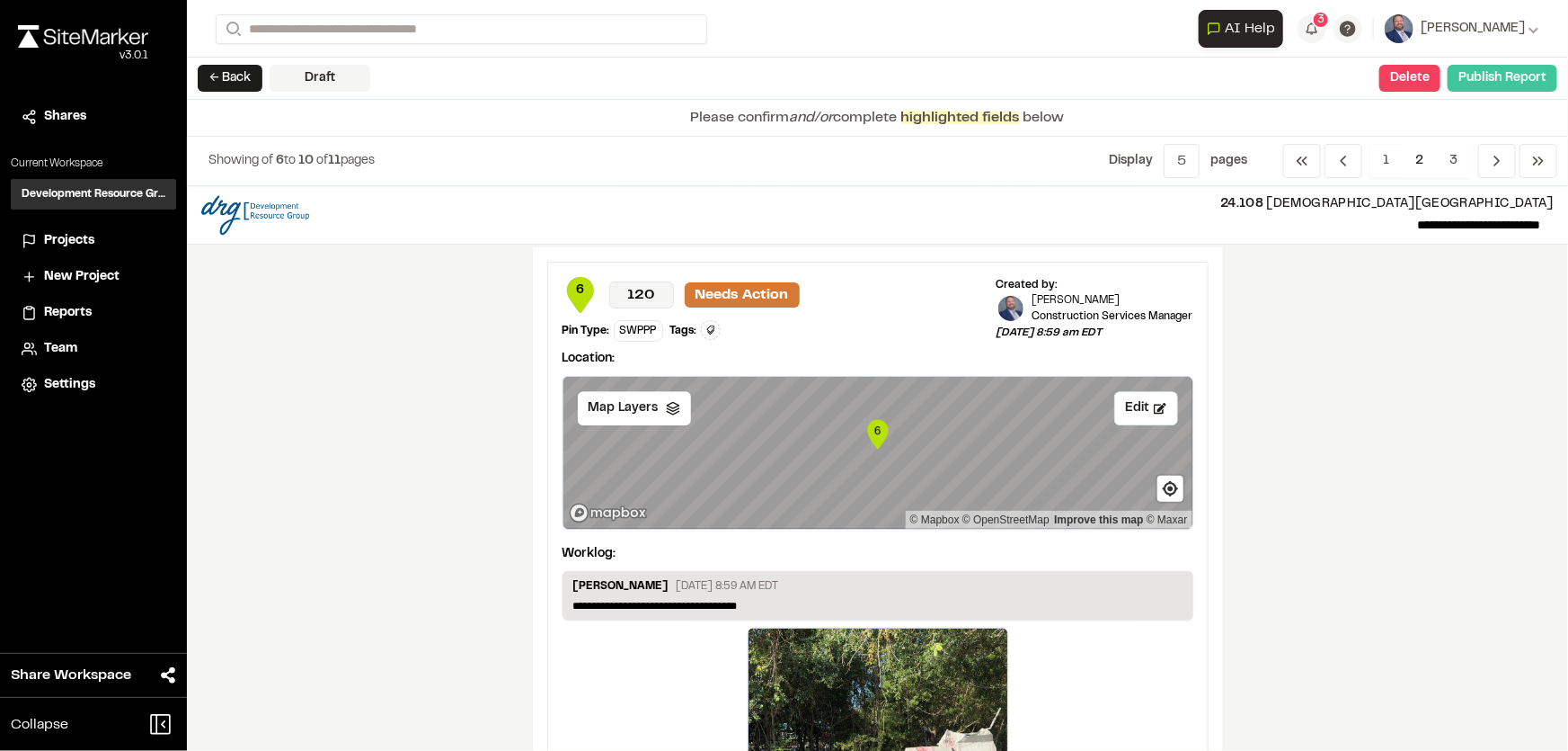
click at [1510, 78] on button "Publish Report" at bounding box center [1502, 78] width 110 height 27
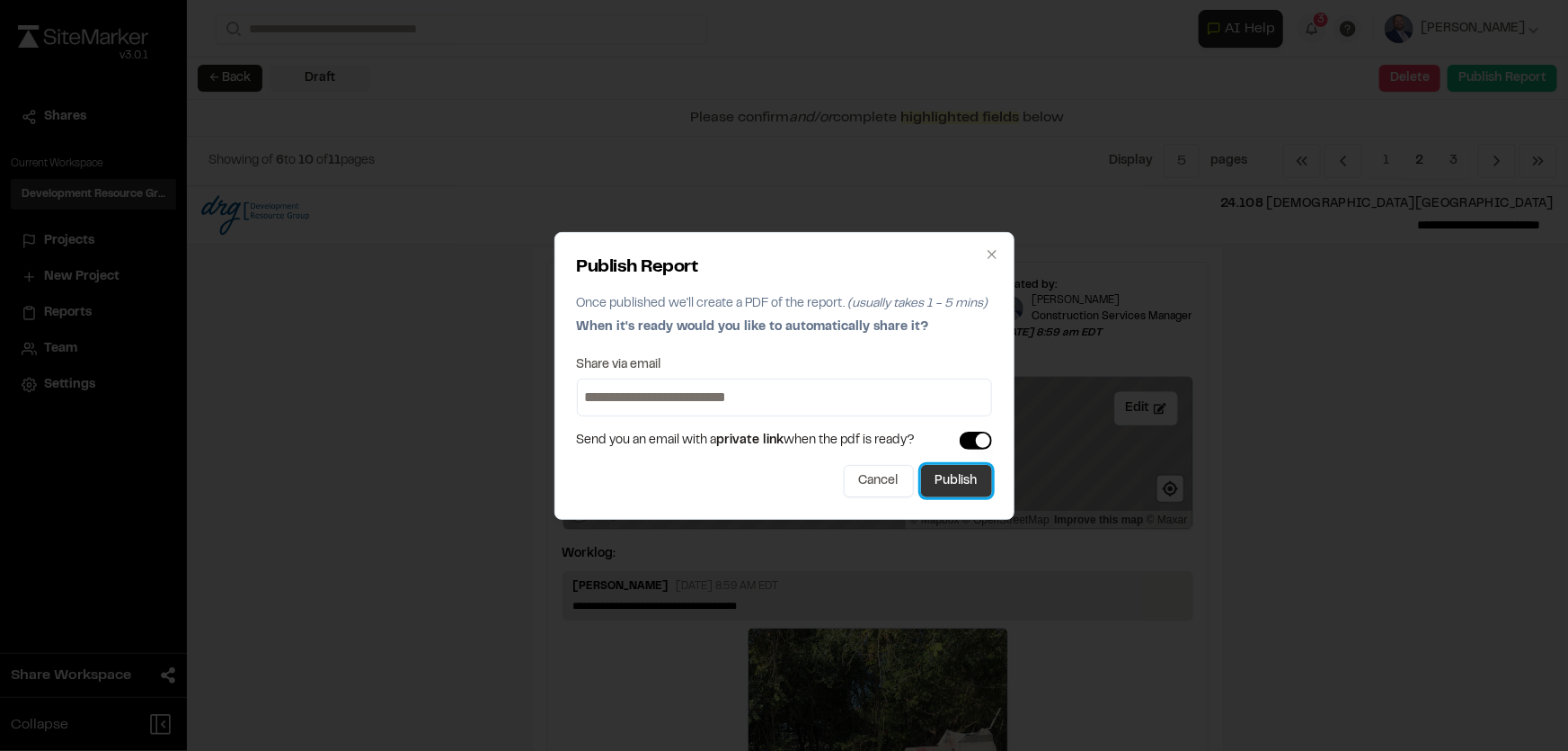
click at [969, 477] on button "Publish" at bounding box center [956, 481] width 71 height 32
